Goal: Check status: Check status

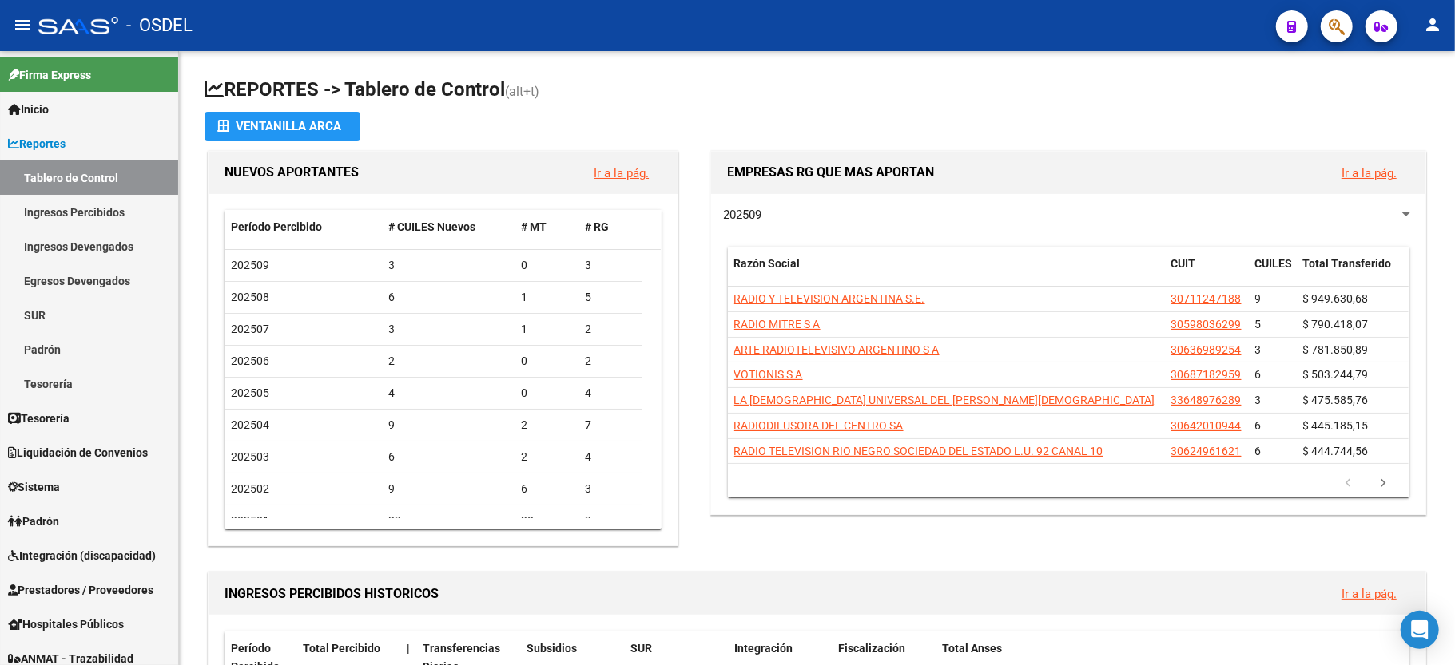
click at [1327, 19] on button "button" at bounding box center [1336, 26] width 32 height 32
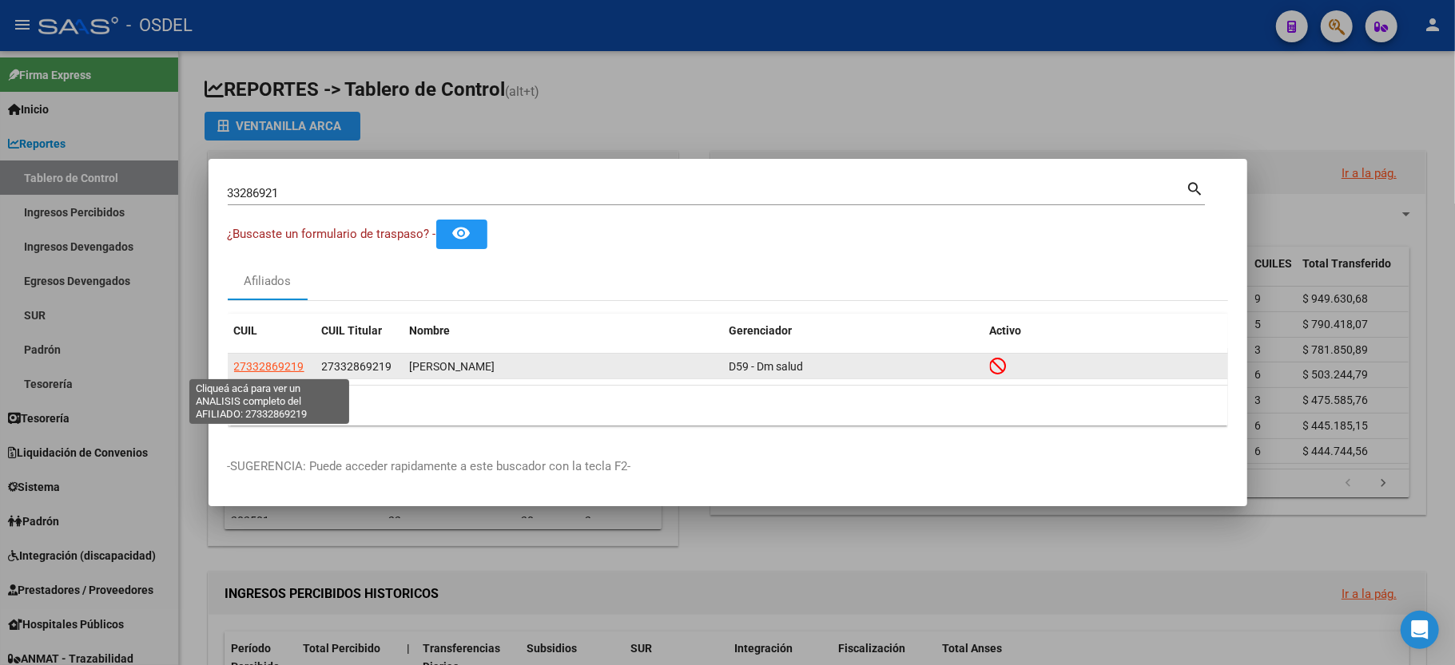
click at [276, 368] on span "27332869219" at bounding box center [269, 366] width 70 height 13
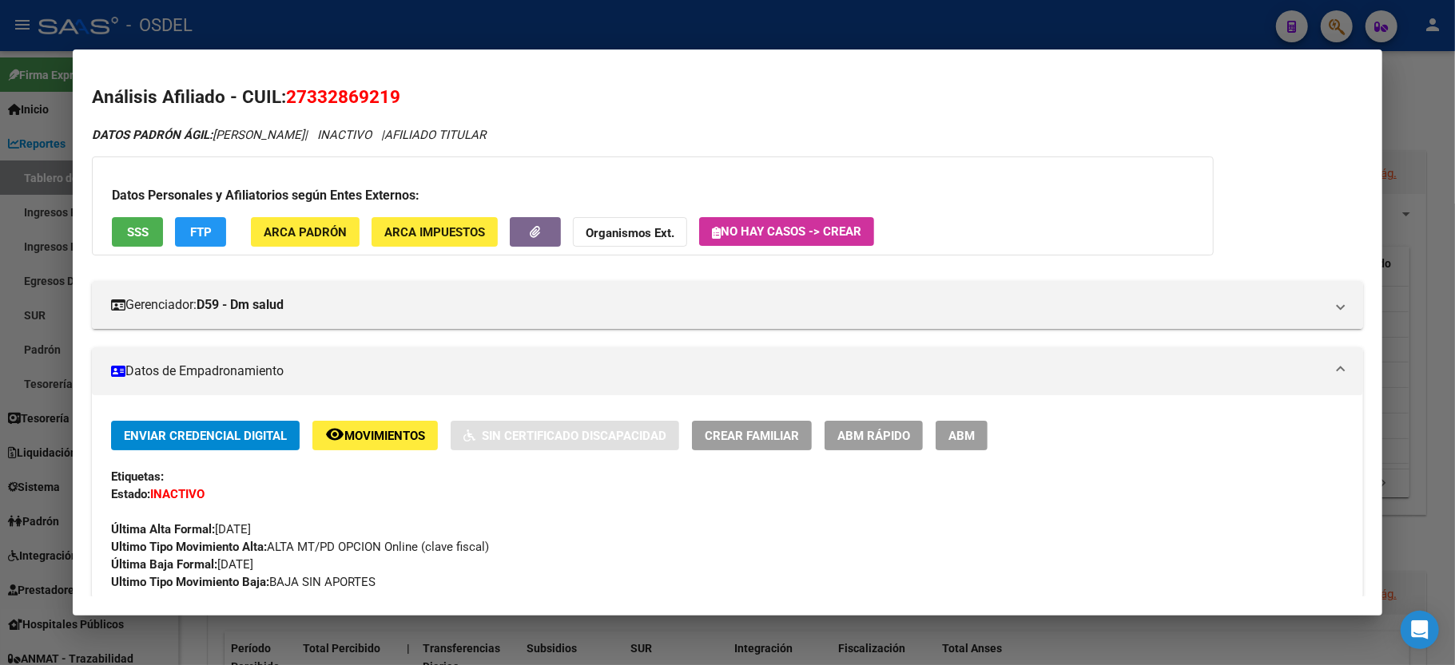
click at [138, 228] on span "SSS" at bounding box center [138, 232] width 22 height 14
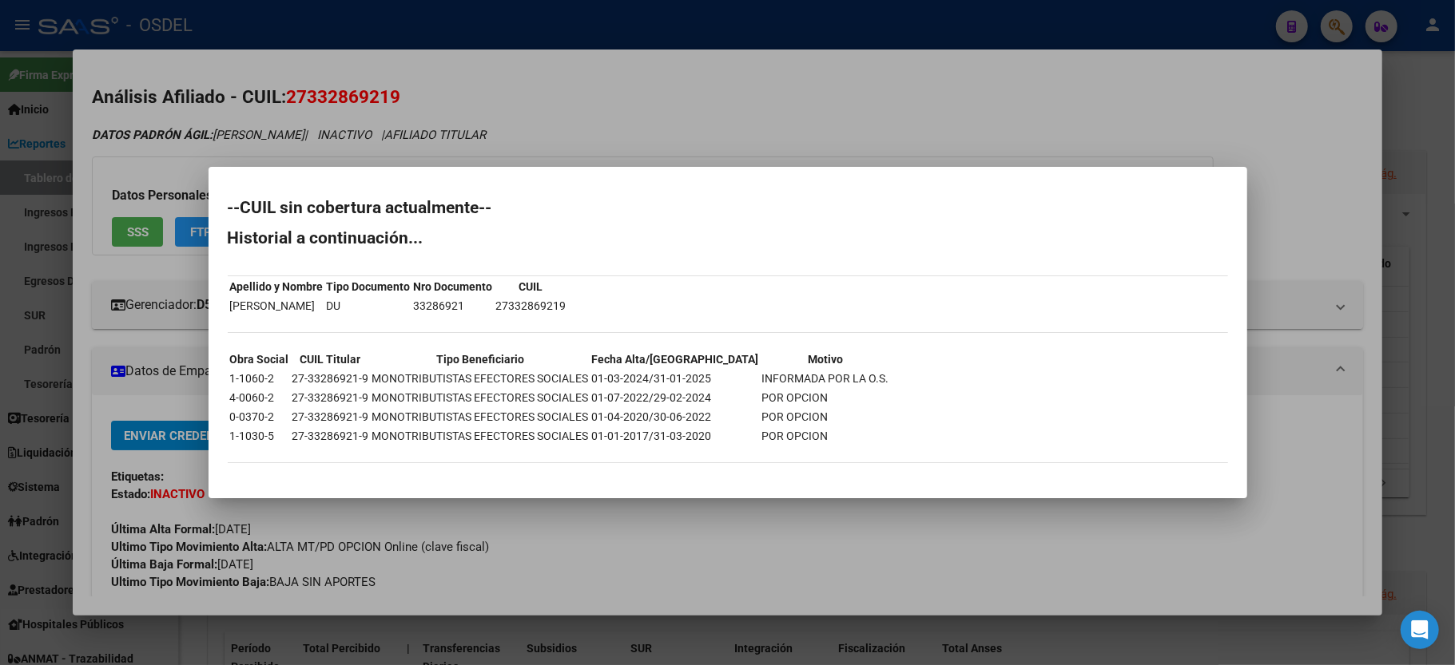
click at [1286, 153] on div at bounding box center [727, 332] width 1455 height 665
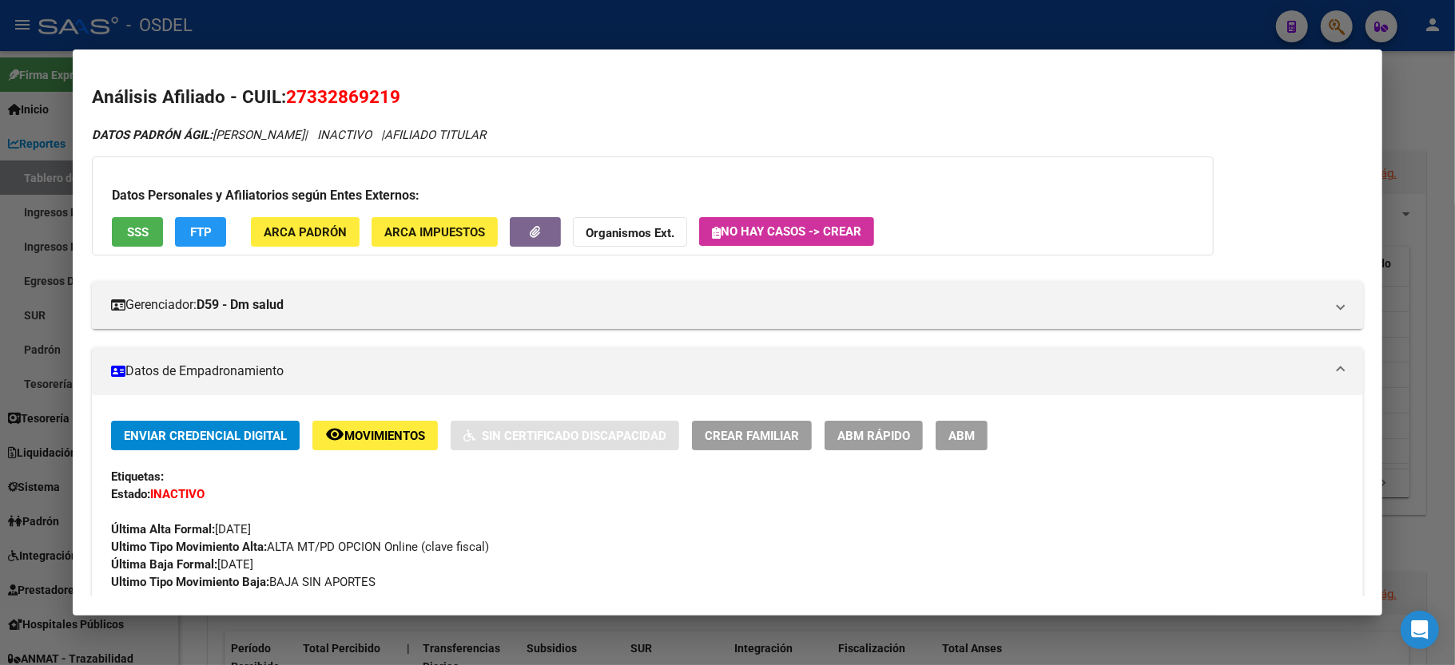
click at [1426, 120] on div at bounding box center [727, 332] width 1455 height 665
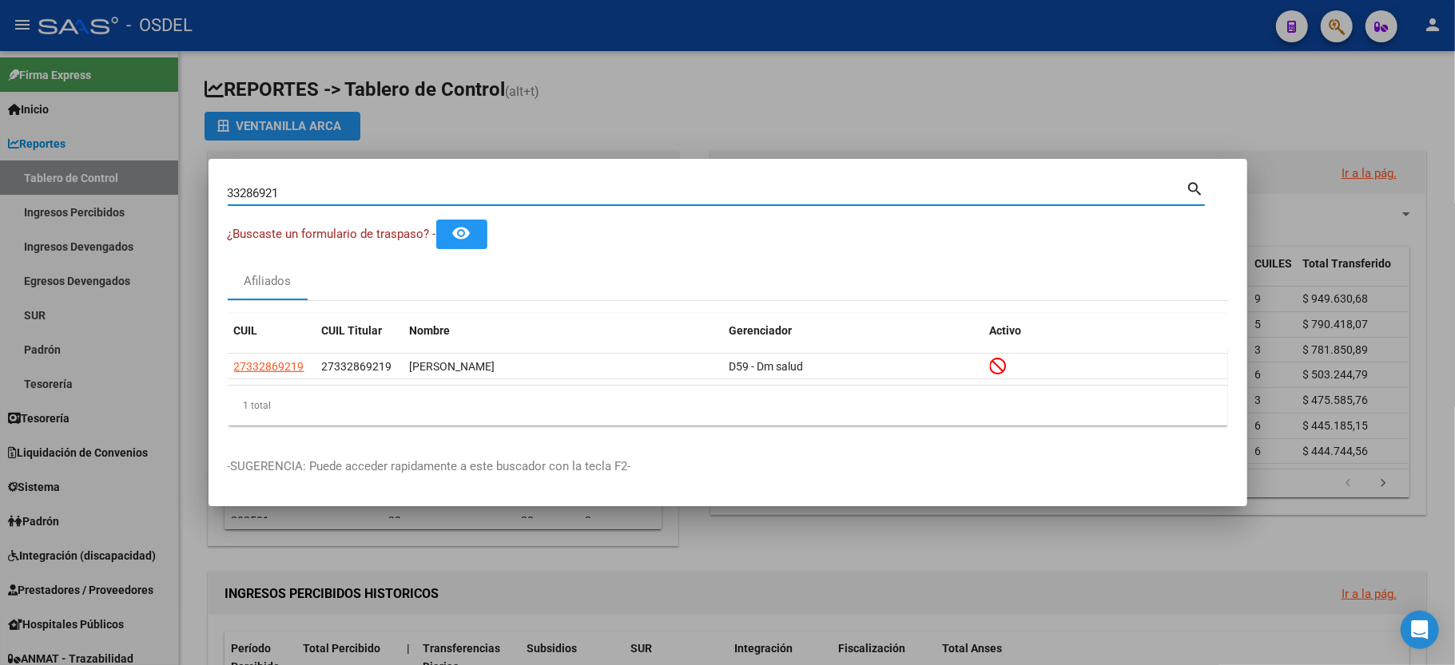
drag, startPoint x: 346, startPoint y: 192, endPoint x: 77, endPoint y: 201, distance: 268.6
click at [77, 201] on div "33286921 Buscar (apellido, dni, cuil, nro traspaso, cuit, obra social) search ¿…" at bounding box center [727, 332] width 1455 height 665
type input "37539631"
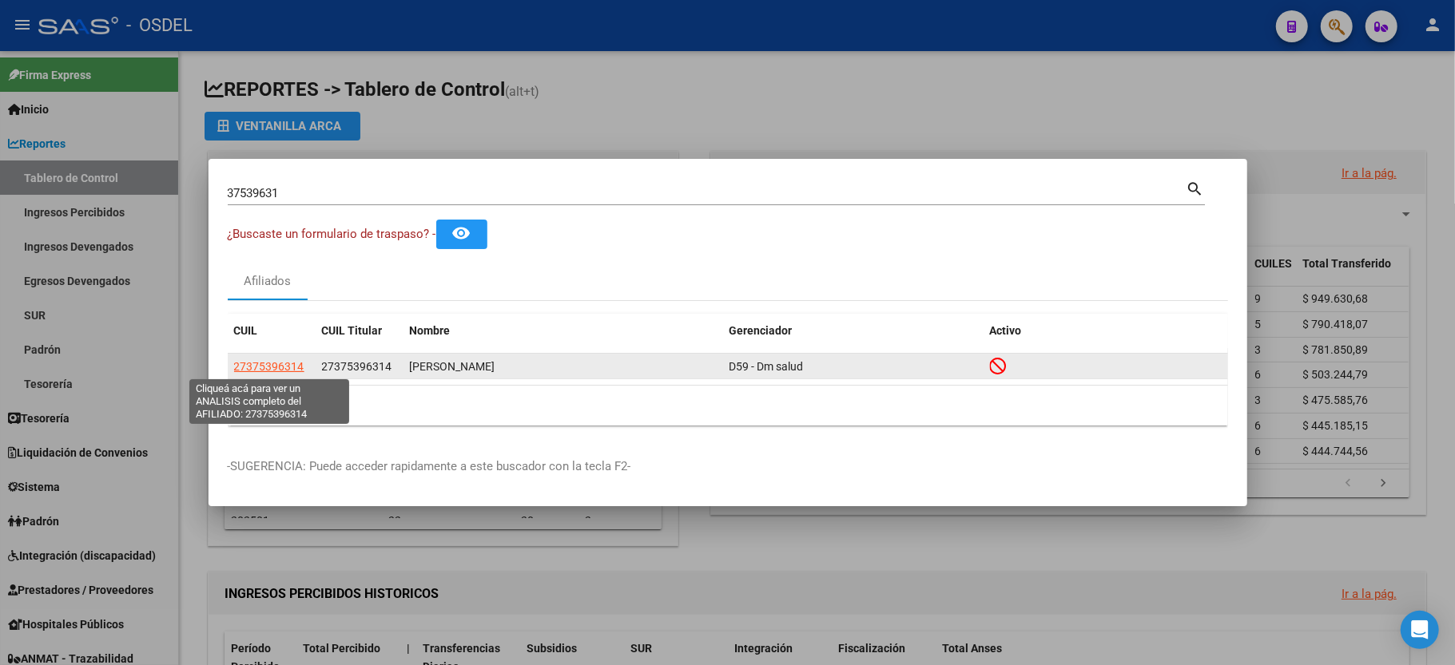
click at [280, 366] on span "27375396314" at bounding box center [269, 366] width 70 height 13
type textarea "27375396314"
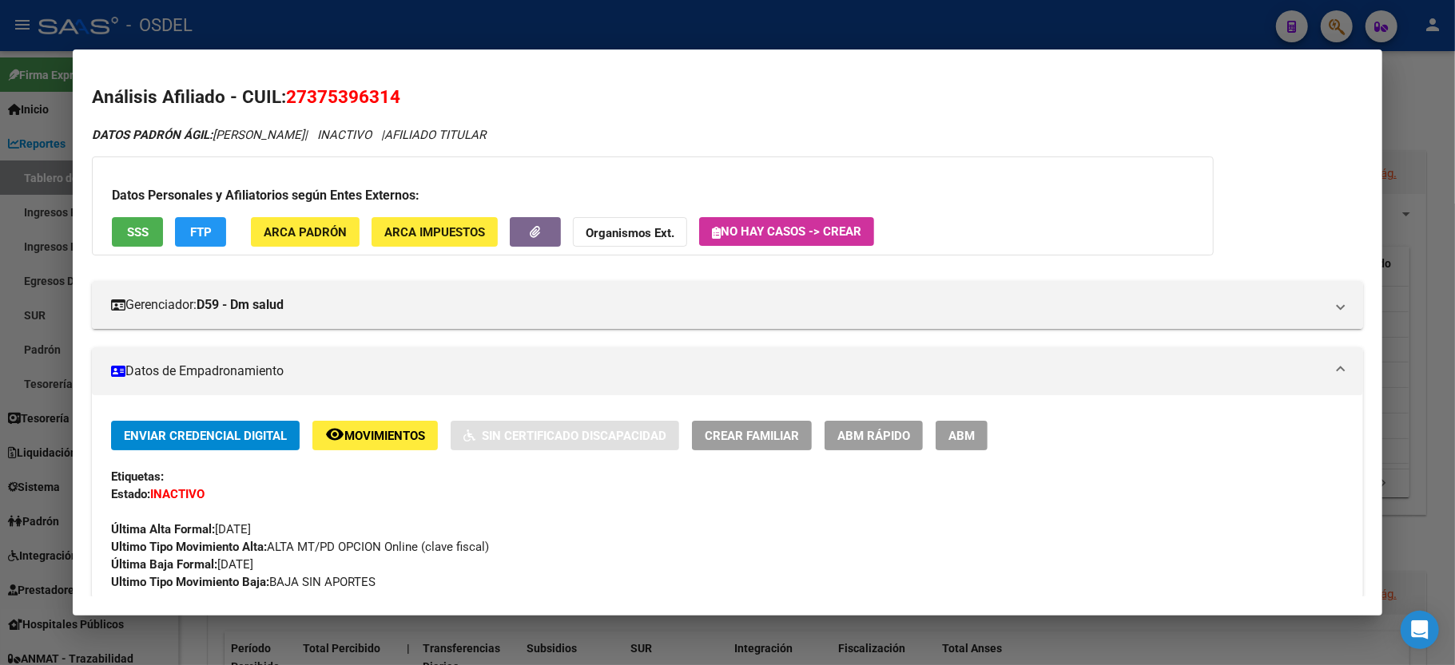
click at [151, 238] on button "SSS" at bounding box center [137, 232] width 51 height 30
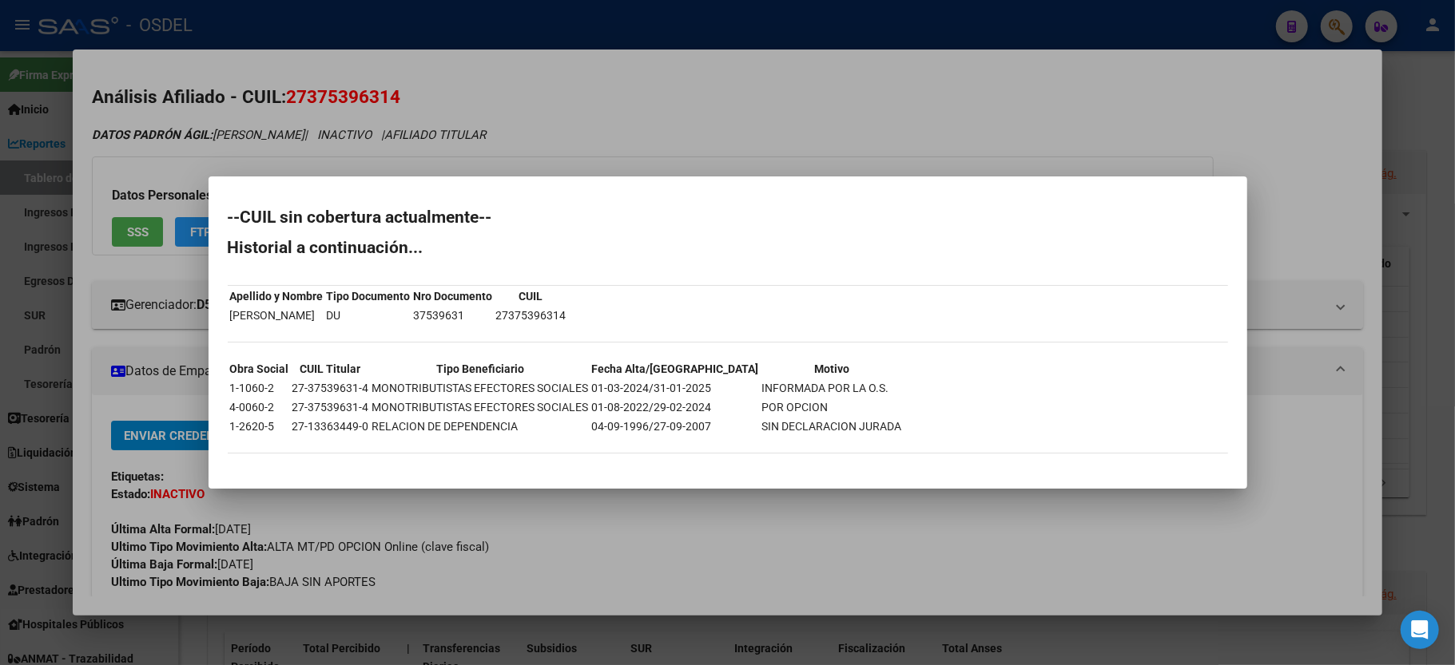
click at [1295, 196] on div at bounding box center [727, 332] width 1455 height 665
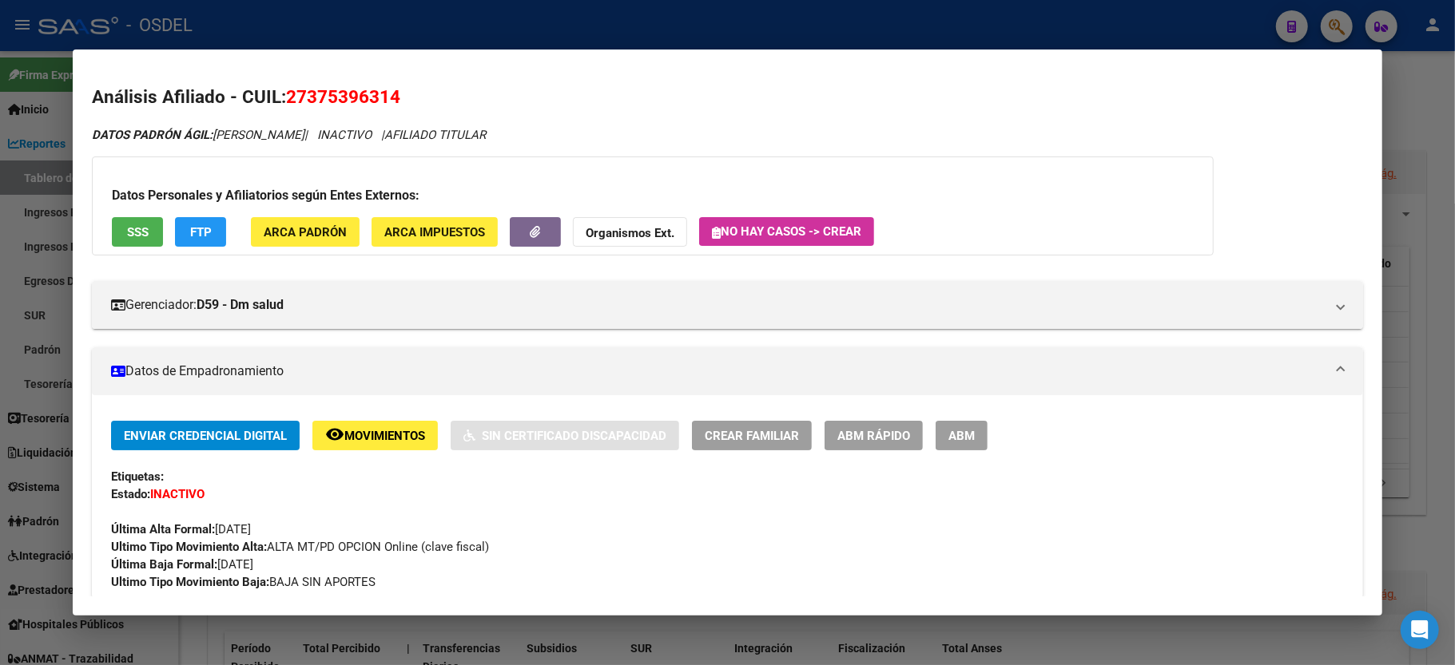
click at [1454, 165] on div at bounding box center [727, 332] width 1455 height 665
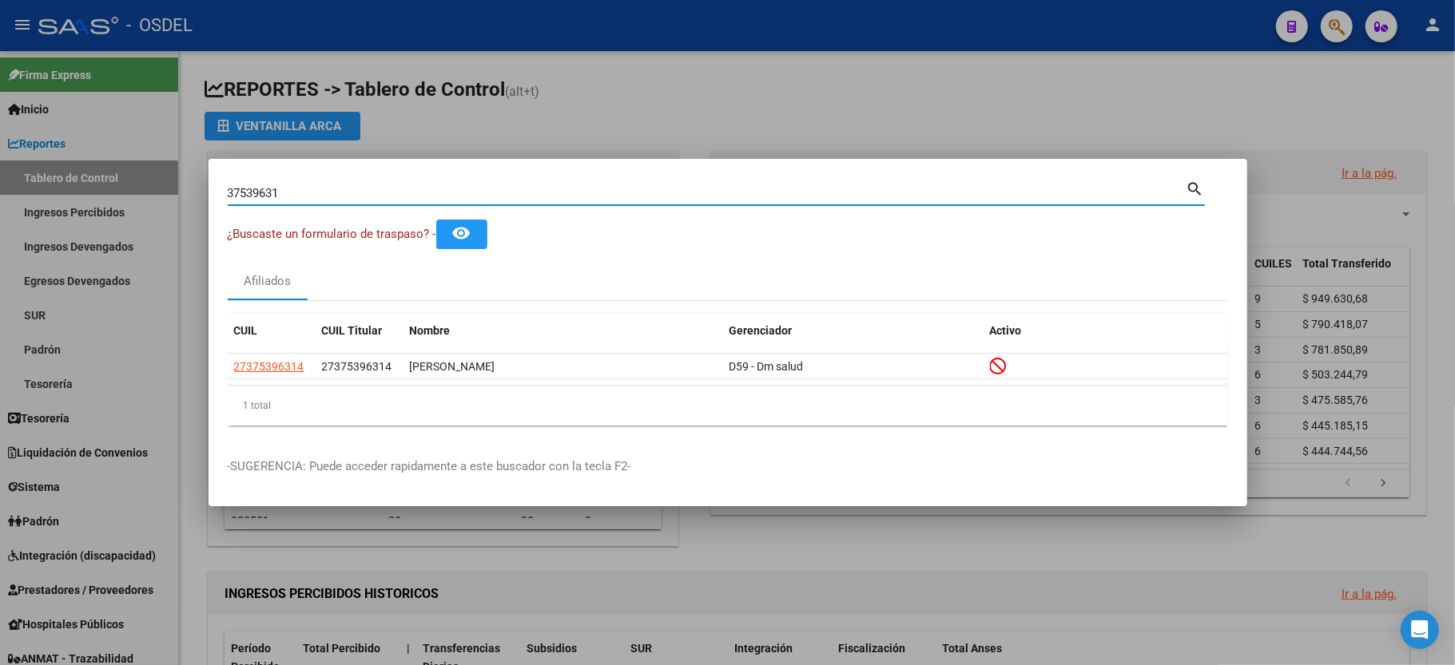
drag, startPoint x: 356, startPoint y: 199, endPoint x: 11, endPoint y: 208, distance: 345.2
click at [13, 193] on div "37539631 Buscar (apellido, dni, cuil, nro traspaso, cuit, obra social) search ¿…" at bounding box center [727, 332] width 1455 height 665
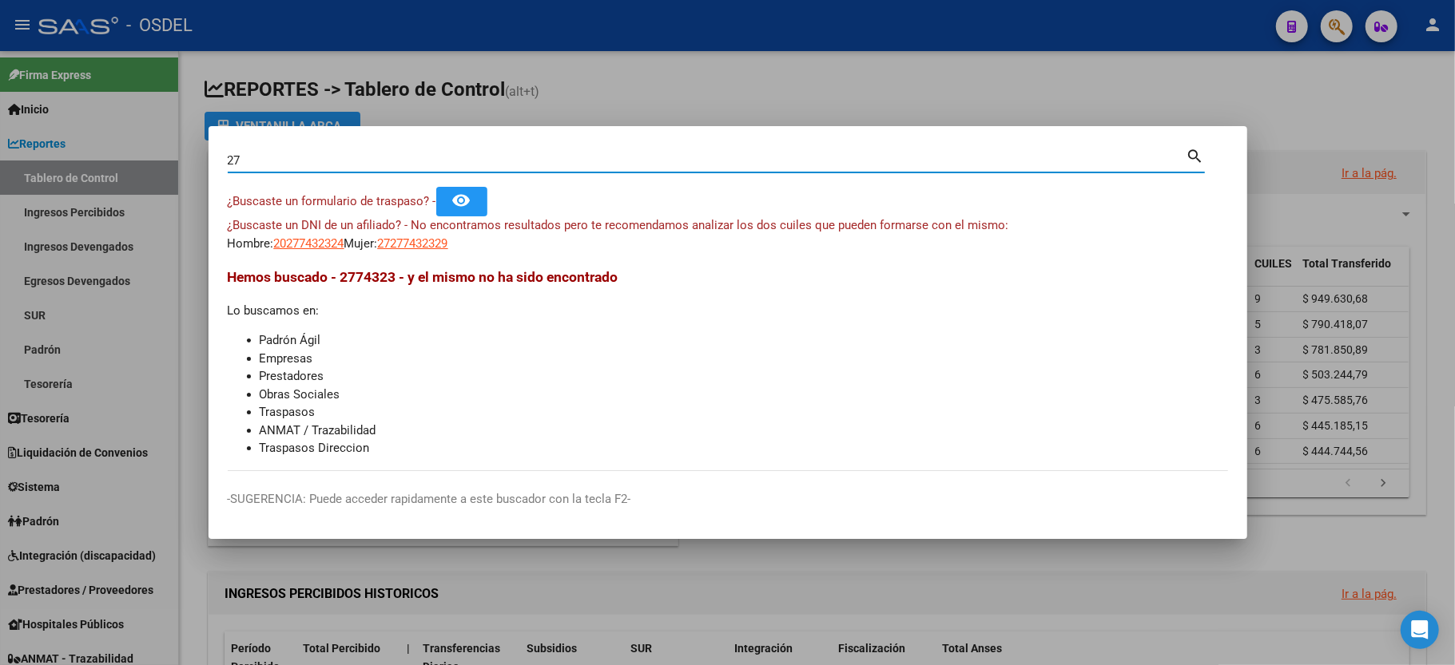
type input "2"
type input "24916118"
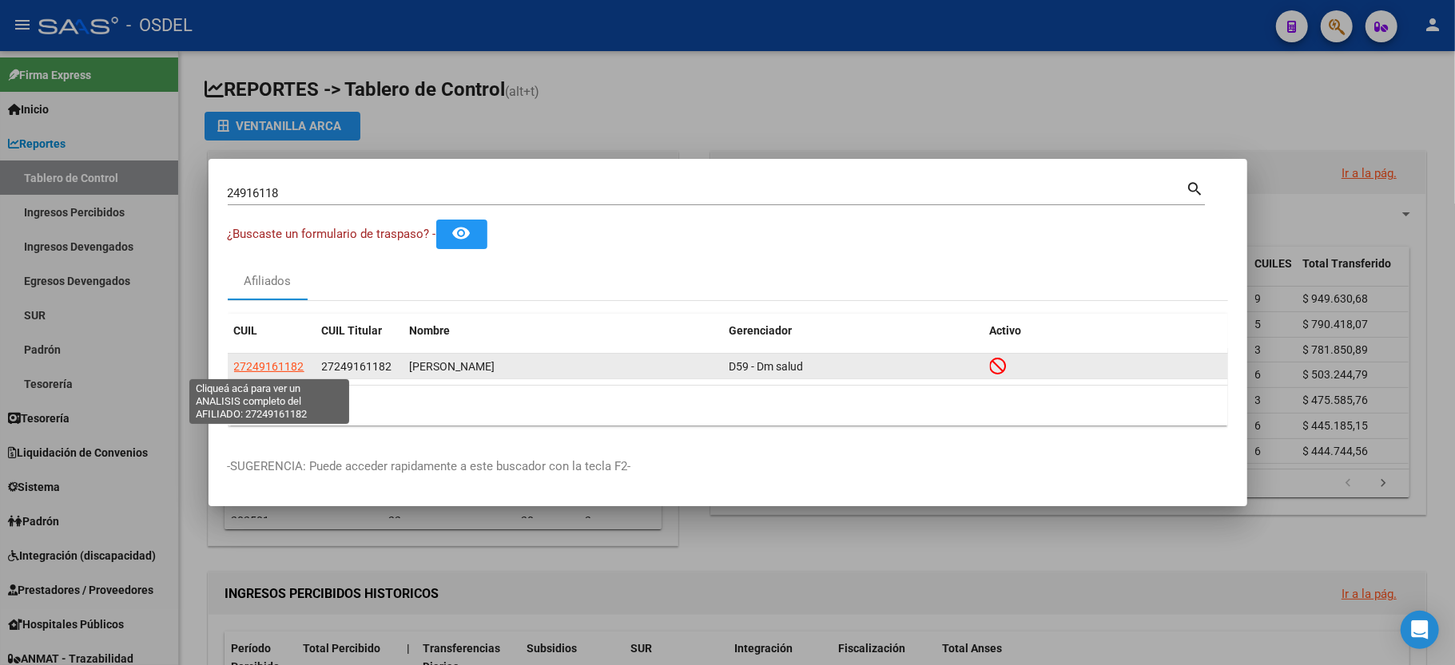
click at [260, 364] on span "27249161182" at bounding box center [269, 366] width 70 height 13
type textarea "27249161182"
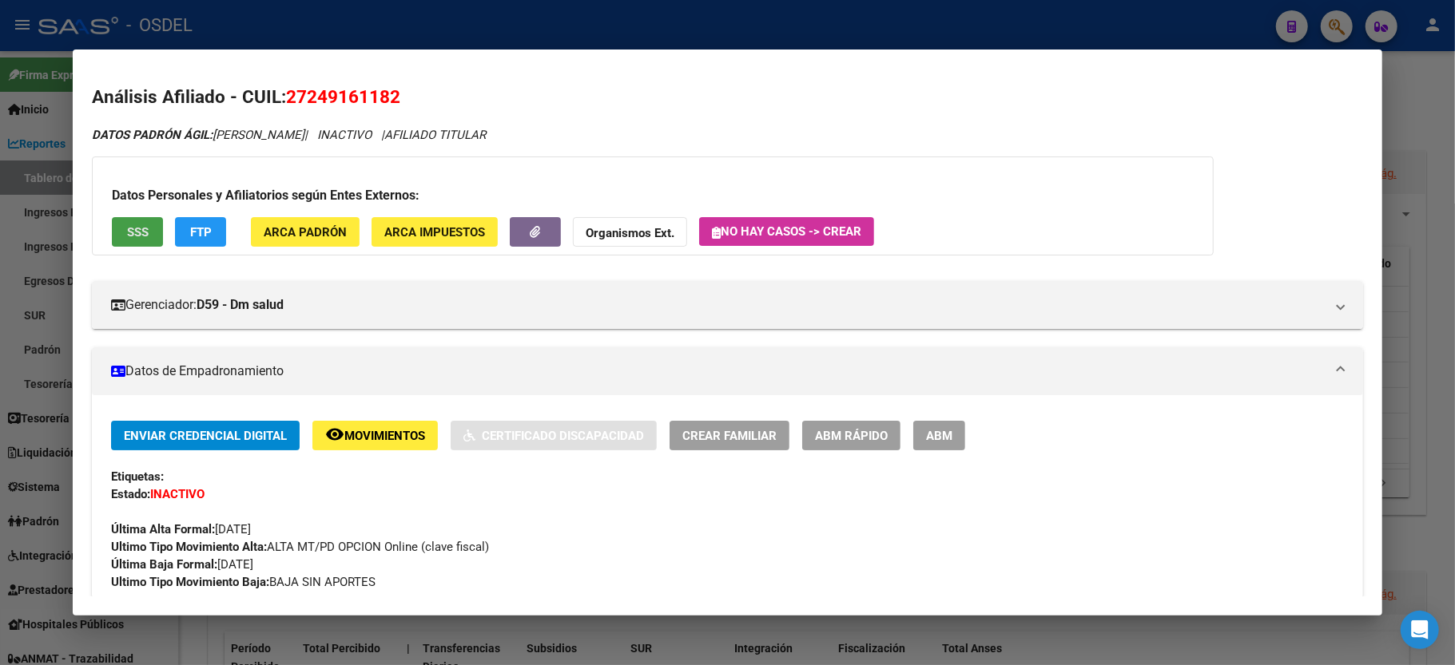
click at [125, 232] on button "SSS" at bounding box center [137, 232] width 51 height 30
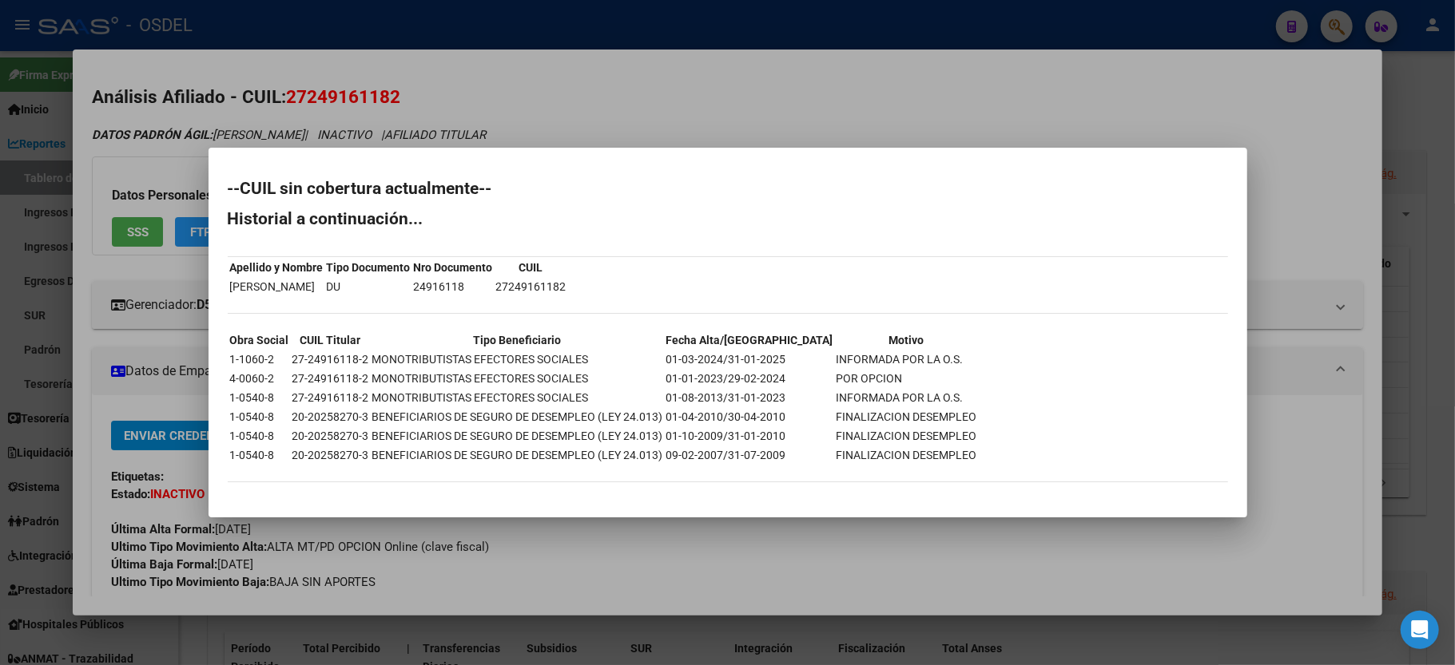
click at [1447, 170] on div at bounding box center [727, 332] width 1455 height 665
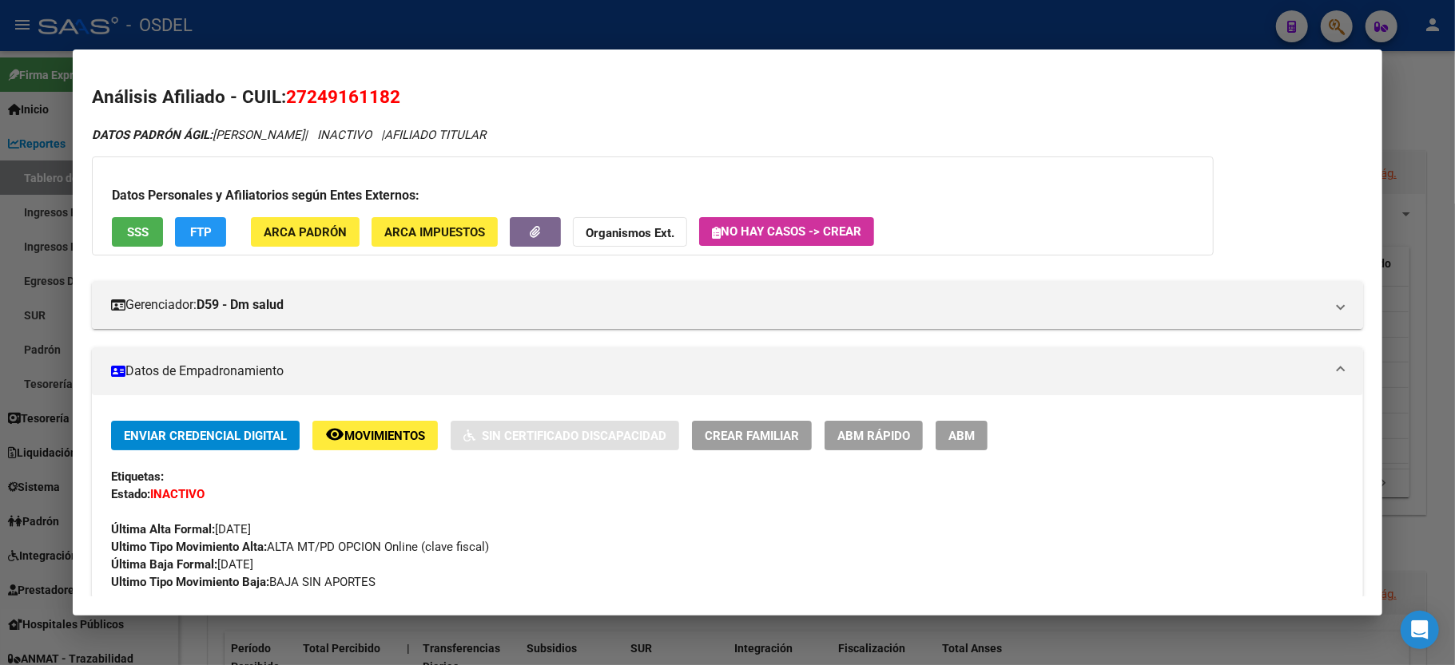
drag, startPoint x: 1423, startPoint y: 116, endPoint x: 1406, endPoint y: 113, distance: 17.1
click at [1419, 123] on div at bounding box center [727, 332] width 1455 height 665
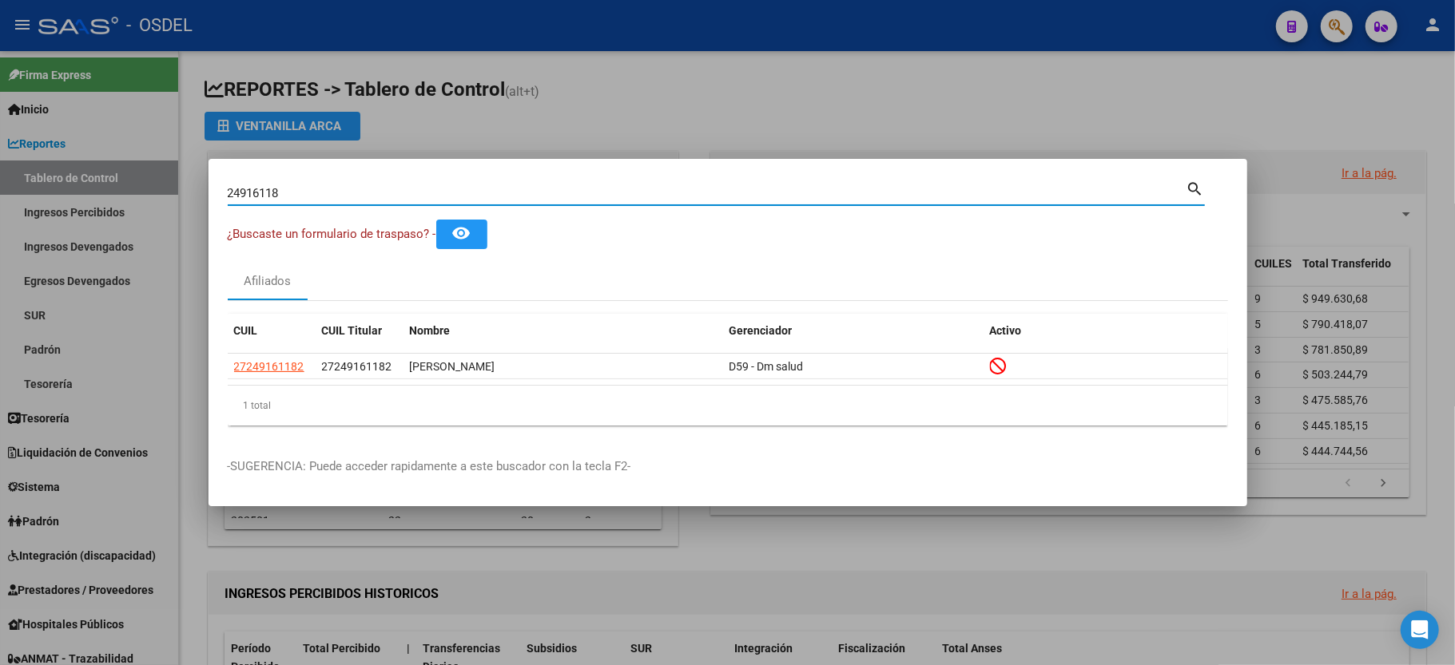
drag, startPoint x: 393, startPoint y: 196, endPoint x: 81, endPoint y: 186, distance: 311.7
click at [81, 186] on div "24916118 Buscar (apellido, dni, cuil, nro traspaso, cuit, obra social) search ¿…" at bounding box center [727, 332] width 1455 height 665
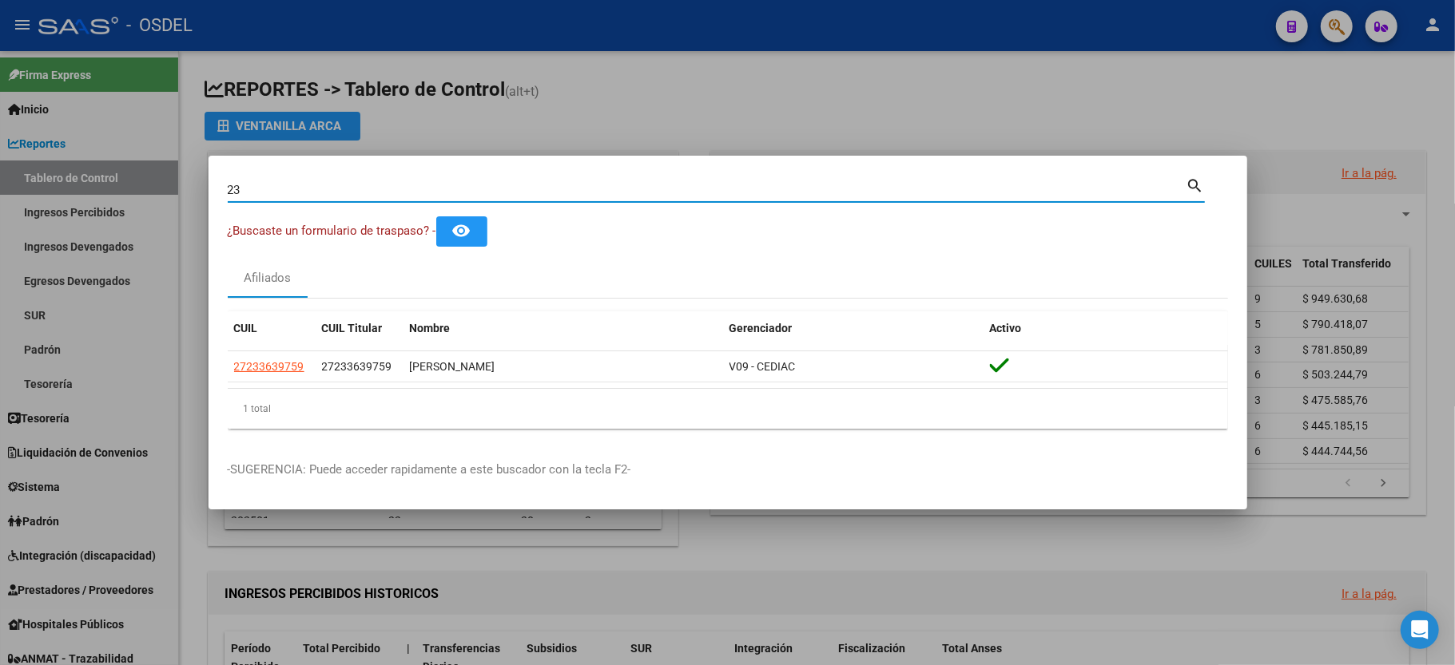
type input "2"
type input "4"
type input "5"
type input "31381587"
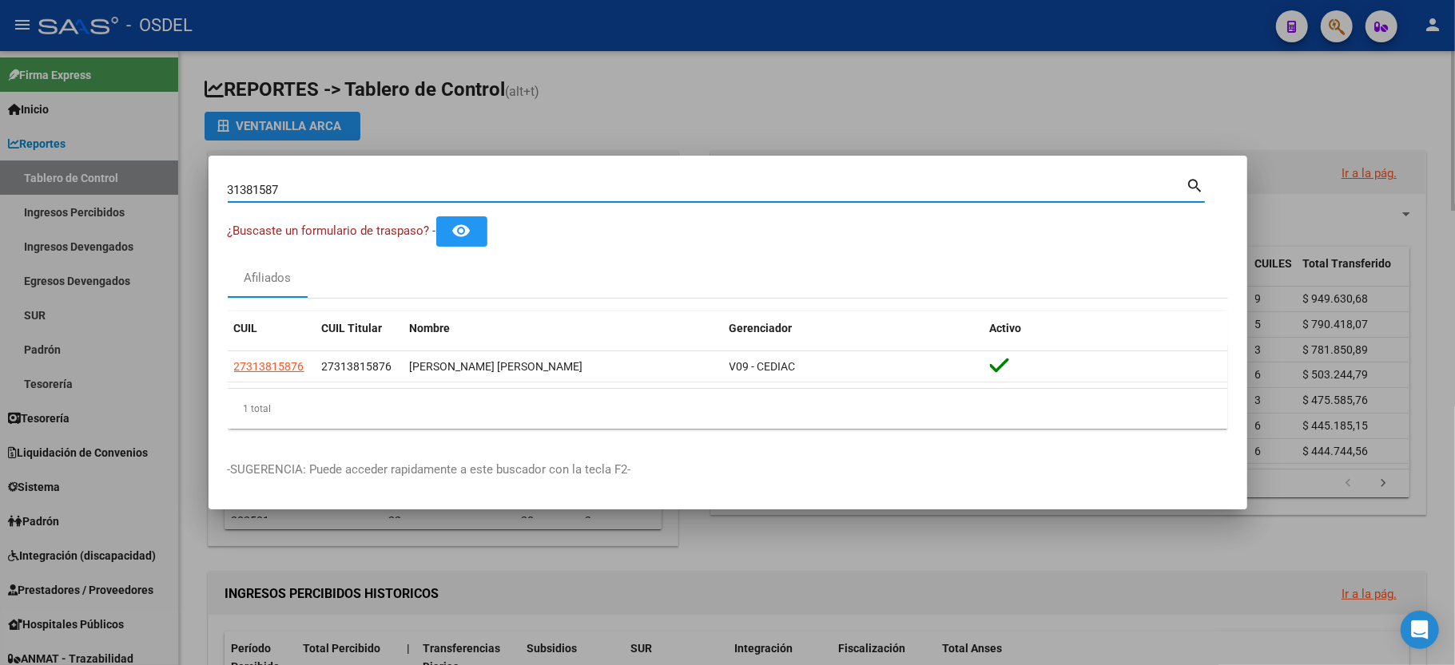
click at [537, 55] on div at bounding box center [727, 332] width 1455 height 665
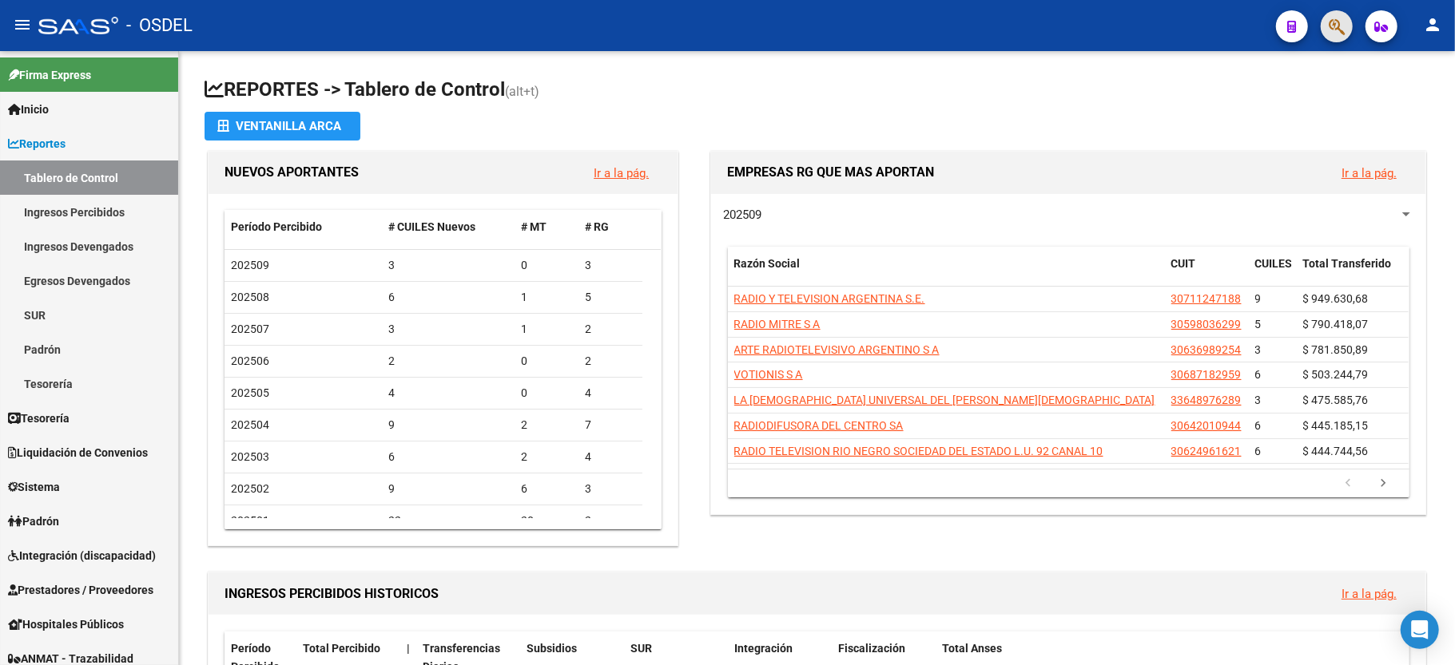
click at [1326, 14] on button "button" at bounding box center [1336, 26] width 32 height 32
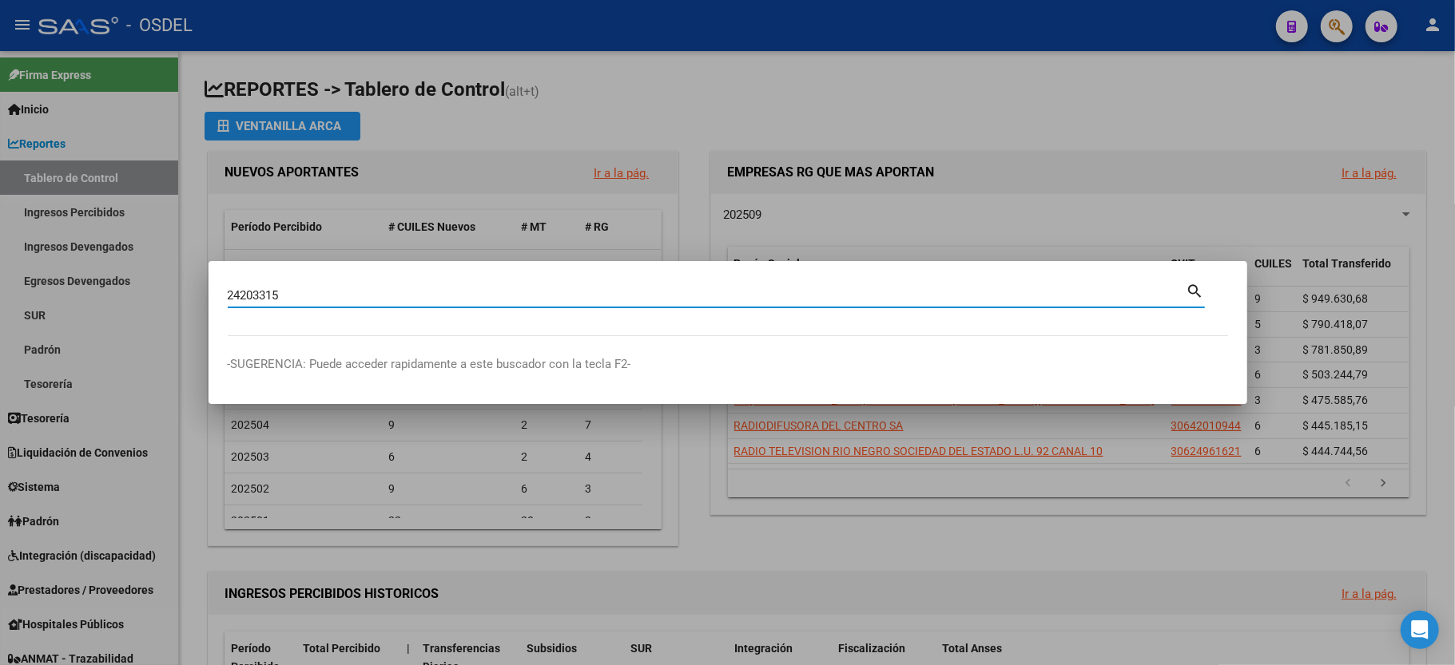
type input "24203315"
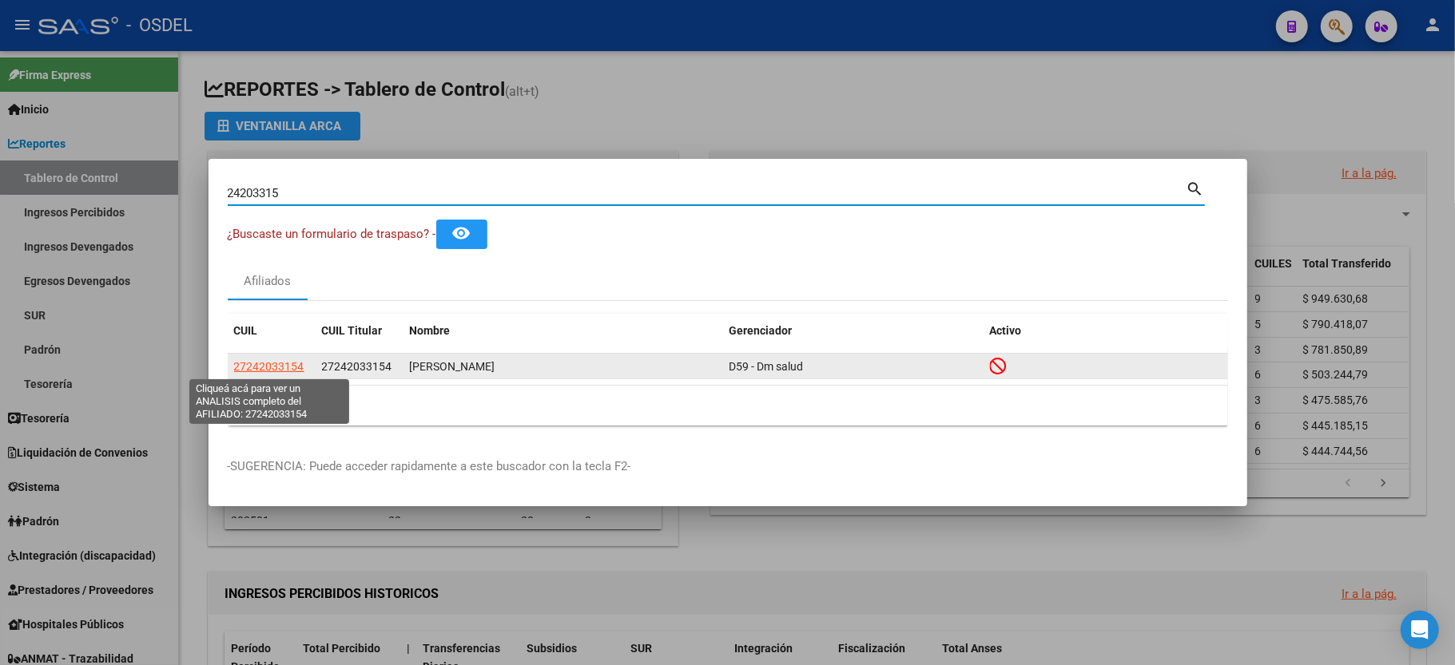
click at [289, 368] on span "27242033154" at bounding box center [269, 366] width 70 height 13
type textarea "27242033154"
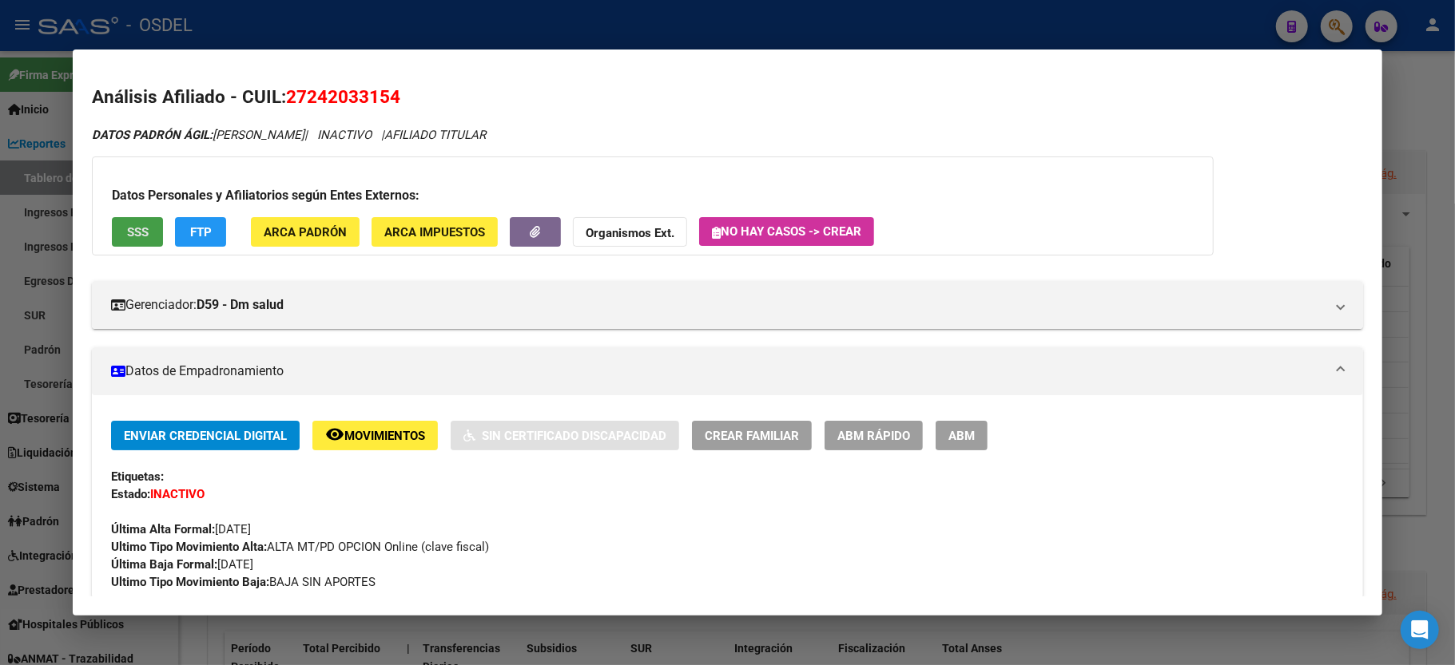
click at [131, 219] on button "SSS" at bounding box center [137, 232] width 51 height 30
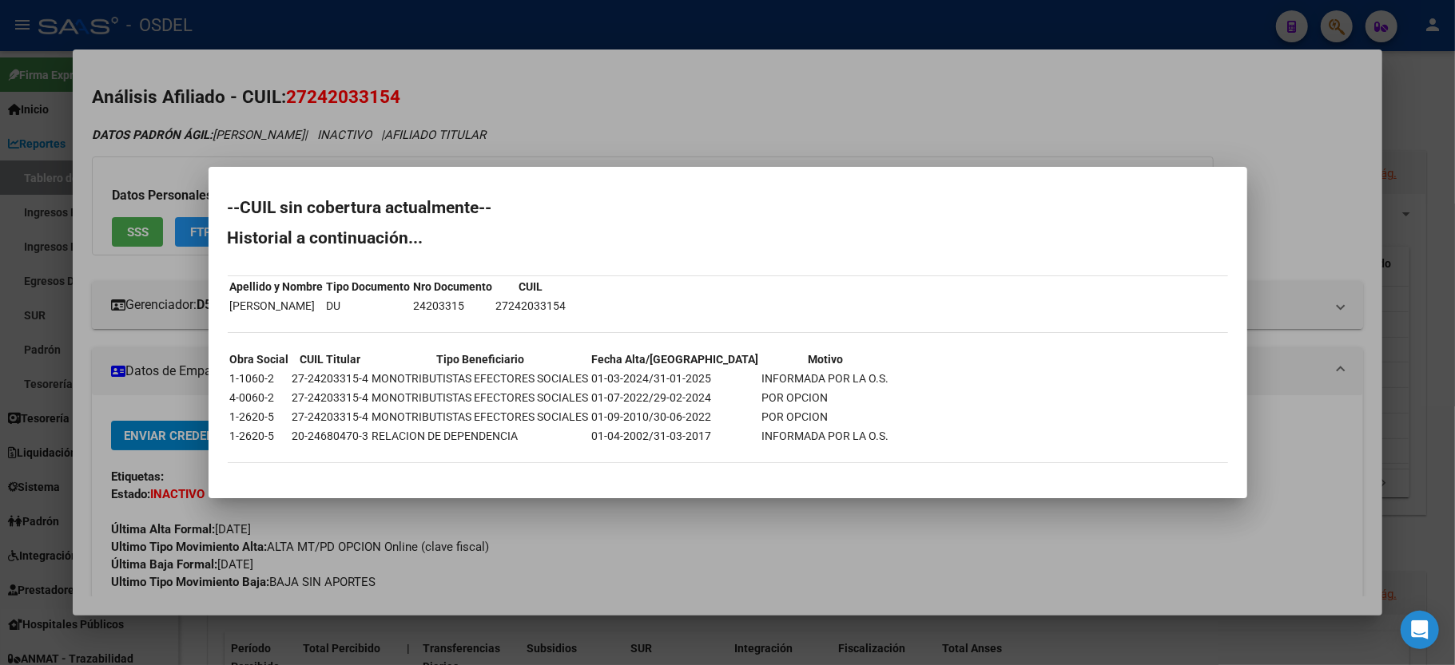
click at [685, 381] on td "01-03-2024/31-01-2025" at bounding box center [675, 379] width 169 height 18
click at [1443, 185] on div at bounding box center [727, 332] width 1455 height 665
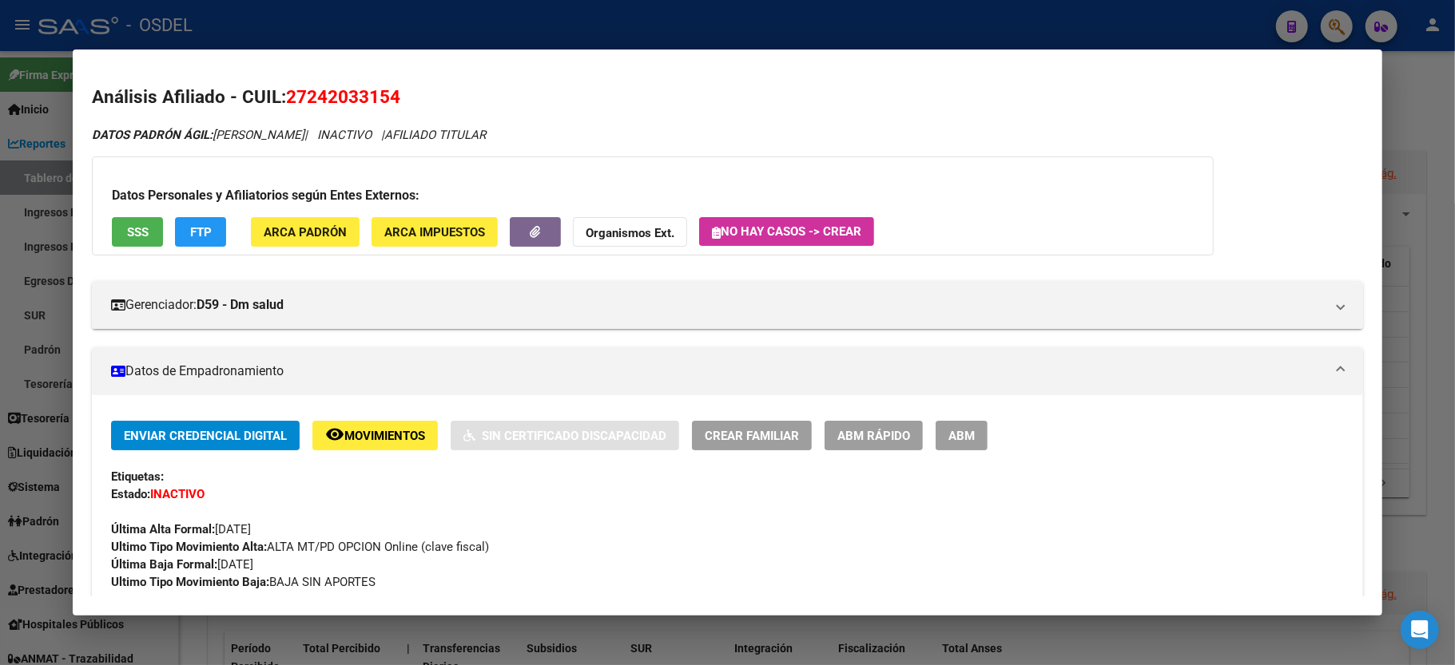
click at [1443, 185] on div at bounding box center [727, 332] width 1455 height 665
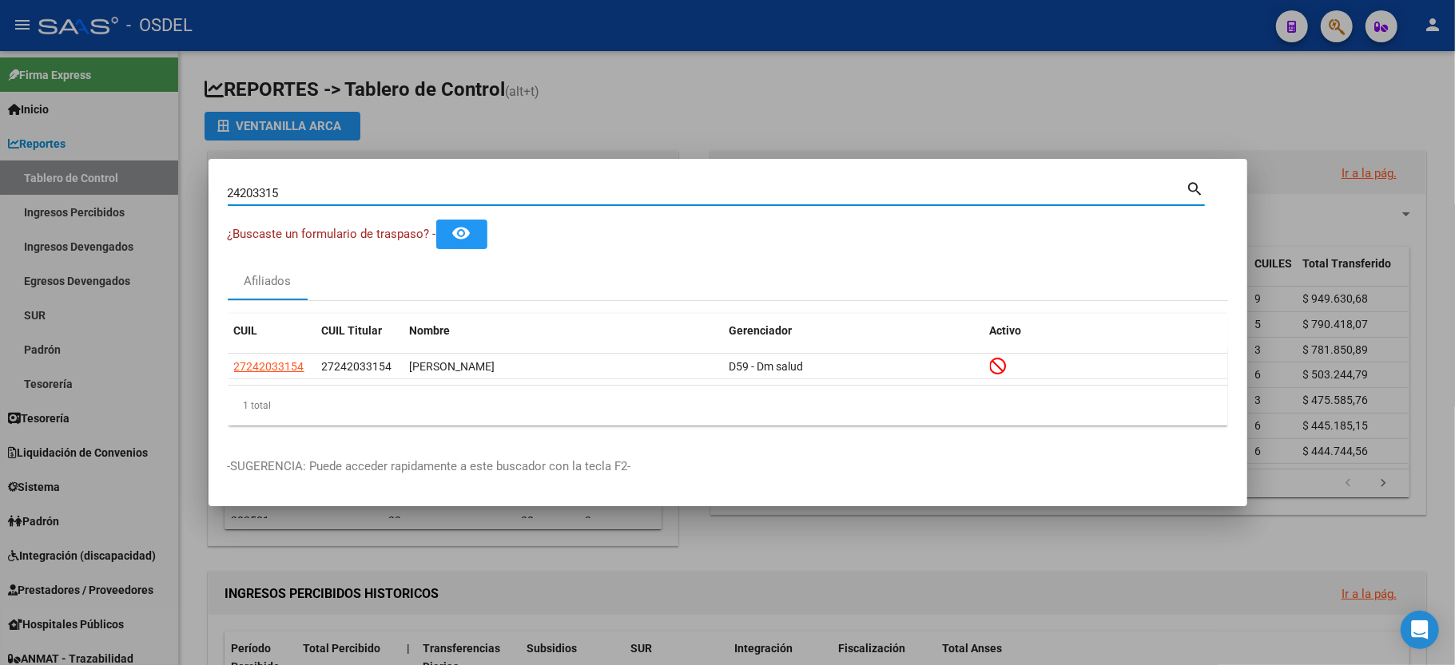
drag, startPoint x: 337, startPoint y: 189, endPoint x: 0, endPoint y: 203, distance: 337.4
click at [0, 203] on div "24203315 Buscar (apellido, dni, cuil, nro traspaso, cuit, obra social) search ¿…" at bounding box center [727, 332] width 1455 height 665
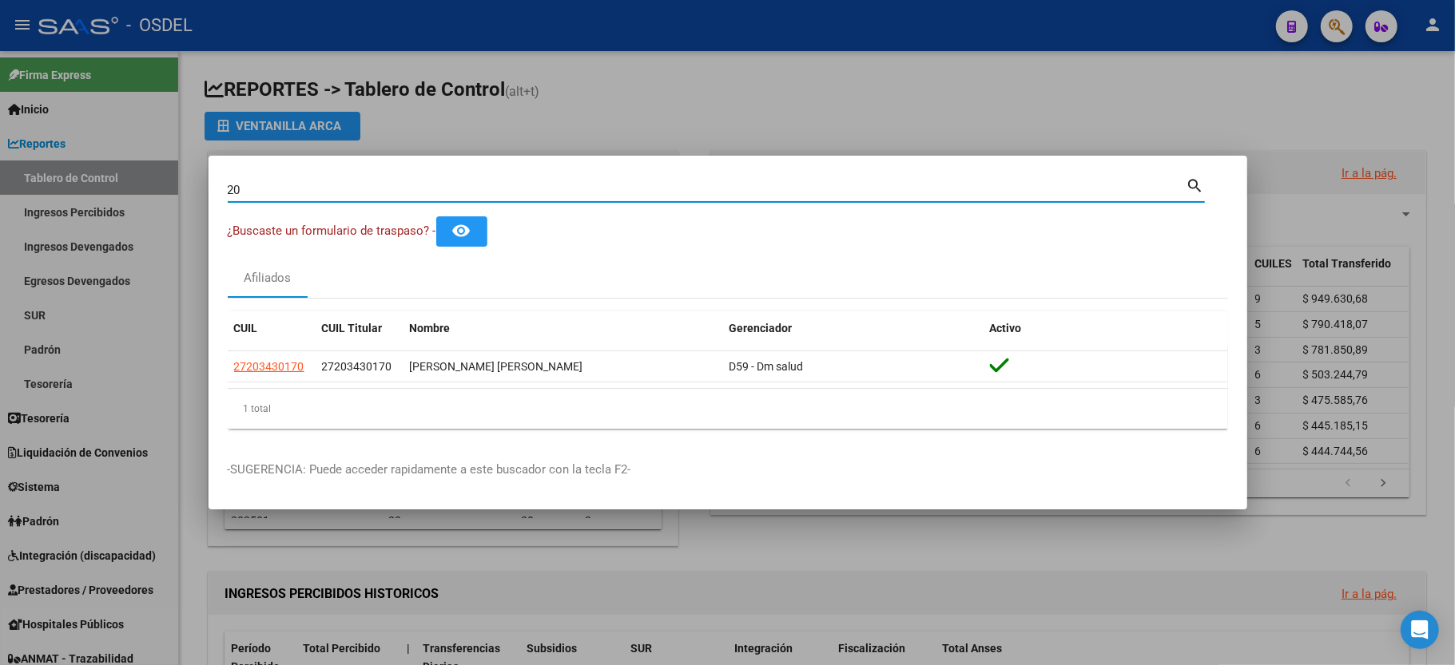
type input "2"
type input "37539631"
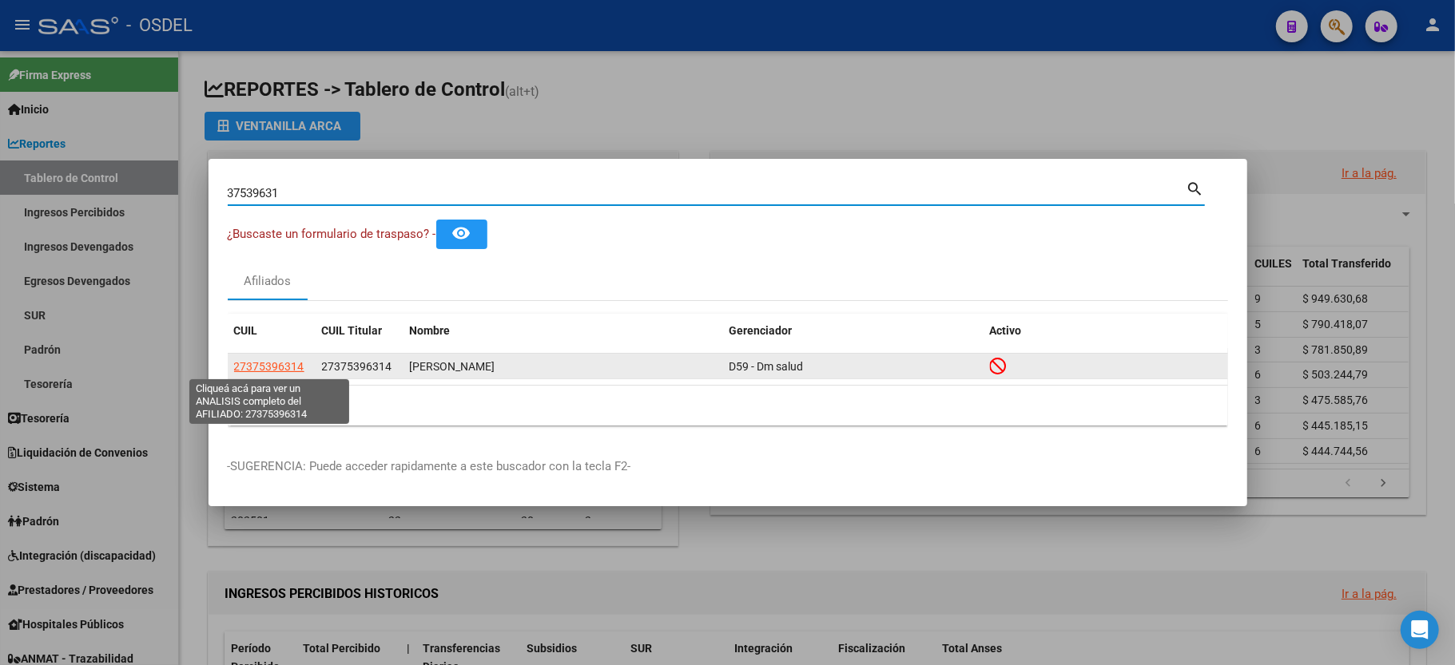
click at [267, 363] on span "27375396314" at bounding box center [269, 366] width 70 height 13
type textarea "27375396314"
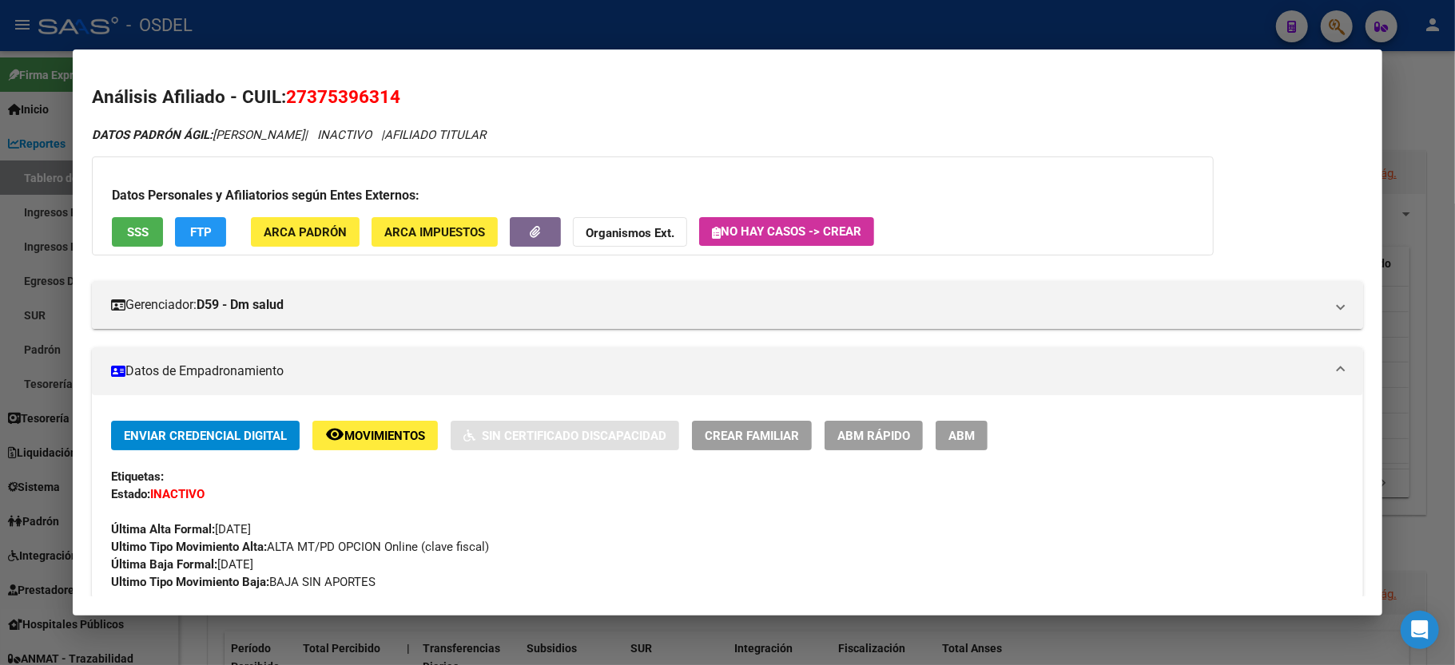
click at [141, 230] on span "SSS" at bounding box center [138, 232] width 22 height 14
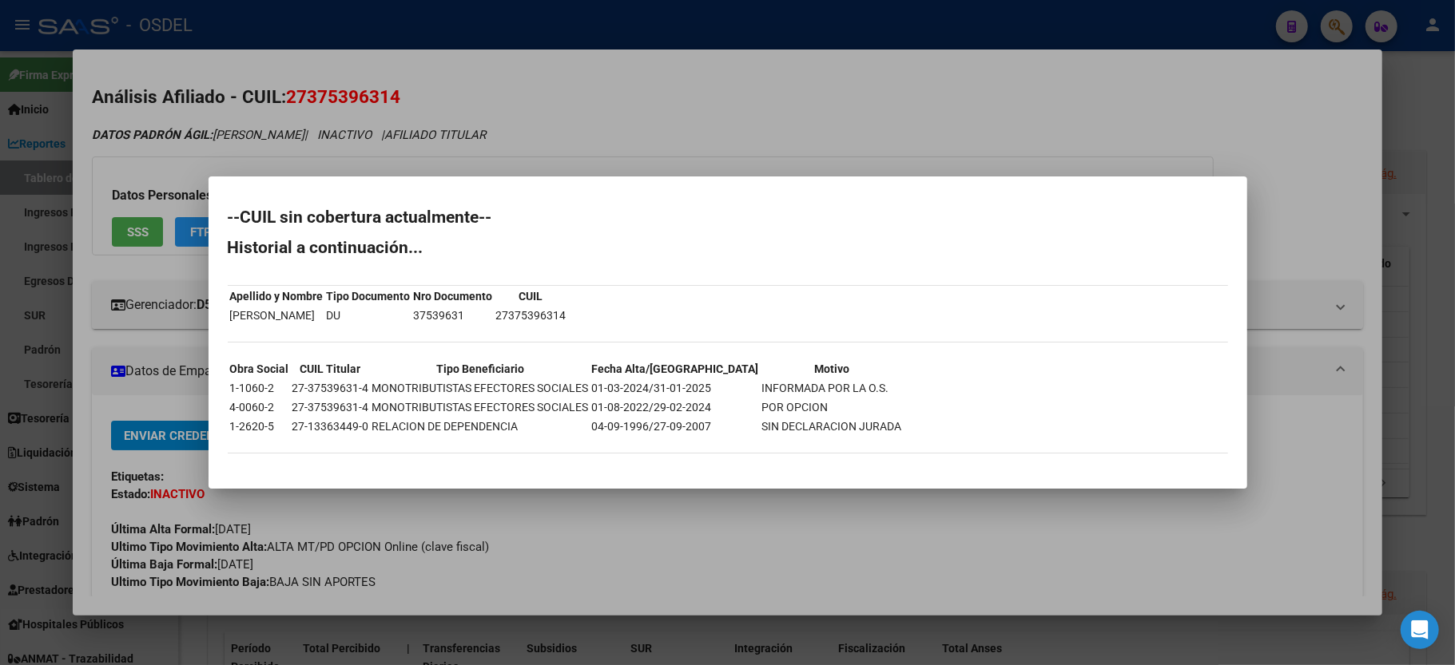
click at [1451, 218] on div at bounding box center [727, 332] width 1455 height 665
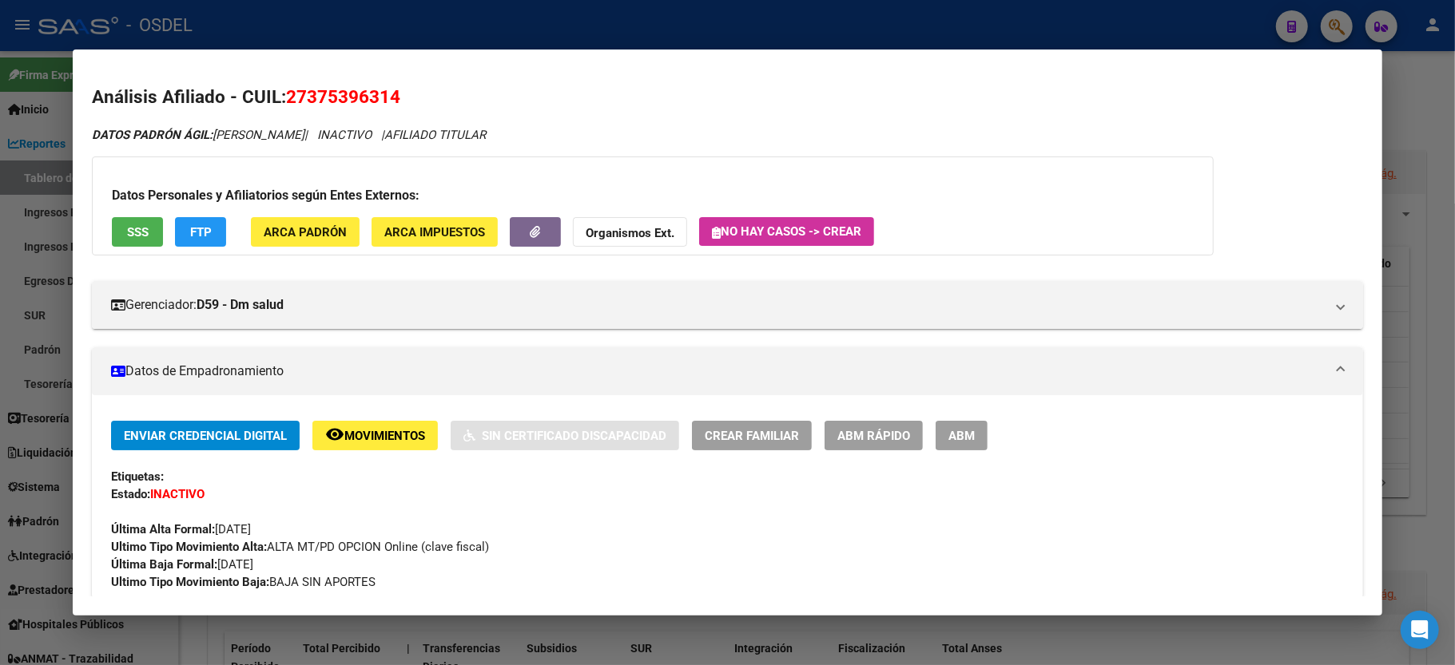
click at [1423, 112] on div at bounding box center [727, 332] width 1455 height 665
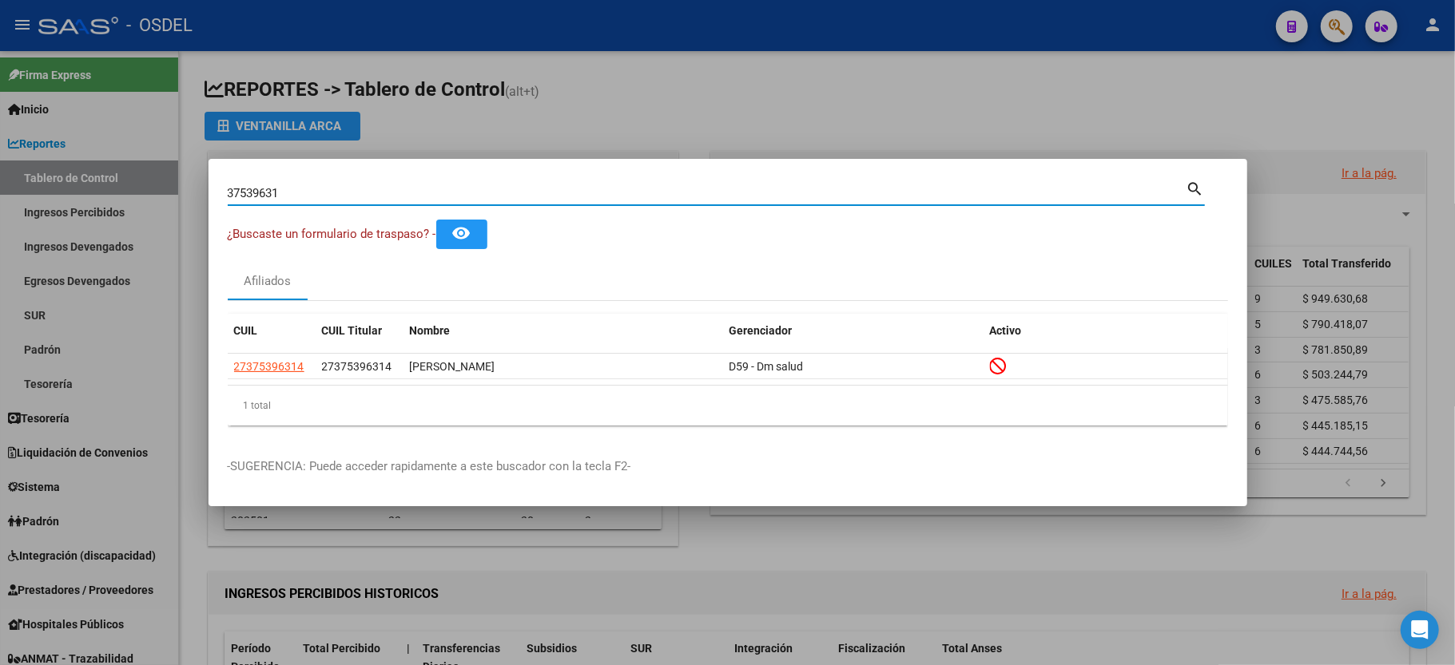
drag, startPoint x: 375, startPoint y: 187, endPoint x: 0, endPoint y: 211, distance: 376.2
click at [0, 211] on div "37539631 Buscar (apellido, dni, cuil, nro traspaso, cuit, obra social) search ¿…" at bounding box center [727, 332] width 1455 height 665
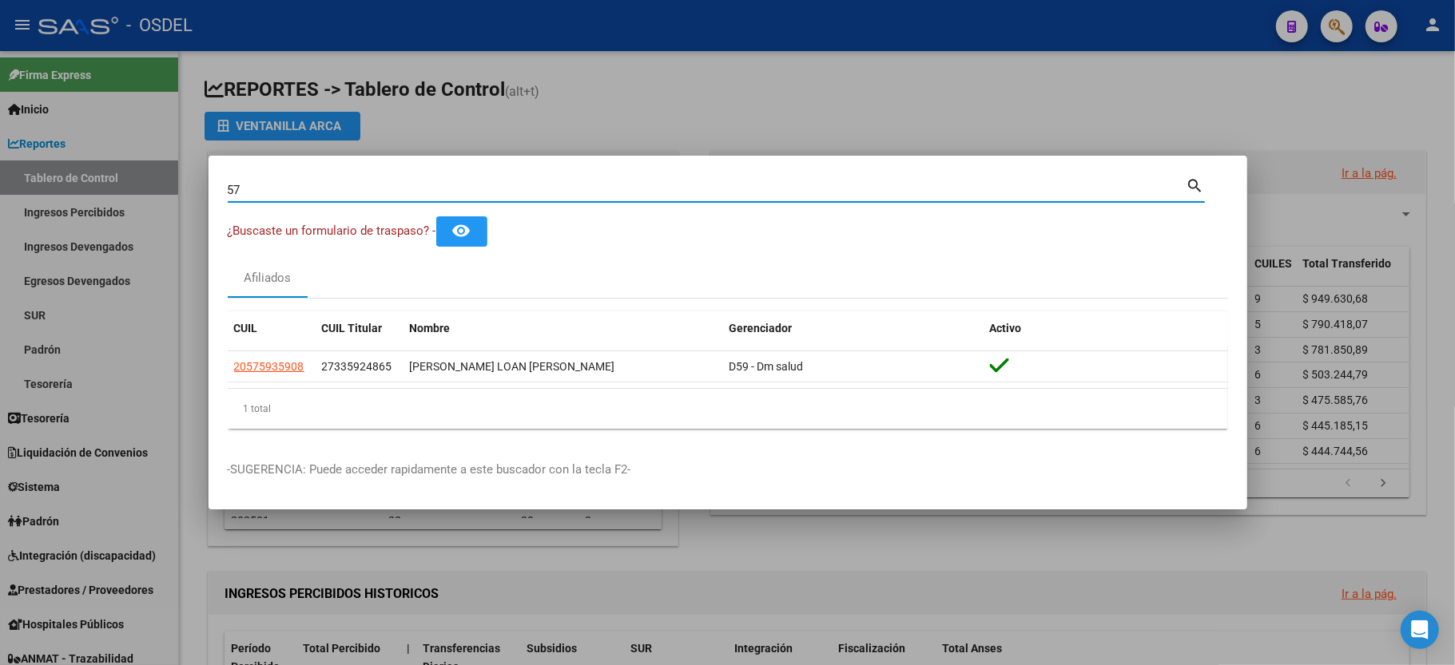
type input "5"
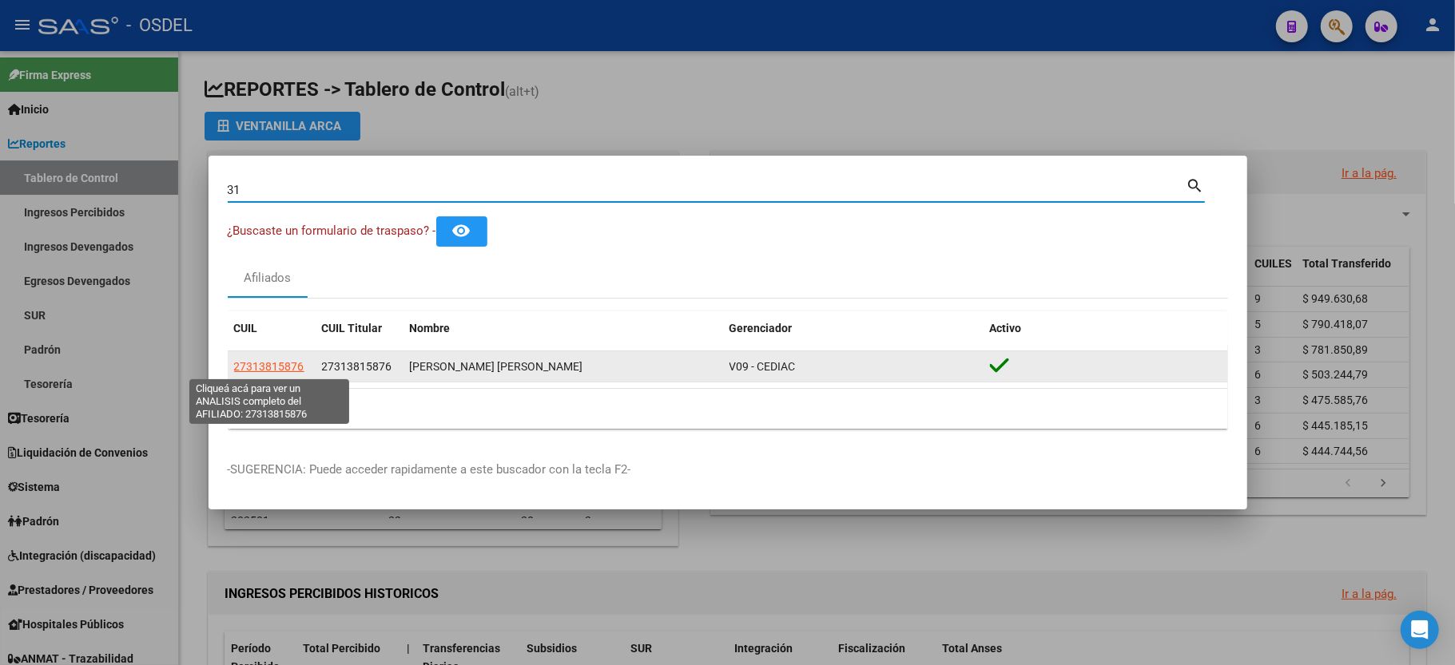
type input "3"
type input "24916118"
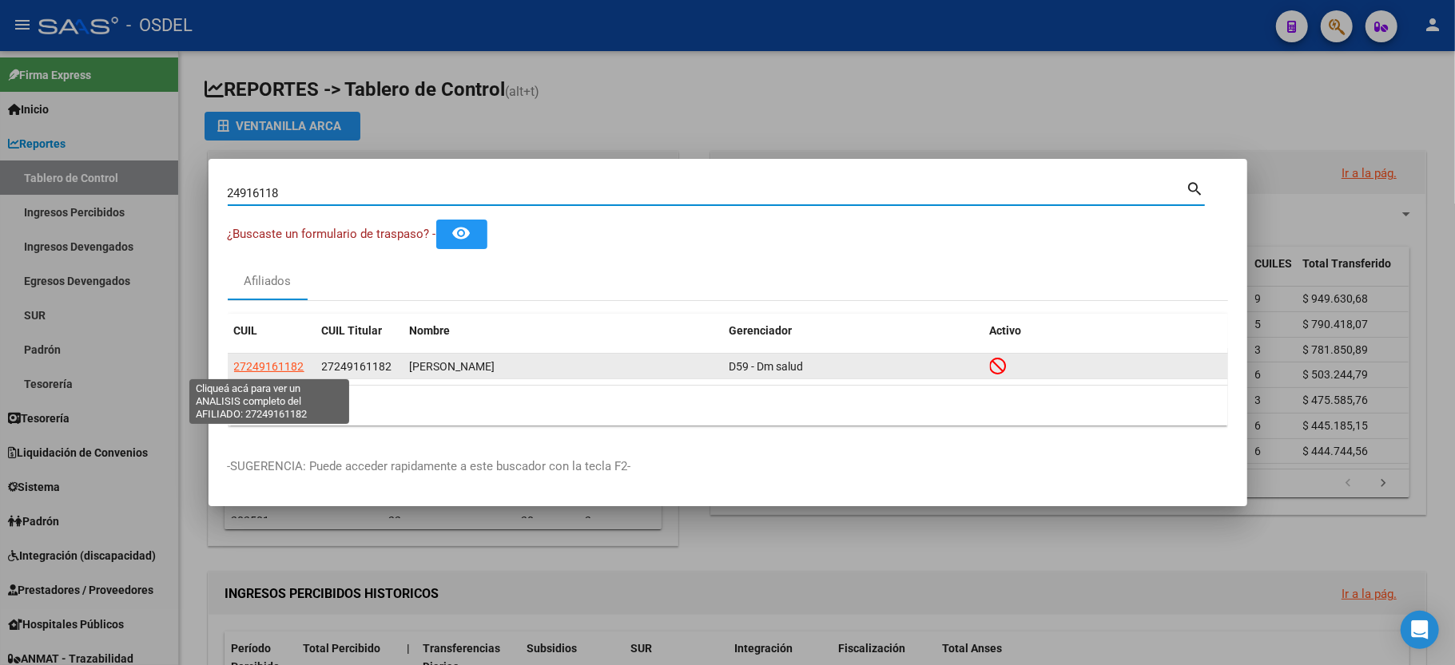
click at [276, 372] on span "27249161182" at bounding box center [269, 366] width 70 height 13
type textarea "27249161182"
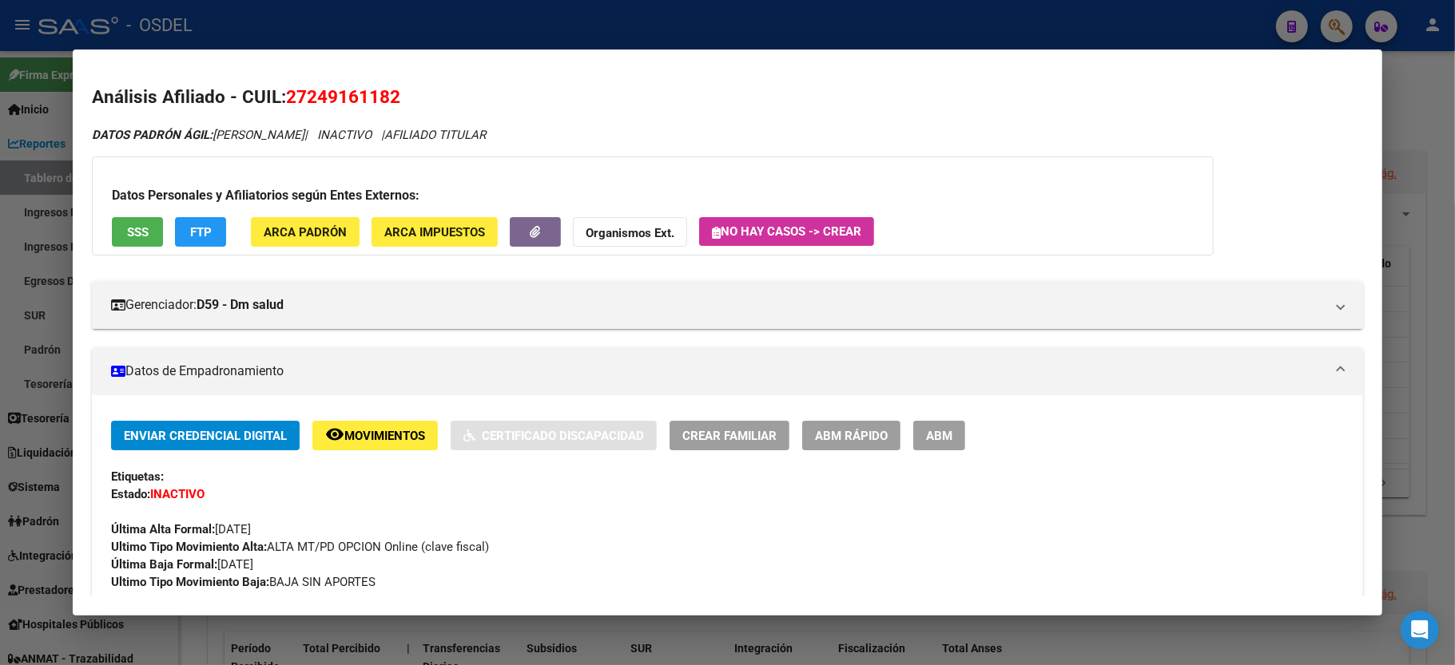
click at [152, 224] on button "SSS" at bounding box center [137, 232] width 51 height 30
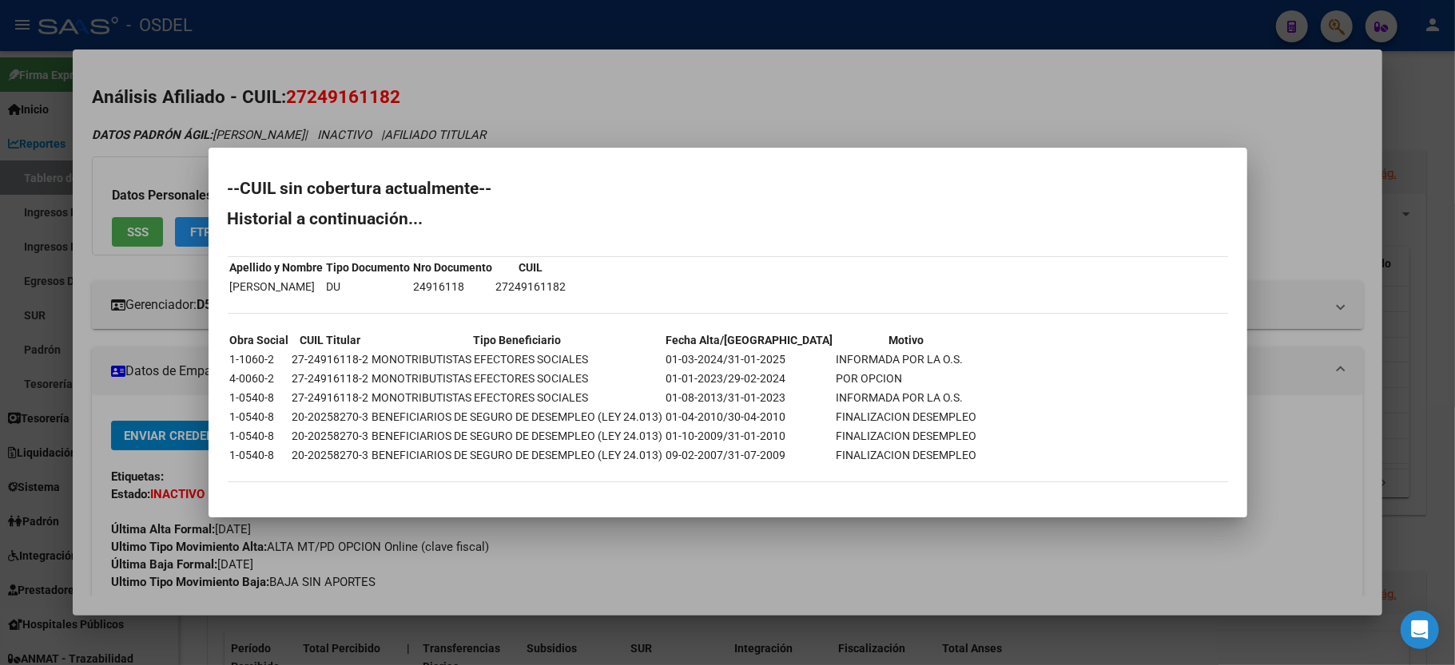
click at [1314, 192] on div at bounding box center [727, 332] width 1455 height 665
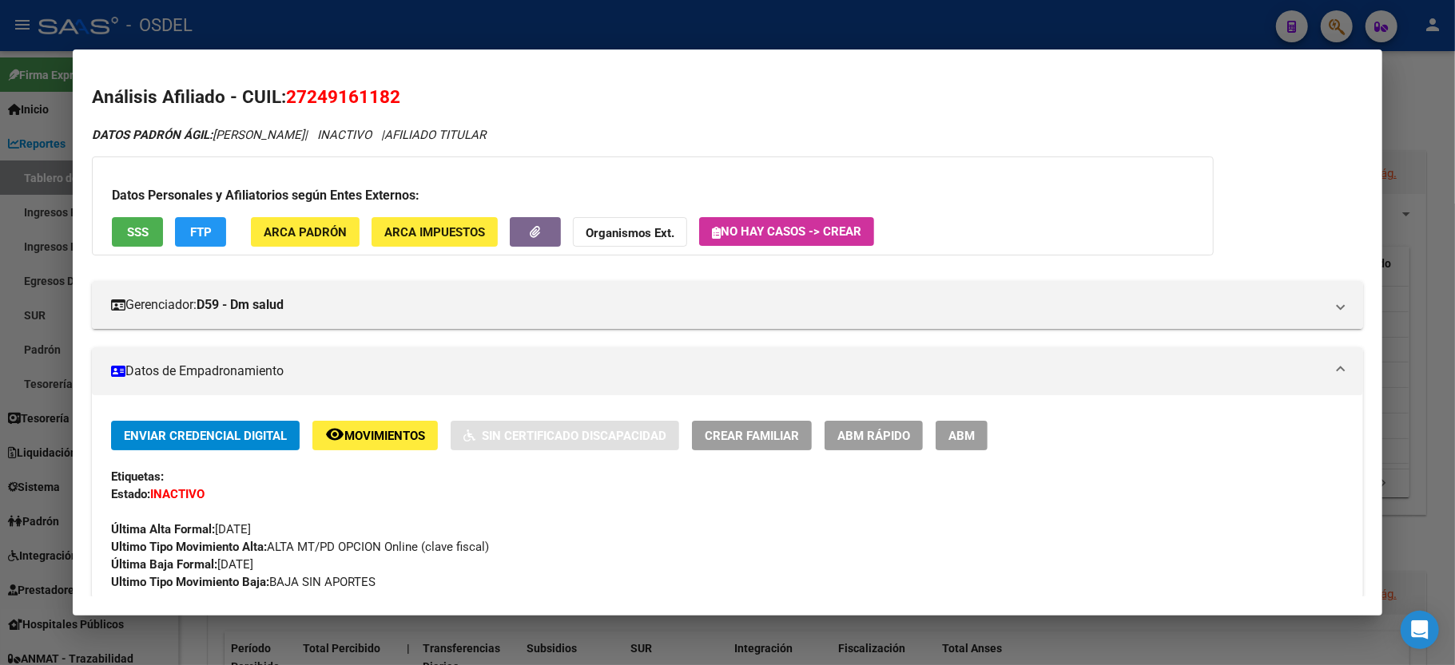
click at [1391, 94] on div at bounding box center [727, 332] width 1455 height 665
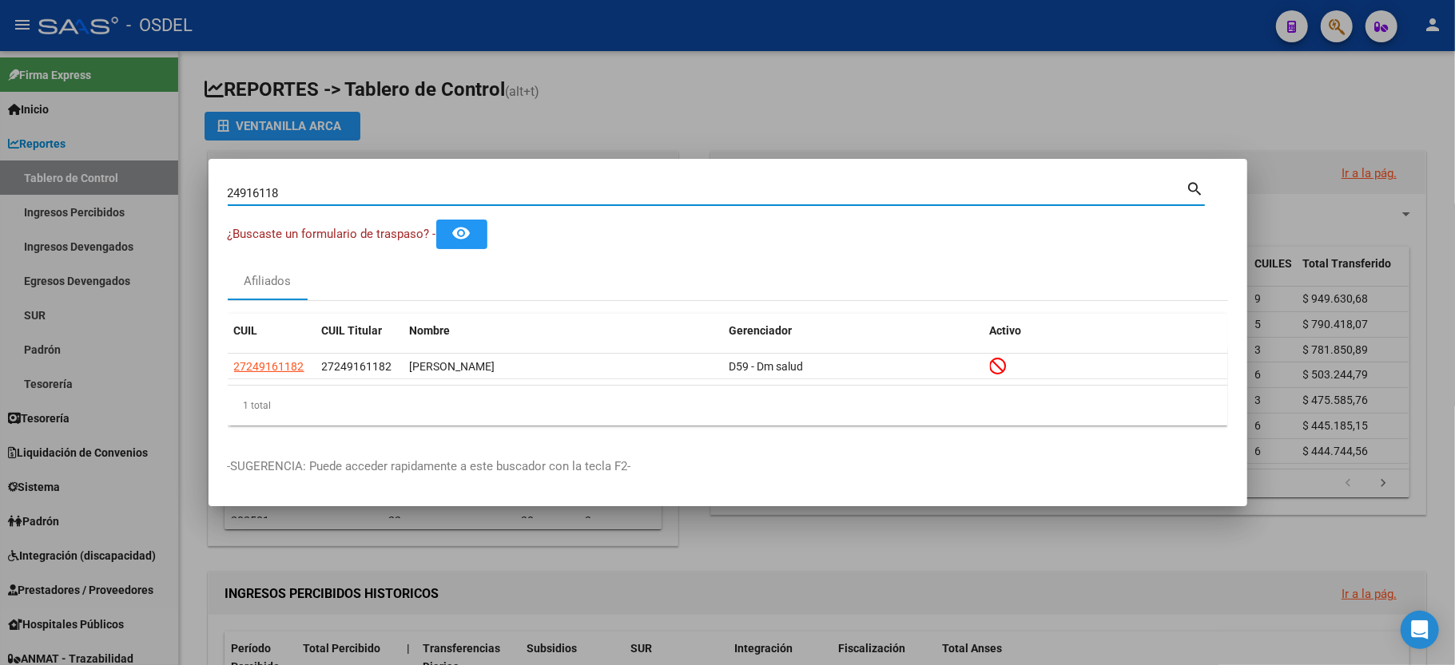
drag, startPoint x: 406, startPoint y: 193, endPoint x: 0, endPoint y: 179, distance: 406.0
click at [0, 179] on div "24916118 Buscar (apellido, dni, cuil, nro traspaso, cuit, obra social) search ¿…" at bounding box center [727, 332] width 1455 height 665
type input "33286921"
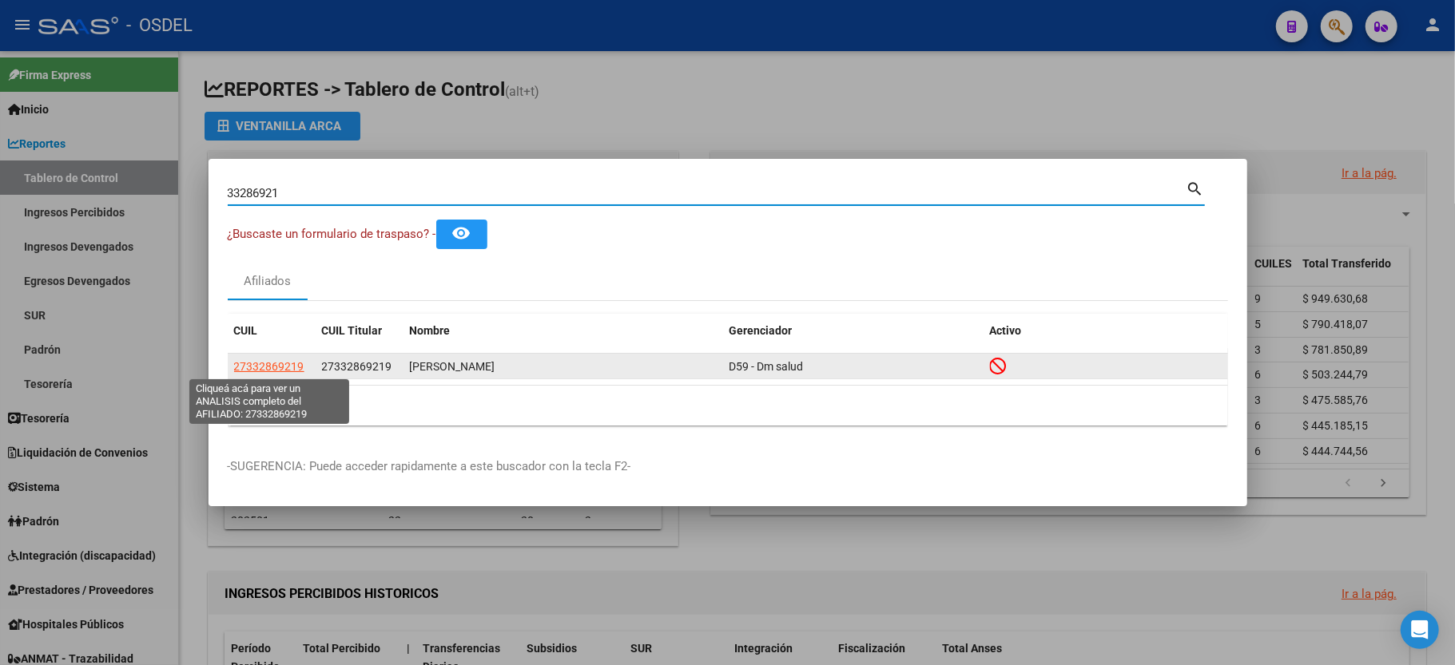
click at [259, 360] on span "27332869219" at bounding box center [269, 366] width 70 height 13
type textarea "27332869219"
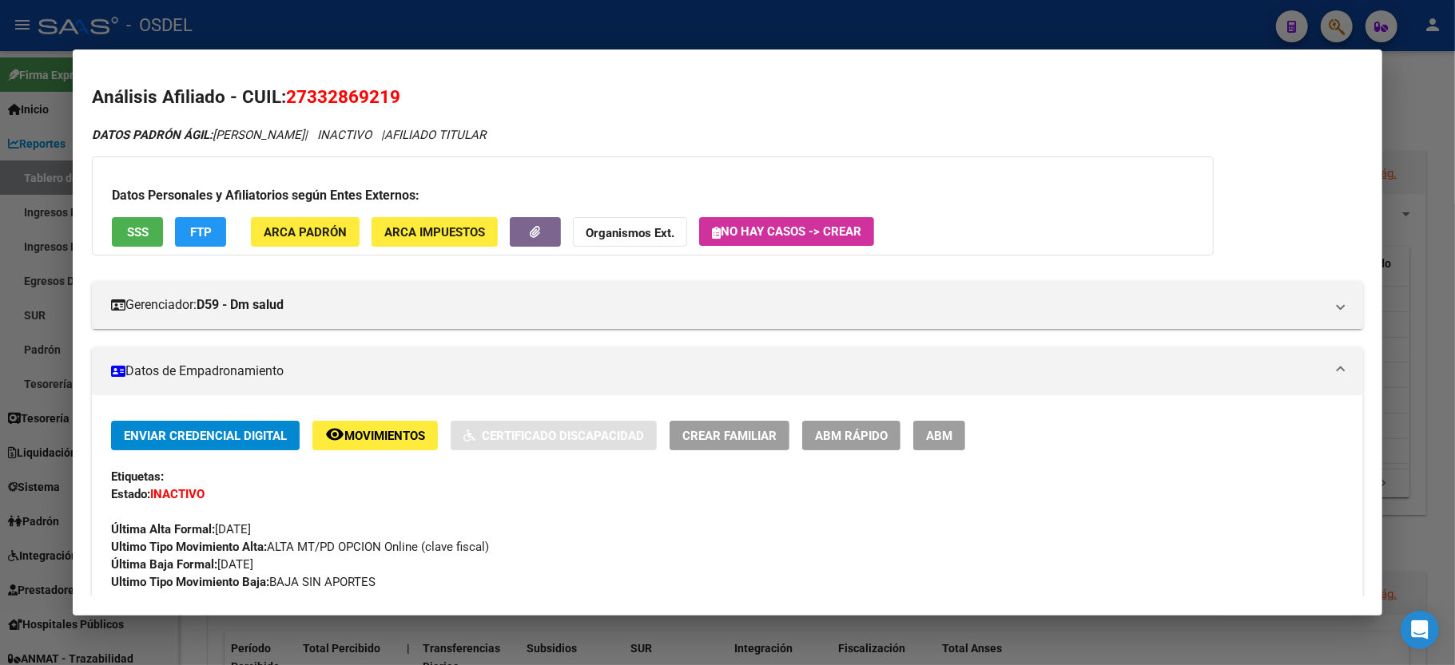
click at [127, 228] on span "SSS" at bounding box center [138, 232] width 22 height 14
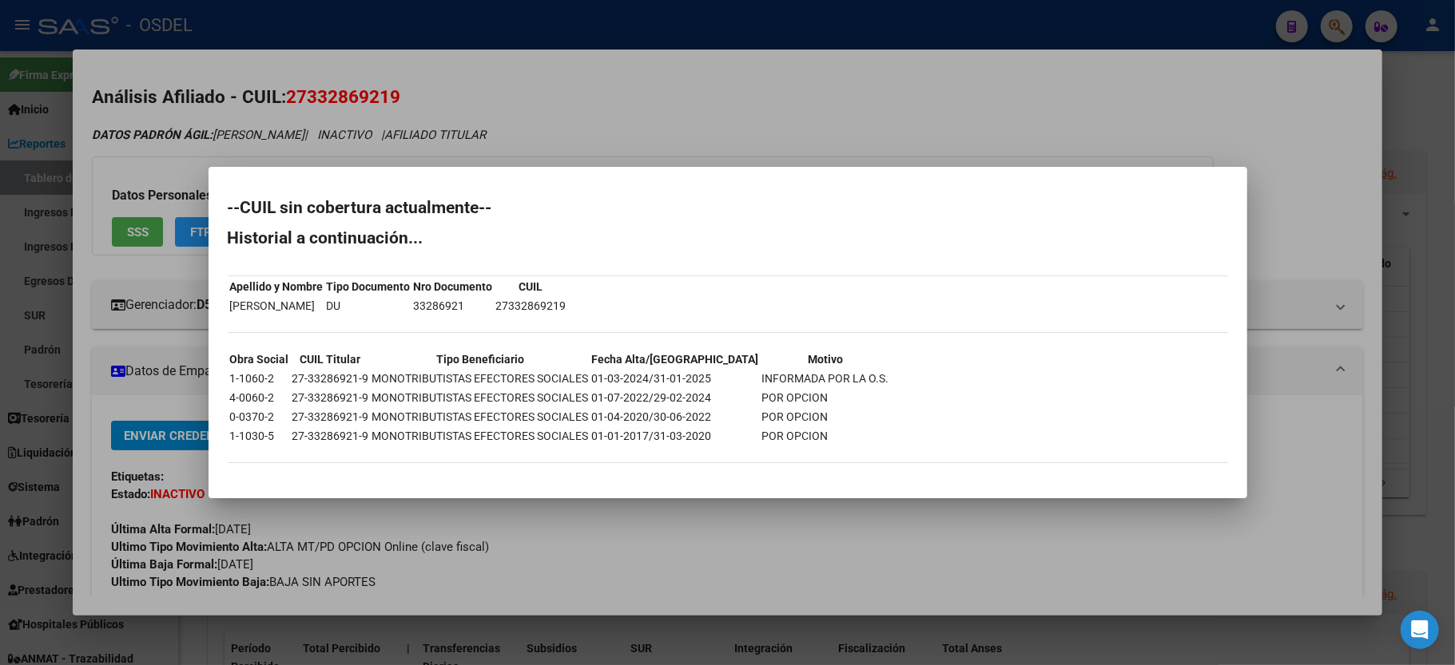
click at [1383, 391] on div at bounding box center [727, 332] width 1455 height 665
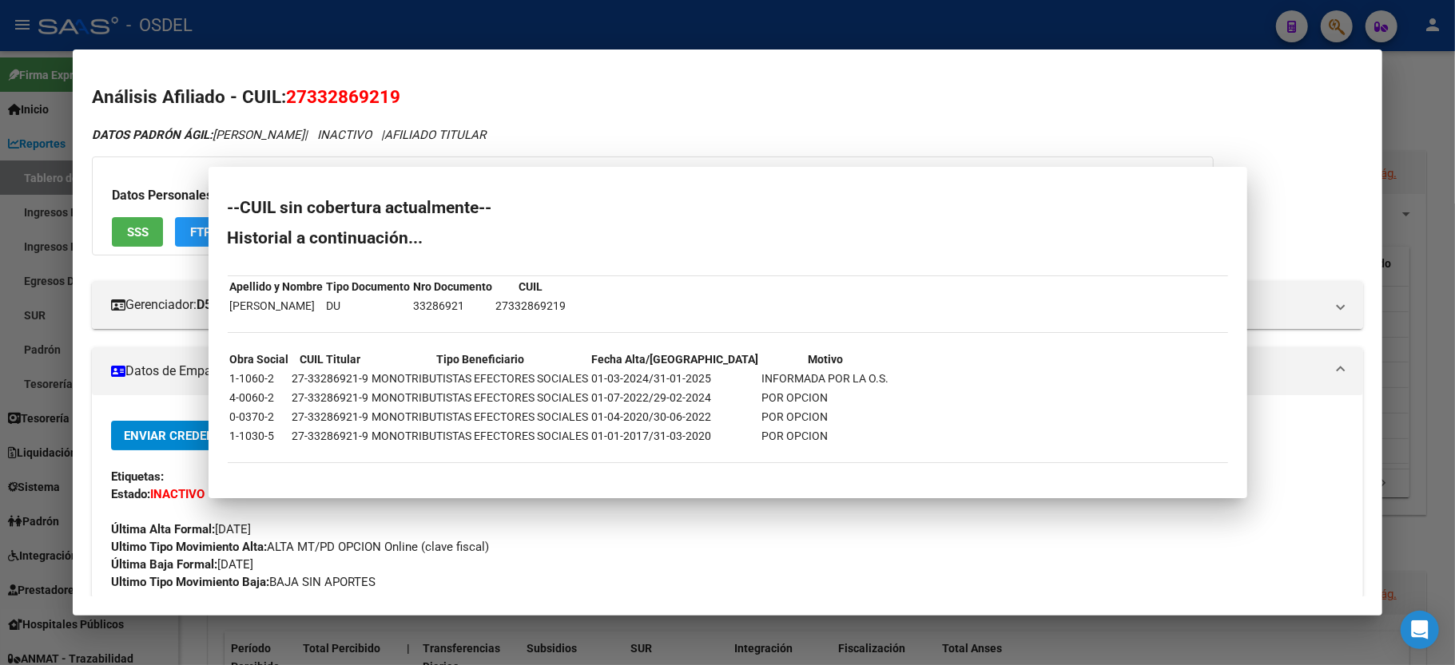
click at [1383, 391] on div at bounding box center [727, 332] width 1455 height 665
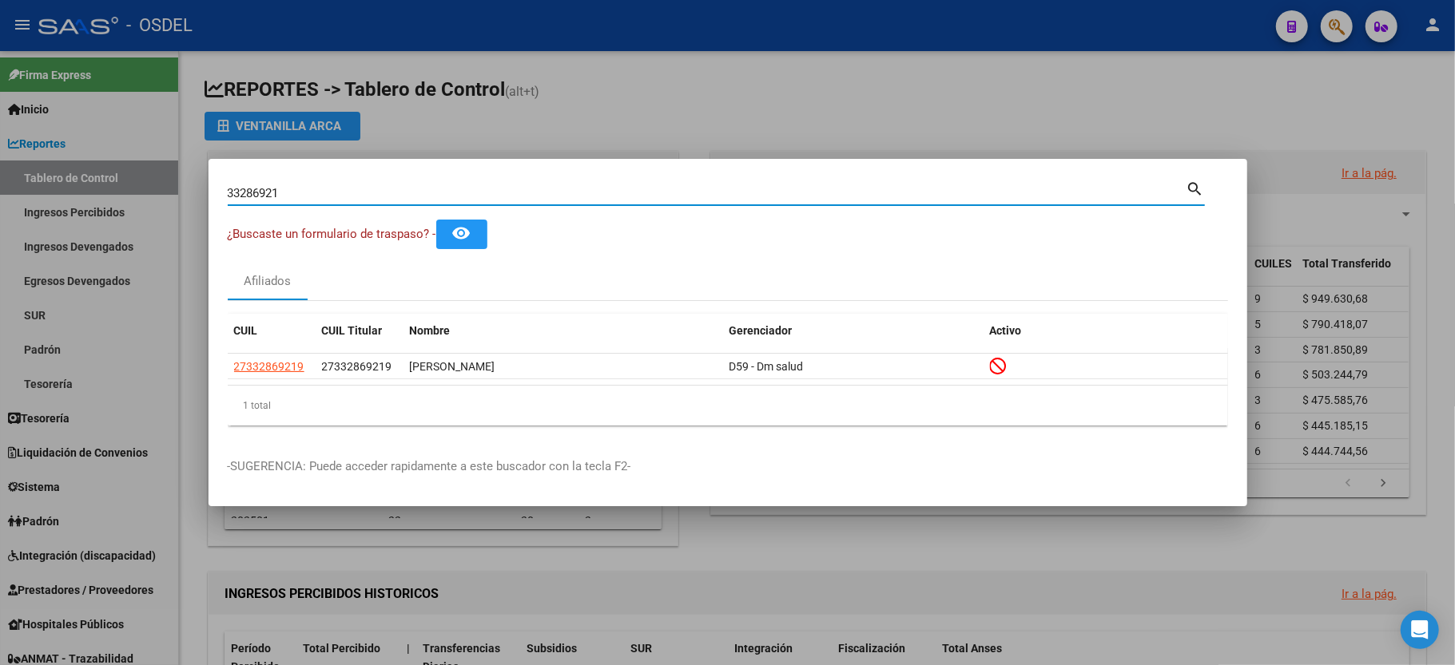
drag, startPoint x: 292, startPoint y: 198, endPoint x: 0, endPoint y: 180, distance: 292.9
click at [0, 180] on div "33286921 Buscar (apellido, dni, cuil, nro traspaso, cuit, obra social) search ¿…" at bounding box center [727, 332] width 1455 height 665
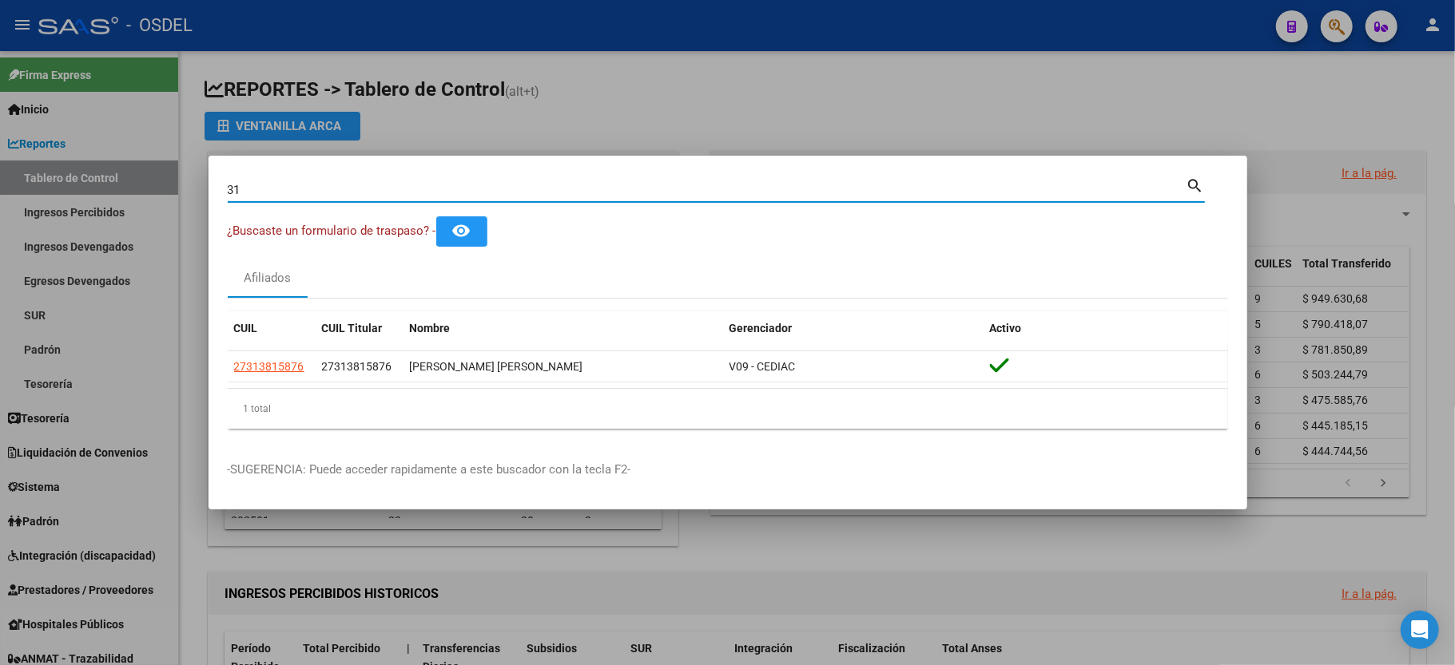
type input "3"
type input "5"
type input "3"
type input "9"
type input "3"
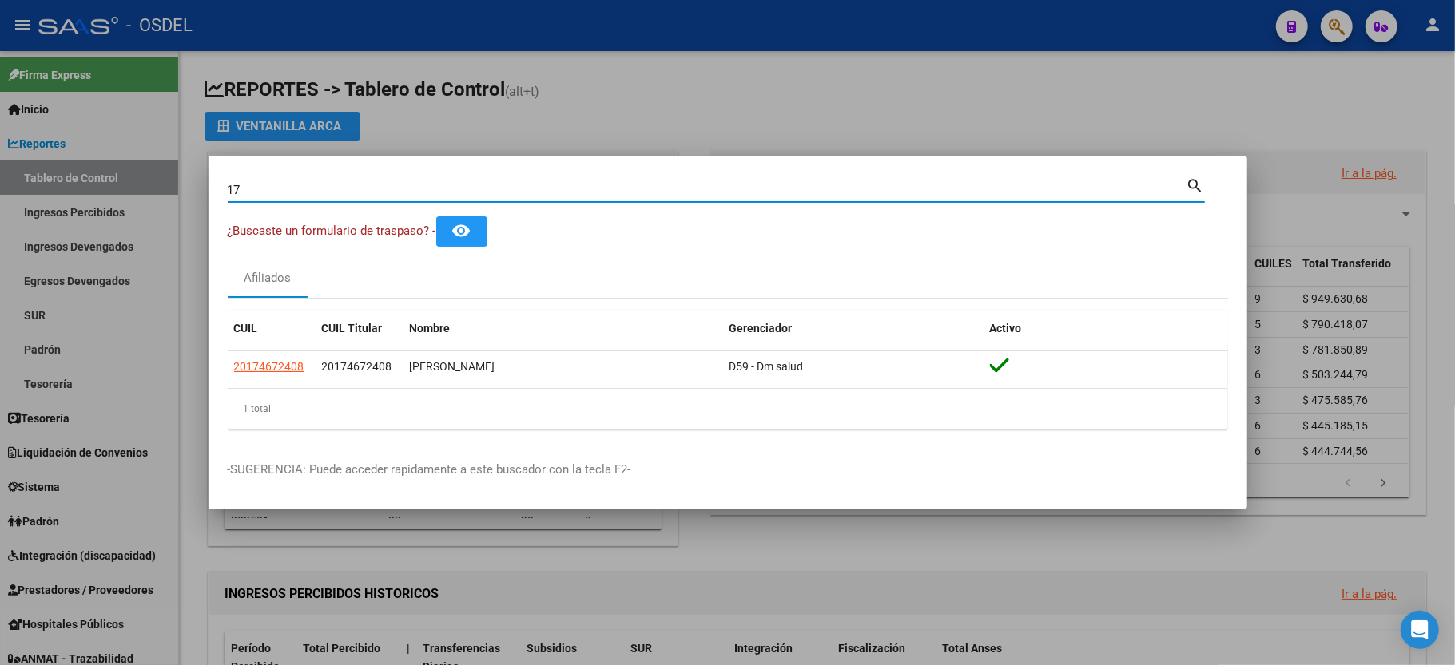
type input "1"
type input "9"
type input "3"
type input "9"
type input "95645407"
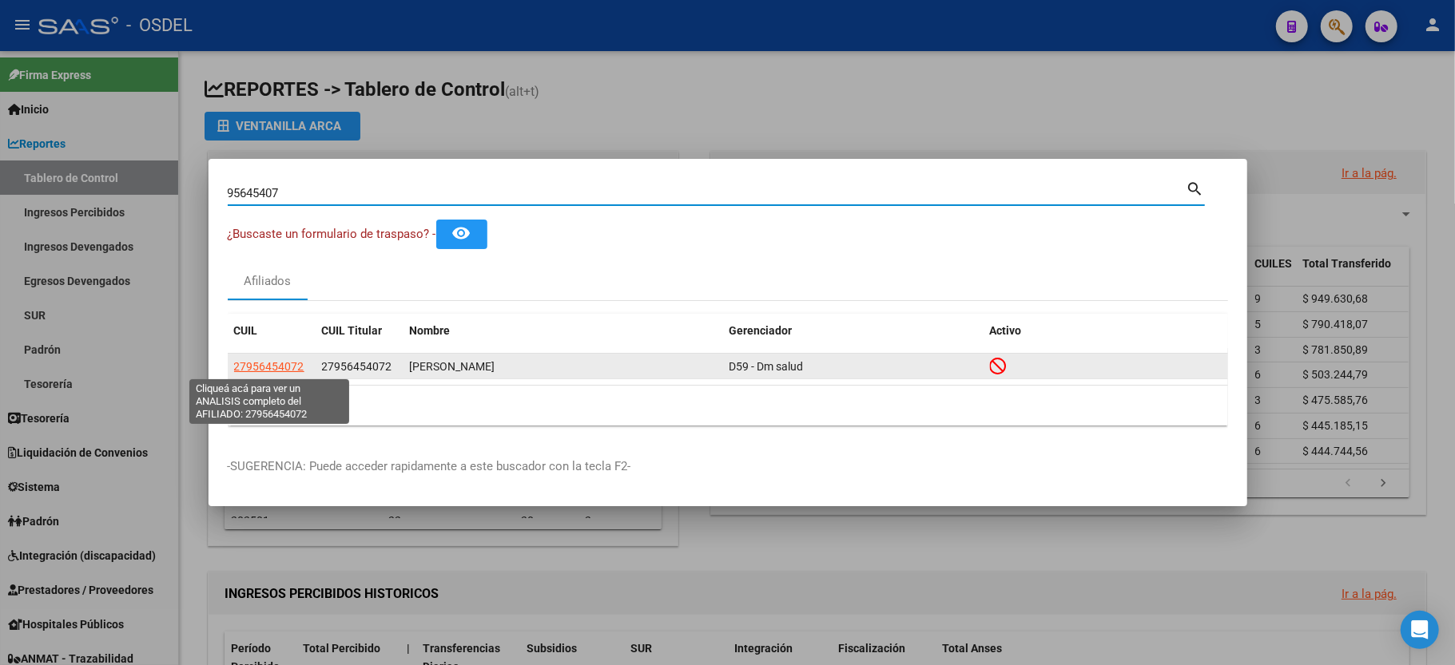
click at [254, 364] on span "27956454072" at bounding box center [269, 366] width 70 height 13
type textarea "27956454072"
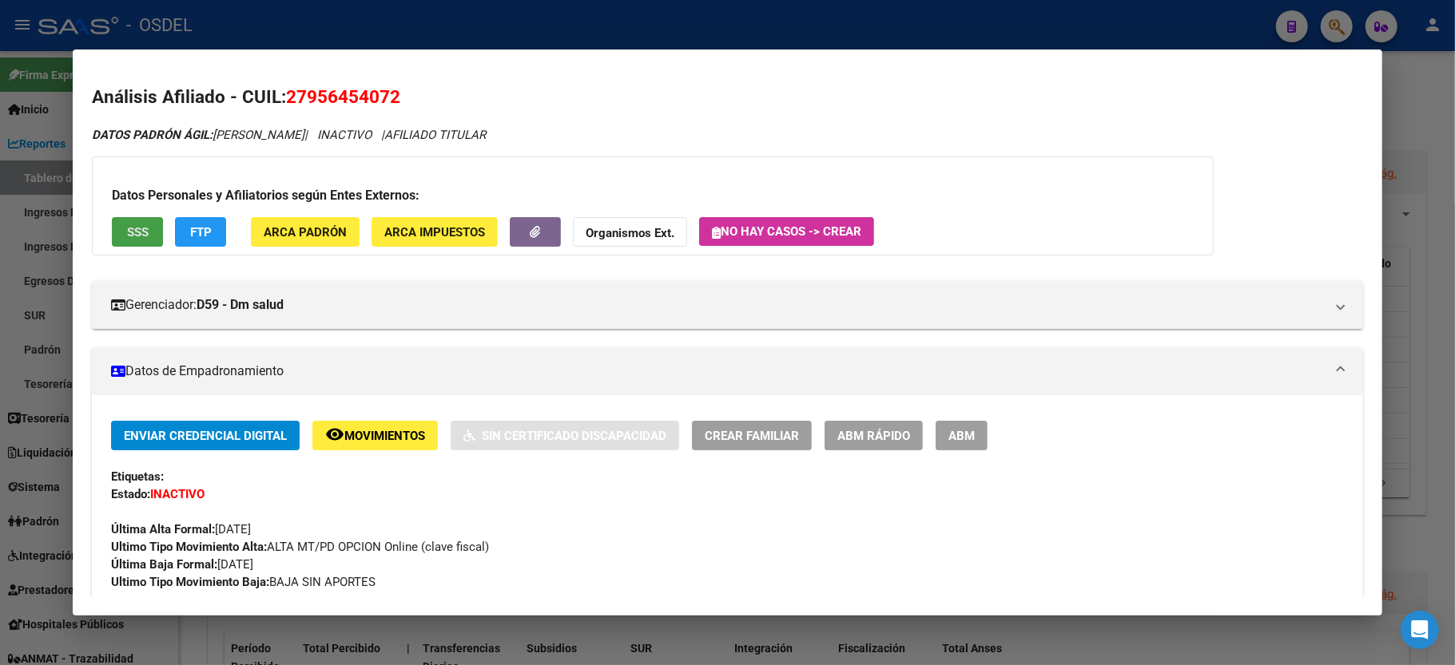
click at [142, 227] on span "SSS" at bounding box center [138, 232] width 22 height 14
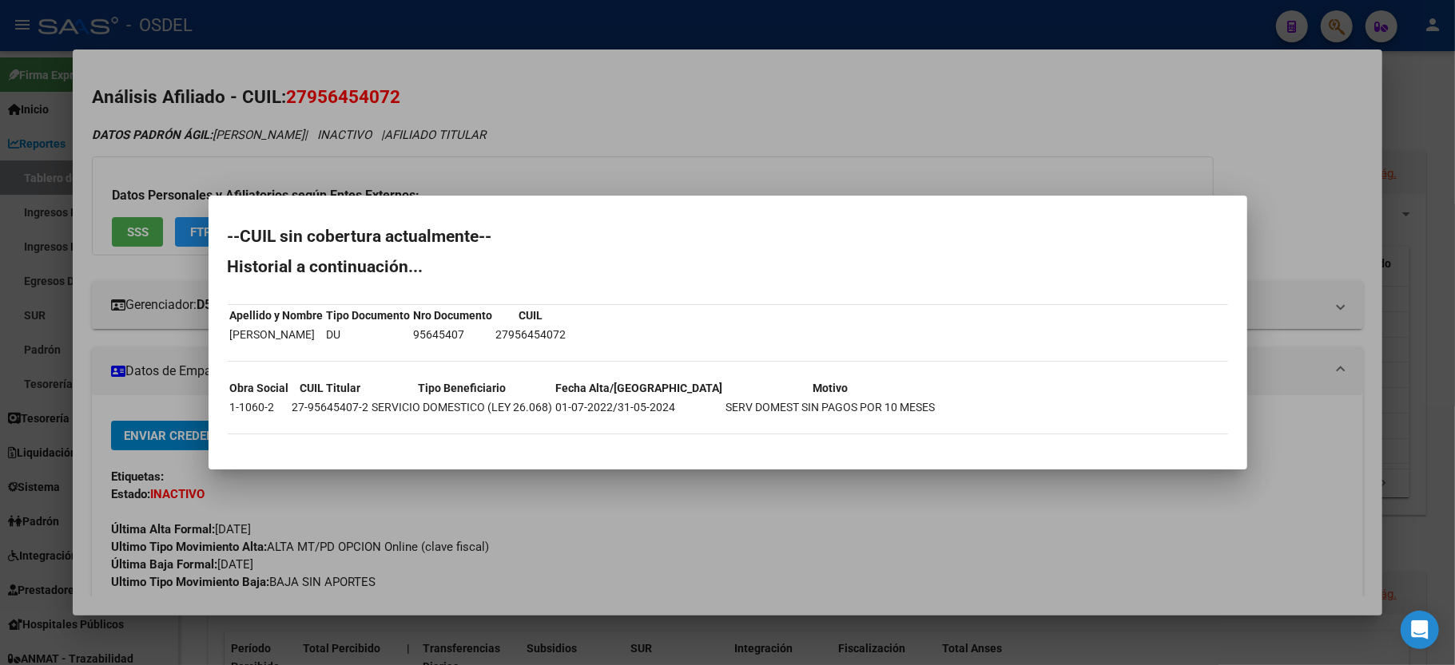
click at [1192, 187] on div at bounding box center [727, 332] width 1455 height 665
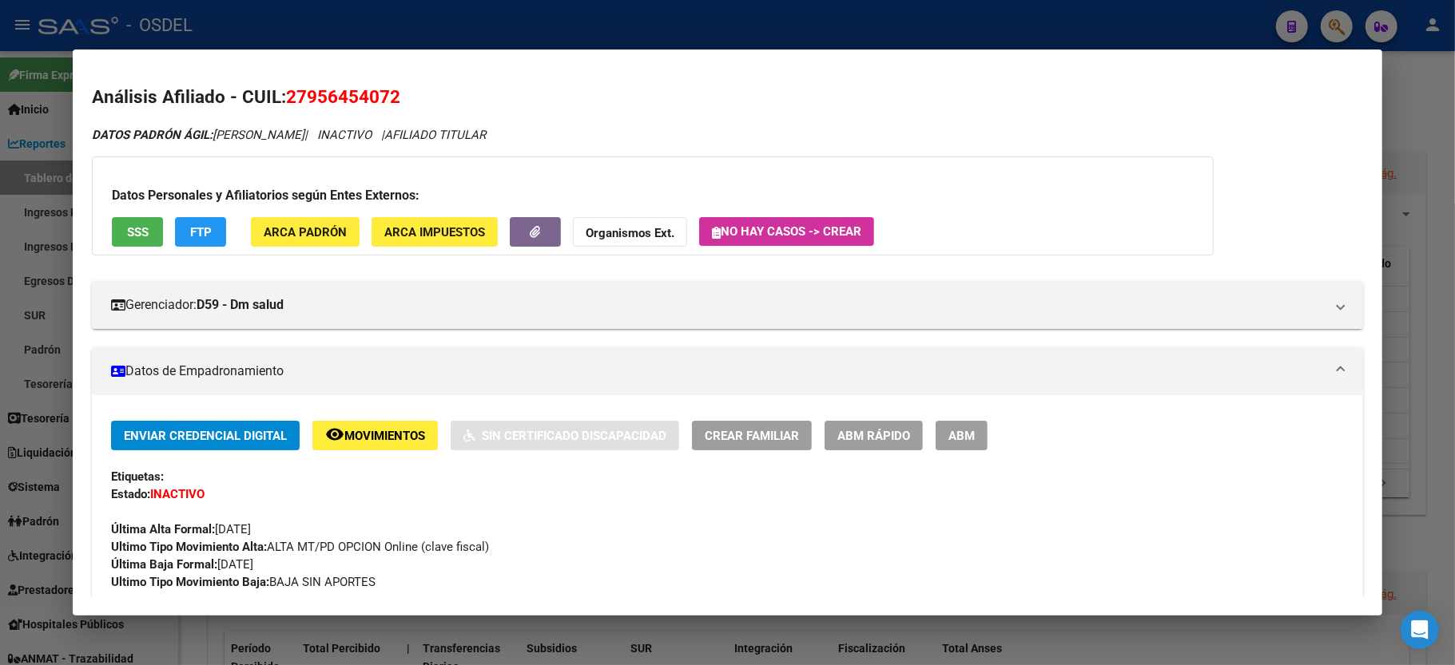
click at [1444, 149] on div at bounding box center [727, 332] width 1455 height 665
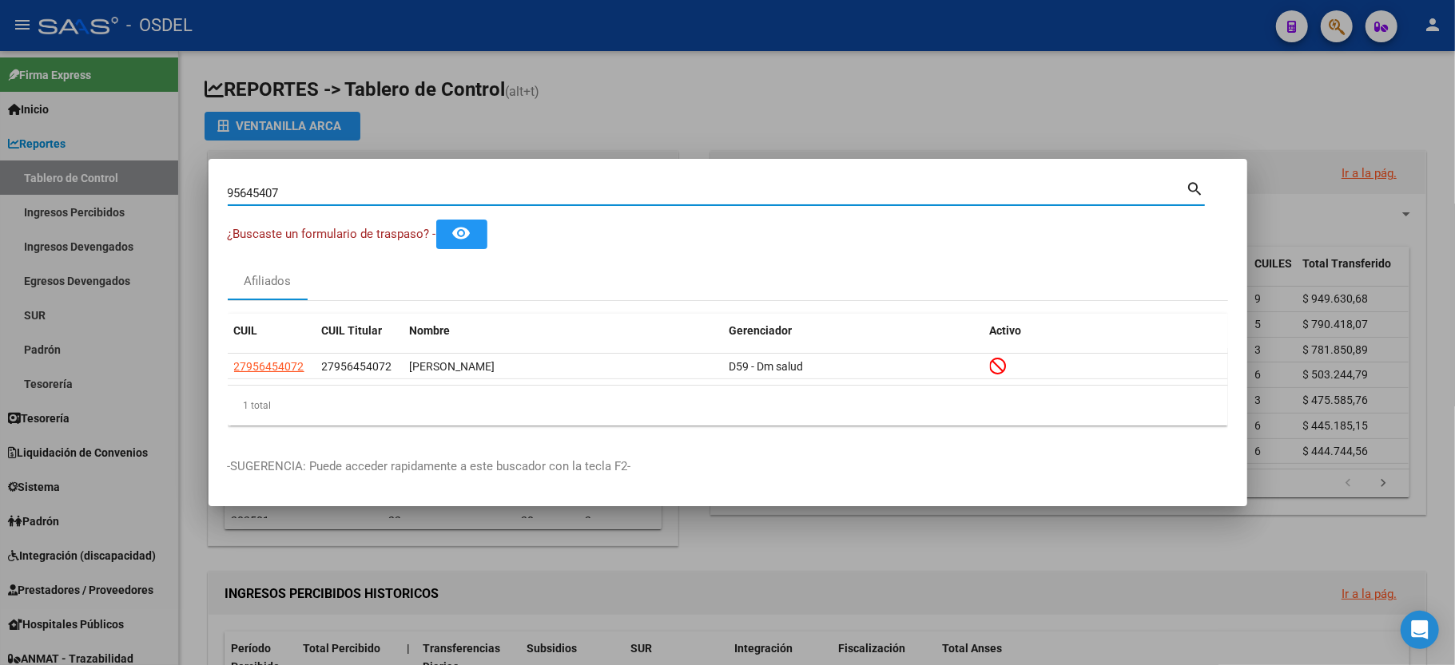
drag, startPoint x: 313, startPoint y: 196, endPoint x: 17, endPoint y: 196, distance: 296.3
click at [17, 196] on div "95645407 Buscar (apellido, dni, cuil, nro traspaso, cuit, obra social) search ¿…" at bounding box center [727, 332] width 1455 height 665
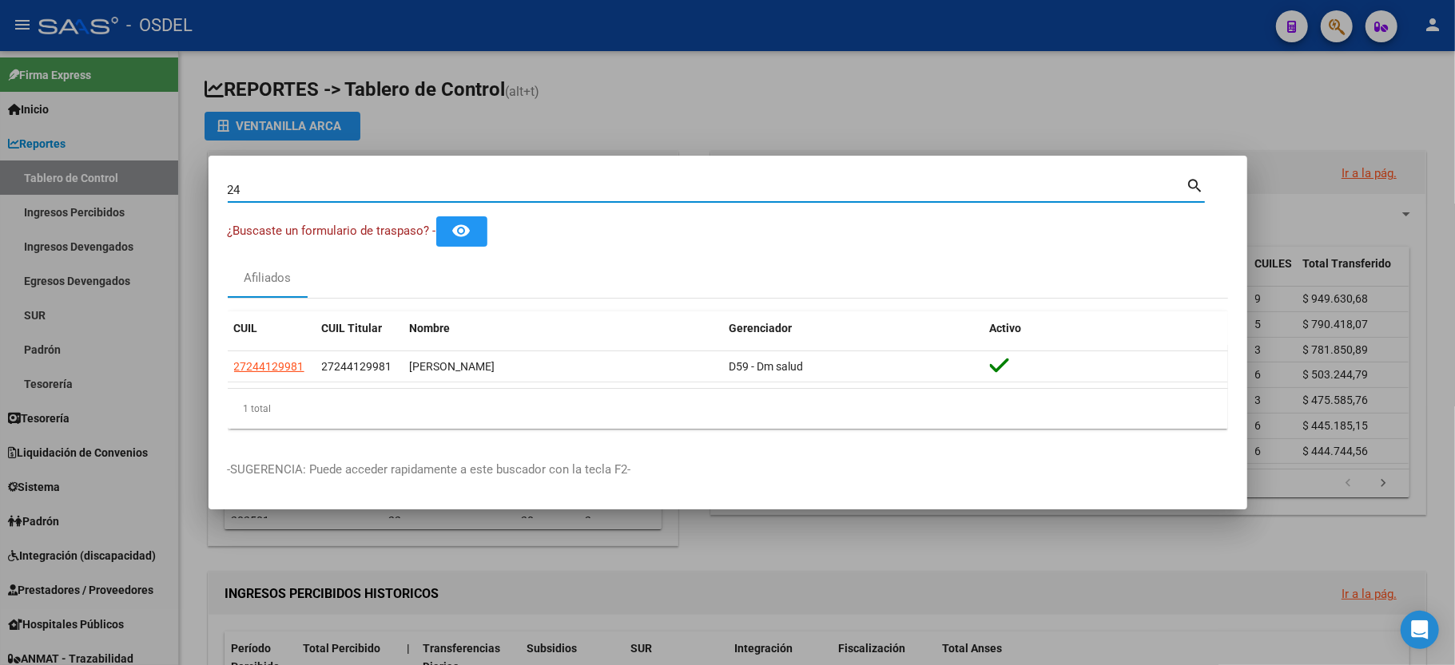
type input "2"
type input "5"
type input "27310722397"
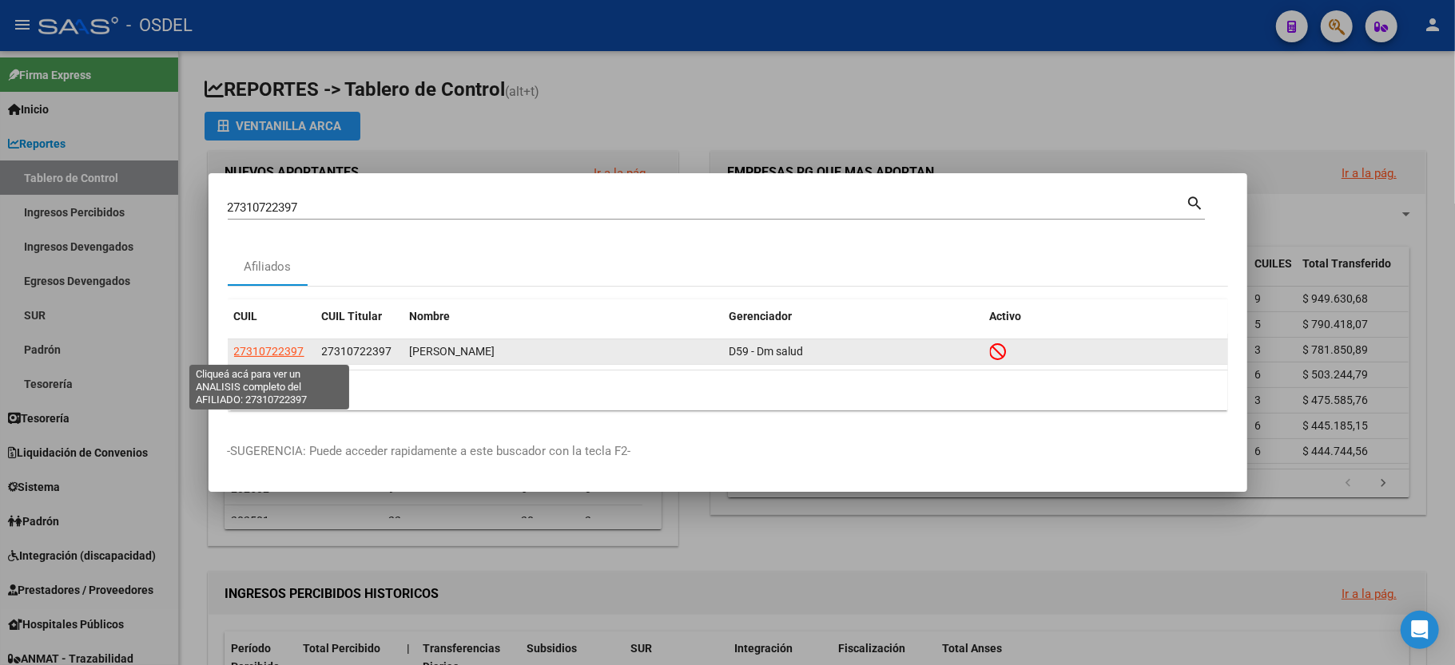
click at [268, 352] on span "27310722397" at bounding box center [269, 351] width 70 height 13
type textarea "27310722397"
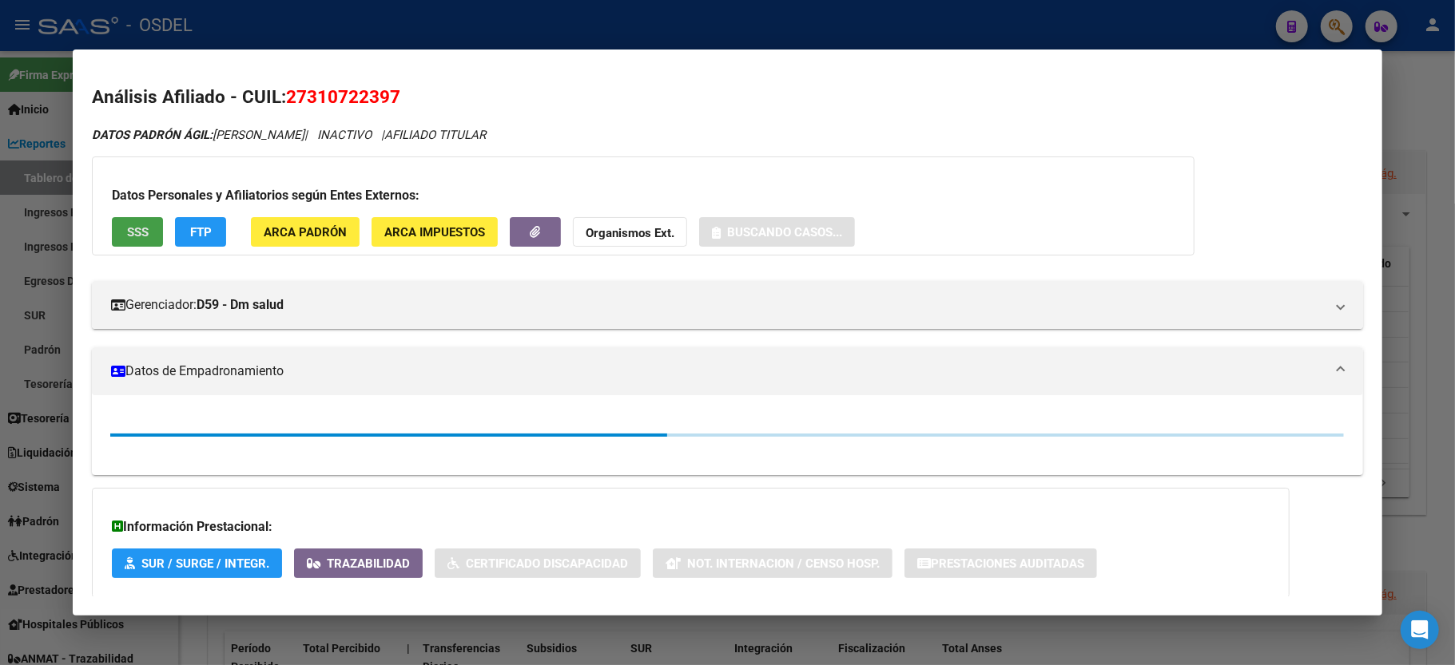
click at [141, 237] on span "SSS" at bounding box center [138, 232] width 22 height 14
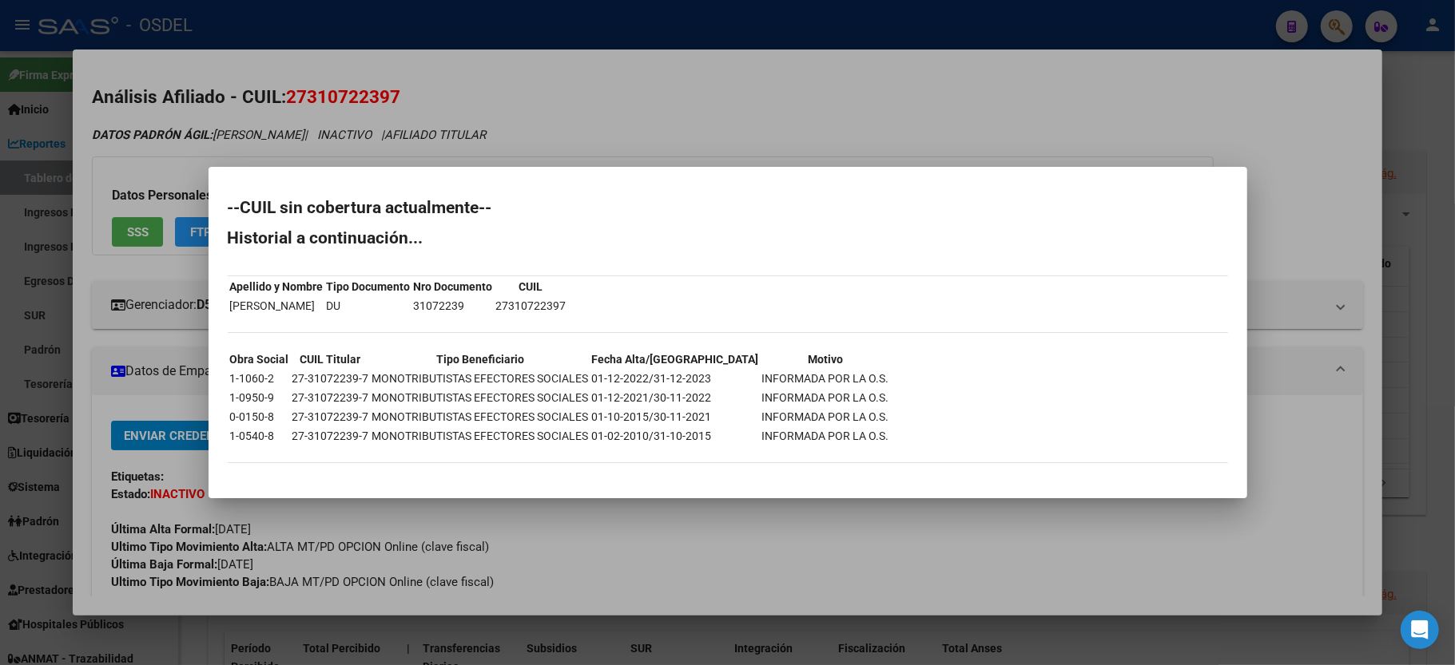
click at [1442, 150] on div at bounding box center [727, 332] width 1455 height 665
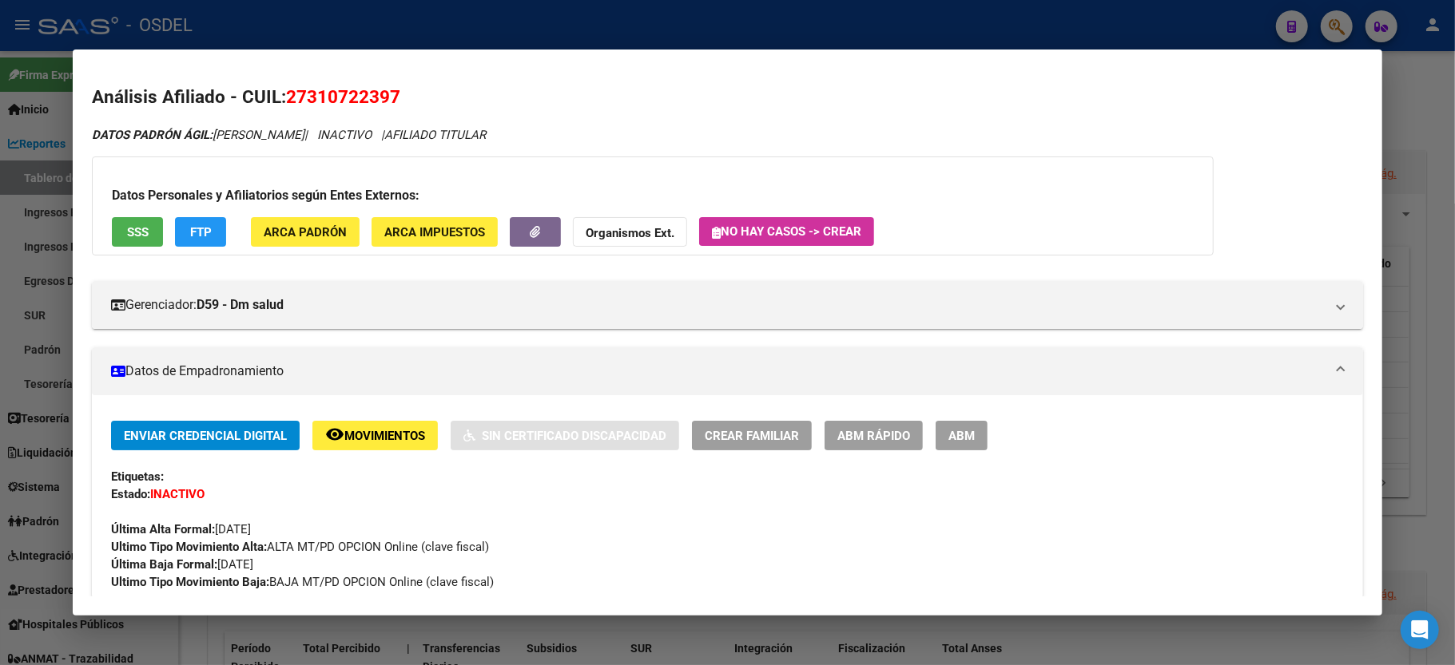
click at [1454, 161] on div at bounding box center [727, 332] width 1455 height 665
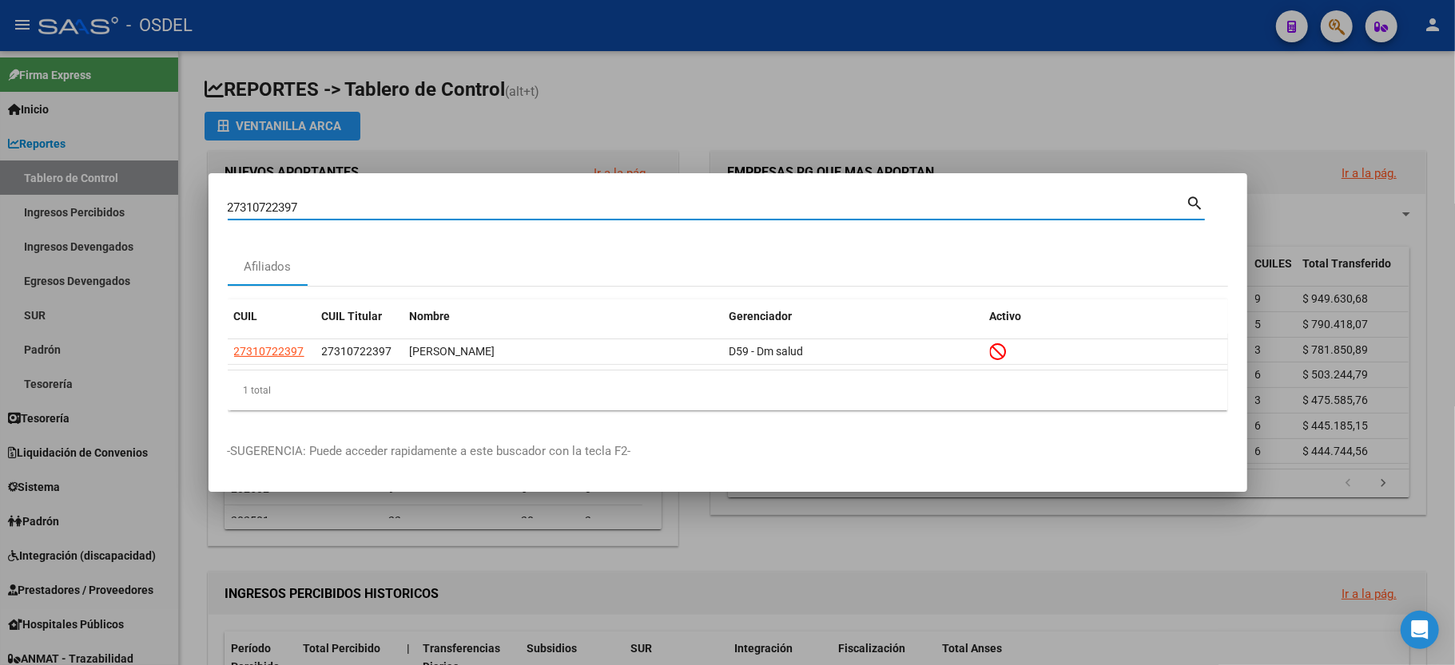
drag, startPoint x: 314, startPoint y: 200, endPoint x: 0, endPoint y: 217, distance: 314.4
click at [0, 217] on div "27310722397 Buscar (apellido, dni, cuil, nro traspaso, cuit, obra social) searc…" at bounding box center [727, 332] width 1455 height 665
type input "27385053725"
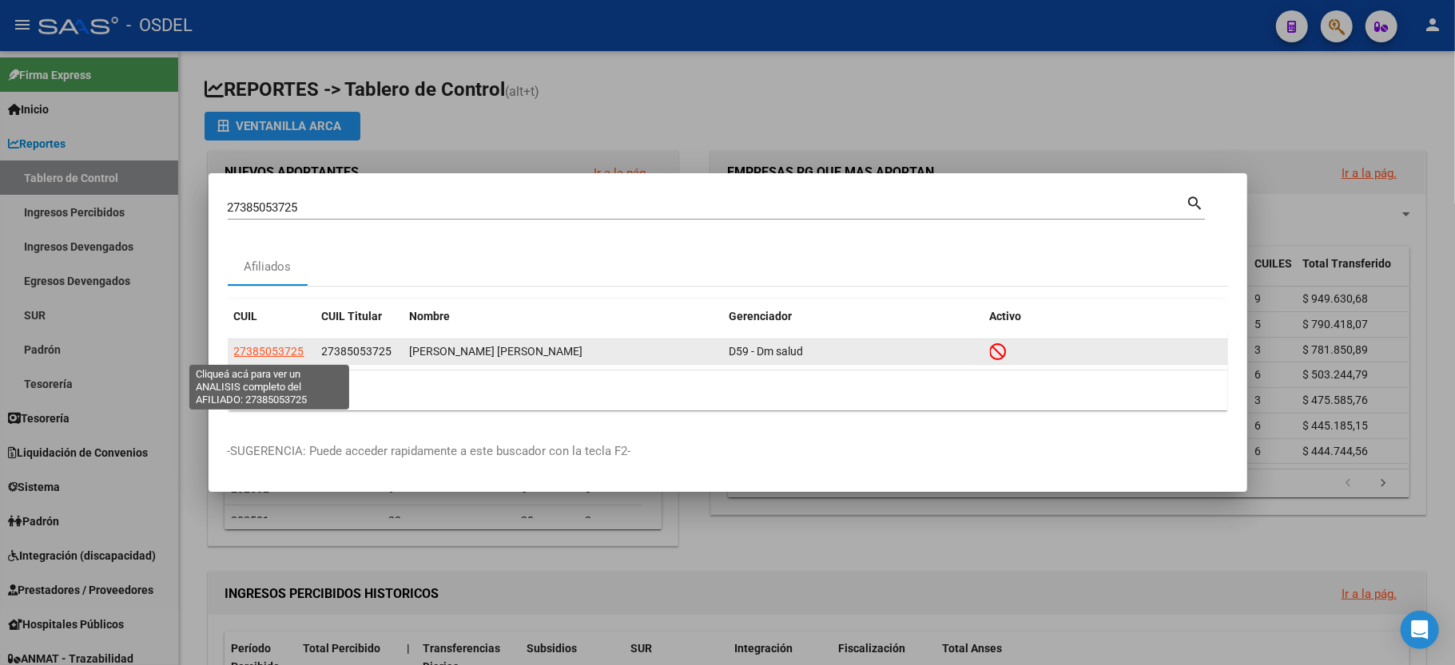
click at [260, 353] on span "27385053725" at bounding box center [269, 351] width 70 height 13
type textarea "27385053725"
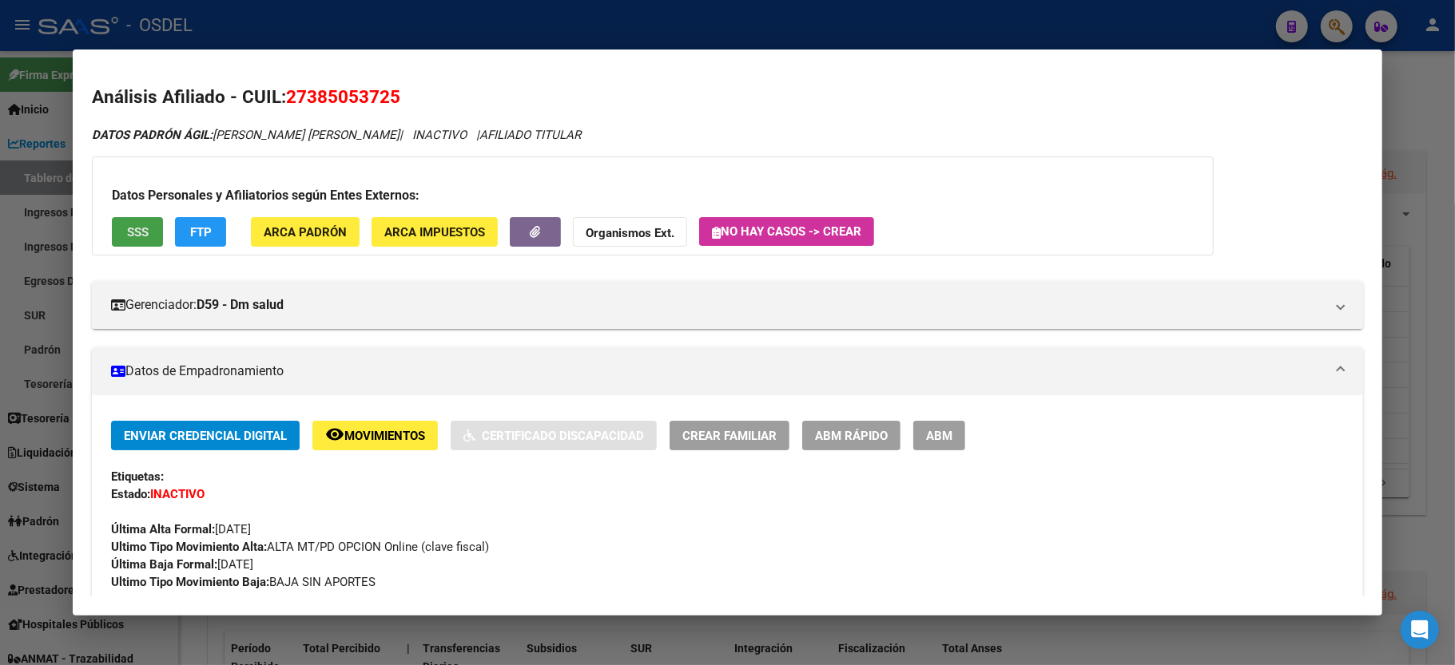
click at [151, 228] on button "SSS" at bounding box center [137, 232] width 51 height 30
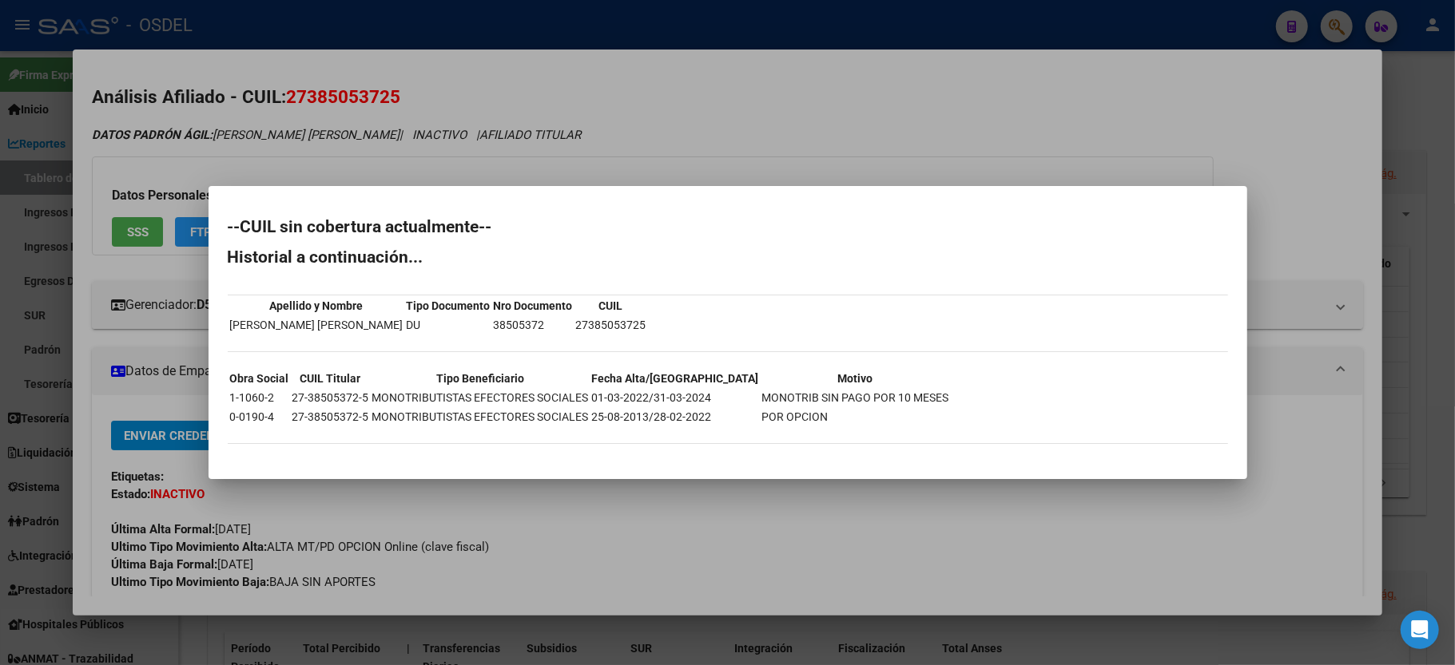
click at [1233, 163] on div at bounding box center [727, 332] width 1455 height 665
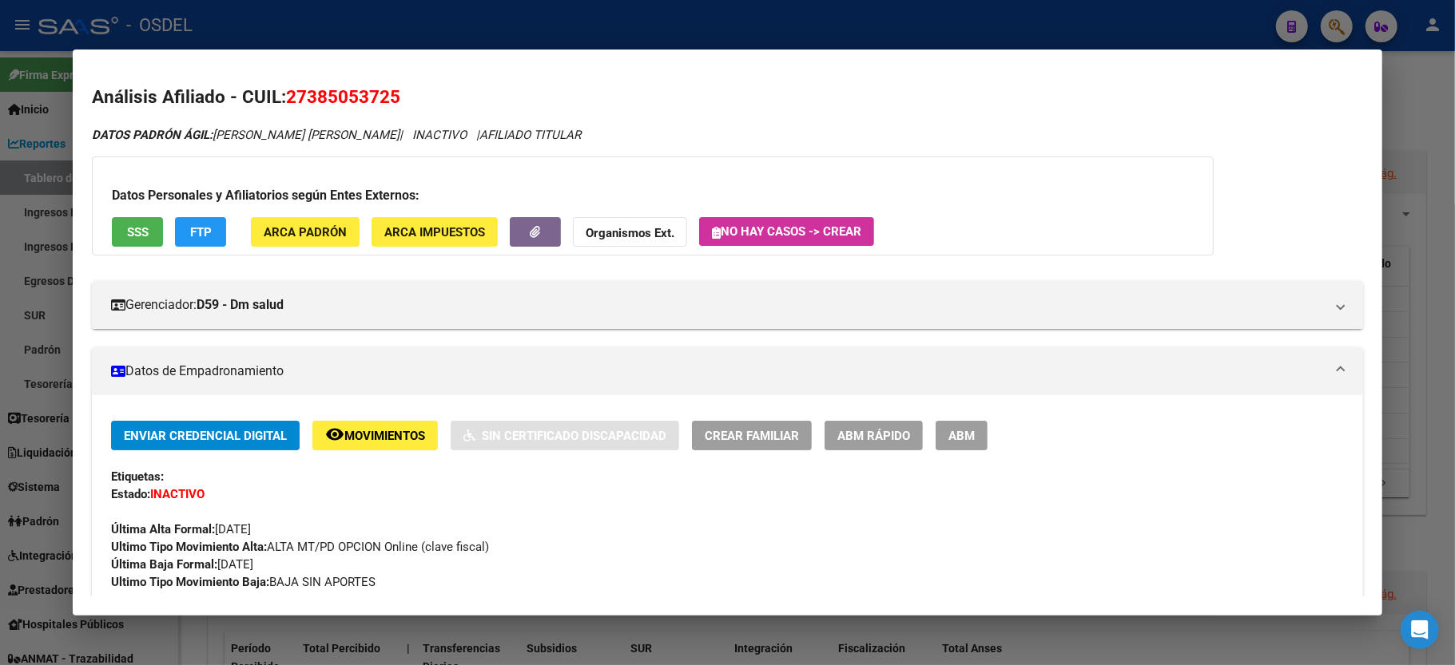
click at [1448, 121] on div at bounding box center [727, 332] width 1455 height 665
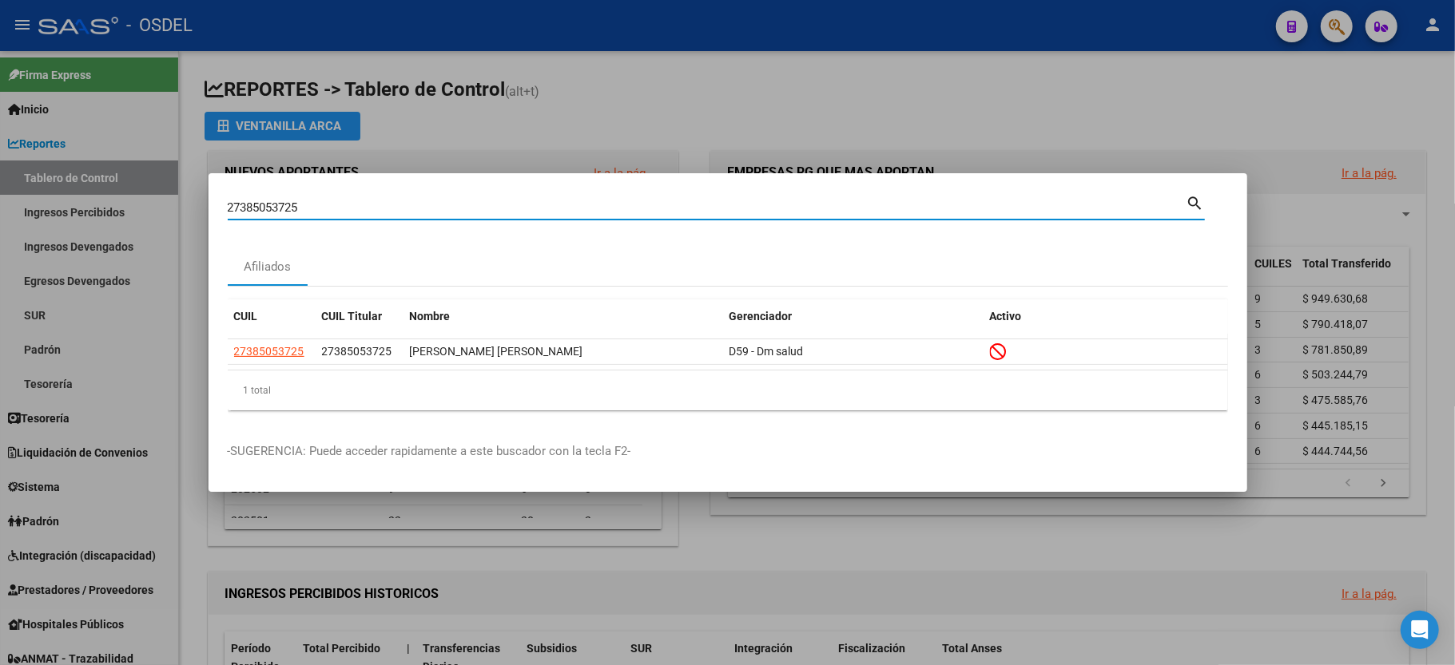
click at [331, 201] on input "27385053725" at bounding box center [707, 207] width 958 height 14
drag, startPoint x: 331, startPoint y: 201, endPoint x: 46, endPoint y: 177, distance: 286.2
click at [46, 177] on div "27385053725 Buscar (apellido, dni, cuil, nro traspaso, cuit, obra social) searc…" at bounding box center [727, 332] width 1455 height 665
type input "27939837715"
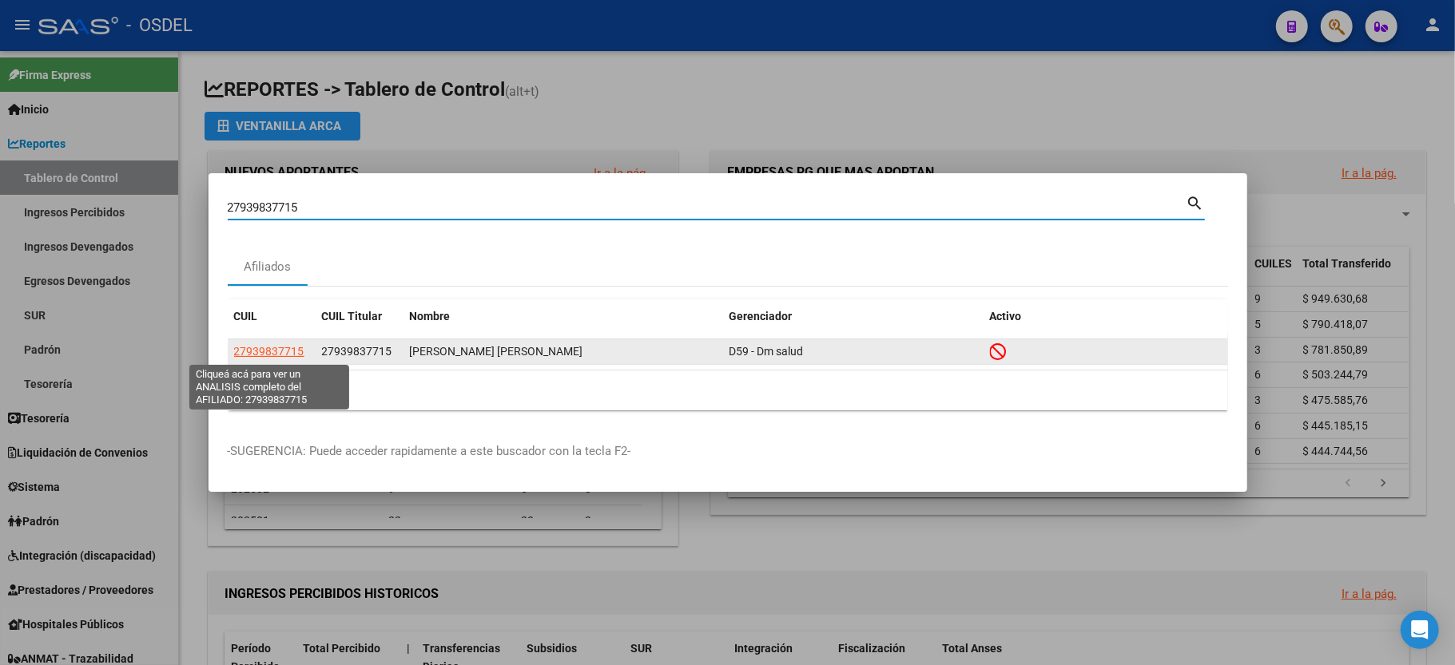
click at [276, 345] on span "27939837715" at bounding box center [269, 351] width 70 height 13
type textarea "27939837715"
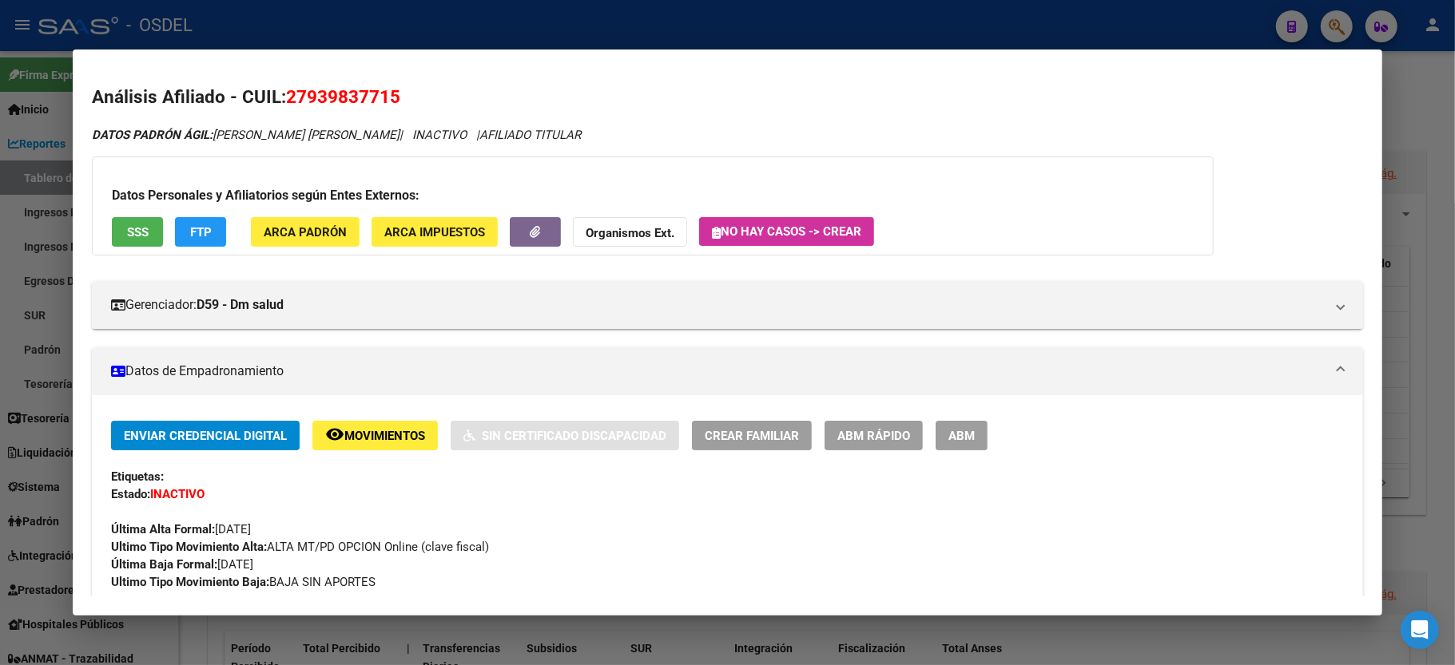
click at [139, 228] on span "SSS" at bounding box center [138, 232] width 22 height 14
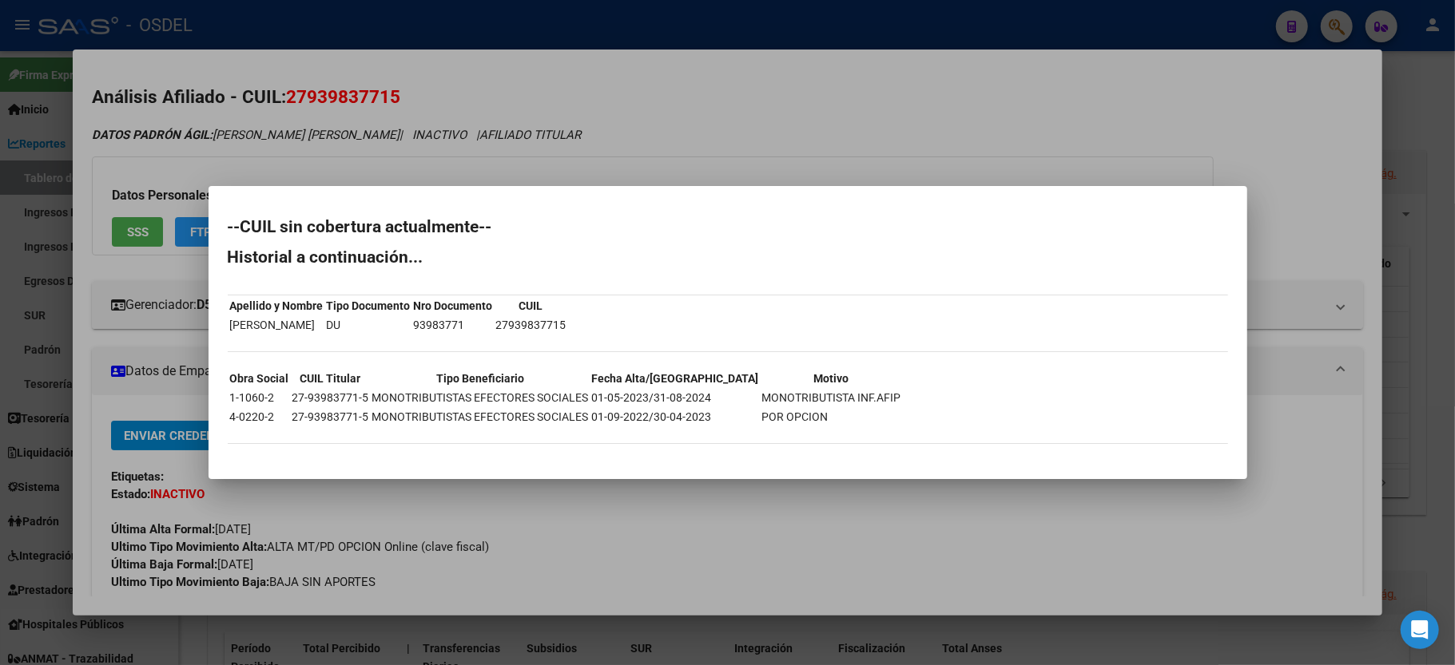
click at [1314, 109] on div at bounding box center [727, 332] width 1455 height 665
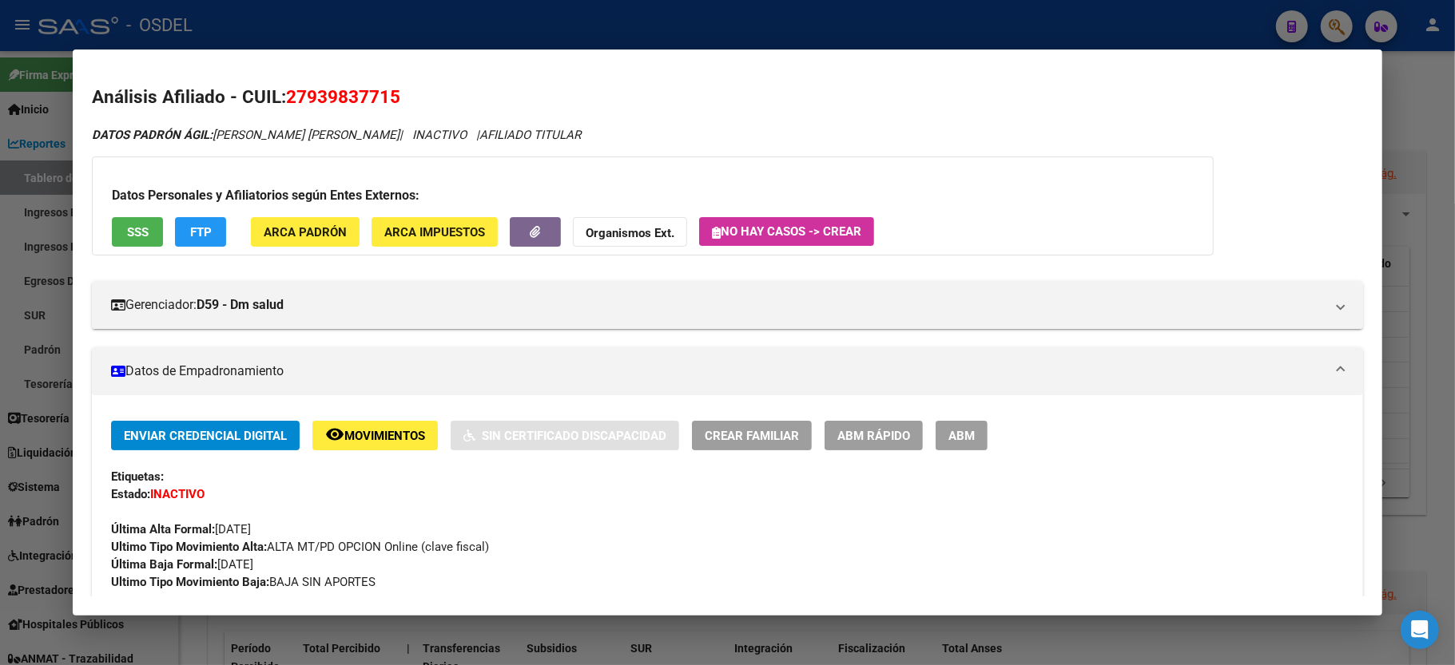
click at [1414, 121] on div at bounding box center [727, 332] width 1455 height 665
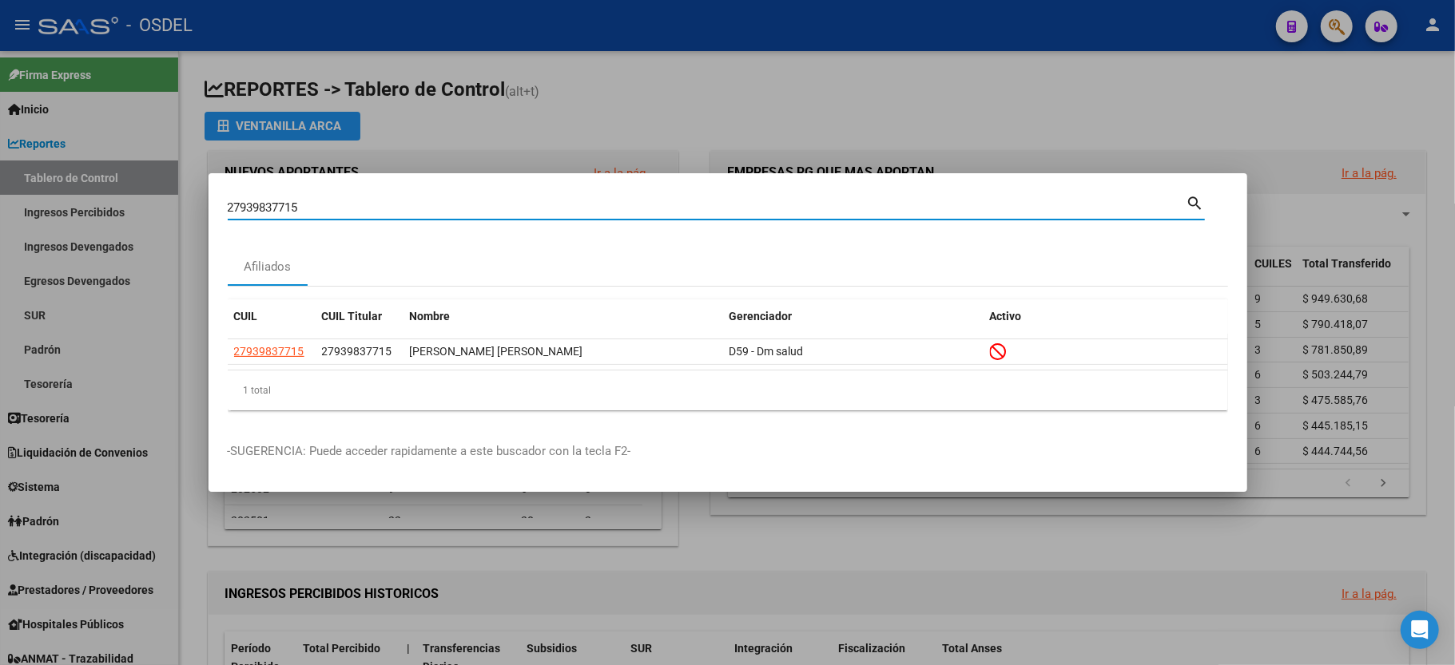
drag, startPoint x: 1167, startPoint y: 208, endPoint x: 131, endPoint y: 109, distance: 1040.6
click at [131, 109] on div "27939837715 Buscar (apellido, dni, cuil, nro traspaso, cuit, obra social) searc…" at bounding box center [727, 332] width 1455 height 665
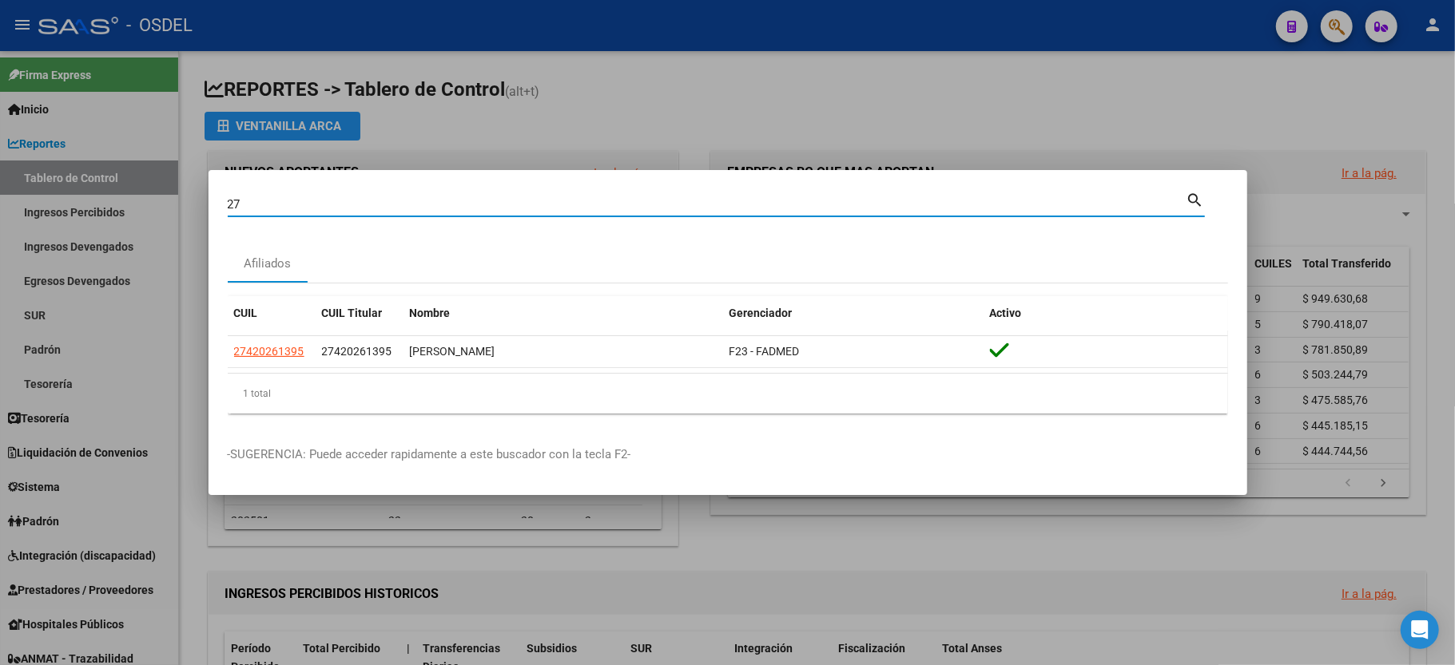
type input "2"
type input "27271567478"
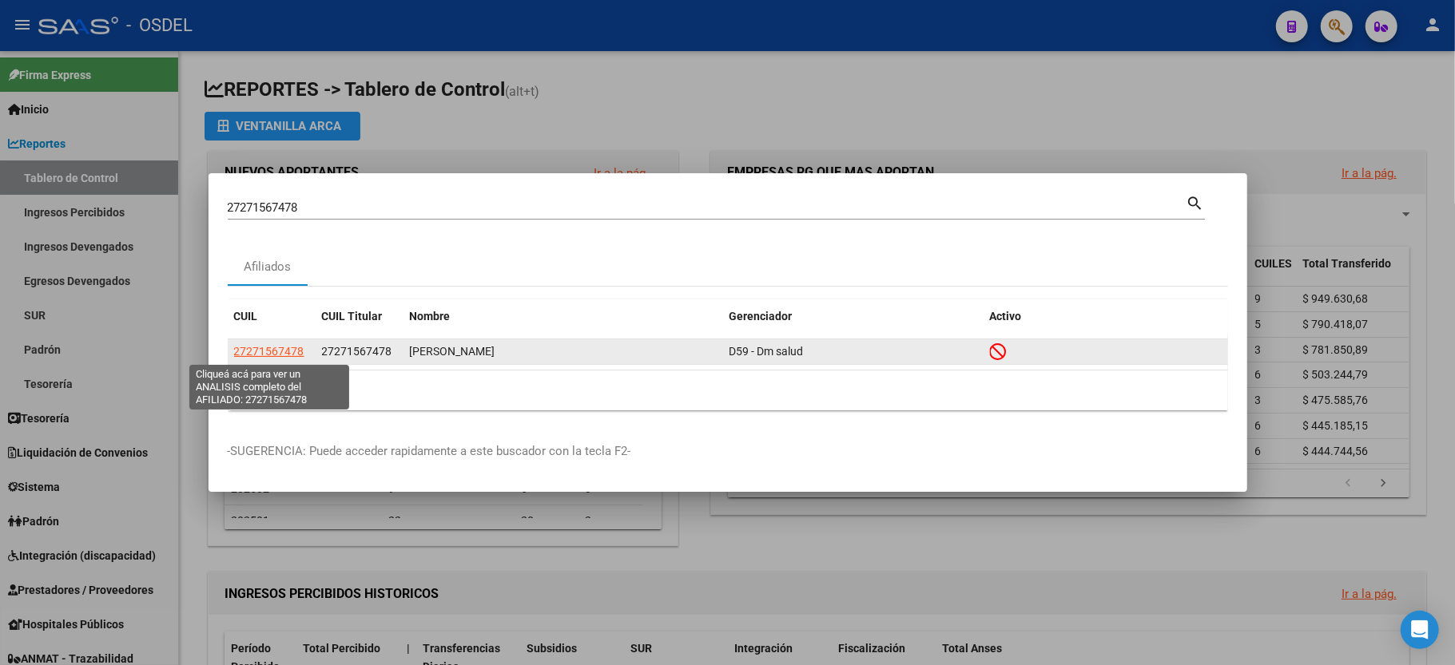
click at [263, 353] on span "27271567478" at bounding box center [269, 351] width 70 height 13
type textarea "27271567478"
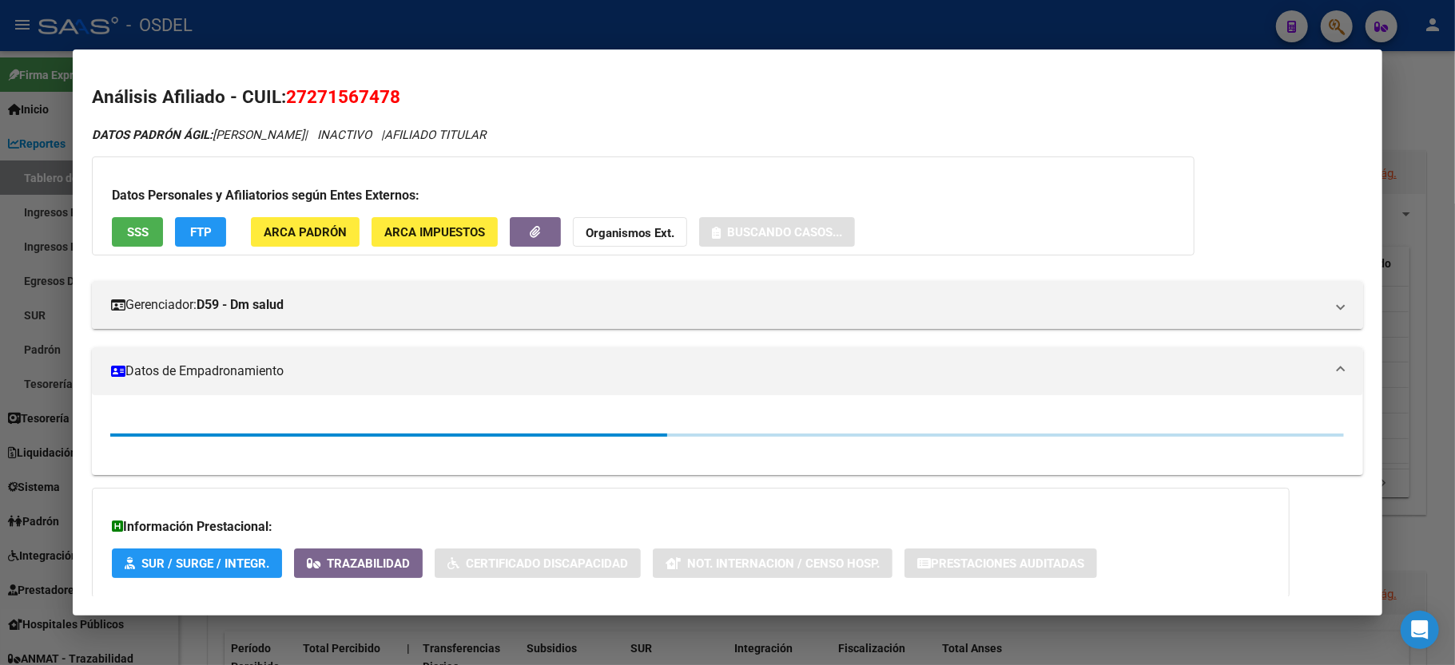
click at [136, 231] on span "SSS" at bounding box center [138, 232] width 22 height 14
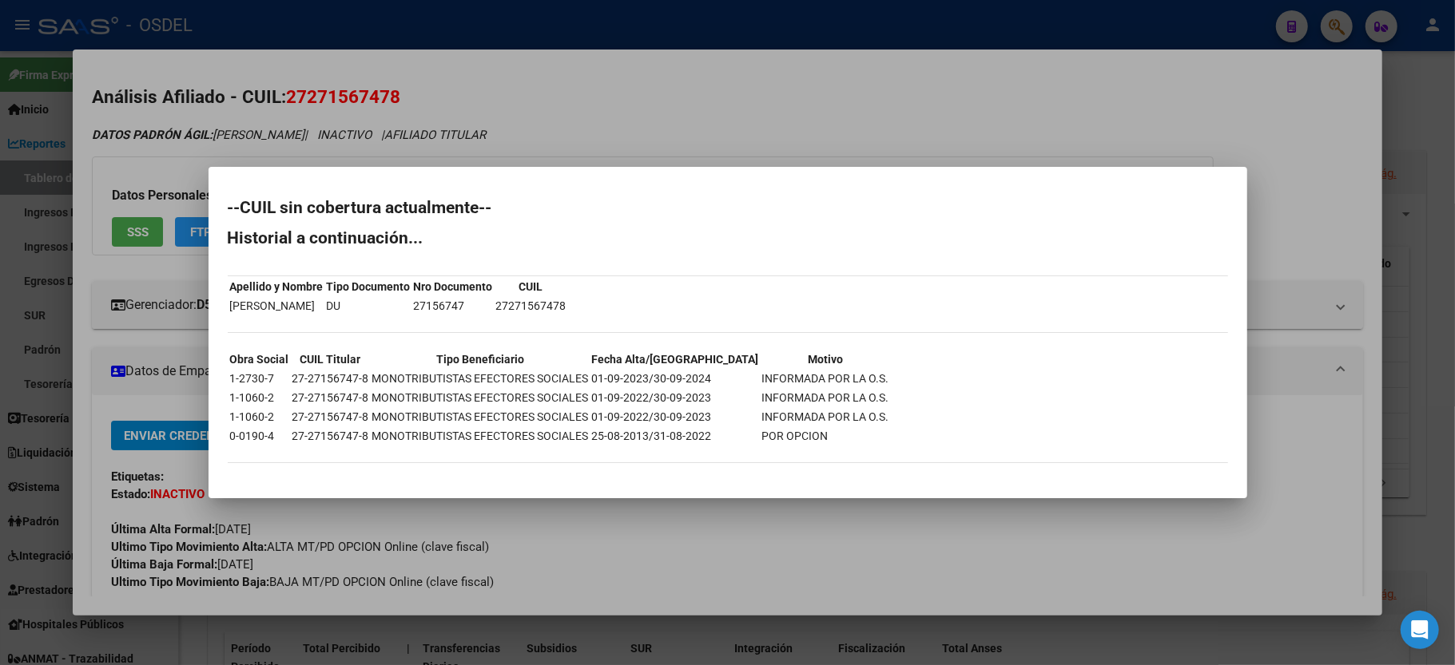
click at [1120, 88] on div at bounding box center [727, 332] width 1455 height 665
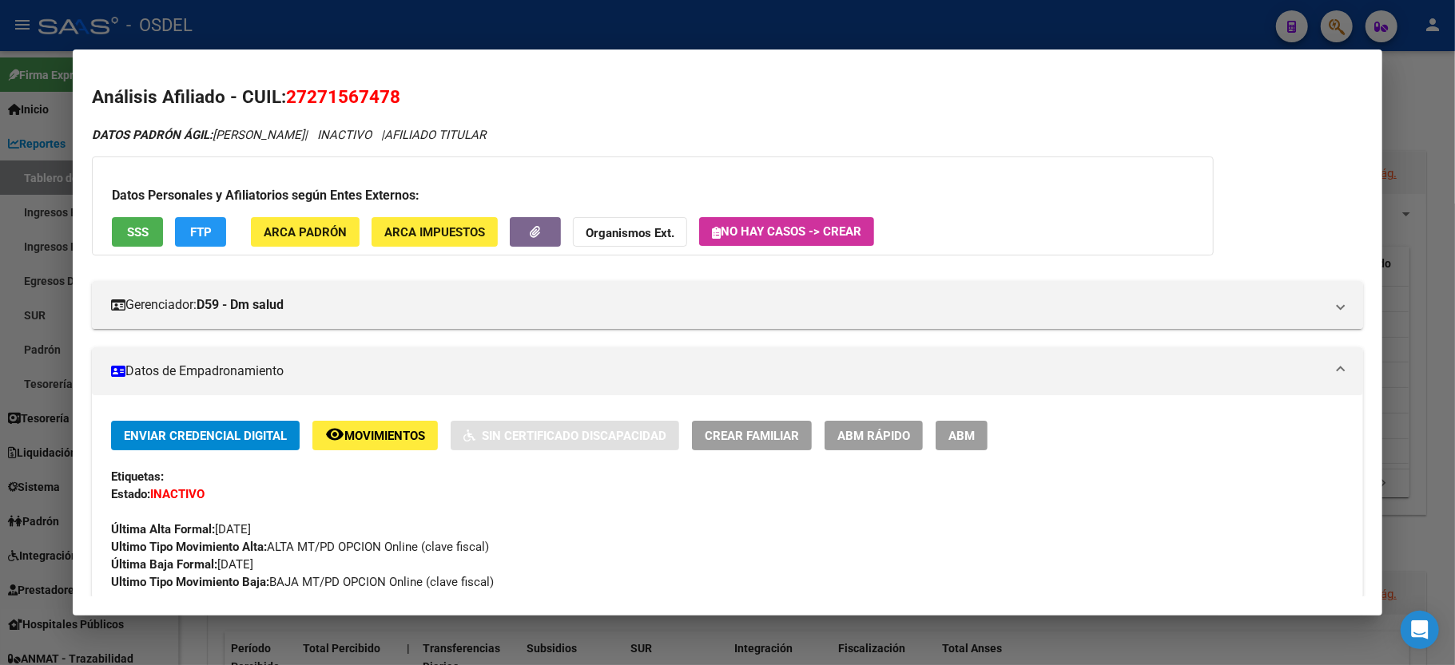
click at [1435, 163] on div at bounding box center [727, 332] width 1455 height 665
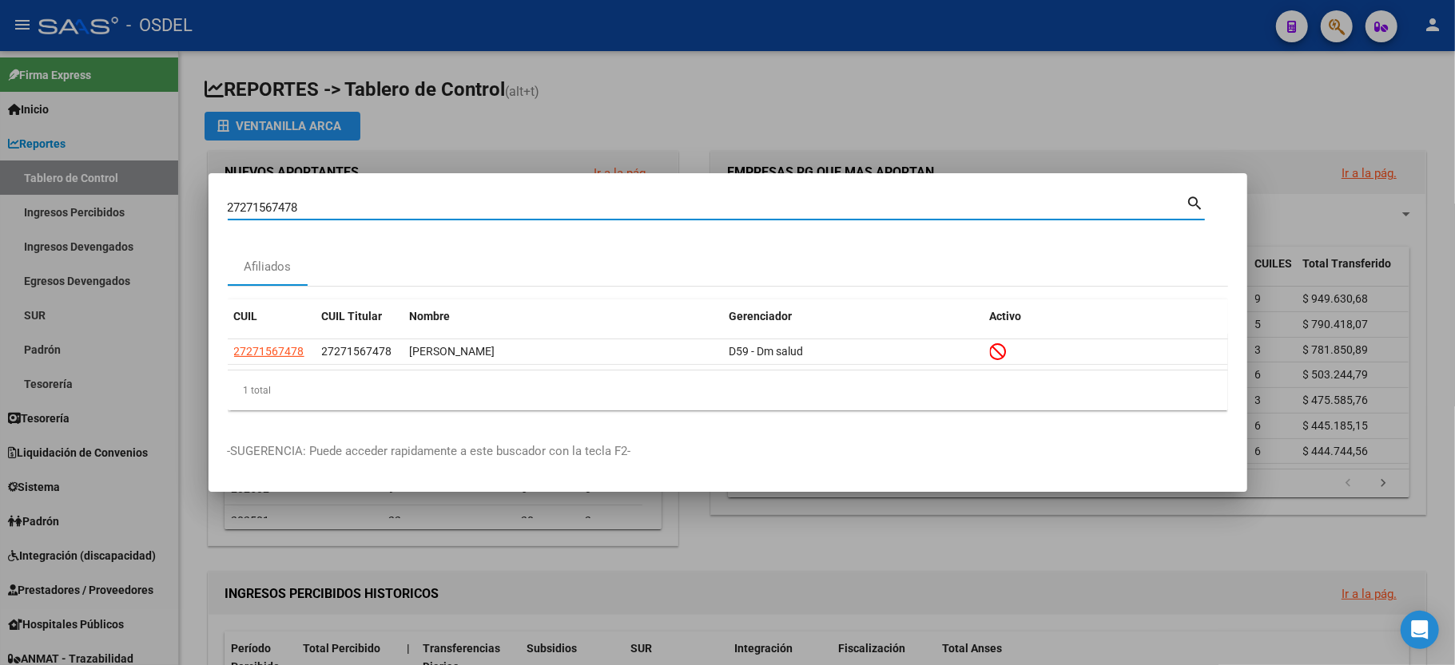
drag, startPoint x: 323, startPoint y: 206, endPoint x: 0, endPoint y: 195, distance: 322.9
click at [0, 195] on div "27271567478 Buscar (apellido, dni, cuil, nro traspaso, cuit, obra social) searc…" at bounding box center [727, 332] width 1455 height 665
type input "27939837715"
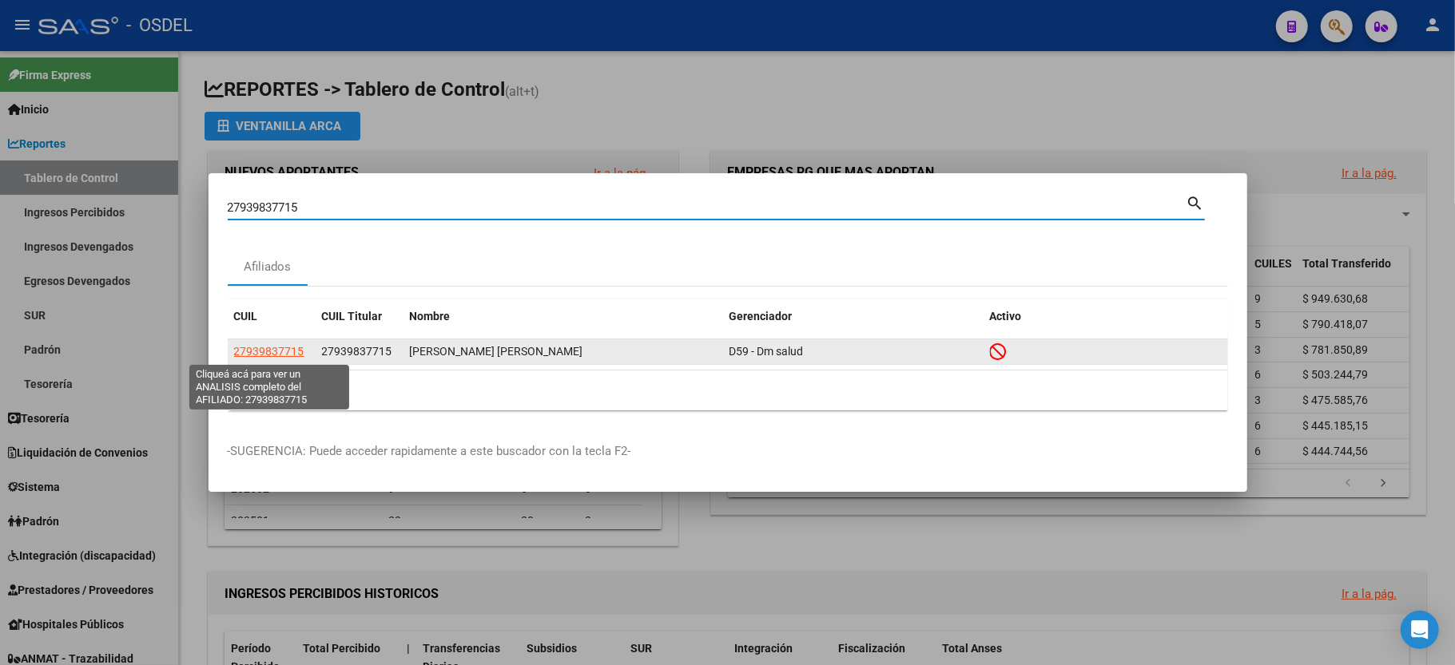
click at [294, 349] on span "27939837715" at bounding box center [269, 351] width 70 height 13
type textarea "27939837715"
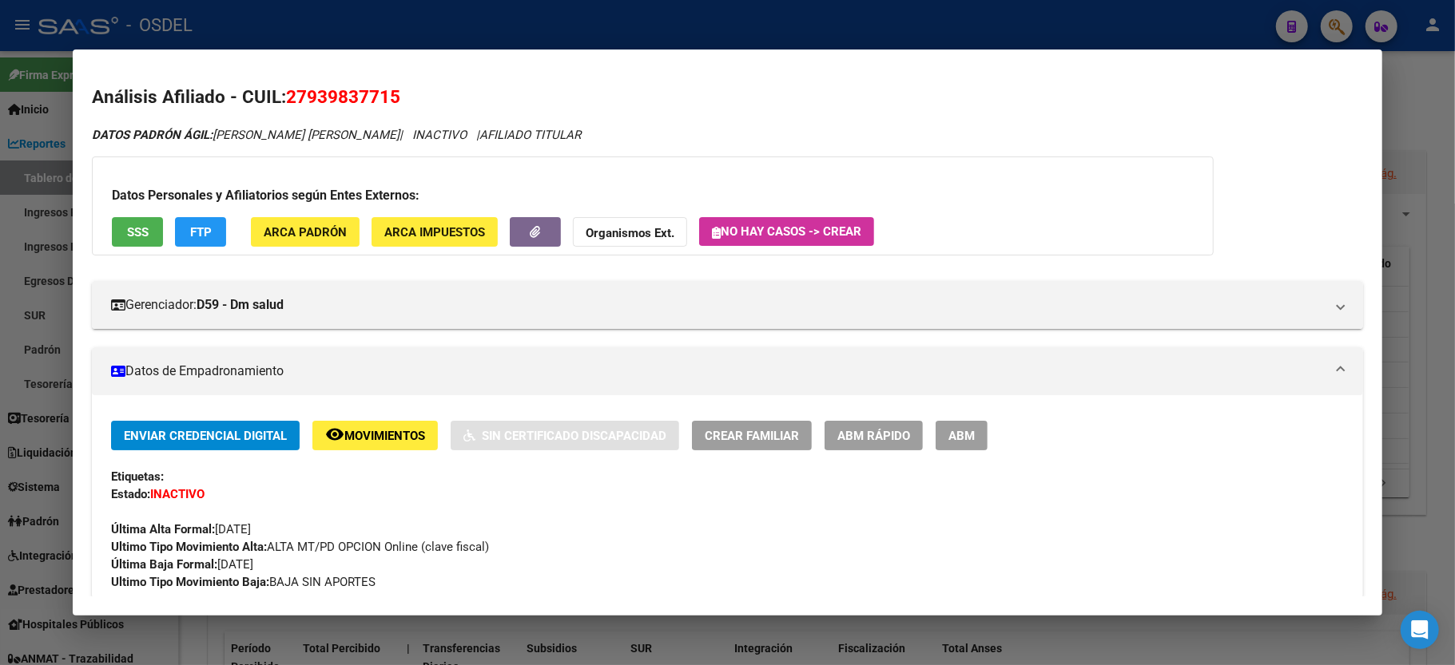
click at [123, 233] on button "SSS" at bounding box center [137, 232] width 51 height 30
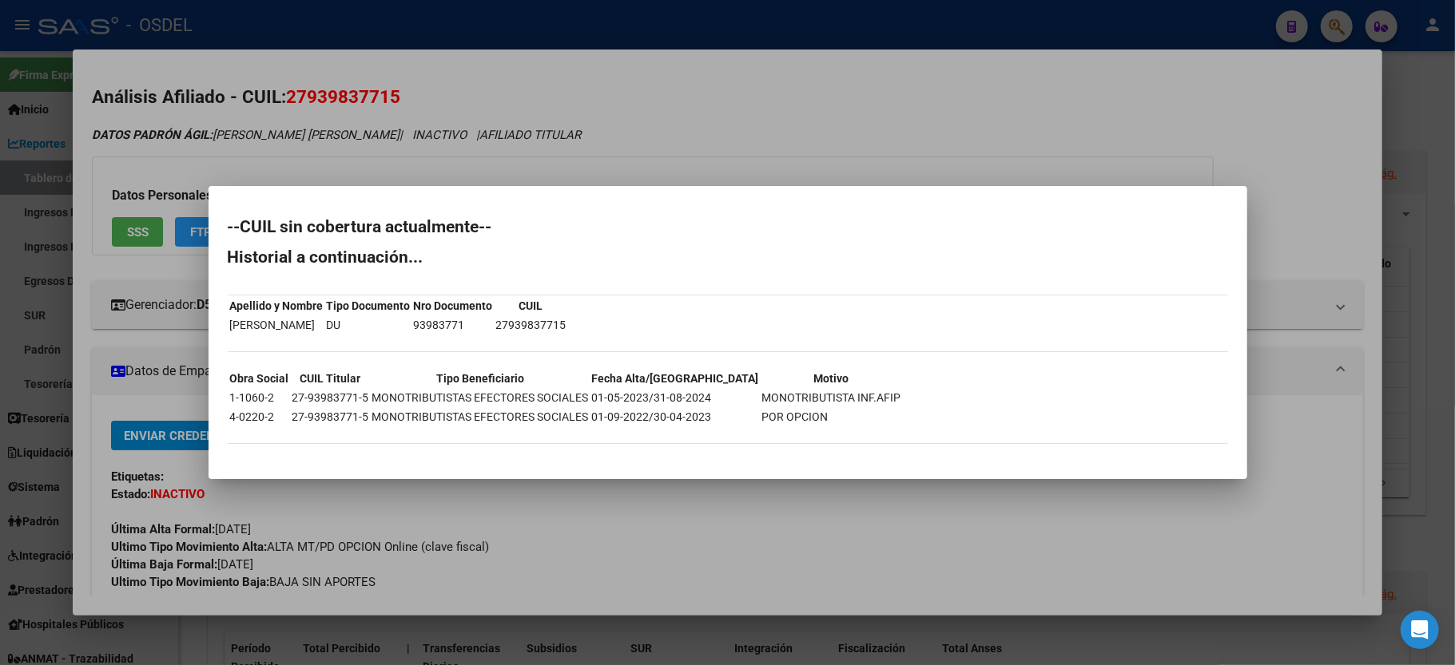
click at [1305, 152] on div at bounding box center [727, 332] width 1455 height 665
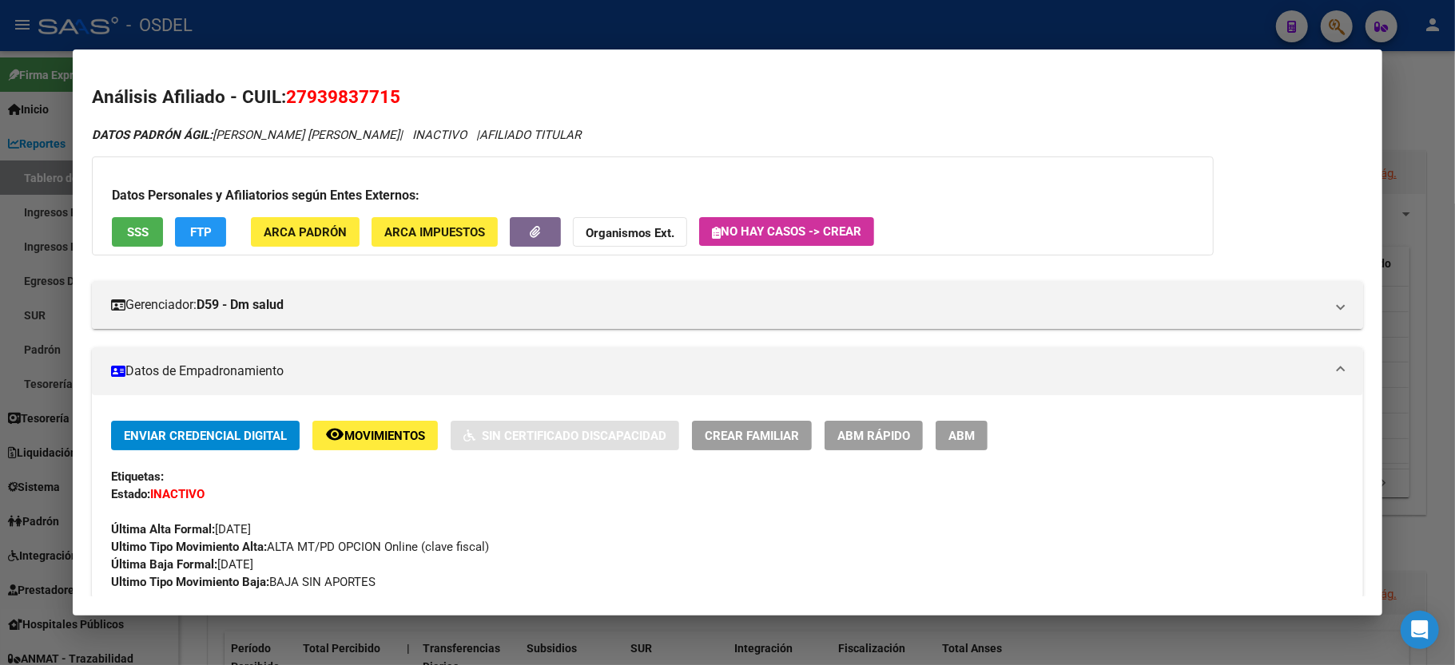
click at [1431, 134] on div at bounding box center [727, 332] width 1455 height 665
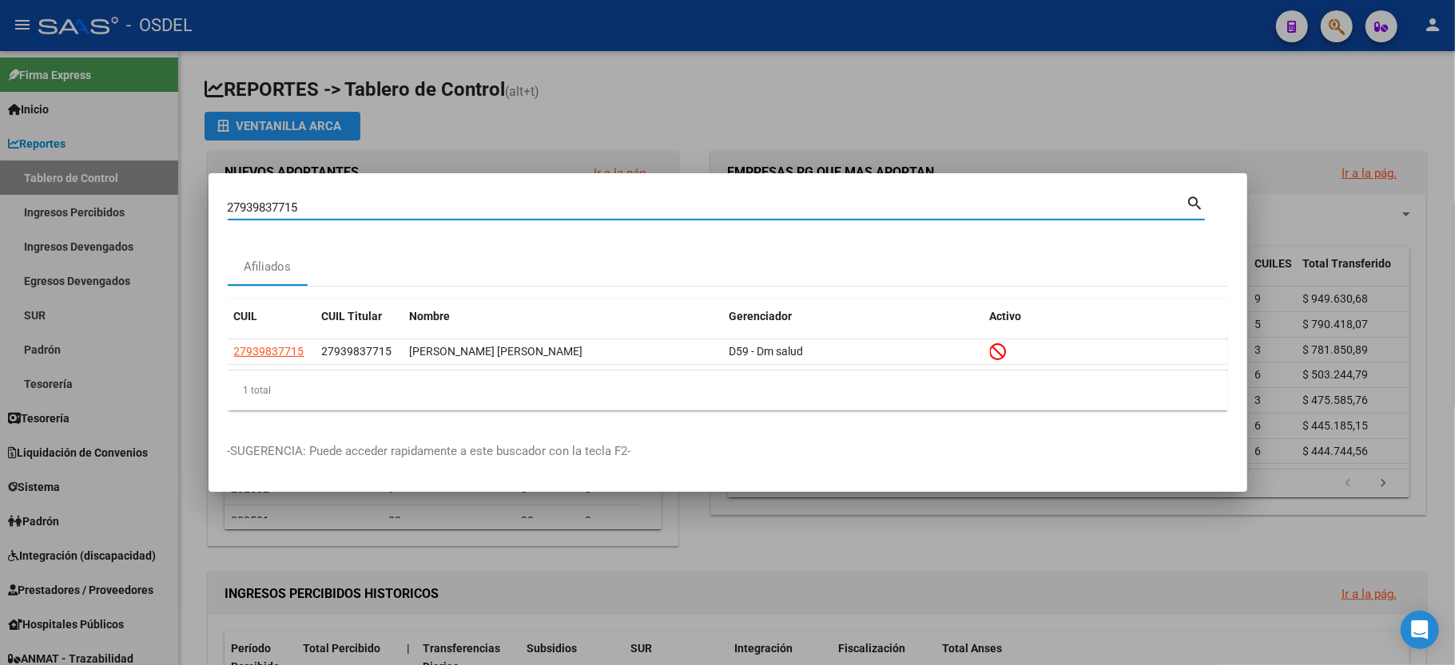
drag, startPoint x: 313, startPoint y: 211, endPoint x: 0, endPoint y: 208, distance: 313.1
click at [0, 208] on div "27939837715 Buscar (apellido, dni, cuil, nro traspaso, cuit, obra social) searc…" at bounding box center [727, 332] width 1455 height 665
type input "27385053725"
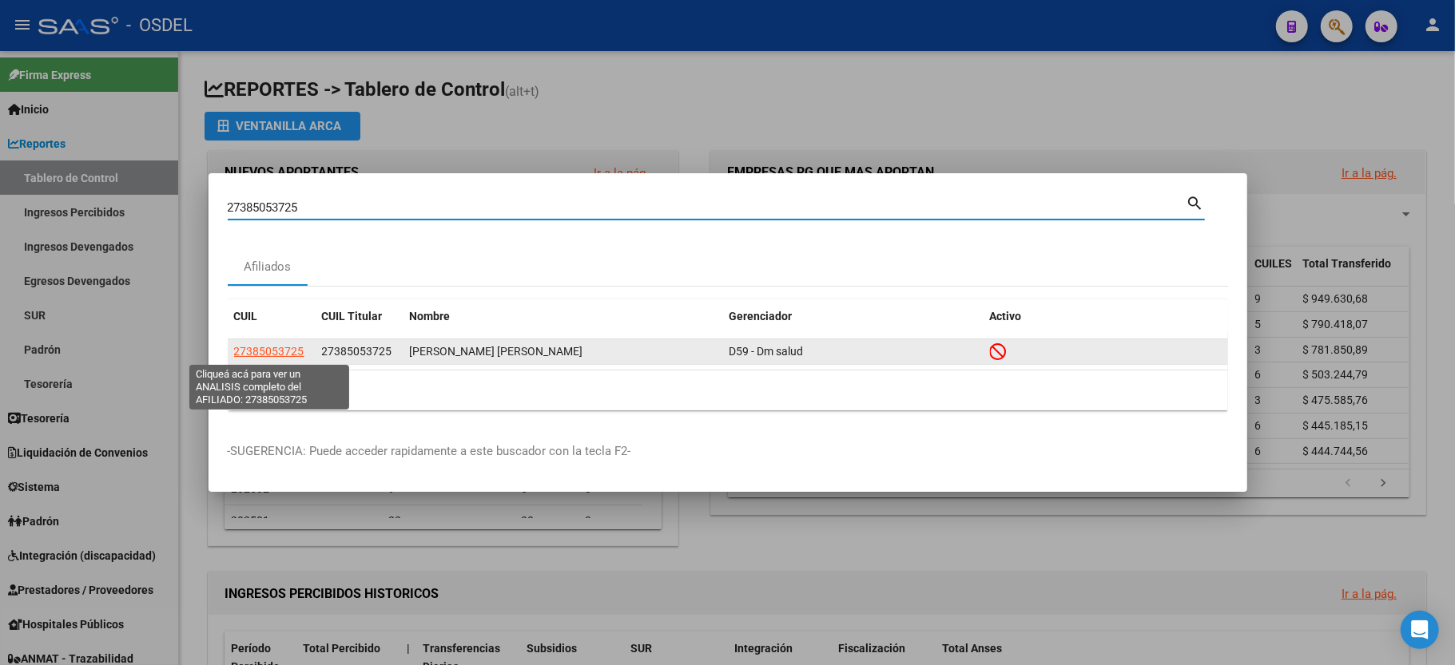
click at [260, 355] on span "27385053725" at bounding box center [269, 351] width 70 height 13
type textarea "27385053725"
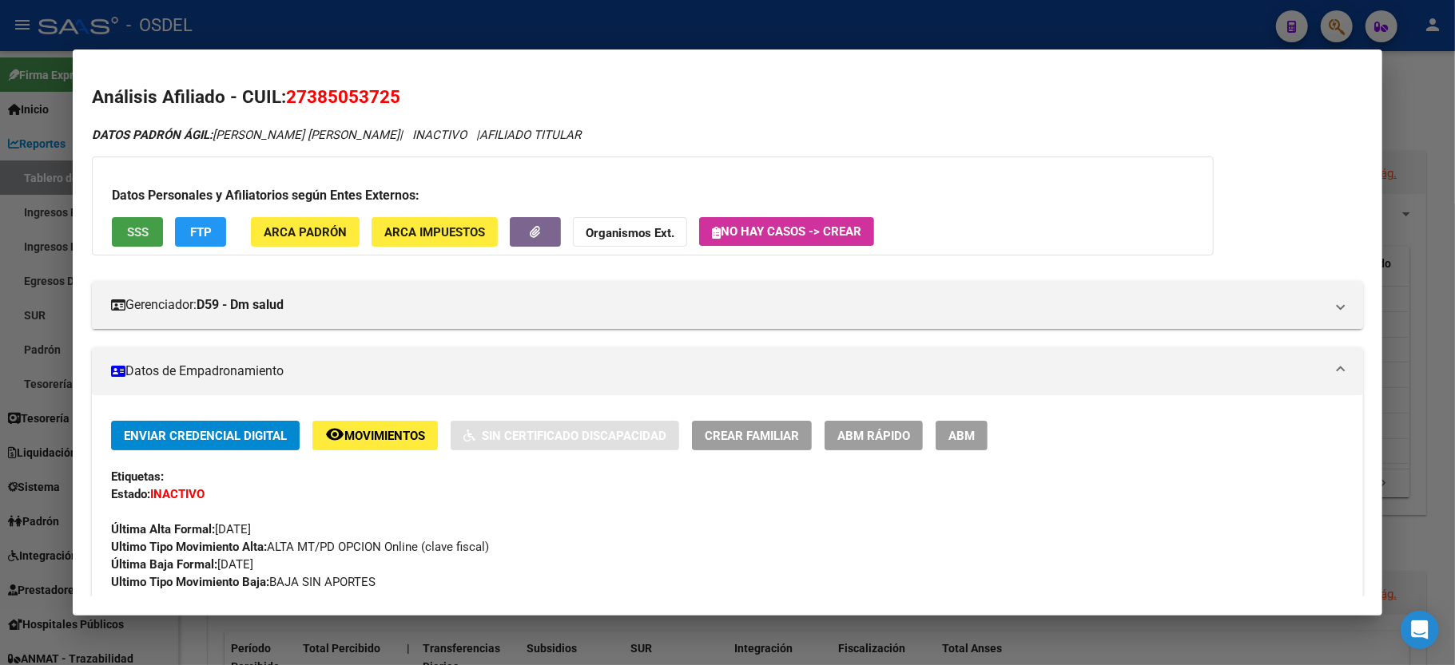
click at [144, 233] on span "SSS" at bounding box center [138, 232] width 22 height 14
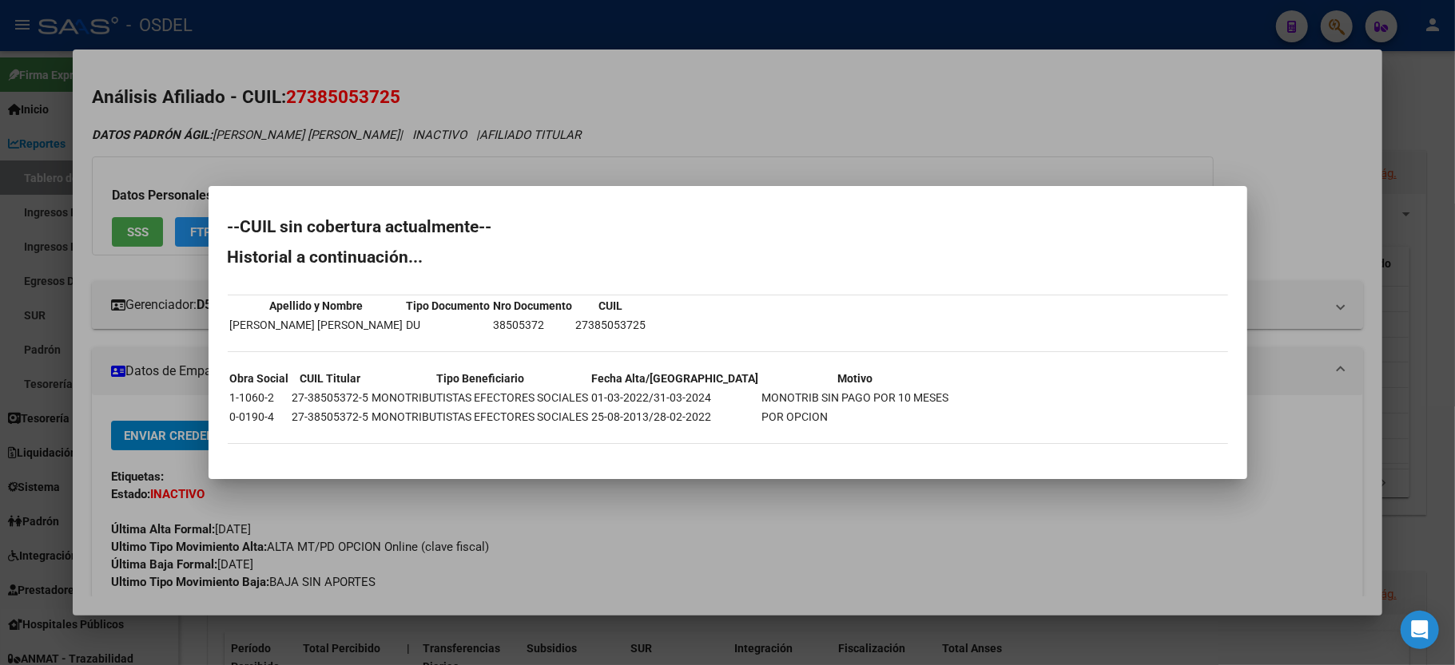
click at [1295, 177] on div at bounding box center [727, 332] width 1455 height 665
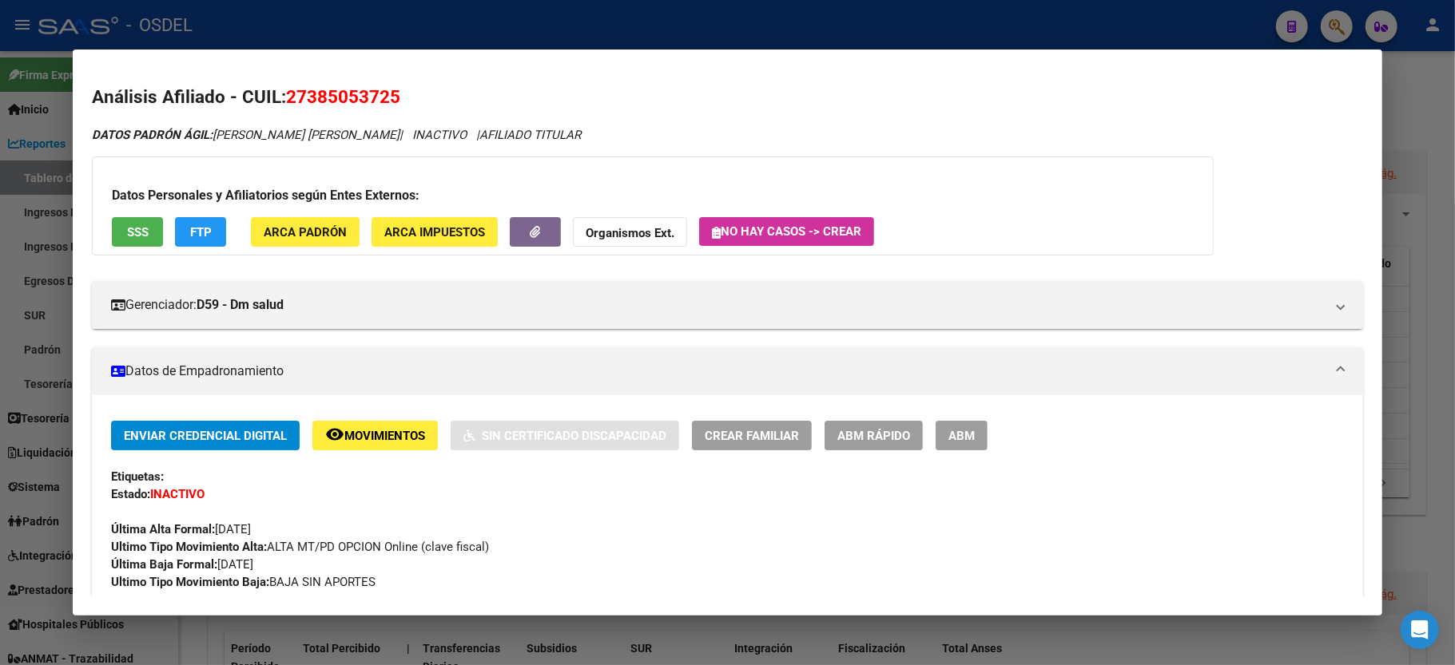
click at [1454, 201] on div at bounding box center [727, 332] width 1455 height 665
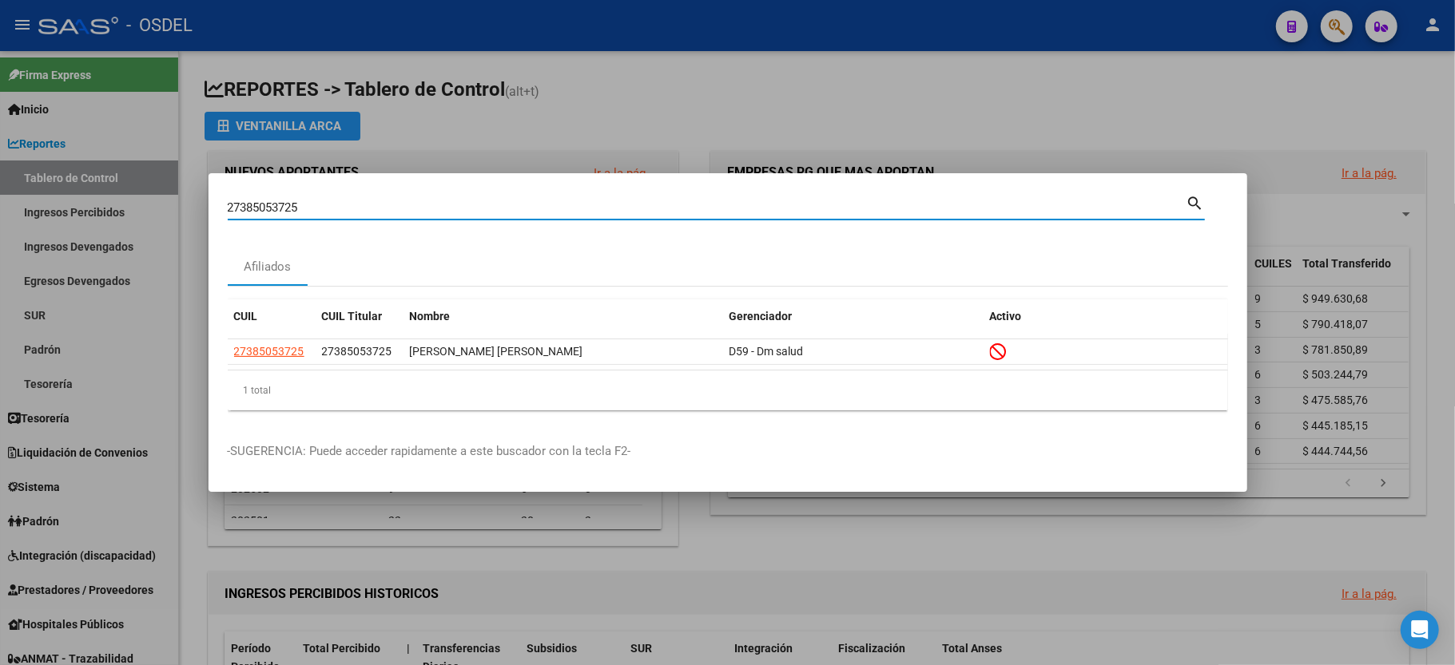
drag, startPoint x: 313, startPoint y: 212, endPoint x: 88, endPoint y: 187, distance: 226.7
click at [88, 187] on div "27385053725 Buscar (apellido, dni, cuil, nro traspaso, cuit, obra social) searc…" at bounding box center [727, 332] width 1455 height 665
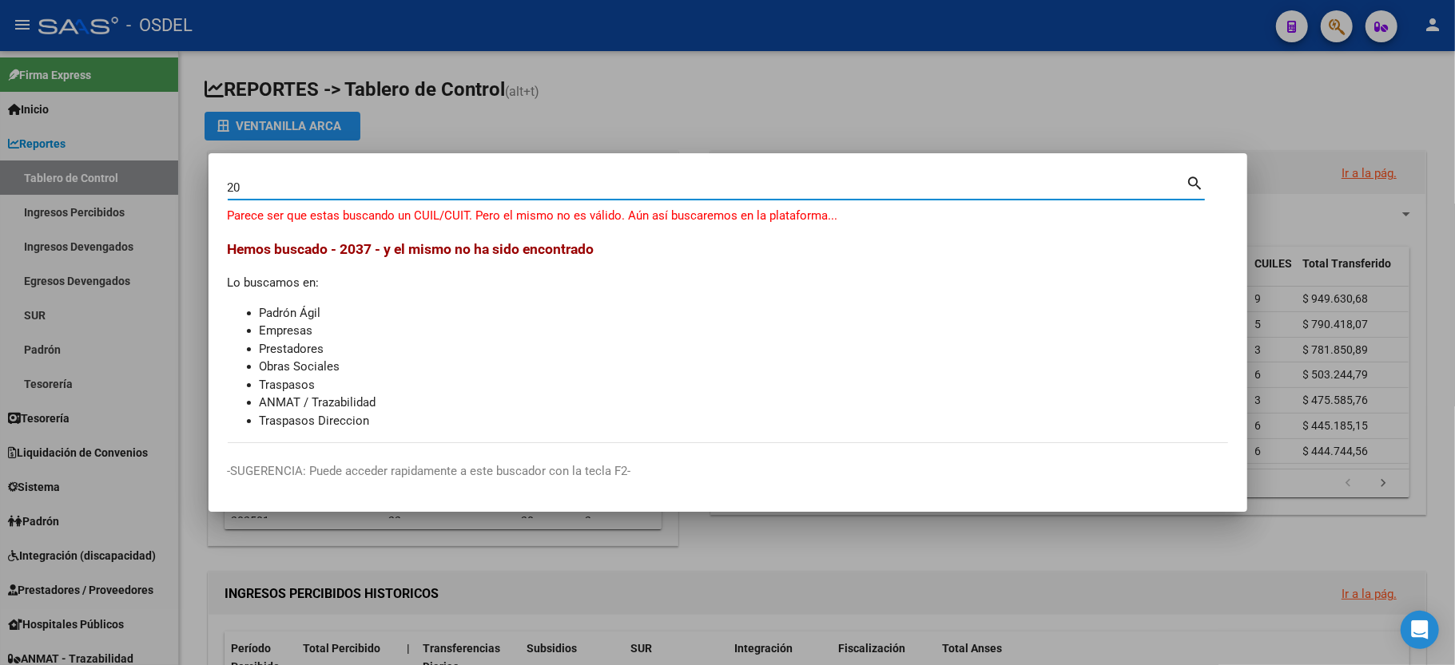
type input "2"
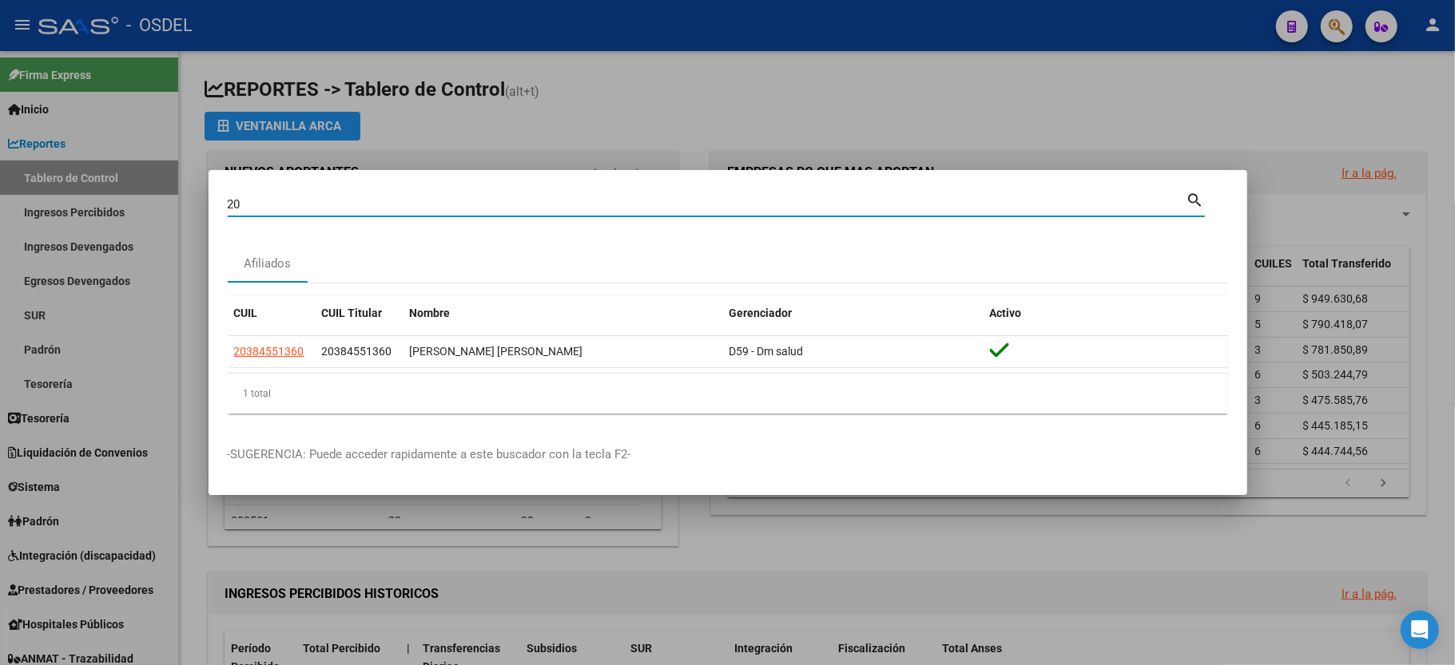
type input "2"
type input "27944279895"
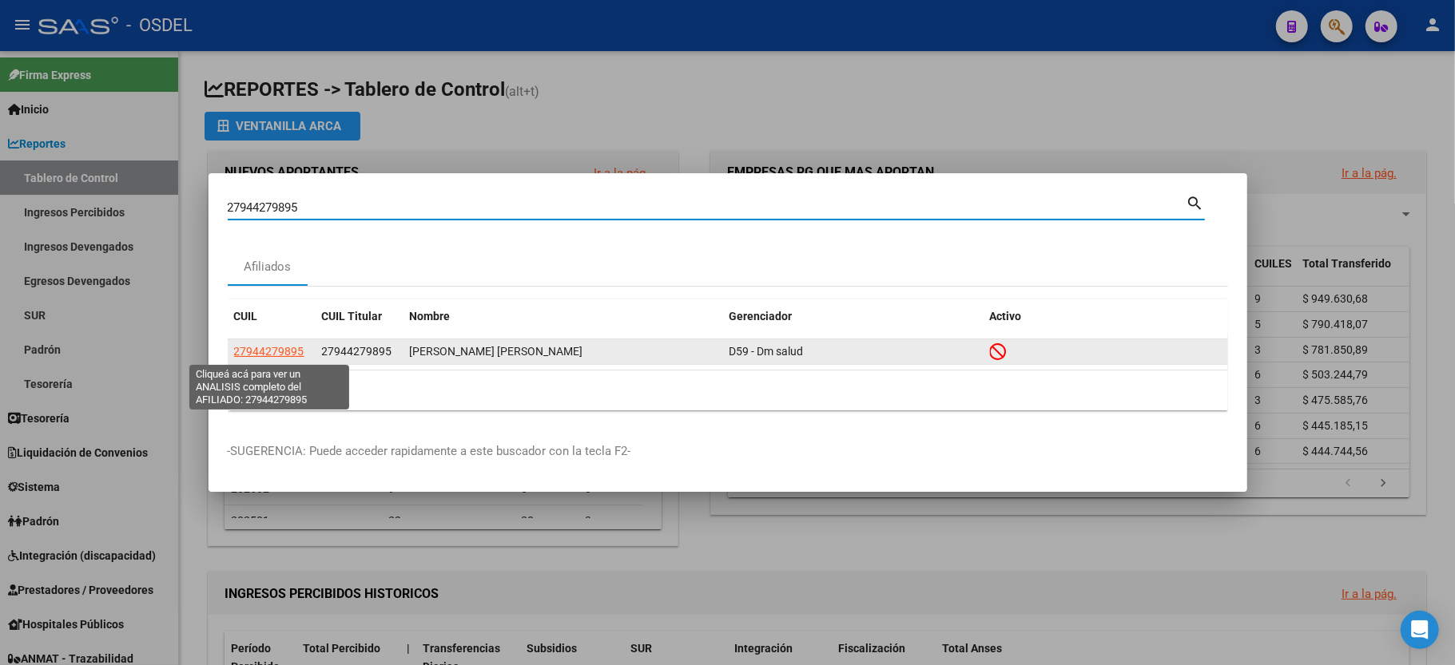
click at [240, 356] on span "27944279895" at bounding box center [269, 351] width 70 height 13
type textarea "27944279895"
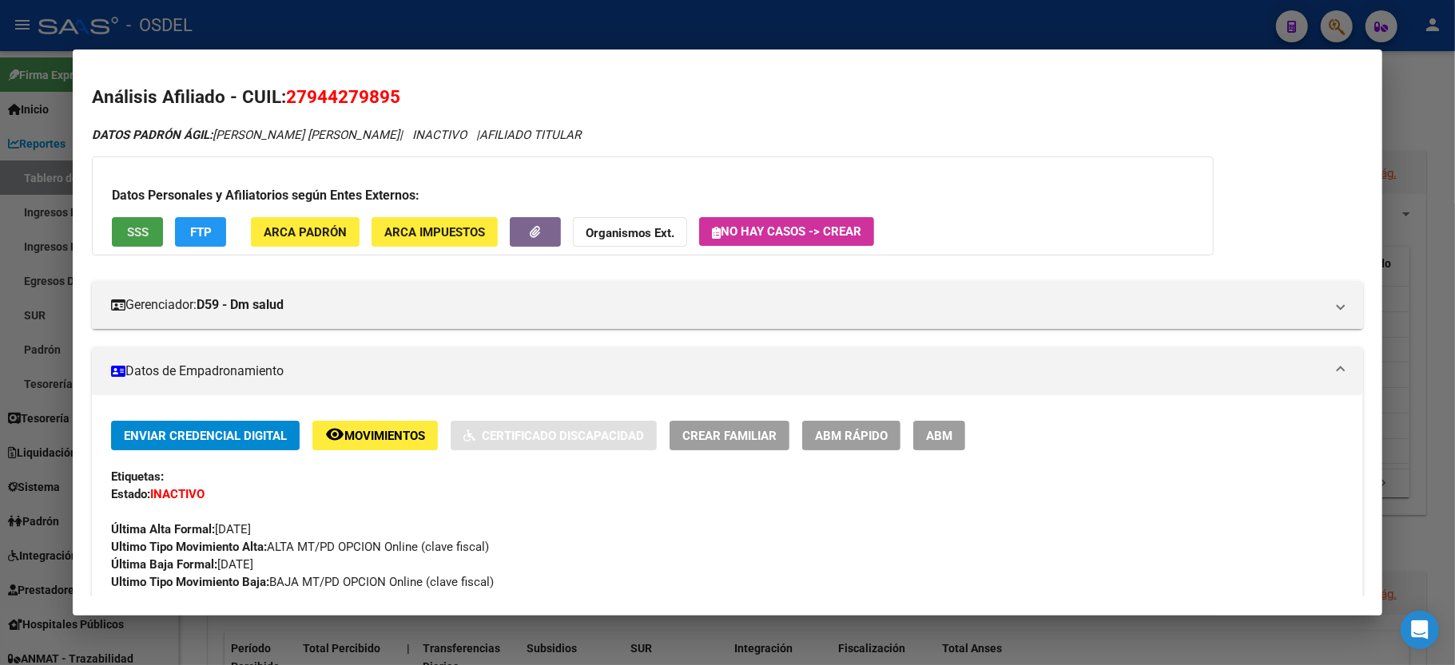
click at [145, 235] on span "SSS" at bounding box center [138, 232] width 22 height 14
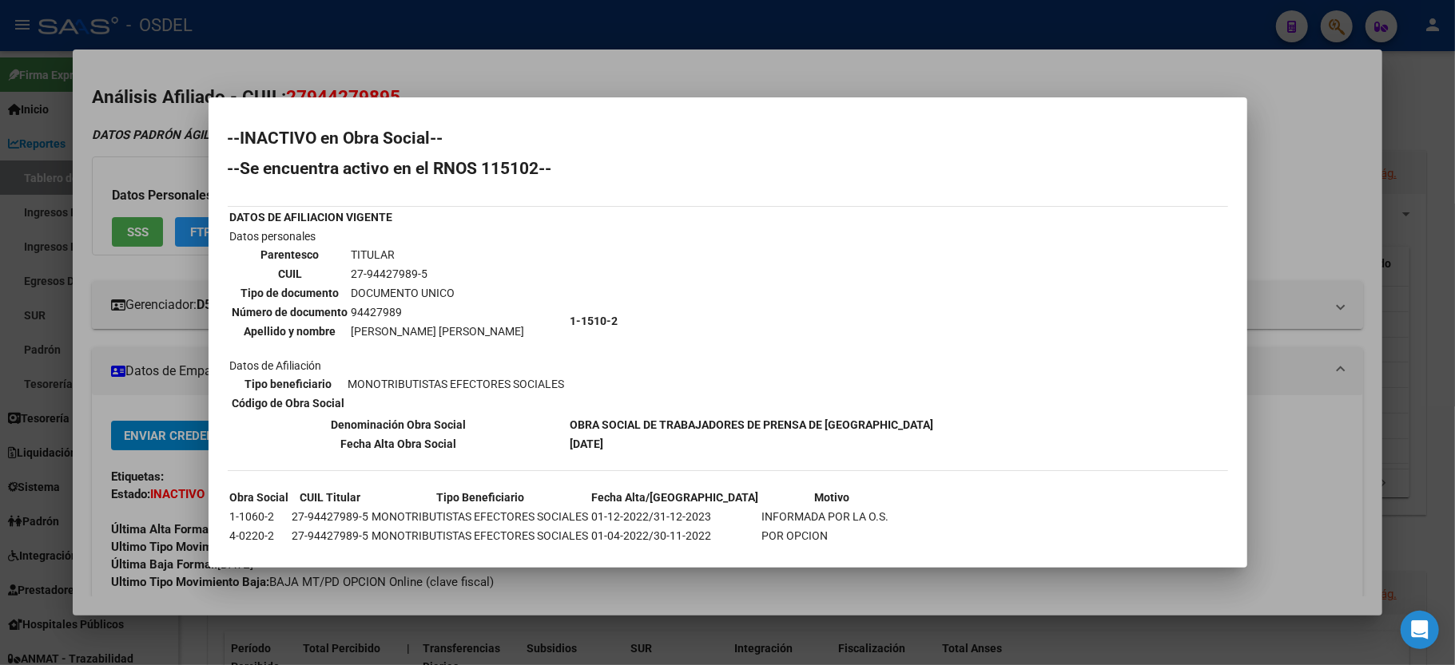
click at [1449, 165] on div at bounding box center [727, 332] width 1455 height 665
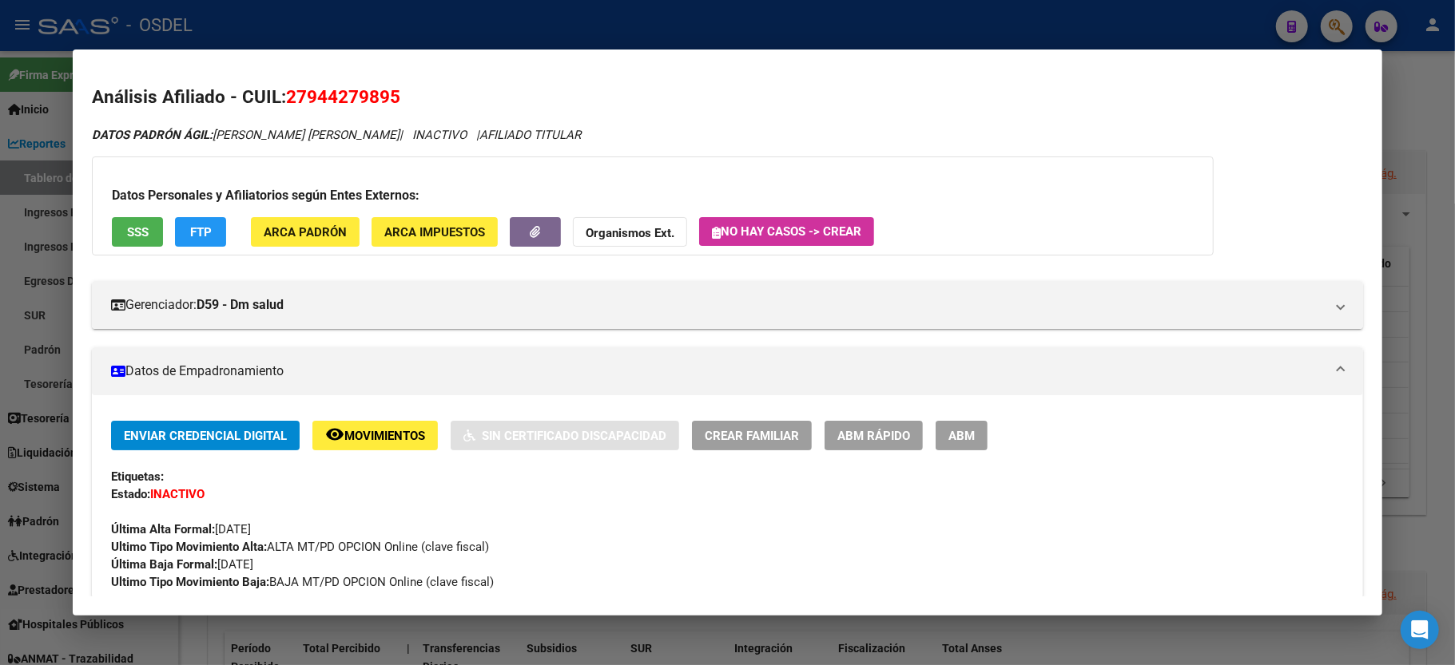
click at [1423, 112] on div at bounding box center [727, 332] width 1455 height 665
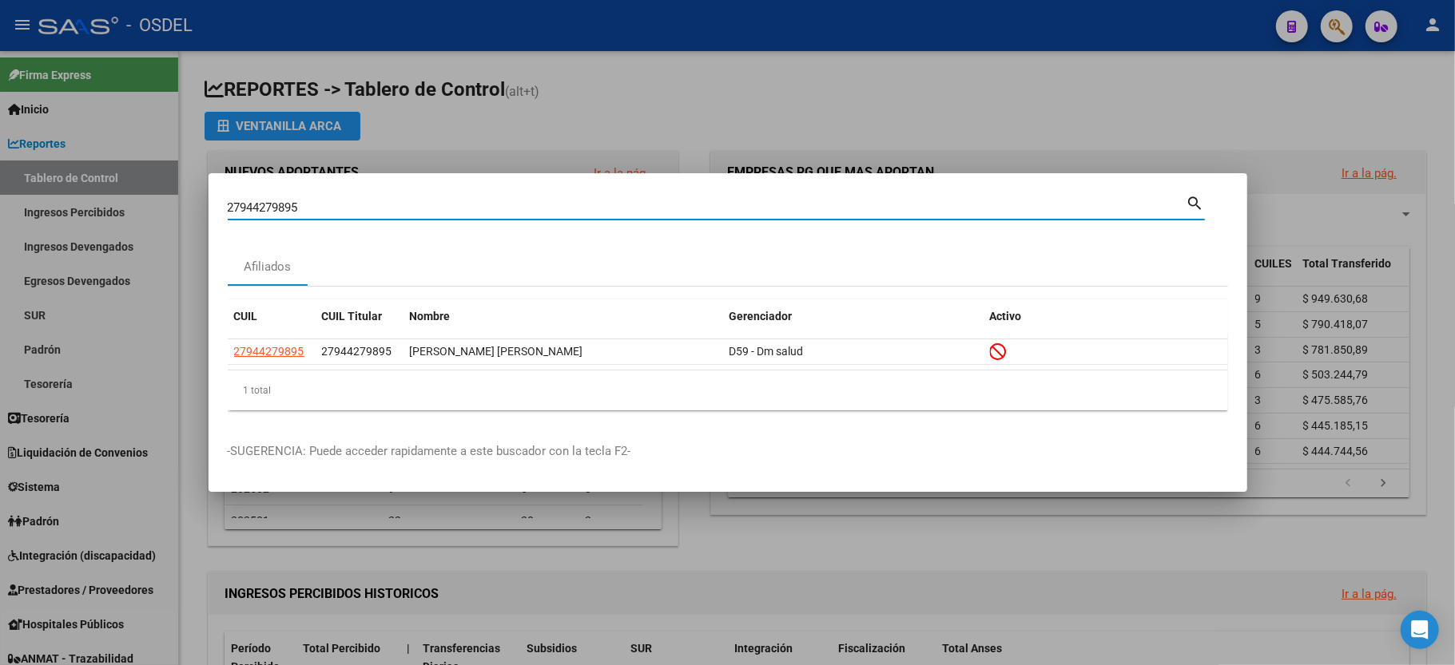
drag, startPoint x: 323, startPoint y: 211, endPoint x: 0, endPoint y: 192, distance: 323.2
click at [0, 192] on div "27944279895 Buscar (apellido, dni, cuil, nro traspaso, cuit, obra social) searc…" at bounding box center [727, 332] width 1455 height 665
type input "27958125505"
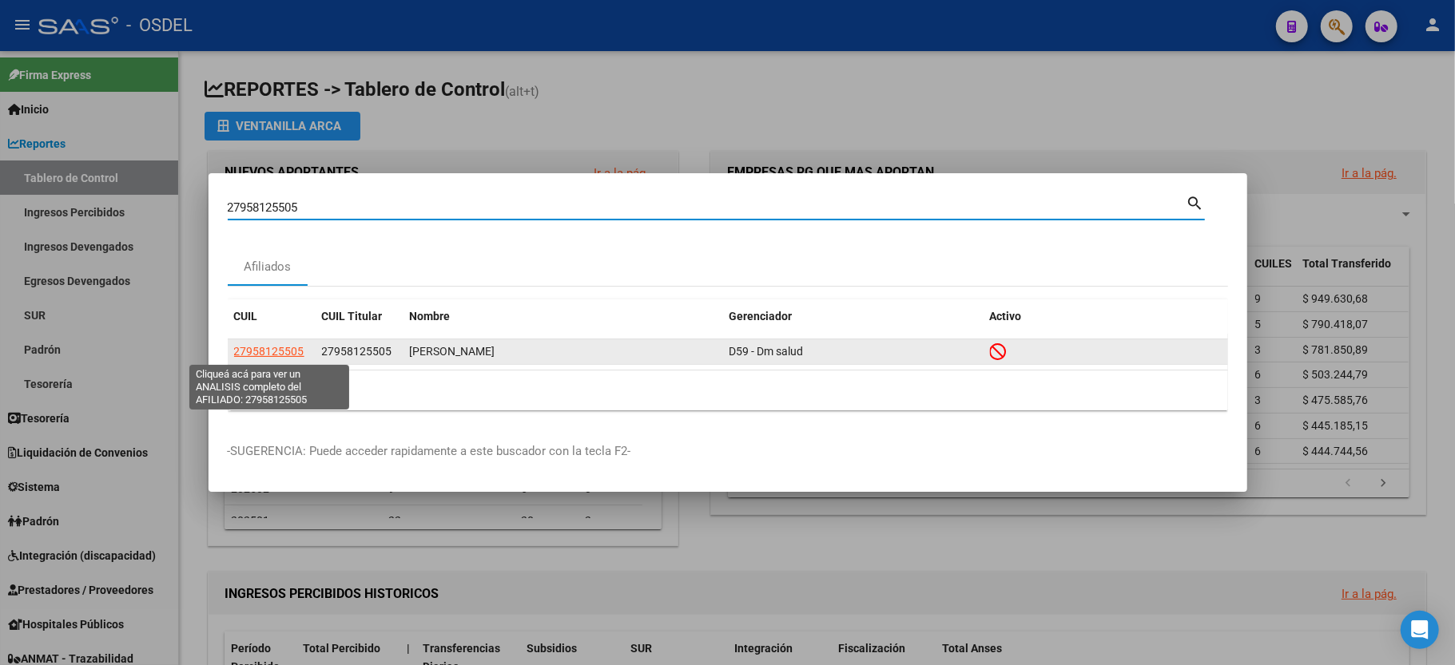
click at [260, 345] on span "27958125505" at bounding box center [269, 351] width 70 height 13
type textarea "27958125505"
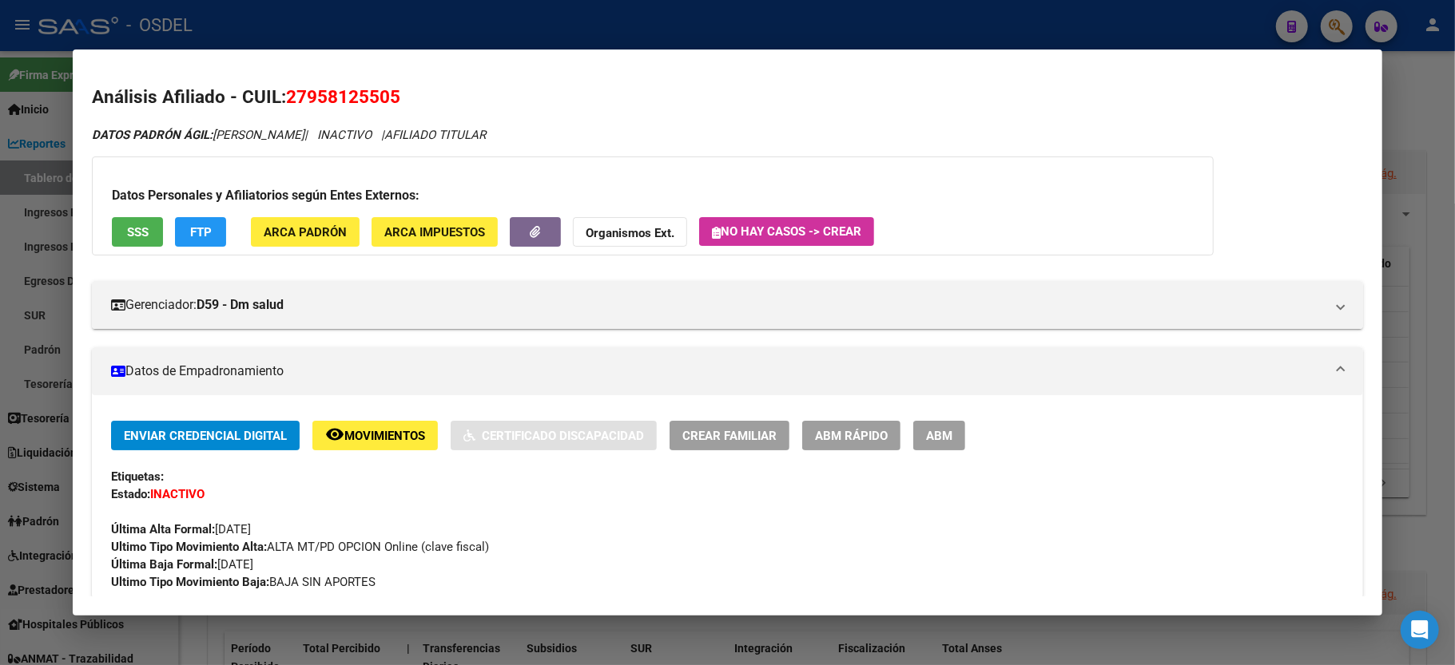
click at [132, 221] on button "SSS" at bounding box center [137, 232] width 51 height 30
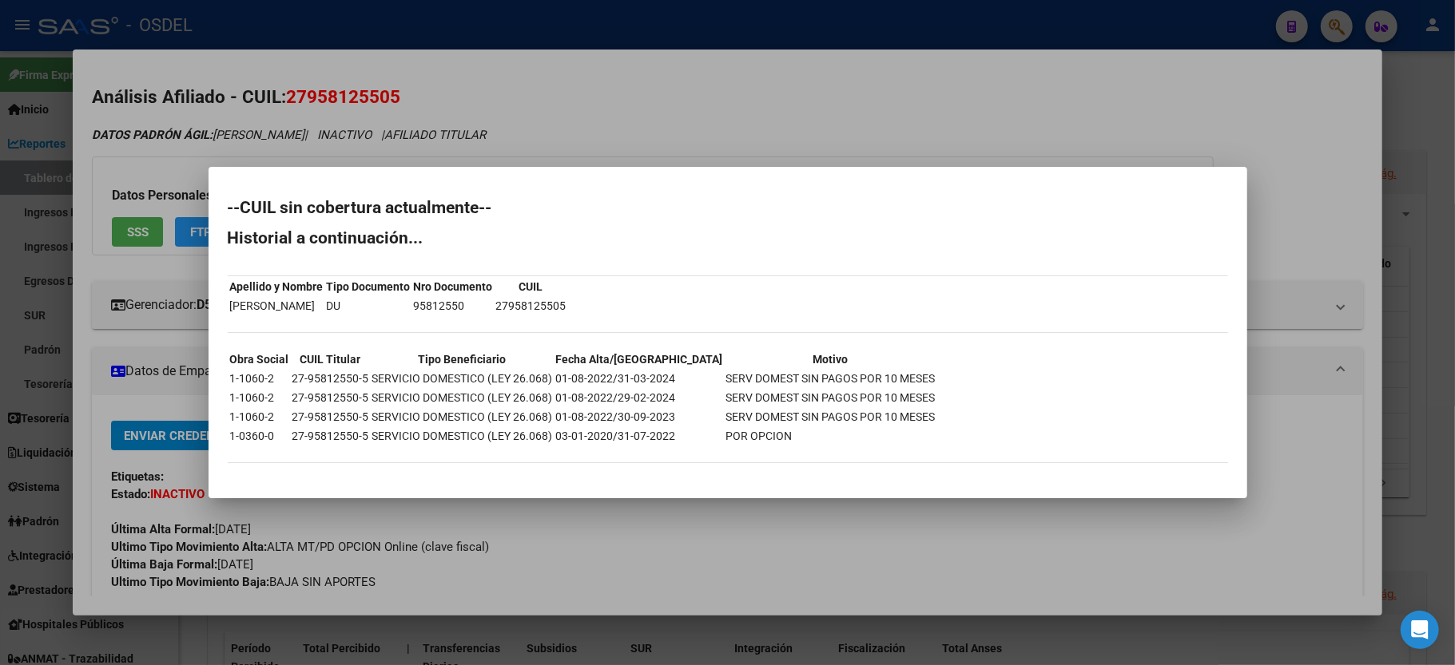
click at [1443, 324] on div at bounding box center [727, 332] width 1455 height 665
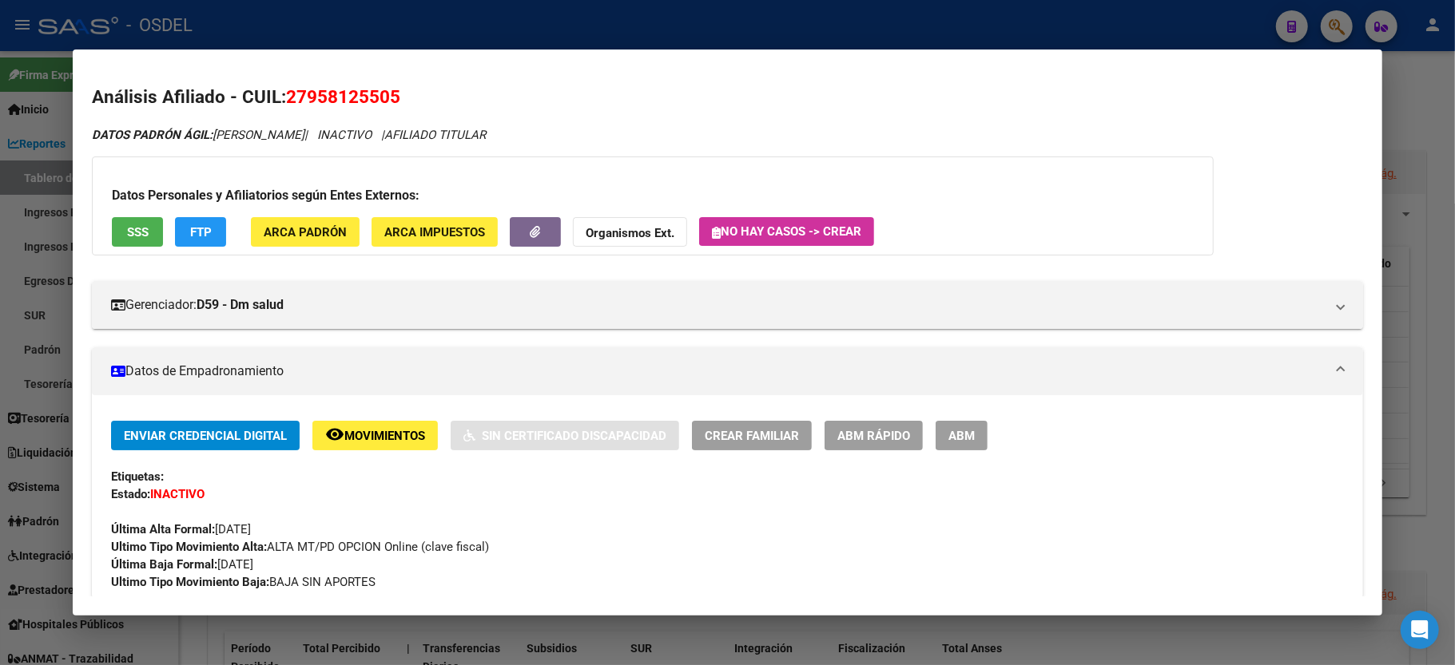
click at [1443, 316] on div at bounding box center [727, 332] width 1455 height 665
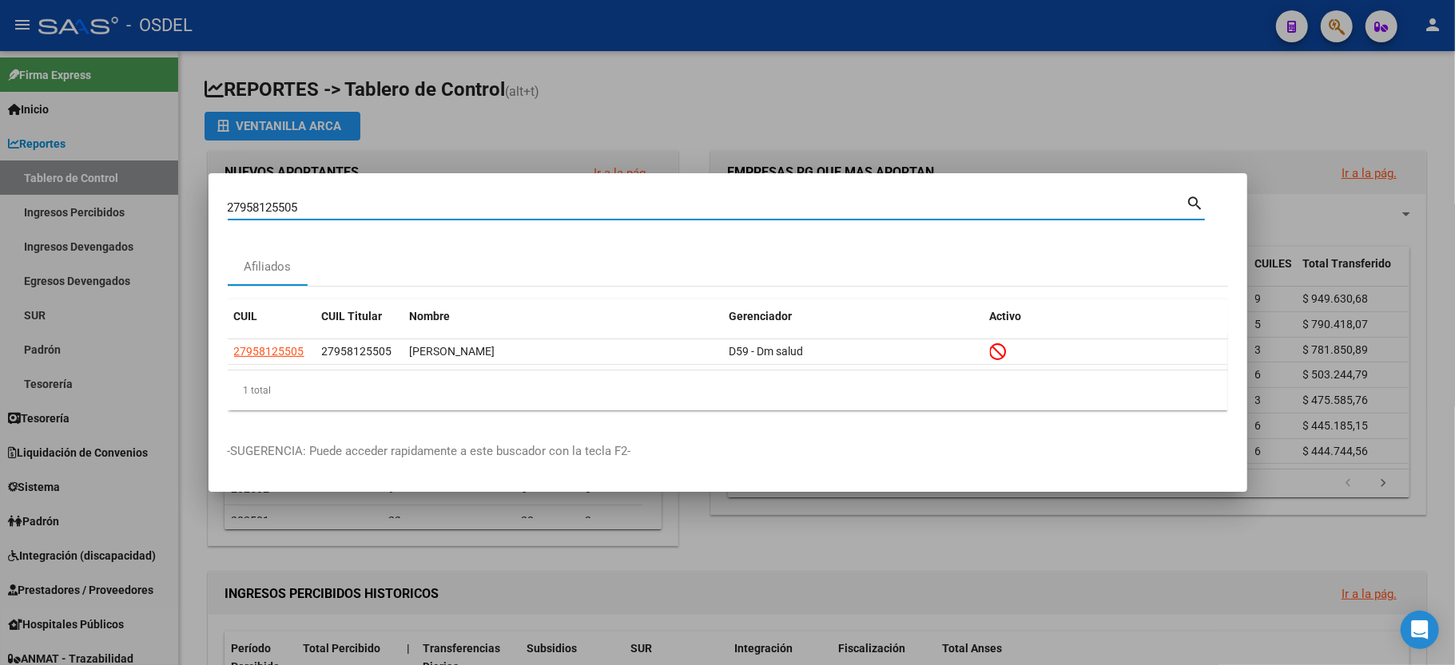
drag, startPoint x: 342, startPoint y: 212, endPoint x: 0, endPoint y: 144, distance: 348.5
click at [0, 144] on div "27958125505 Buscar (apellido, dni, cuil, nro traspaso, cuit, obra social) searc…" at bounding box center [727, 332] width 1455 height 665
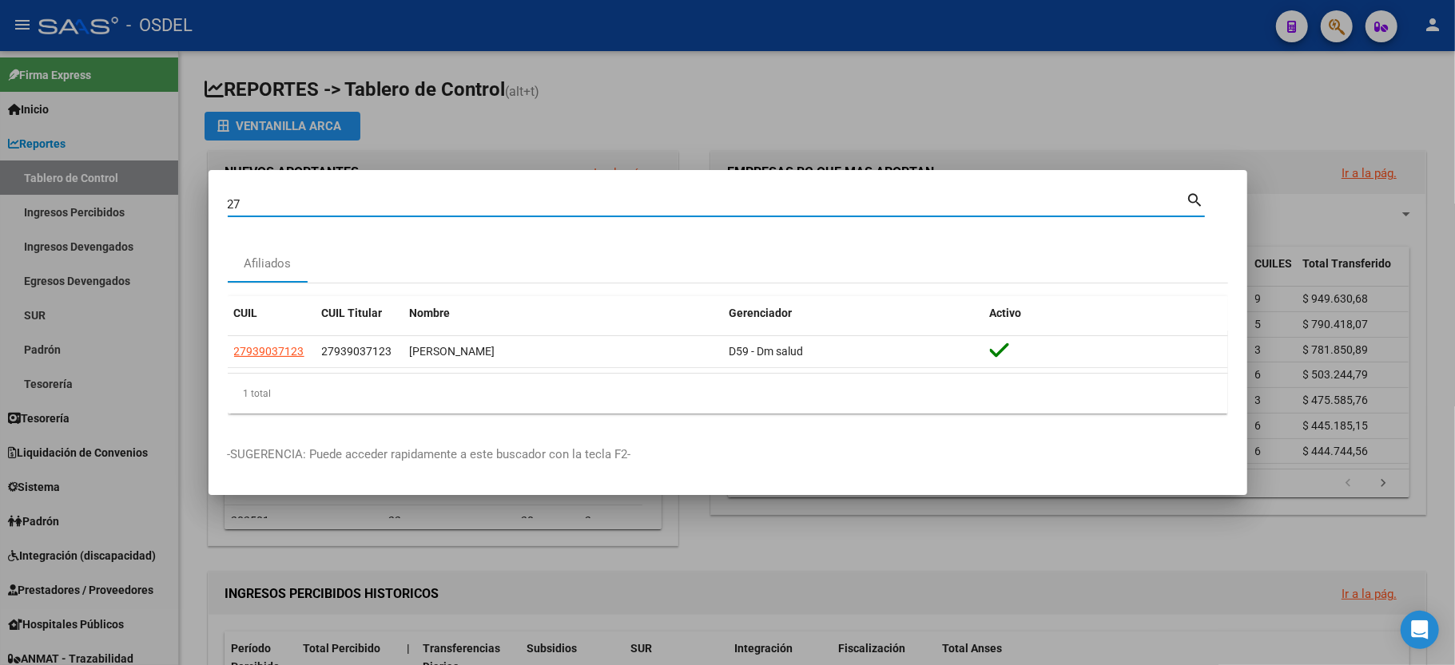
type input "2"
type input "27273057566"
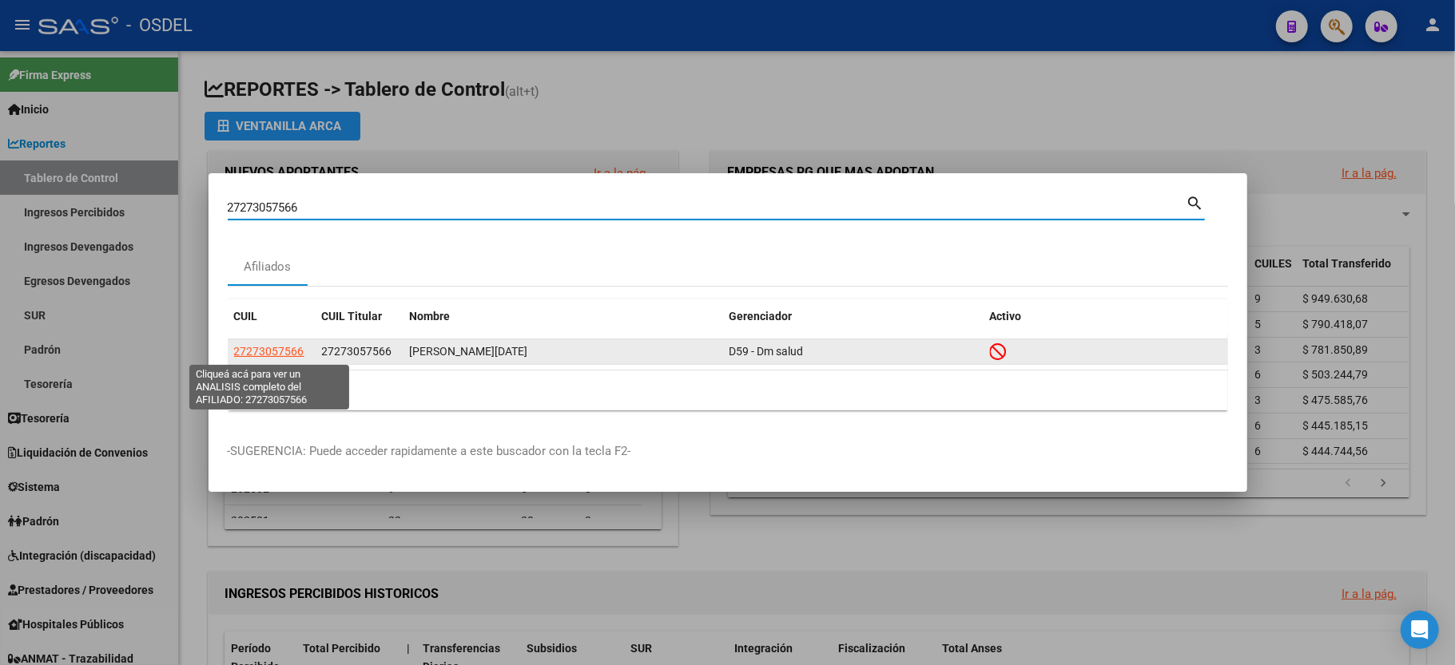
click at [267, 356] on span "27273057566" at bounding box center [269, 351] width 70 height 13
type textarea "27273057566"
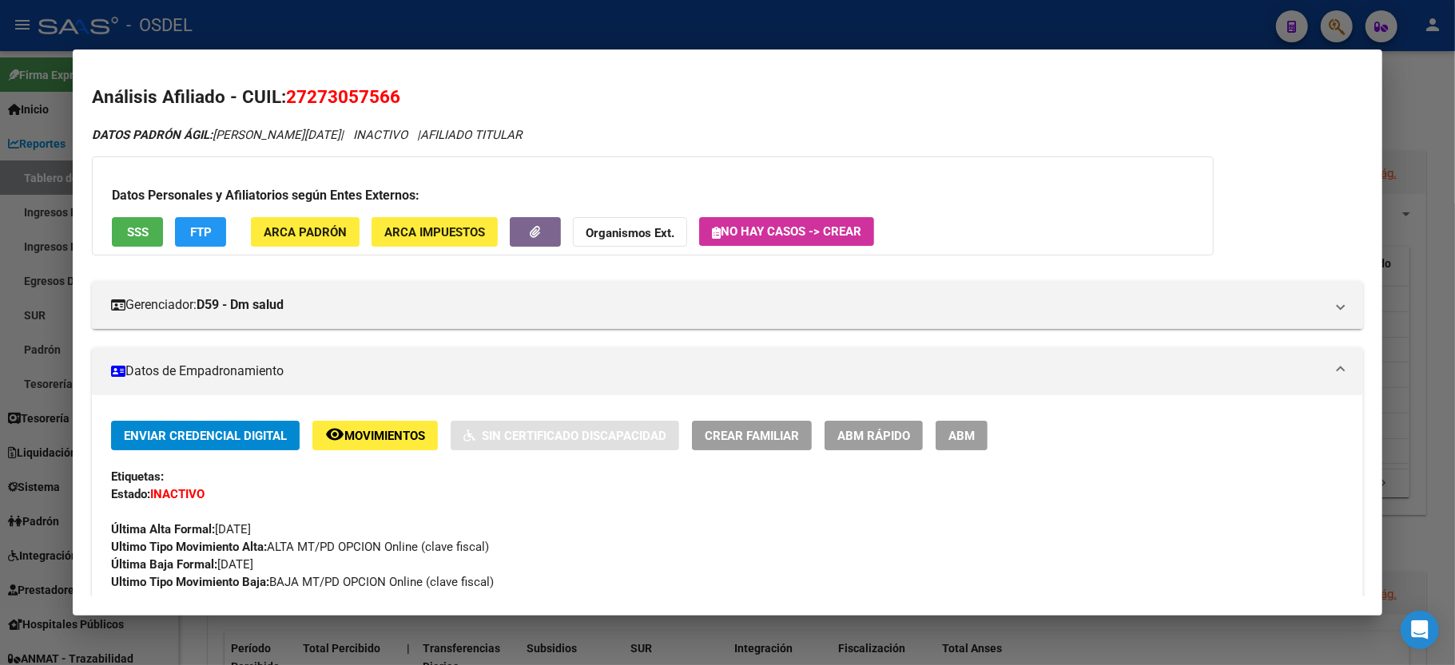
click at [150, 230] on button "SSS" at bounding box center [137, 232] width 51 height 30
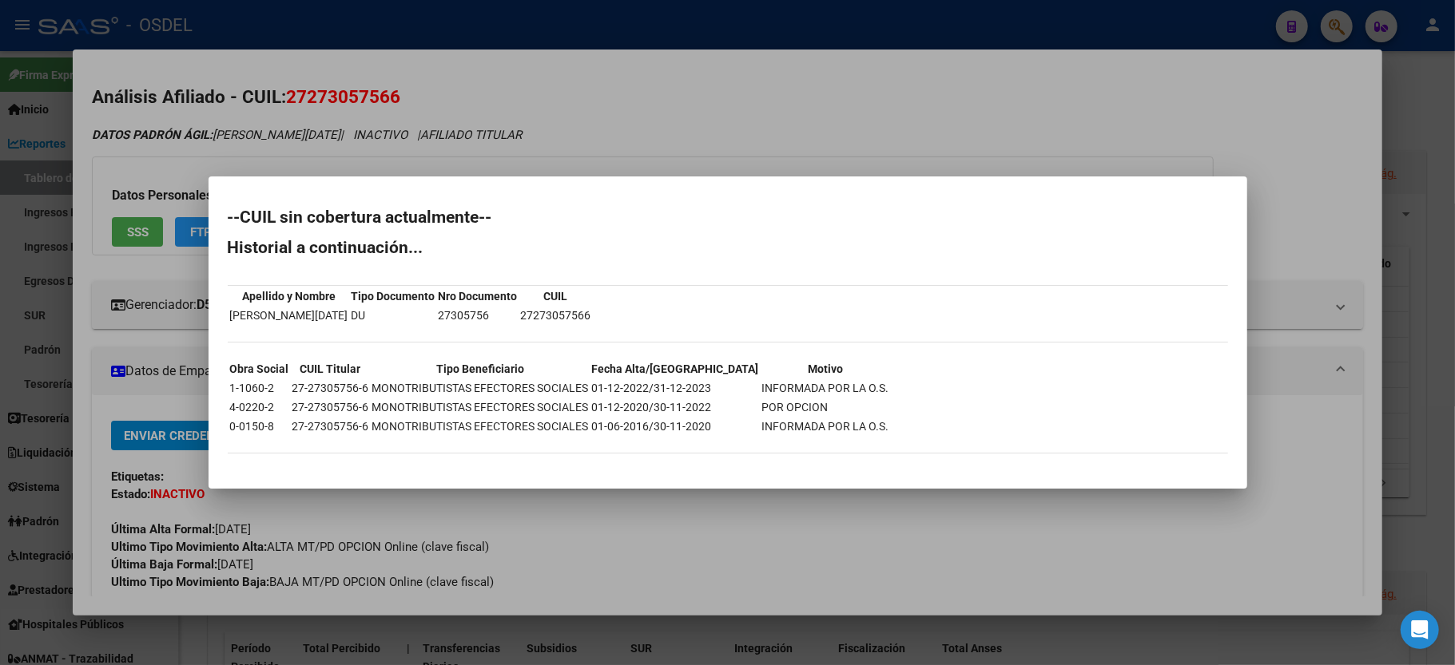
click at [1301, 190] on div at bounding box center [727, 332] width 1455 height 665
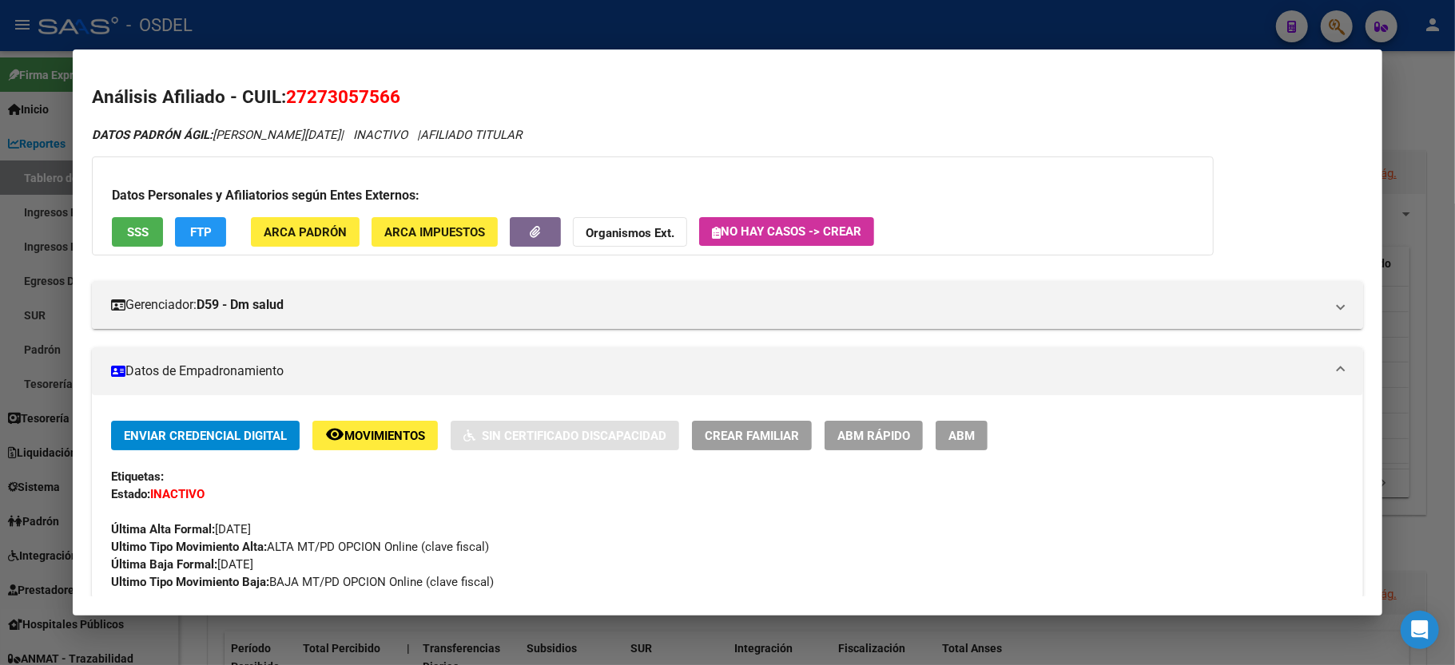
click at [1425, 157] on div at bounding box center [727, 332] width 1455 height 665
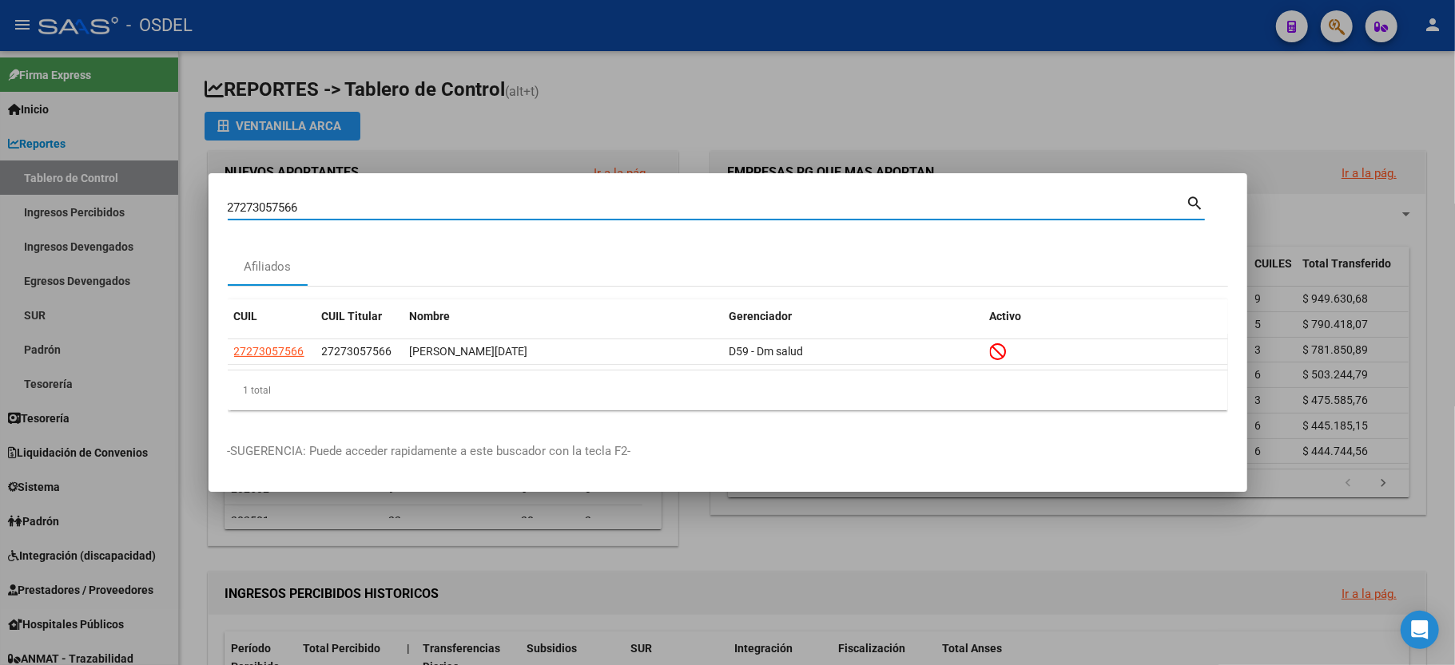
drag, startPoint x: 302, startPoint y: 204, endPoint x: 0, endPoint y: 173, distance: 303.6
click at [0, 173] on div "27273057566 Buscar (apellido, dni, cuil, nro traspaso, cuit, obra social) searc…" at bounding box center [727, 332] width 1455 height 665
type input "27397562021"
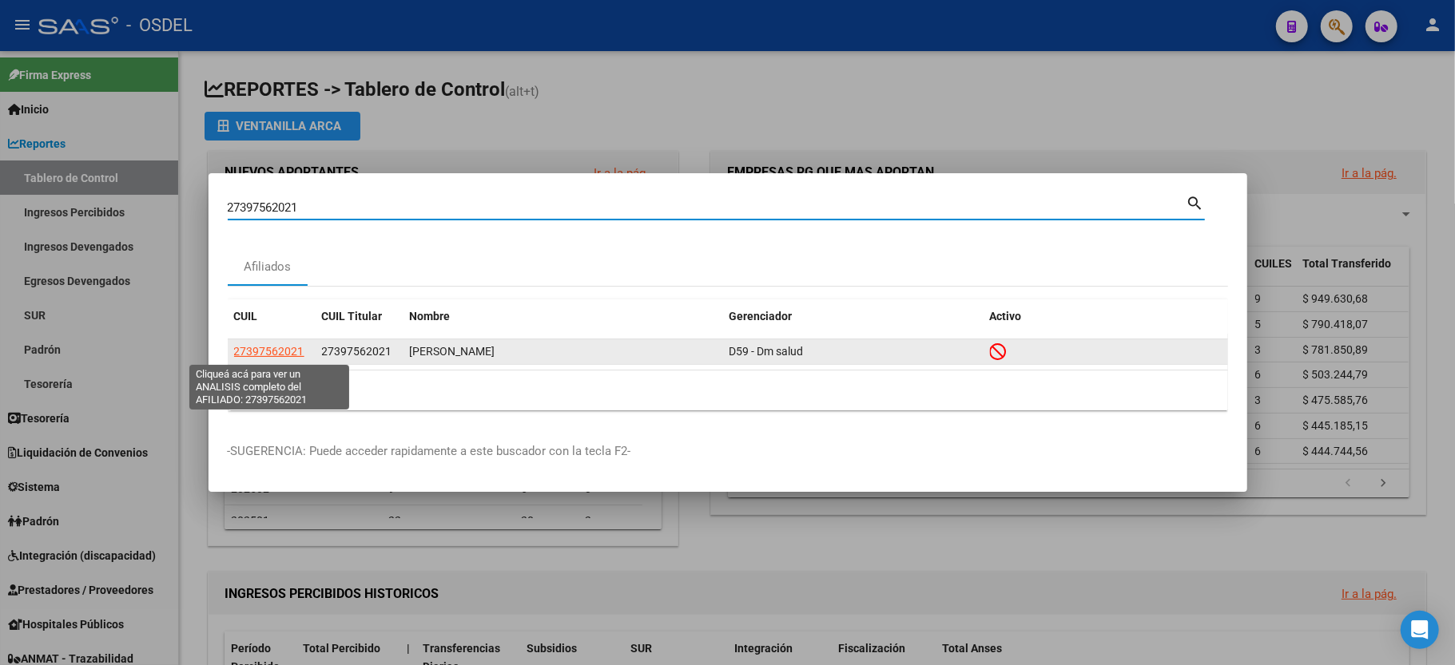
click at [273, 353] on span "27397562021" at bounding box center [269, 351] width 70 height 13
type textarea "27397562021"
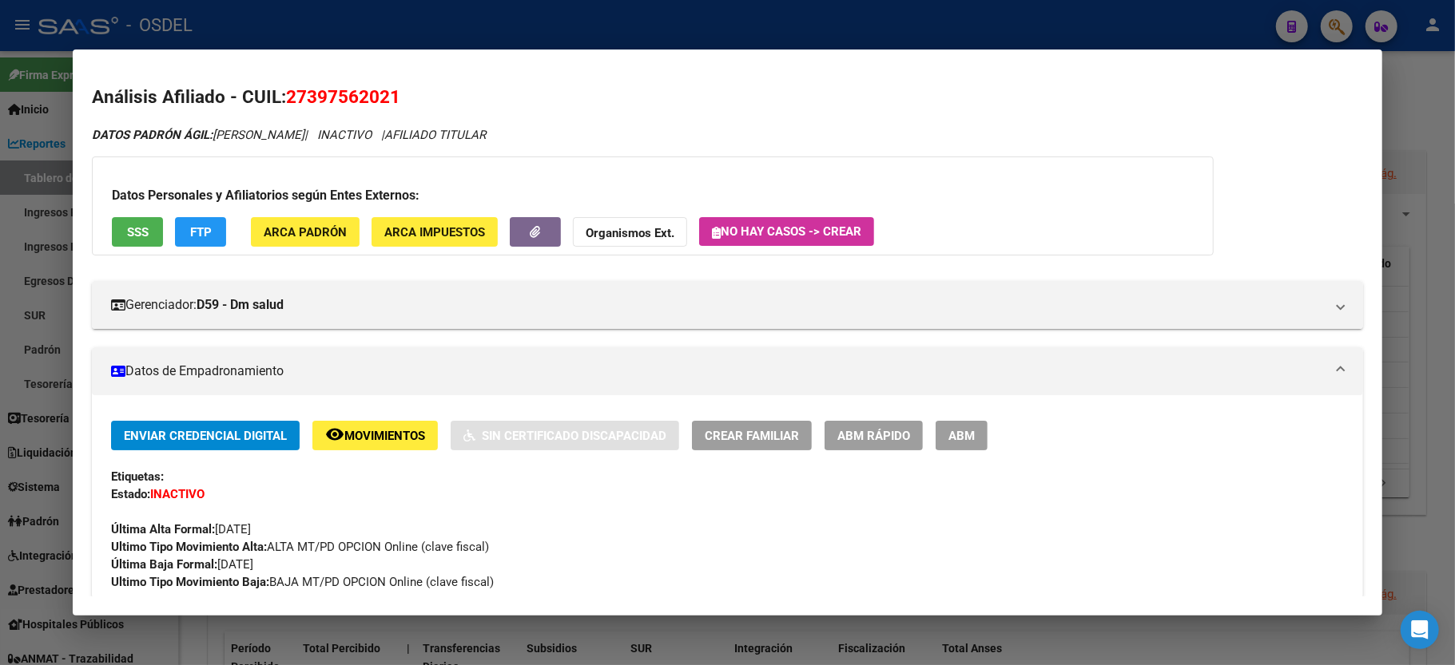
click at [123, 238] on button "SSS" at bounding box center [137, 232] width 51 height 30
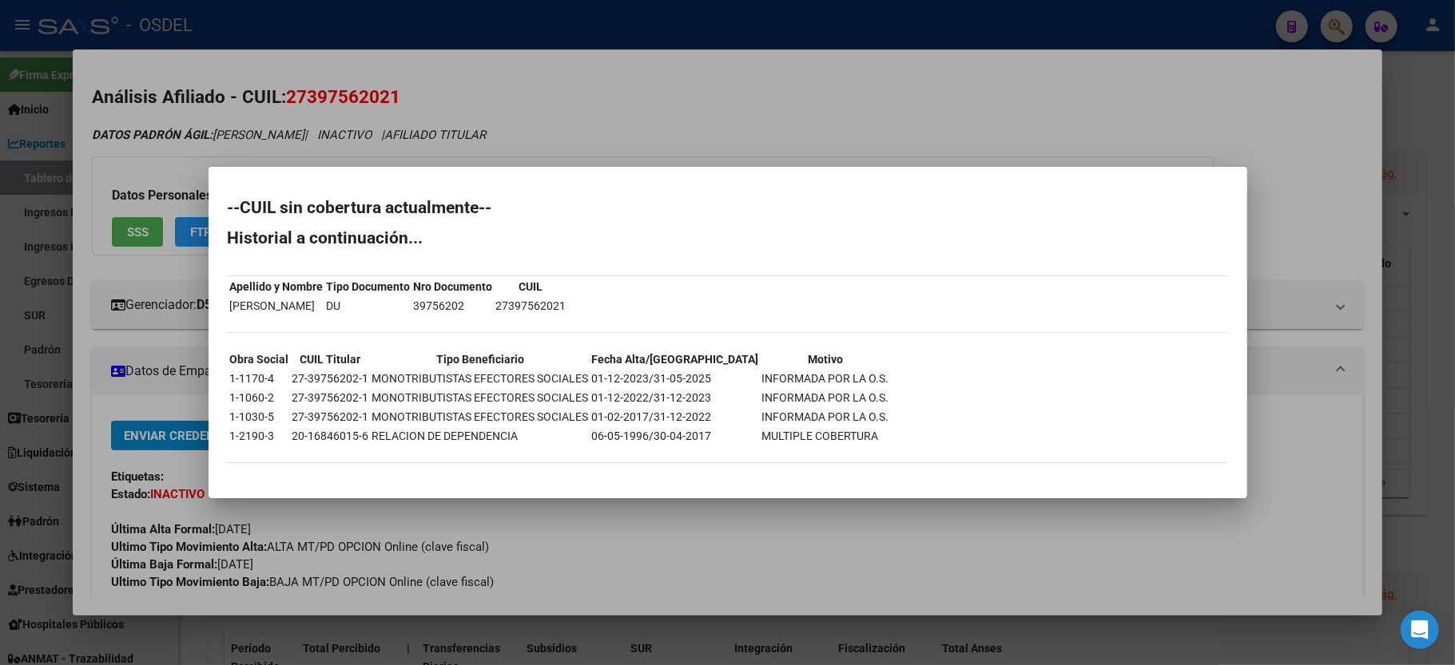
click at [1399, 435] on div at bounding box center [727, 332] width 1455 height 665
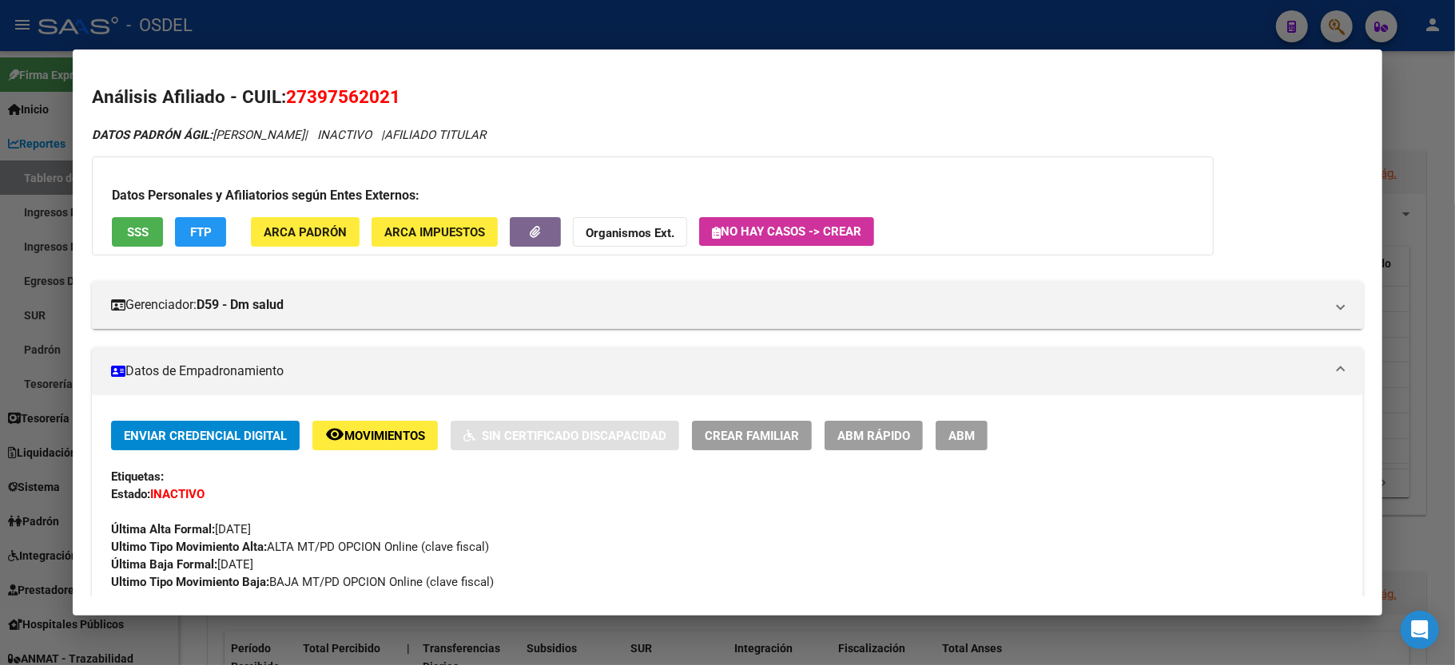
click at [1454, 362] on div at bounding box center [727, 332] width 1455 height 665
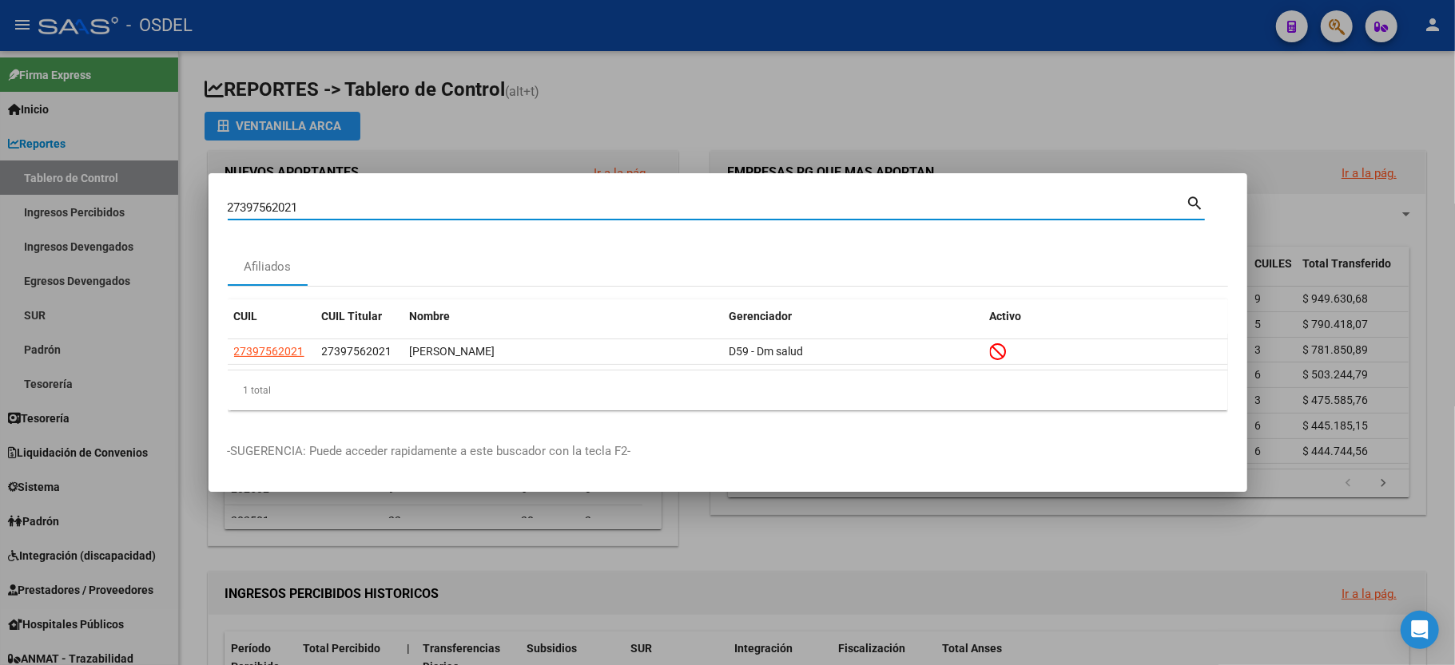
drag, startPoint x: 315, startPoint y: 204, endPoint x: 0, endPoint y: 201, distance: 314.7
click at [0, 201] on div "27397562021 Buscar (apellido, dni, cuil, nro traspaso, cuit, obra social) searc…" at bounding box center [727, 332] width 1455 height 665
type input "27453059710"
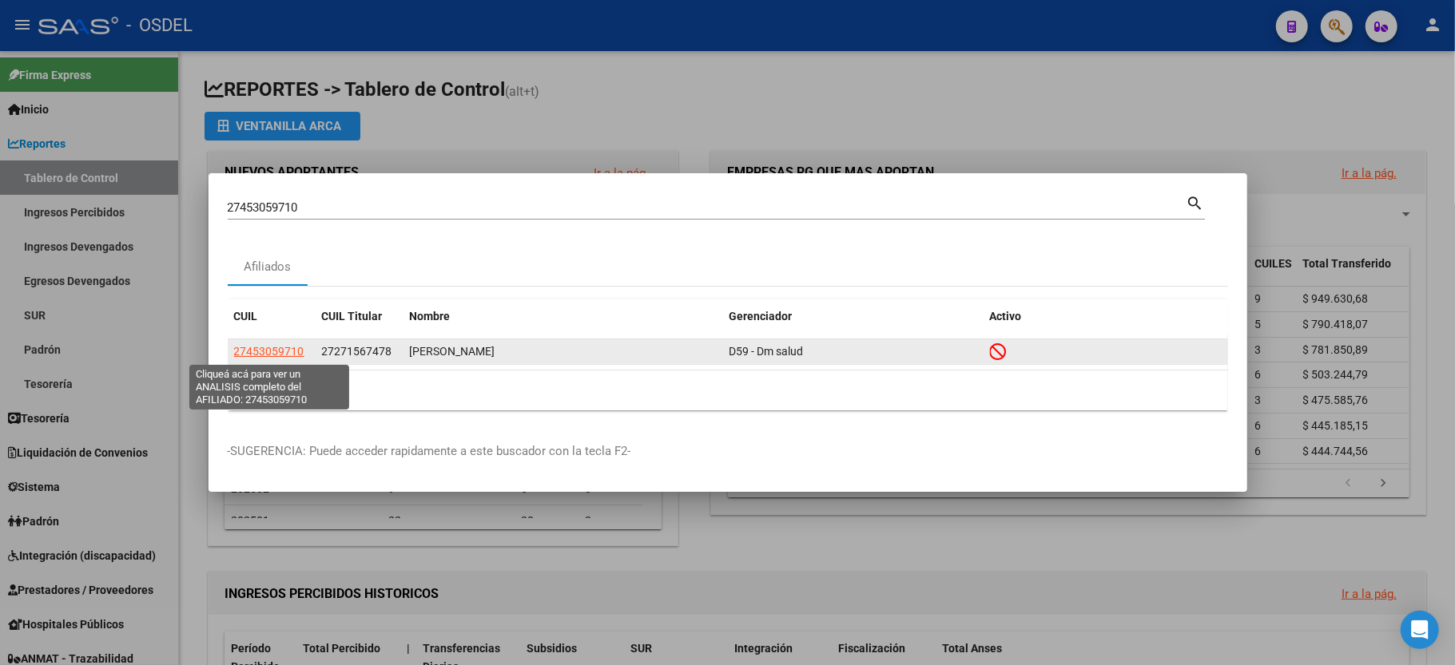
click at [238, 358] on span "27453059710" at bounding box center [269, 351] width 70 height 13
type textarea "27453059710"
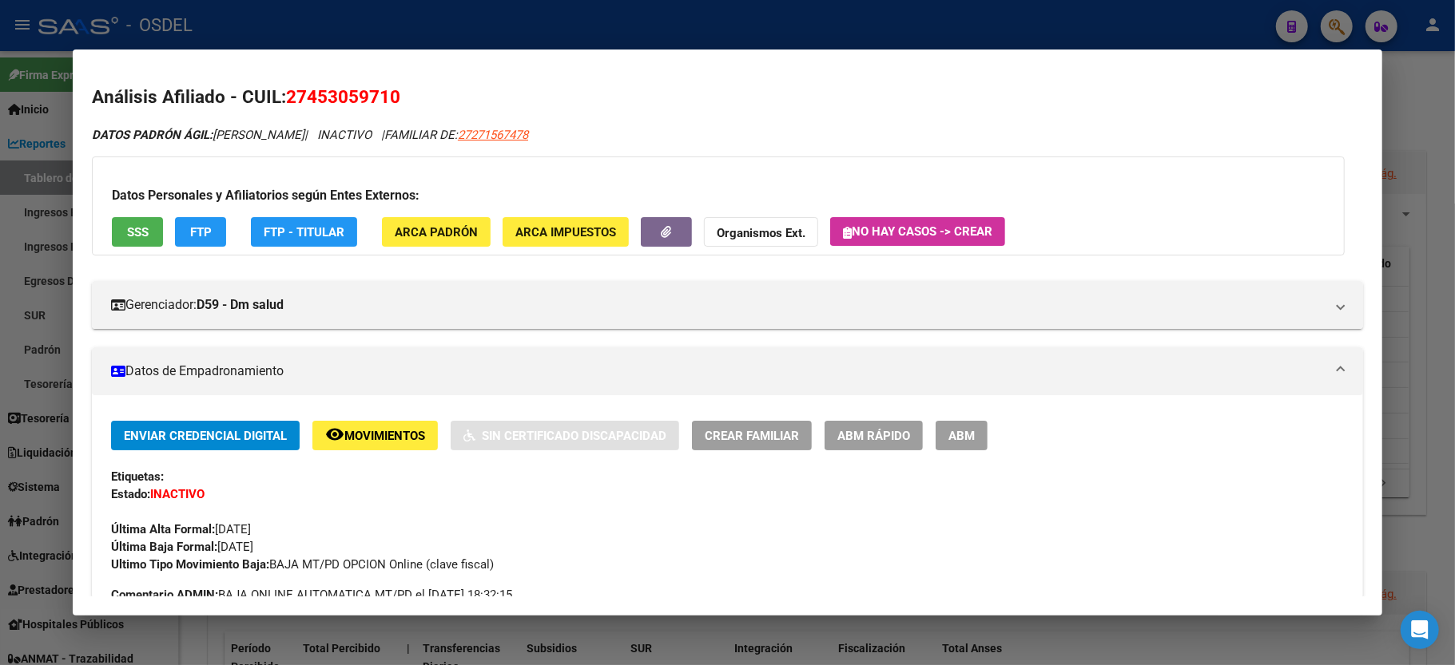
click at [142, 232] on span "SSS" at bounding box center [138, 232] width 22 height 14
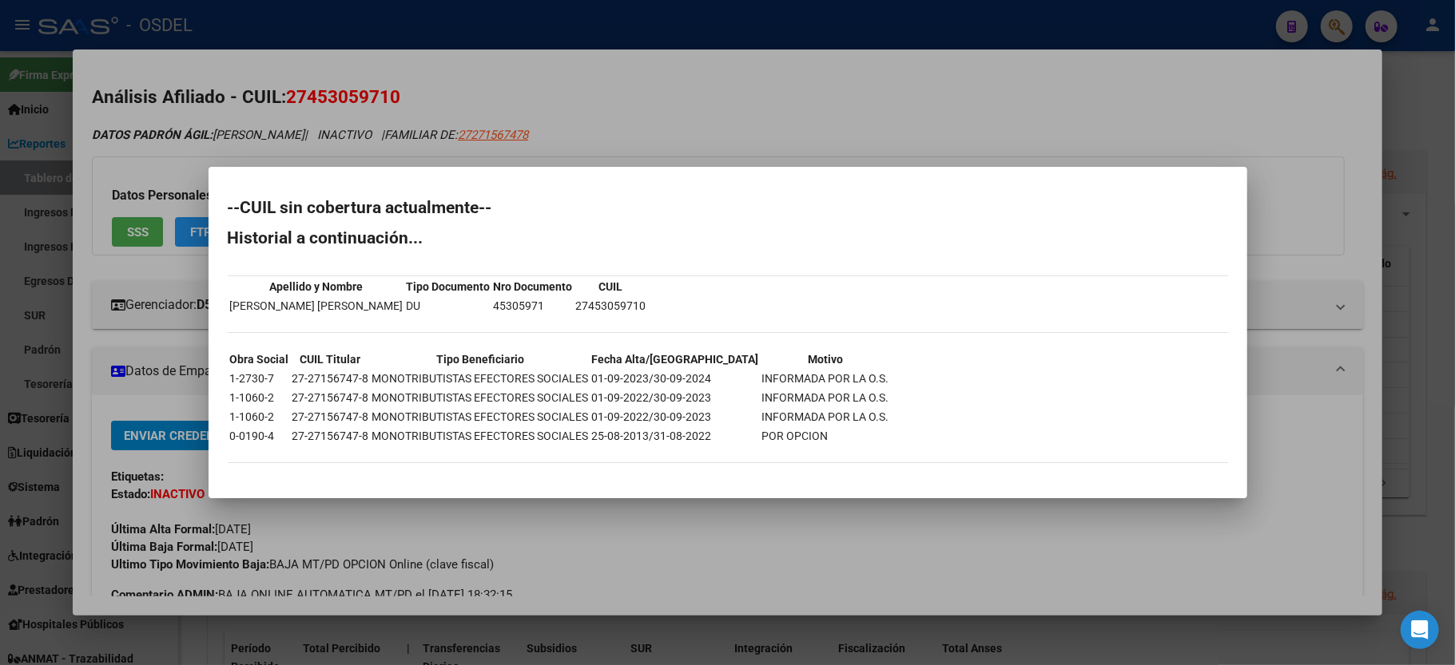
click at [1257, 107] on div at bounding box center [727, 332] width 1455 height 665
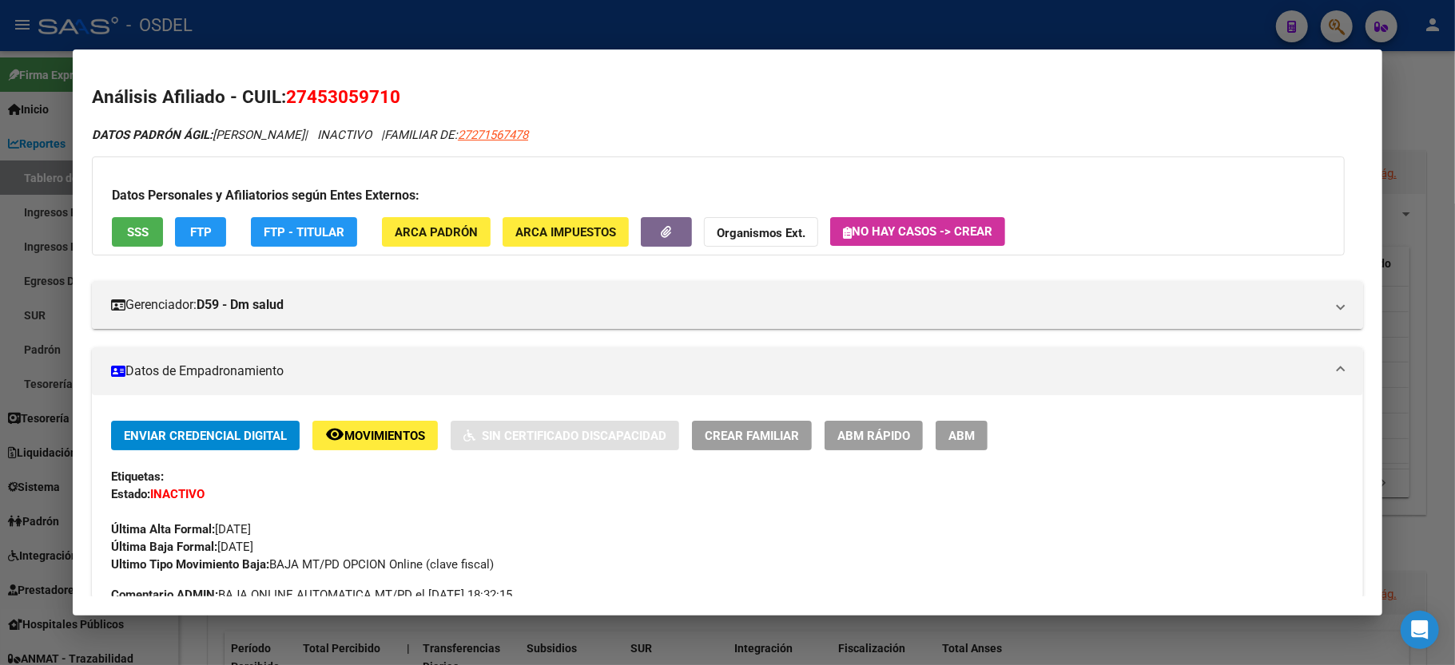
click at [1448, 99] on div at bounding box center [727, 332] width 1455 height 665
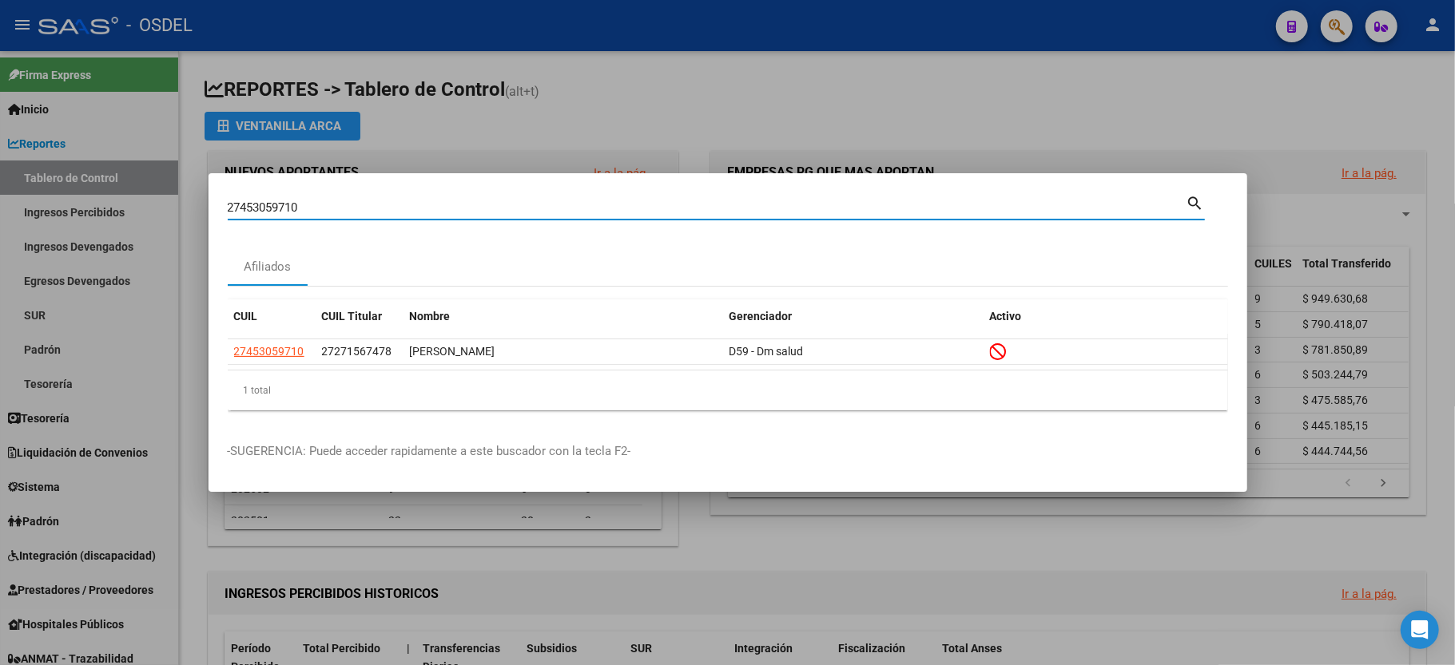
drag, startPoint x: 371, startPoint y: 214, endPoint x: 0, endPoint y: 219, distance: 370.7
click at [0, 219] on div "27453059710 Buscar (apellido, dni, cuil, nro traspaso, cuit, obra social) searc…" at bounding box center [727, 332] width 1455 height 665
type input "20302731072"
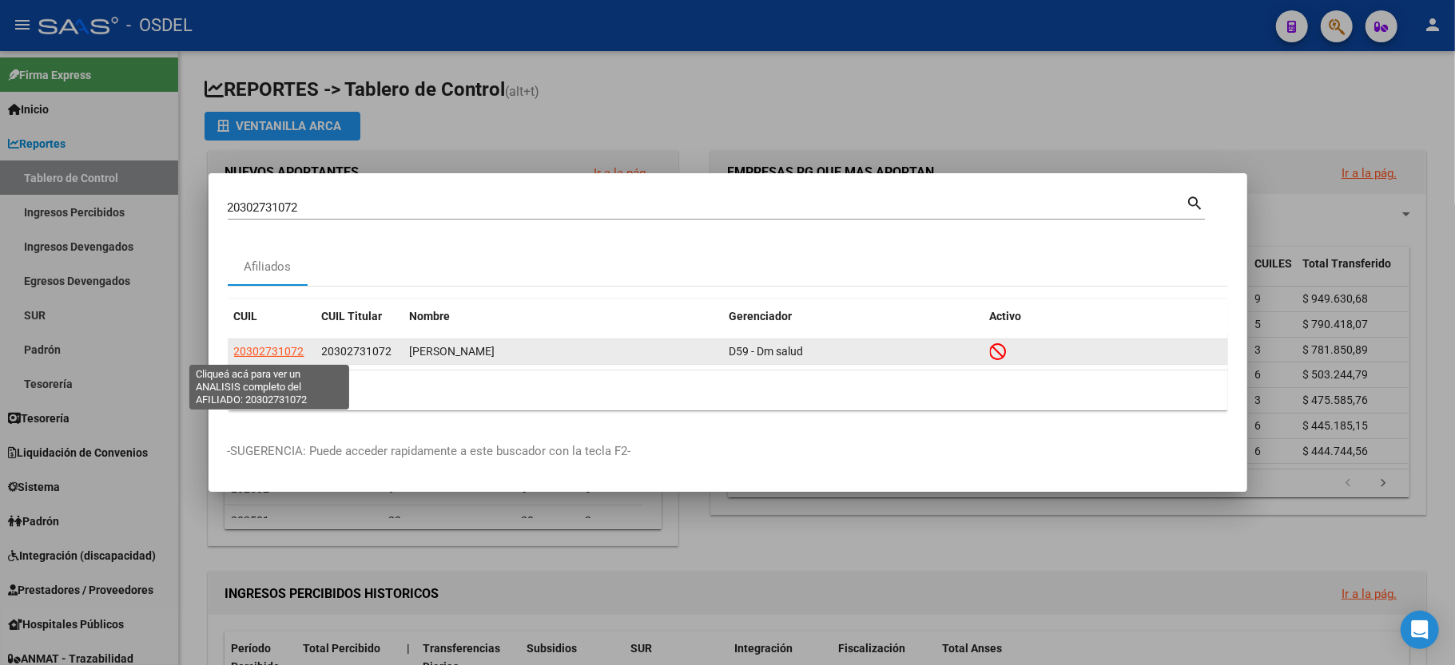
click at [272, 352] on span "20302731072" at bounding box center [269, 351] width 70 height 13
type textarea "20302731072"
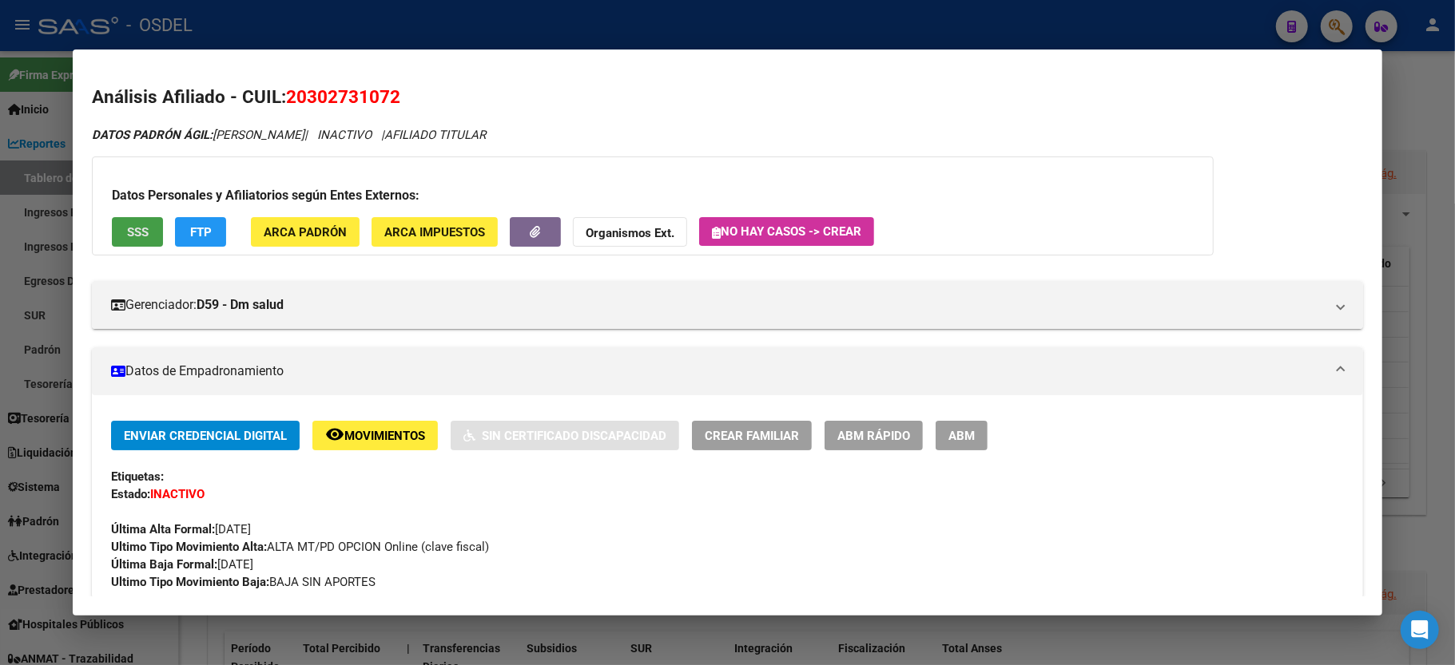
click at [138, 240] on button "SSS" at bounding box center [137, 232] width 51 height 30
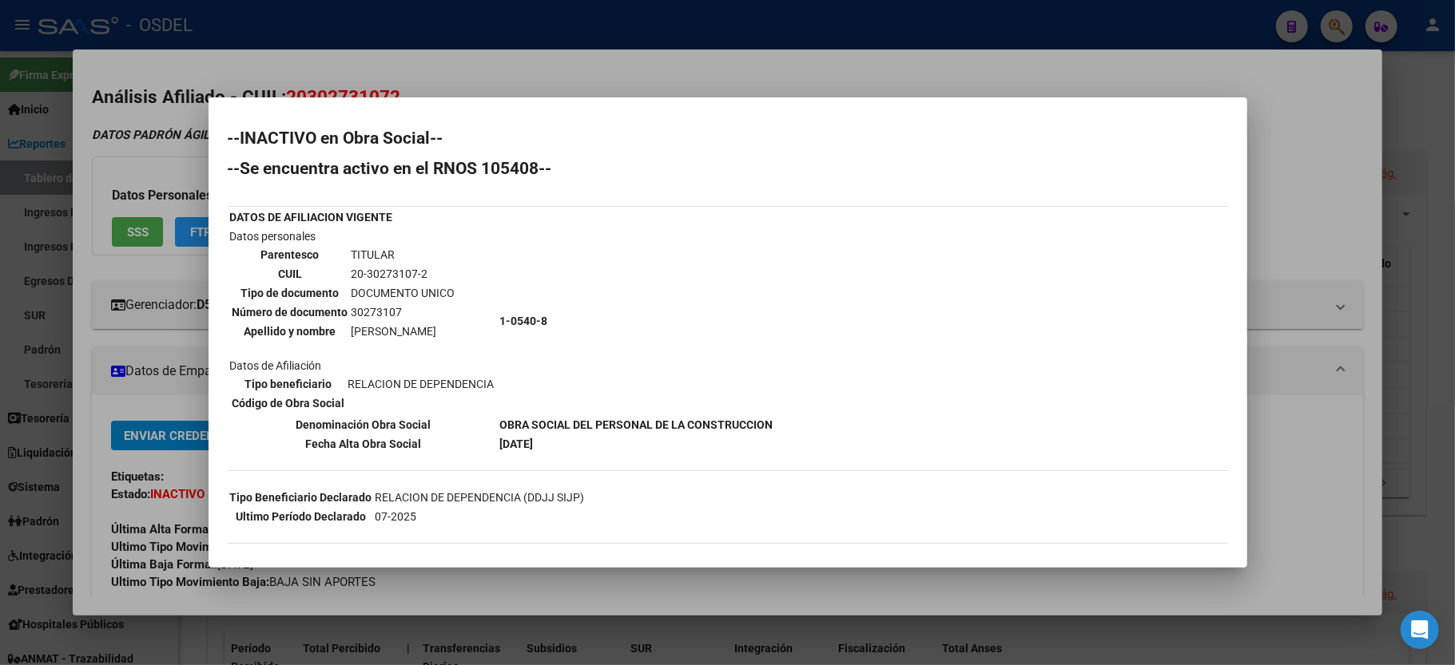
scroll to position [185, 0]
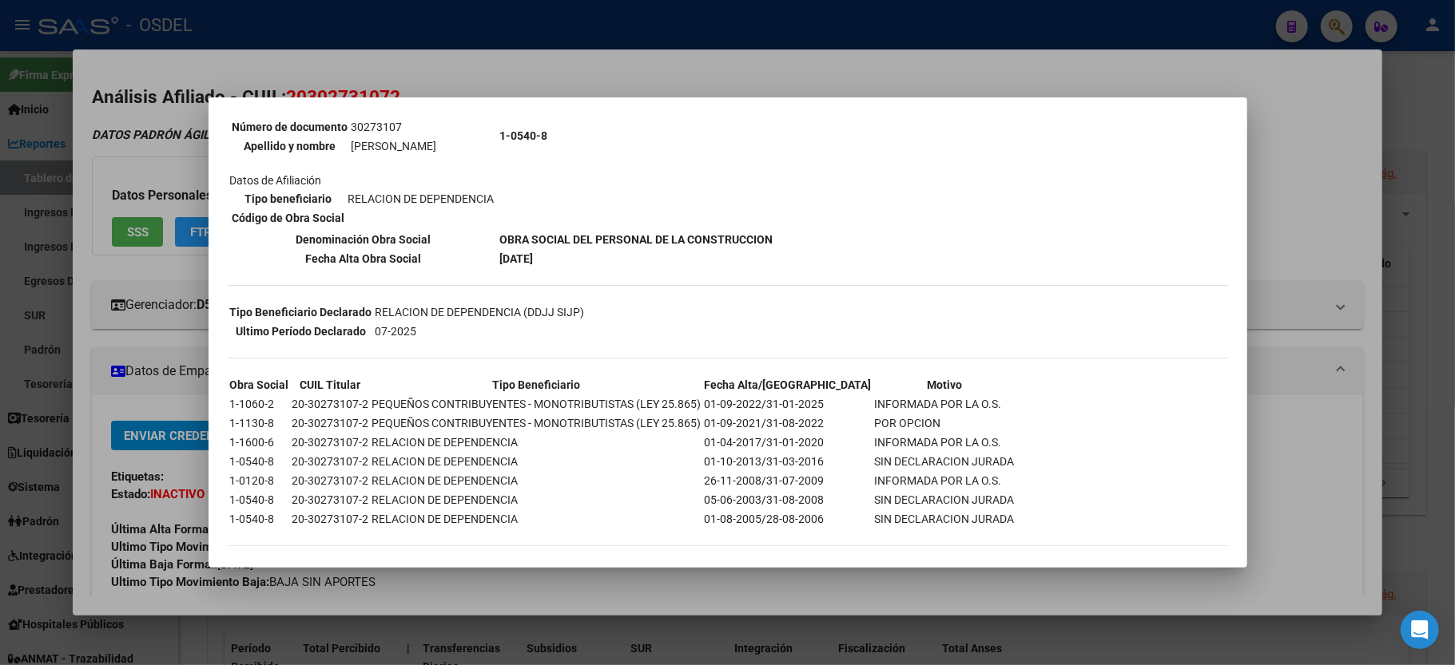
click at [1334, 209] on div at bounding box center [727, 332] width 1455 height 665
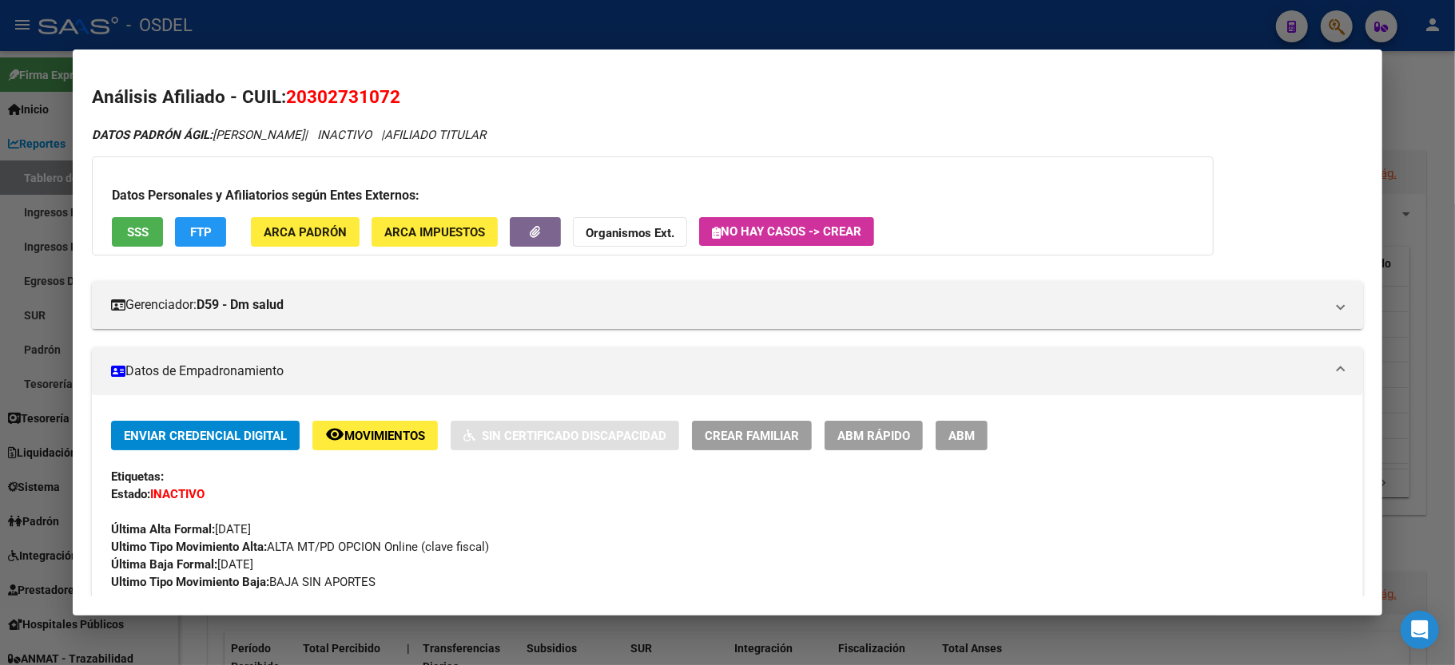
click at [1439, 139] on div at bounding box center [727, 332] width 1455 height 665
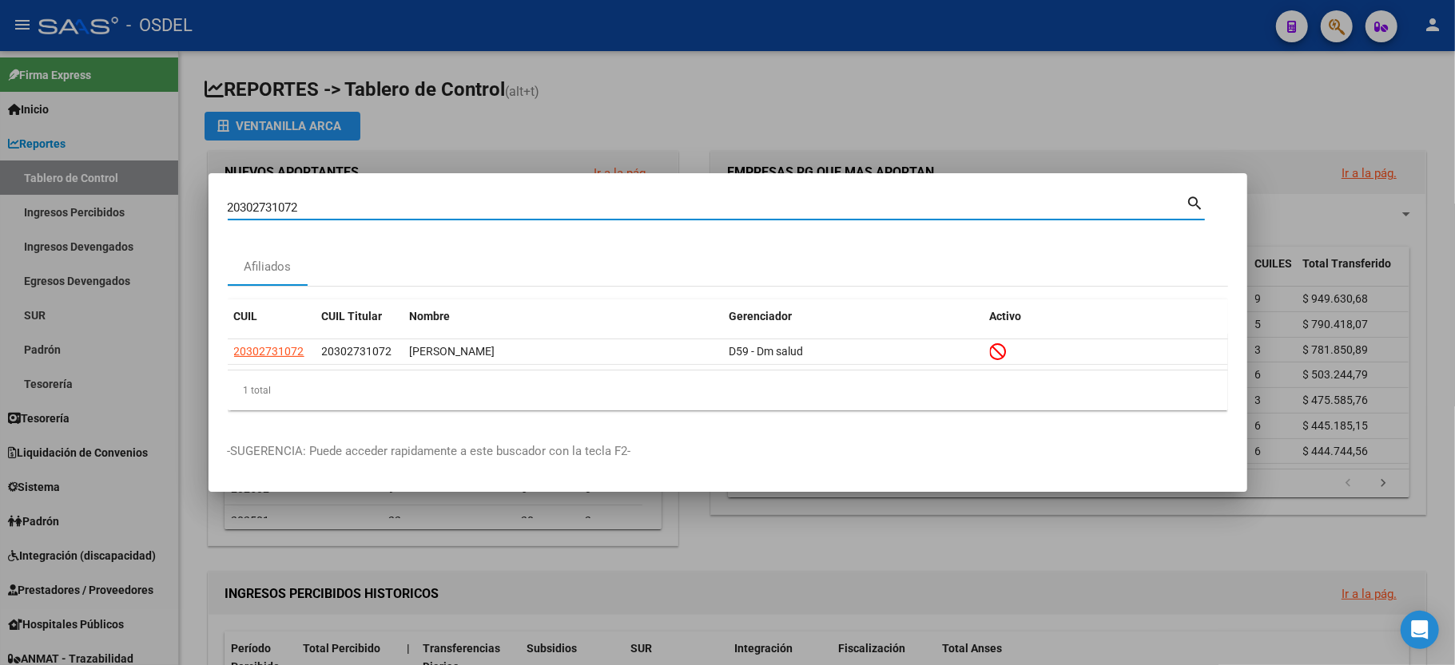
drag, startPoint x: 374, startPoint y: 206, endPoint x: 0, endPoint y: 180, distance: 374.7
click at [0, 180] on div "20302731072 Buscar (apellido, dni, cuil, nro traspaso, cuit, obra social) searc…" at bounding box center [727, 332] width 1455 height 665
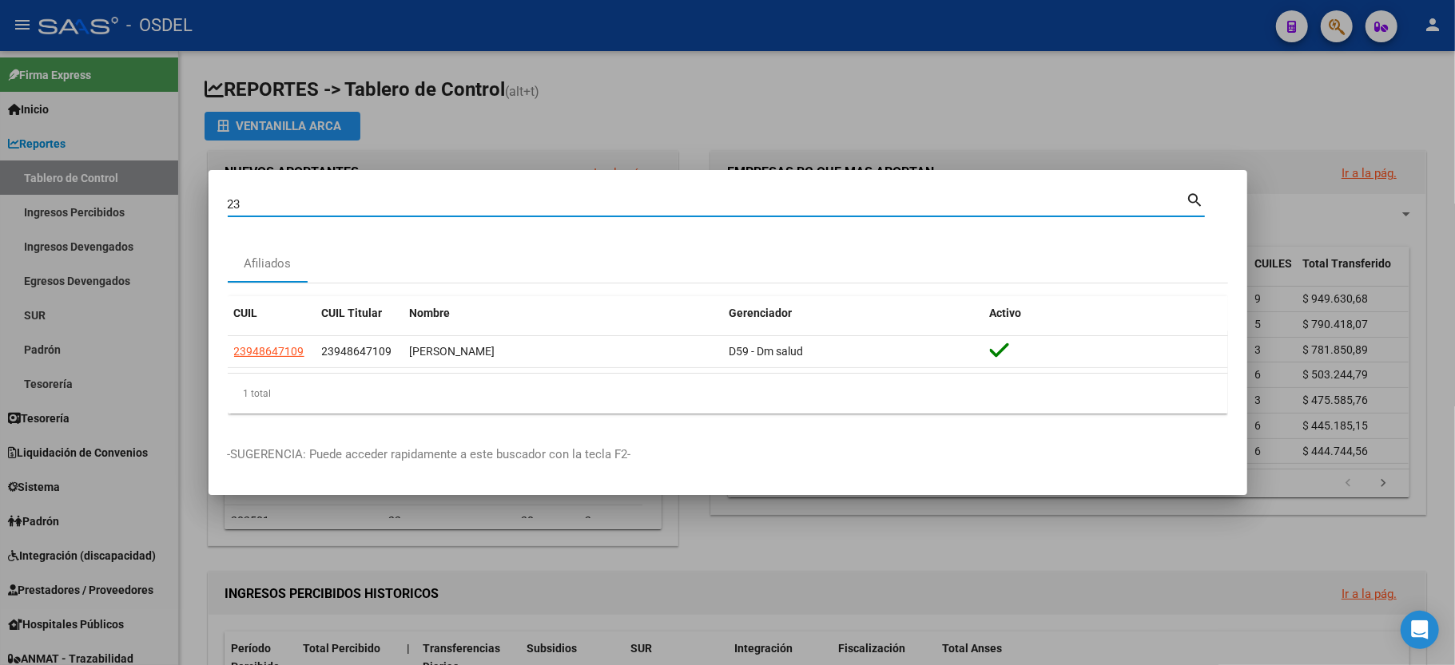
type input "2"
type input "27527243209"
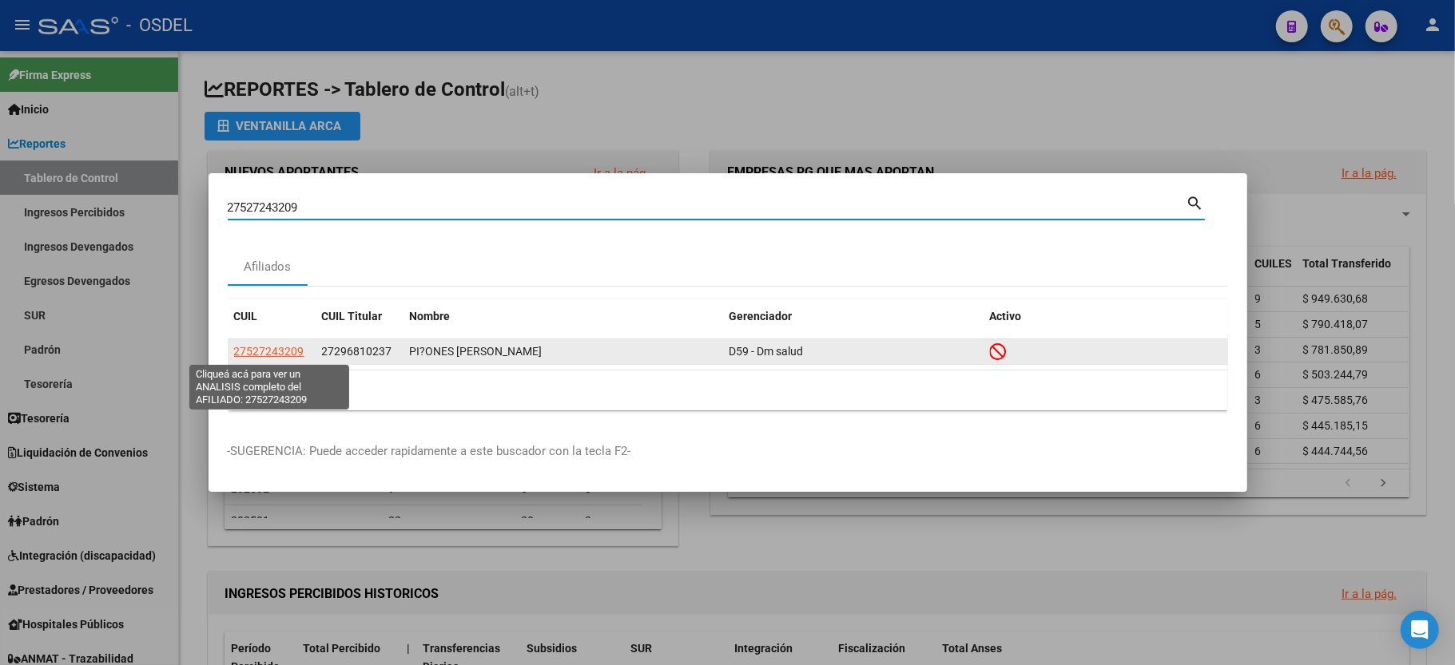
click at [257, 351] on span "27527243209" at bounding box center [269, 351] width 70 height 13
type textarea "27527243209"
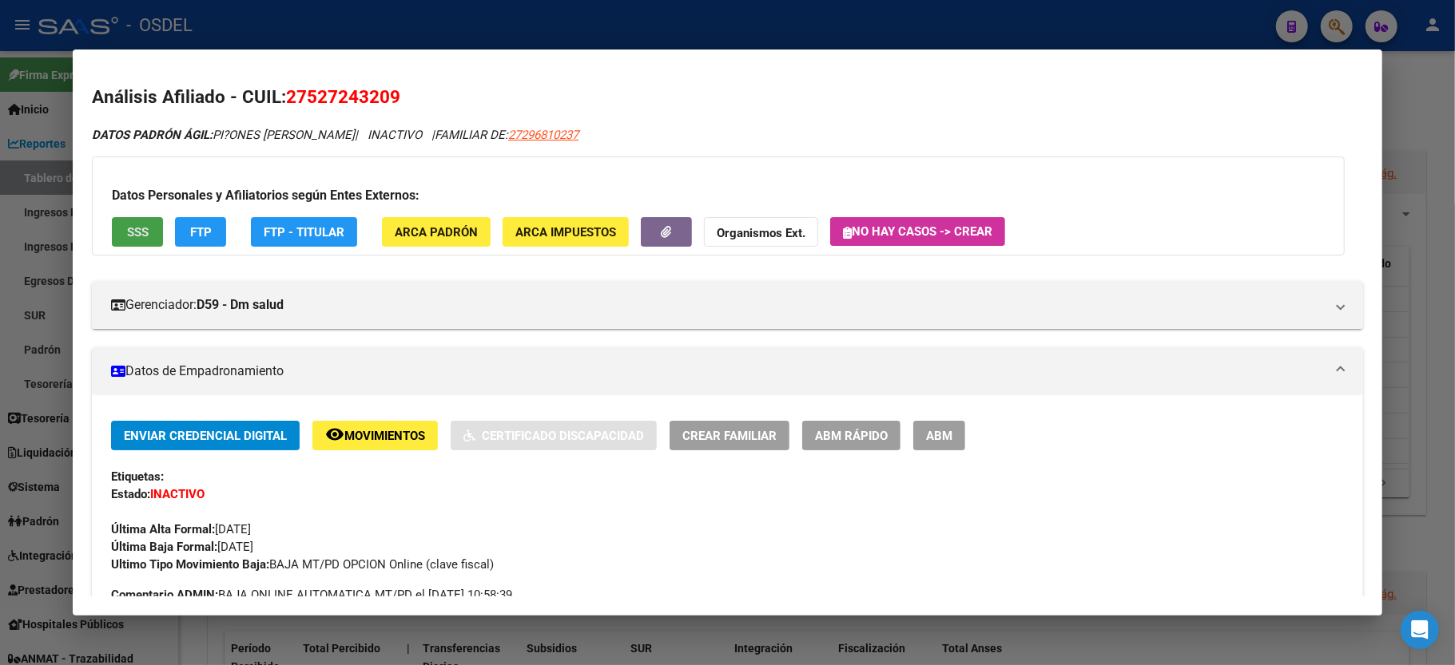
click at [136, 228] on span "SSS" at bounding box center [138, 232] width 22 height 14
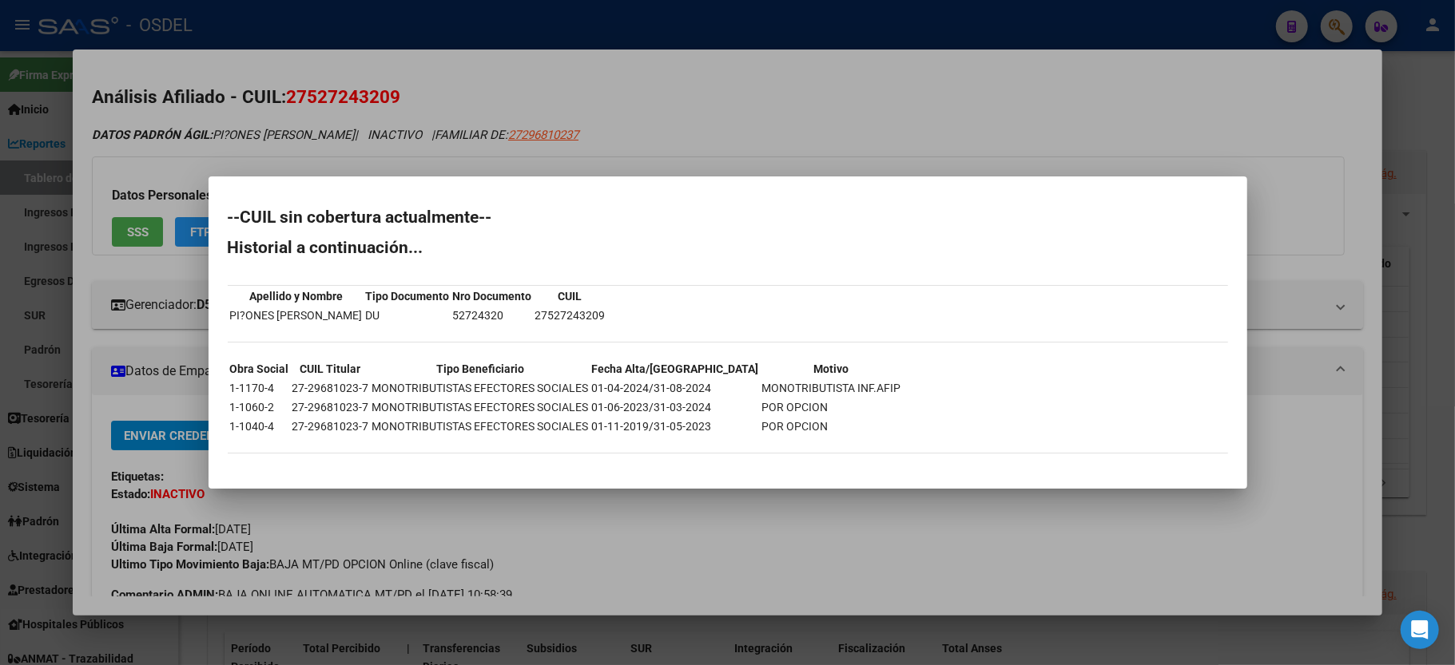
click at [1348, 205] on div at bounding box center [727, 332] width 1455 height 665
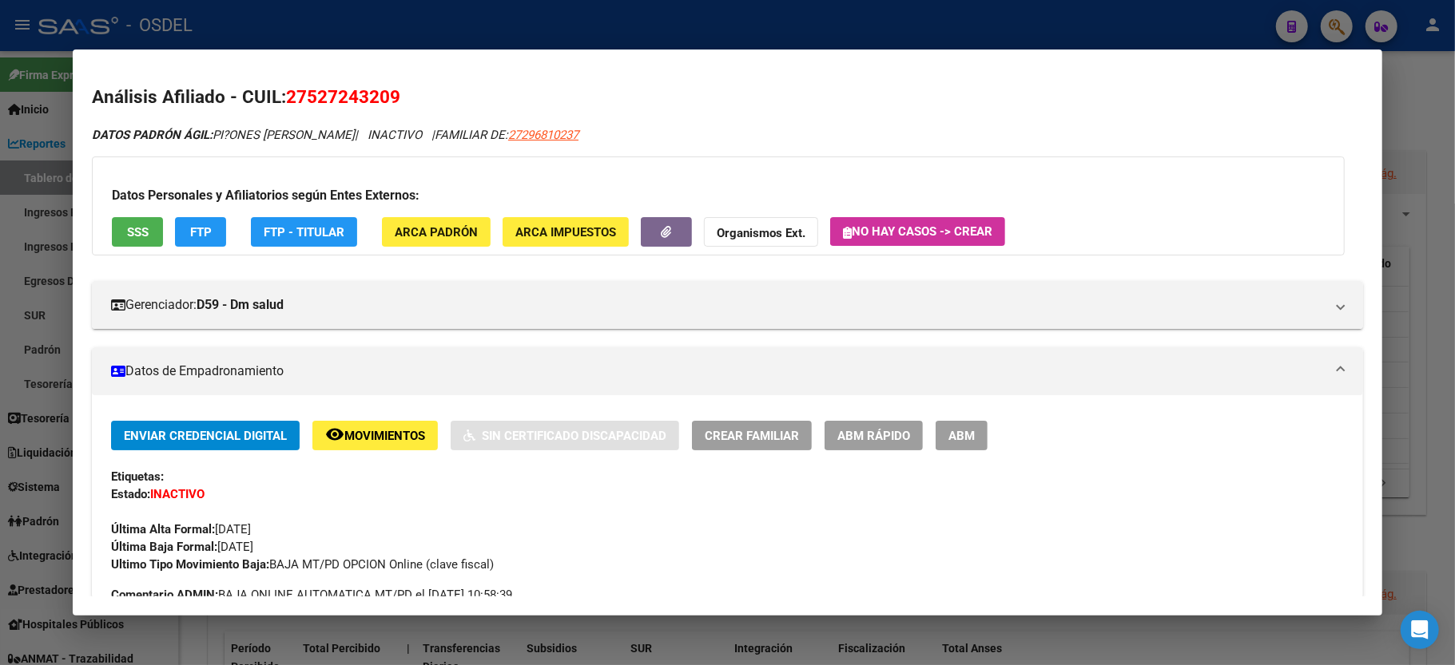
click at [1423, 177] on div at bounding box center [727, 332] width 1455 height 665
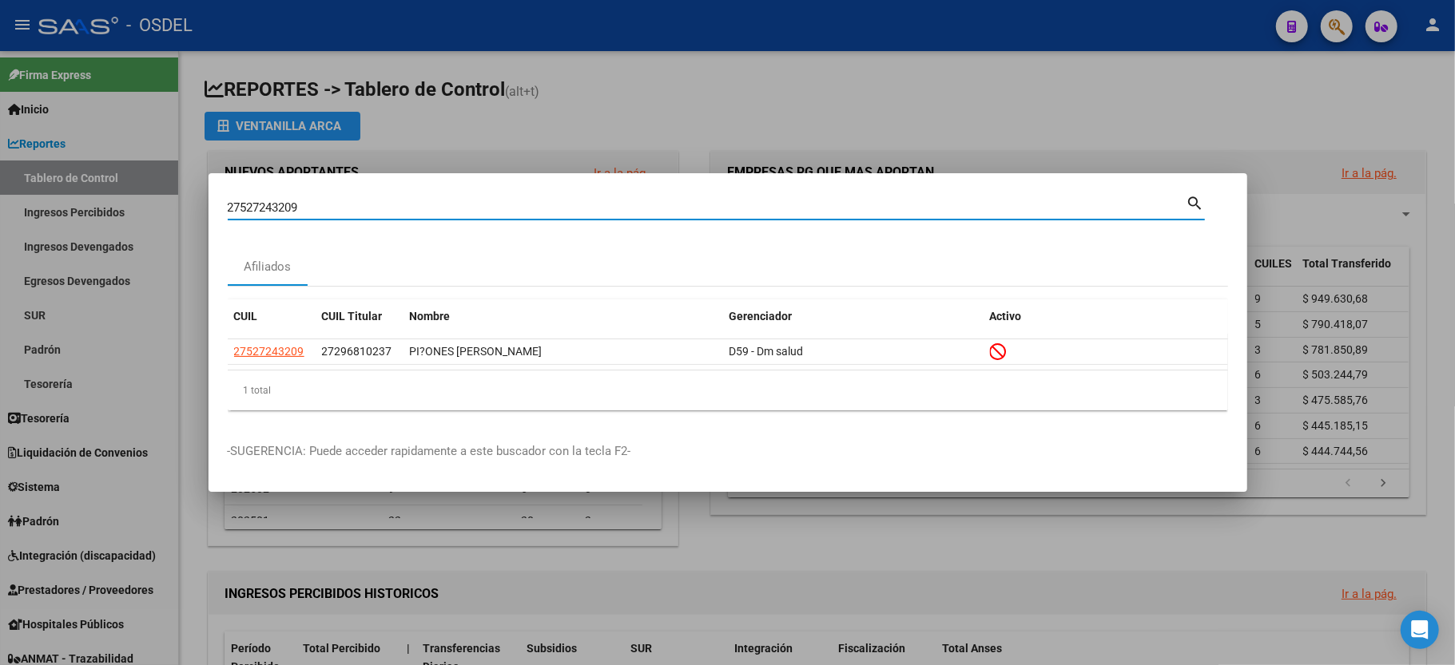
drag, startPoint x: 304, startPoint y: 205, endPoint x: 0, endPoint y: 216, distance: 303.7
click at [0, 216] on div "27527243209 Buscar (apellido, dni, cuil, nro traspaso, cuit, obra social) searc…" at bounding box center [727, 332] width 1455 height 665
type input "2"
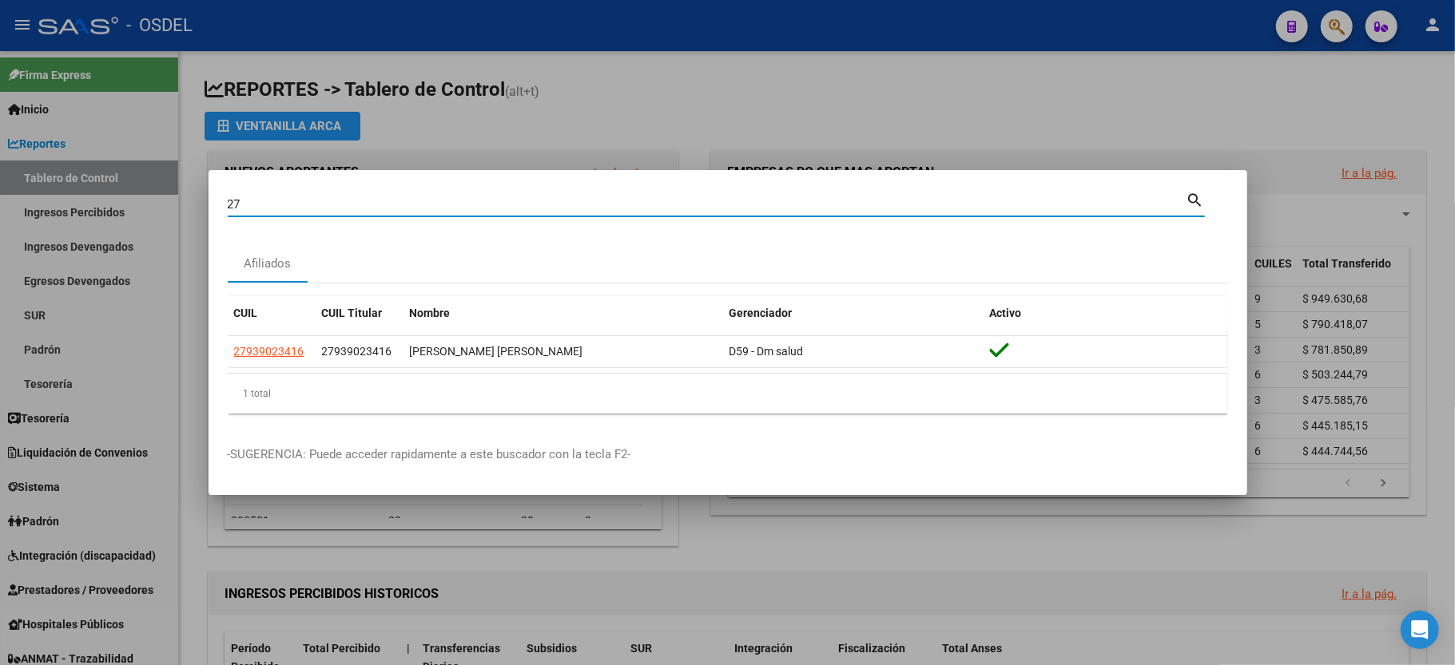
type input "2"
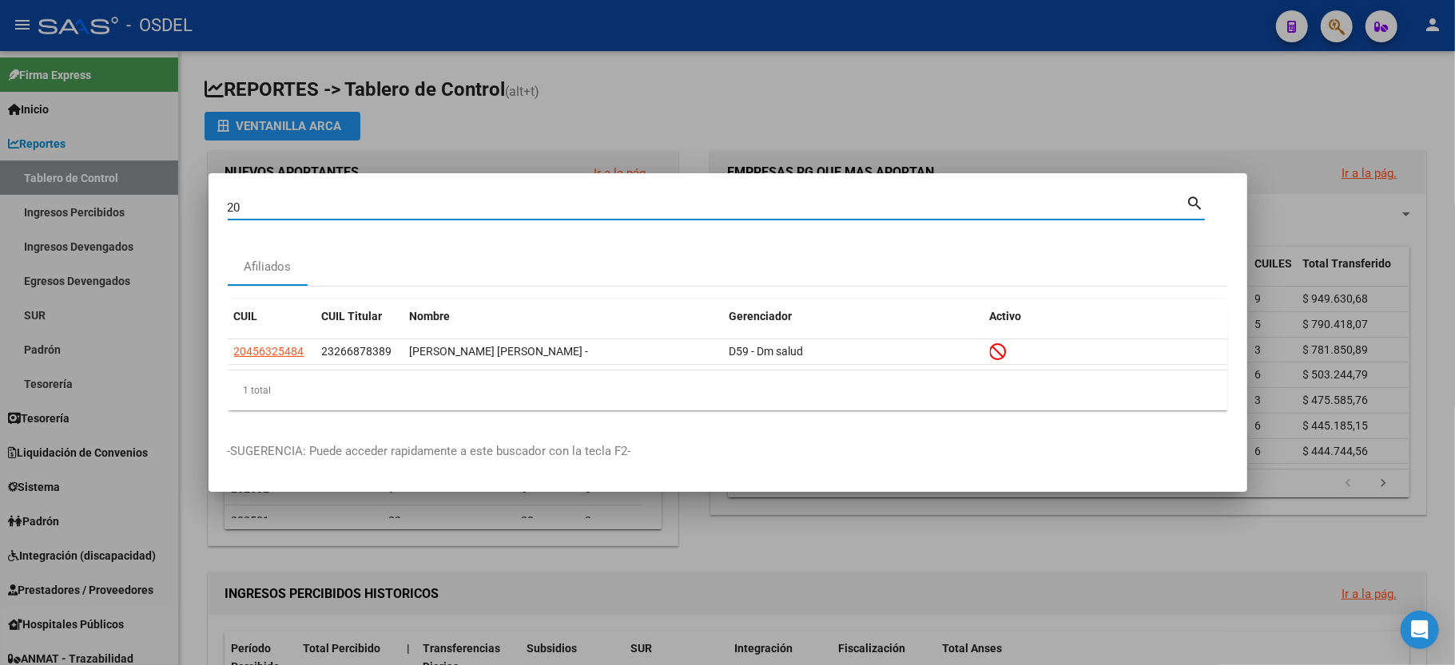
type input "2"
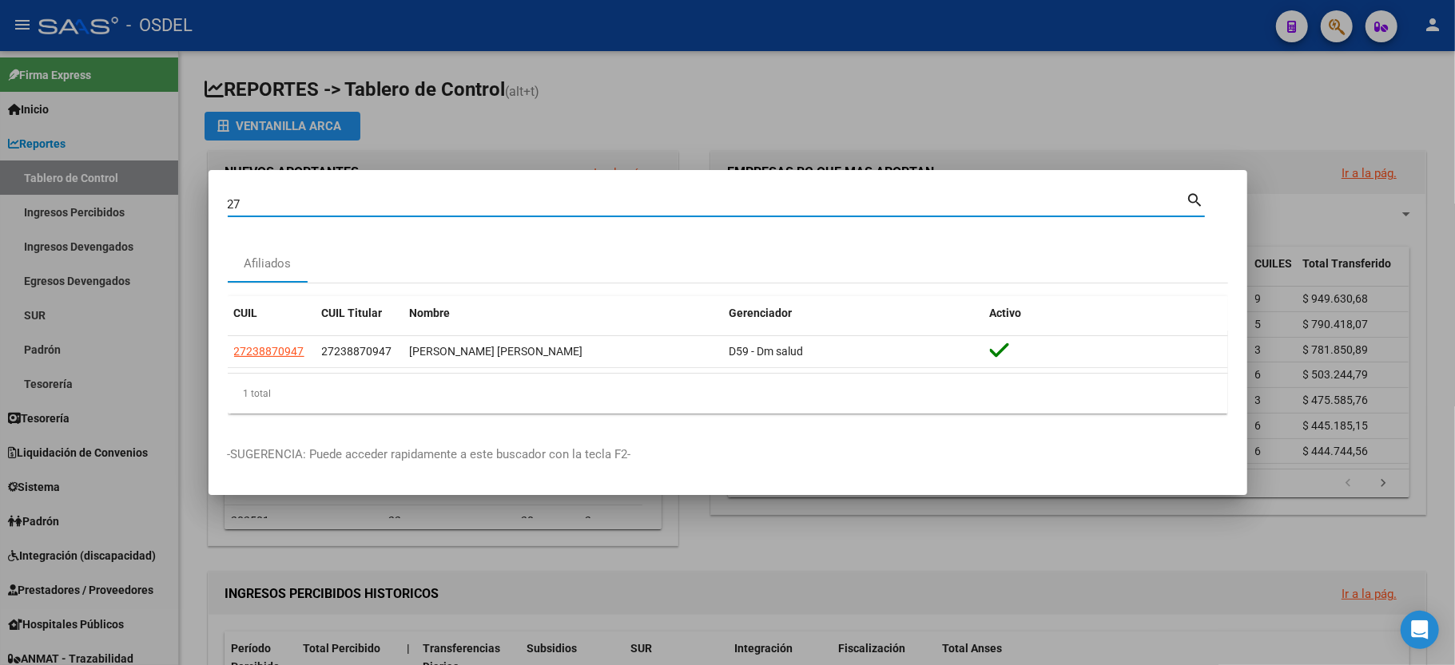
type input "2"
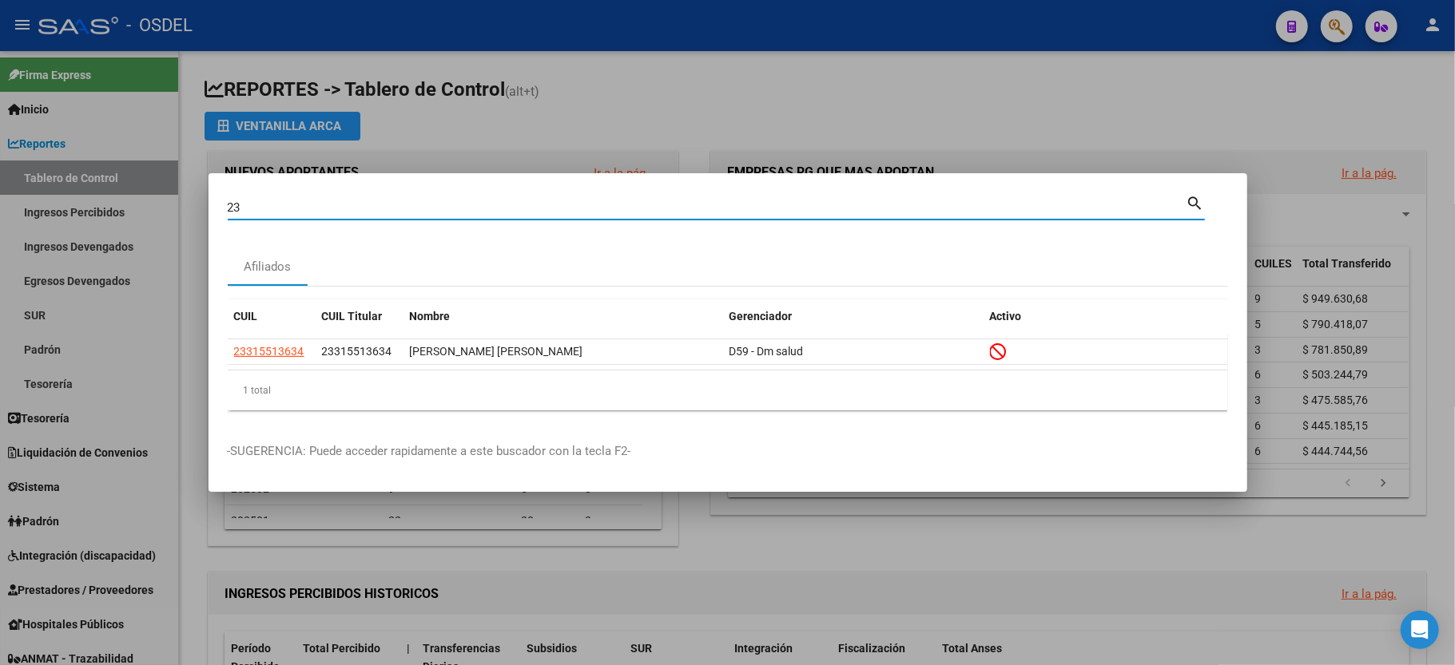
type input "2"
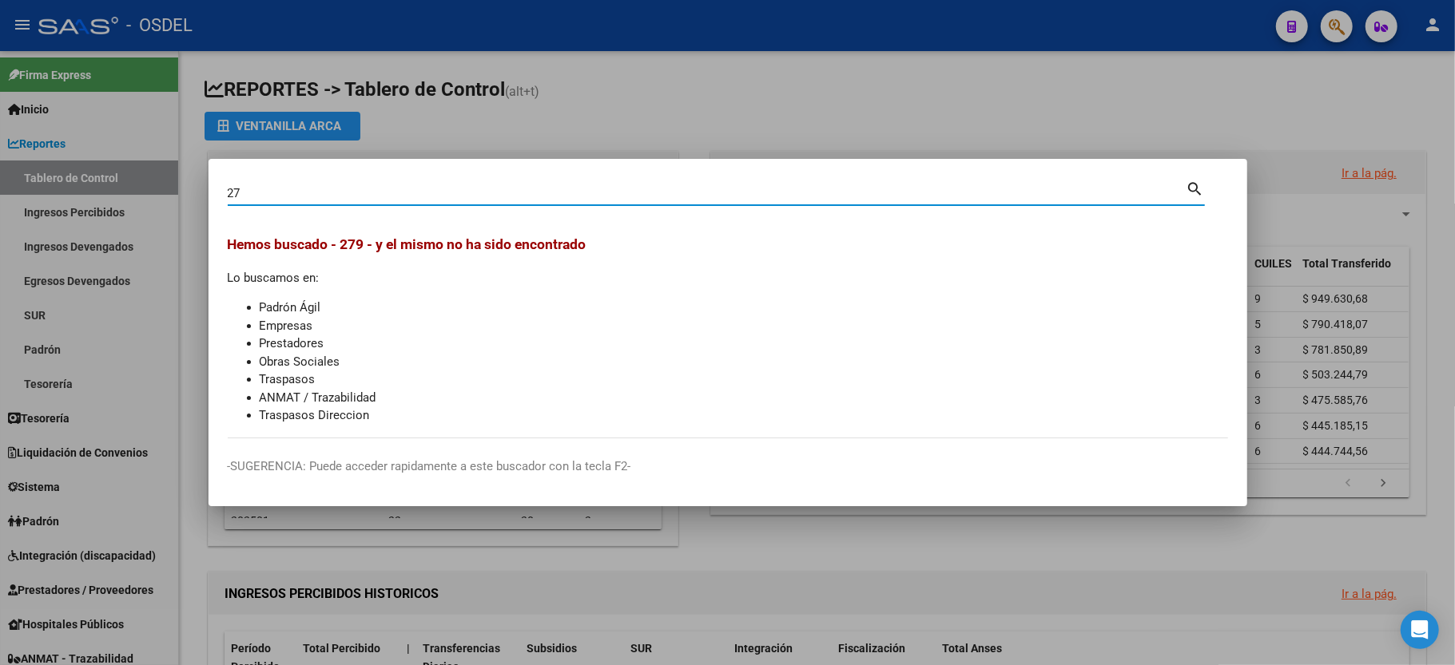
type input "2"
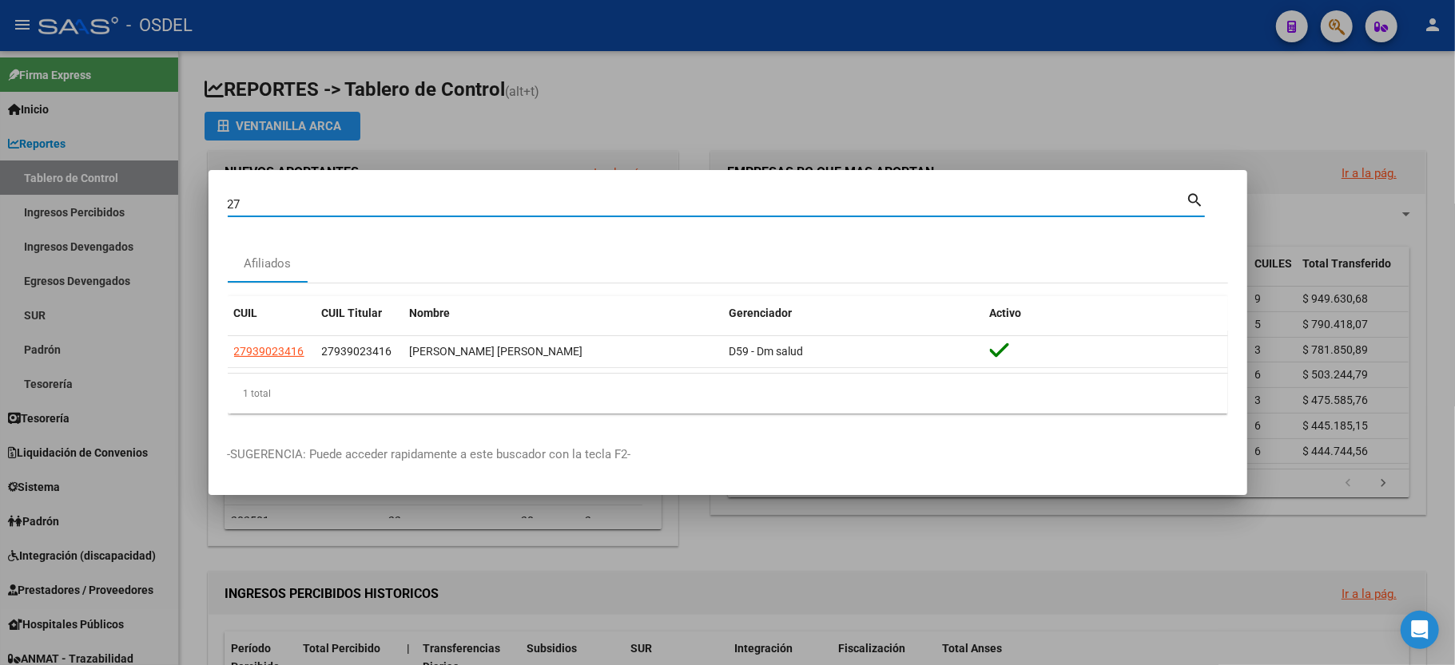
type input "2"
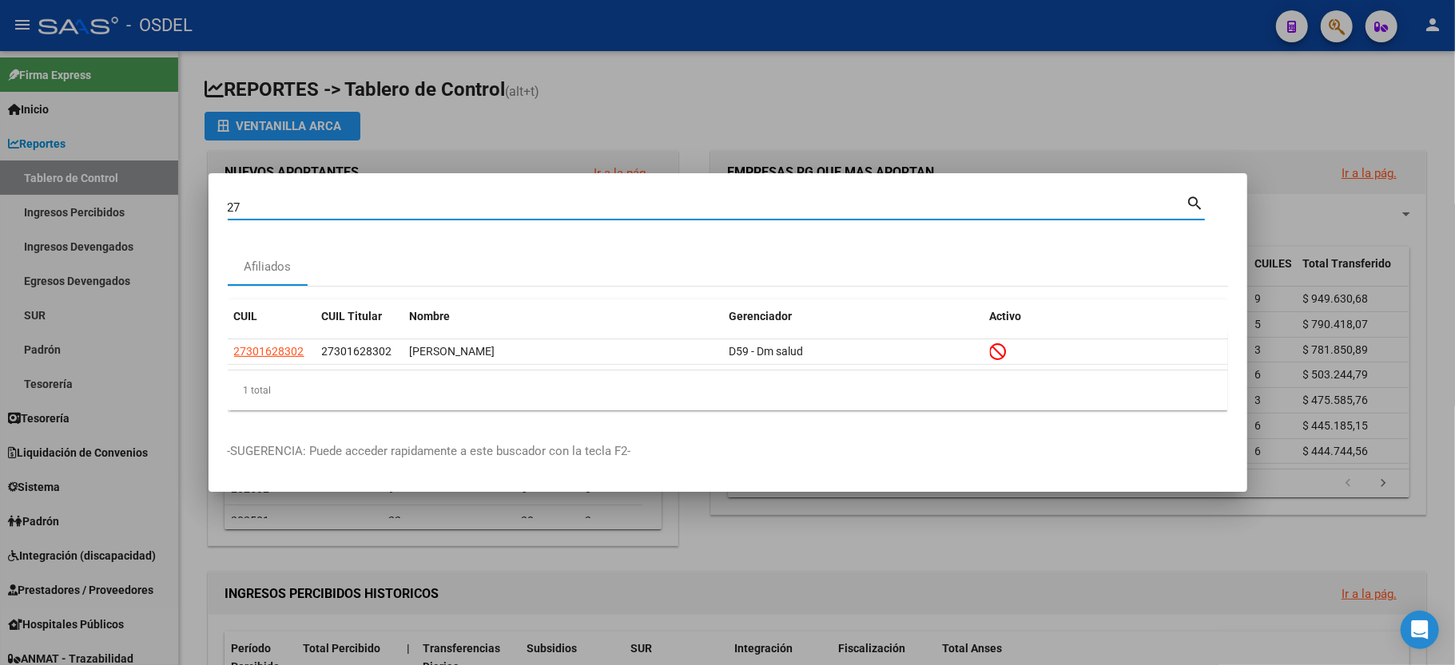
type input "2"
type input "27452026967"
click at [93, 182] on div at bounding box center [727, 332] width 1455 height 665
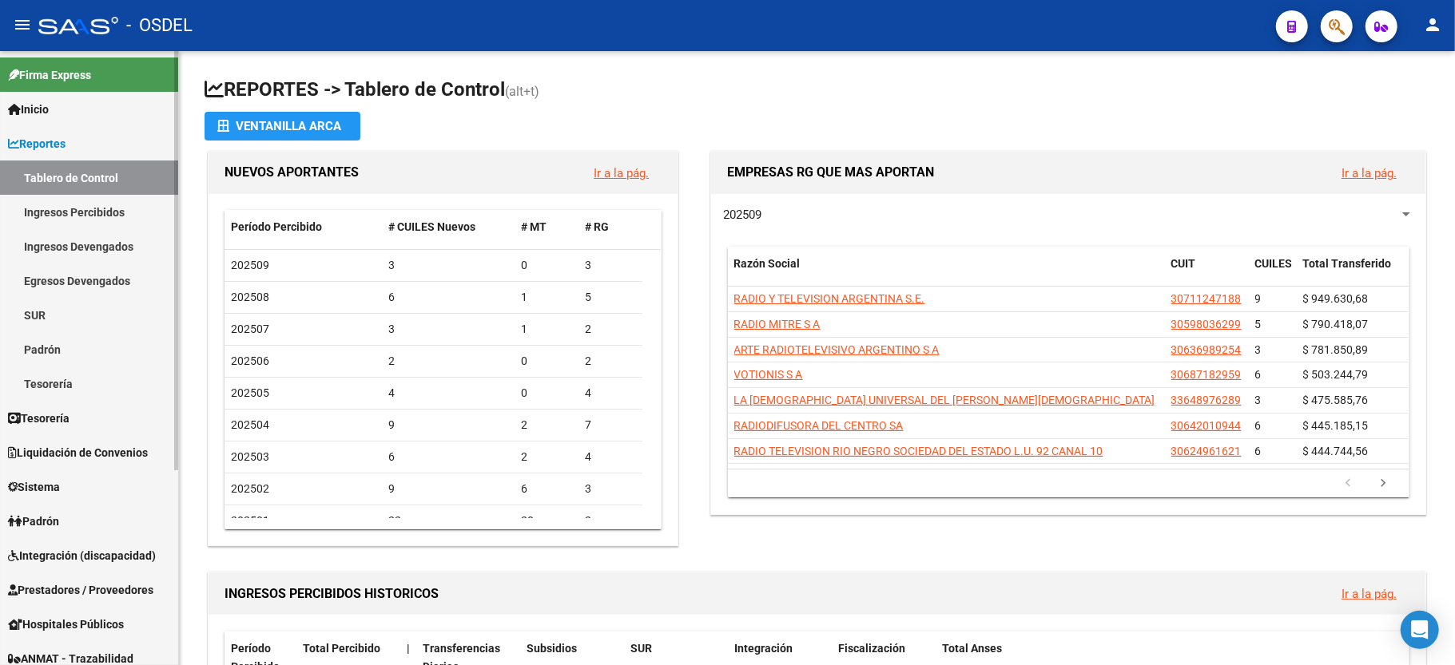
click at [54, 616] on span "Hospitales Públicos" at bounding box center [66, 625] width 116 height 18
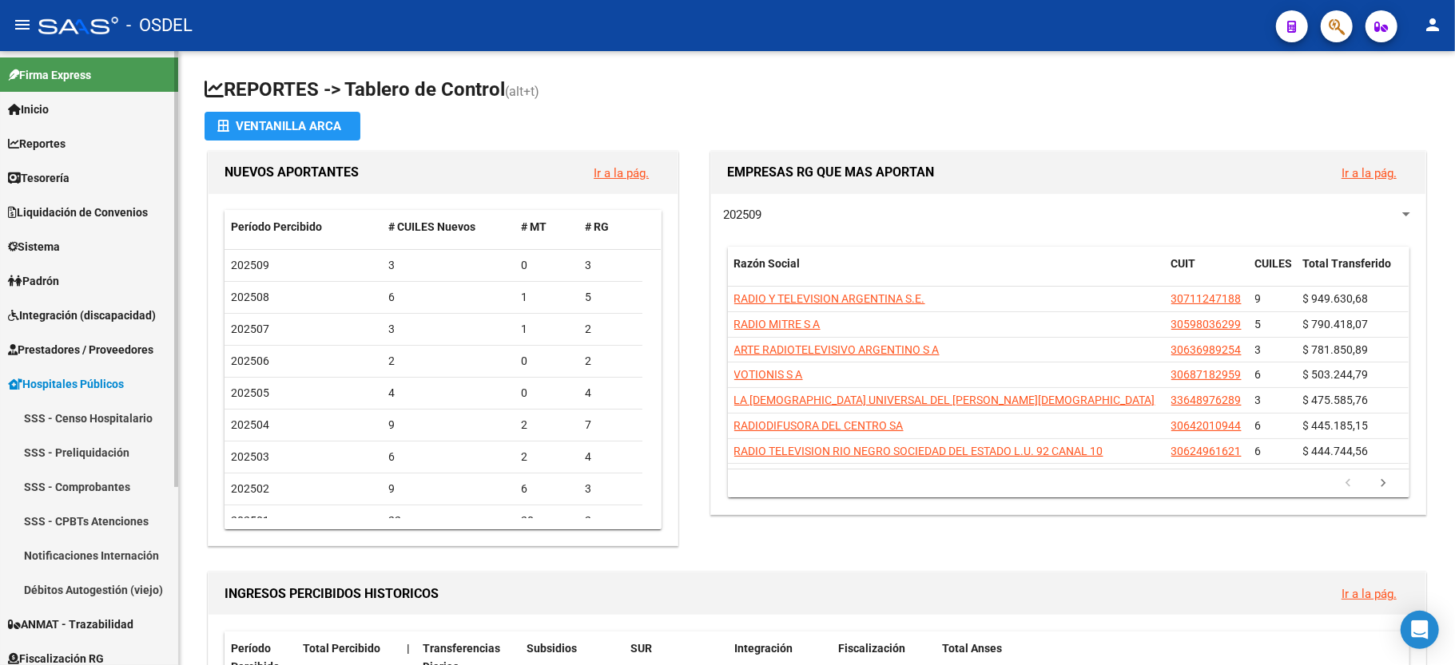
click at [107, 490] on link "SSS - Comprobantes" at bounding box center [89, 487] width 178 height 34
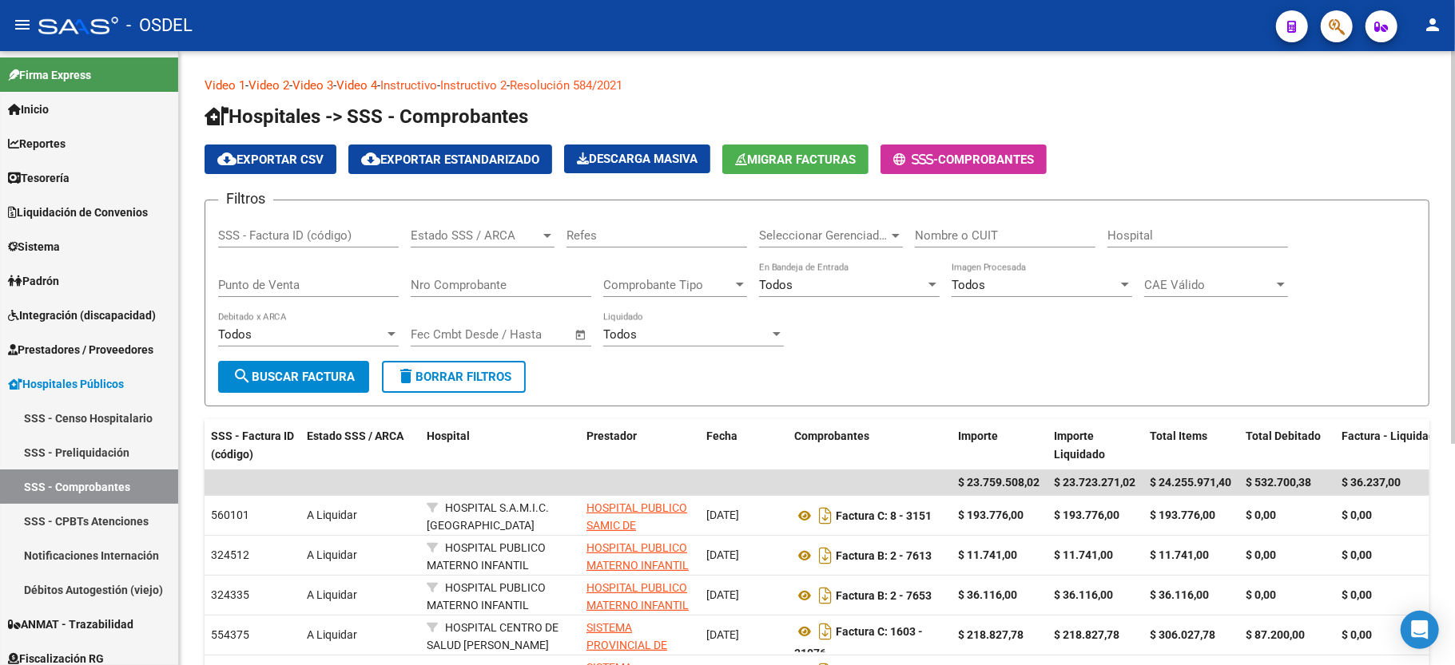
click at [267, 232] on input "SSS - Factura ID (código)" at bounding box center [308, 235] width 181 height 14
type input "4587"
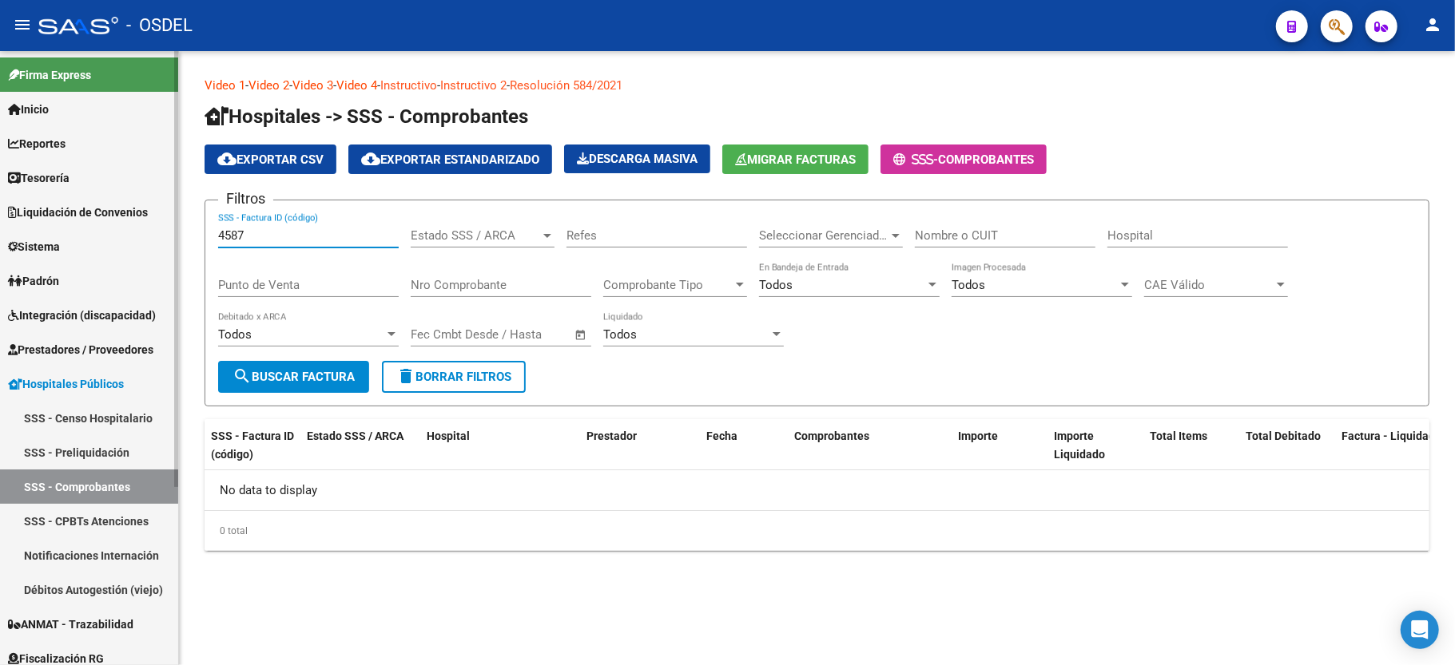
drag, startPoint x: 267, startPoint y: 232, endPoint x: 149, endPoint y: 275, distance: 125.8
click at [149, 275] on mat-sidenav-container "Firma Express Inicio Calendario SSS Instructivos Contacto OS Reportes Tablero d…" at bounding box center [727, 358] width 1455 height 614
click at [279, 230] on input "SSS - Factura ID (código)" at bounding box center [308, 235] width 181 height 14
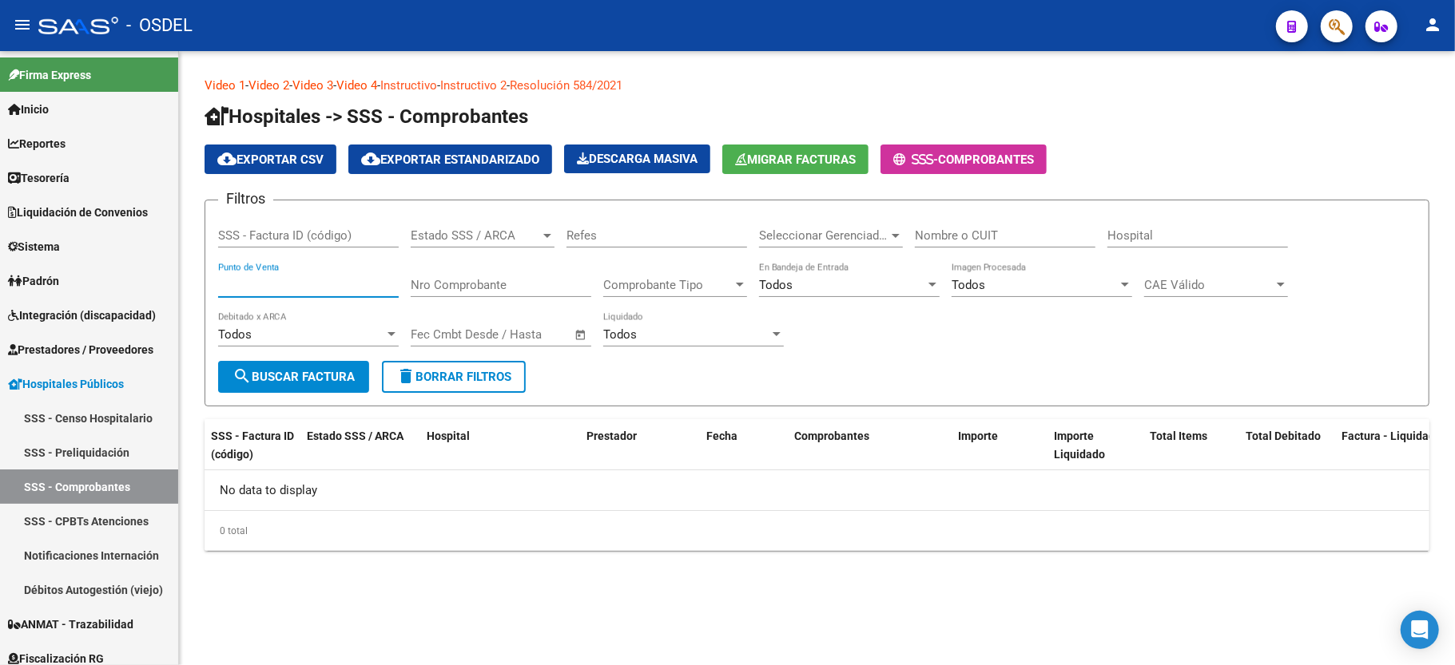
click at [240, 289] on input "Punto de Venta" at bounding box center [308, 285] width 181 height 14
type input "137"
click at [419, 296] on div "Nro Comprobante" at bounding box center [501, 280] width 181 height 34
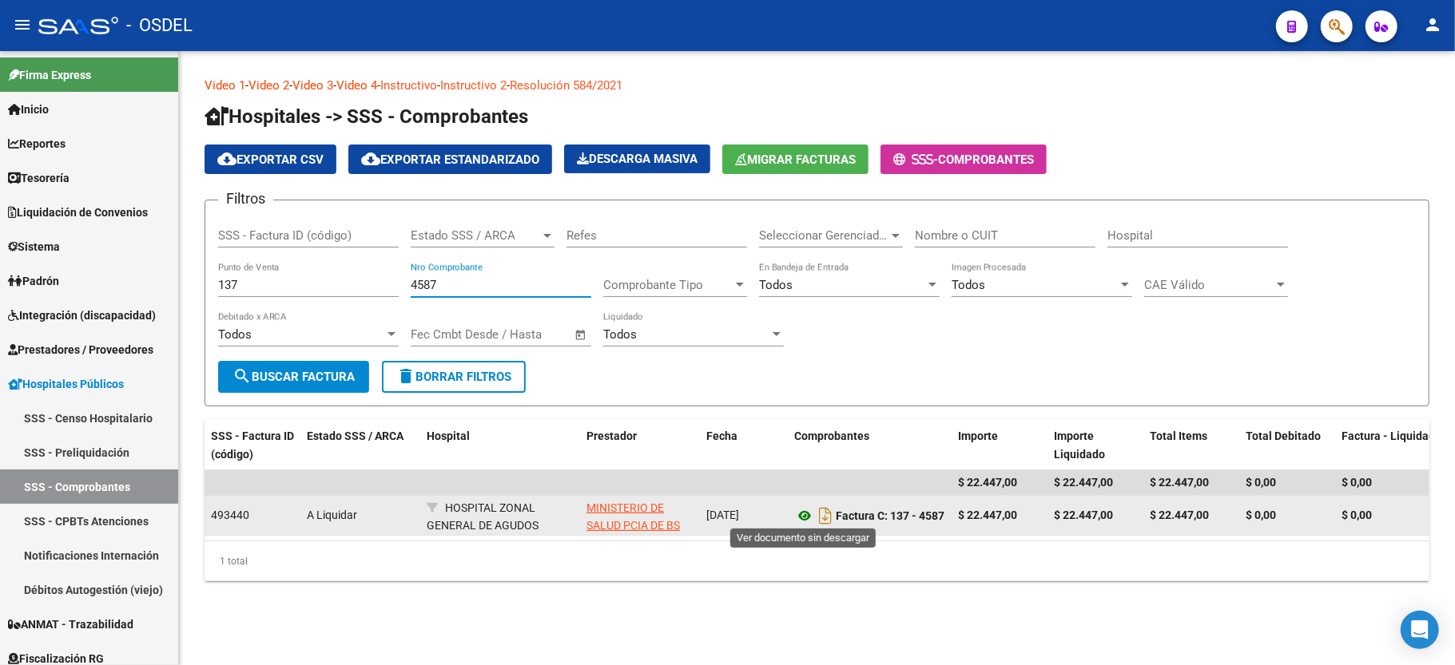
type input "4587"
click at [806, 513] on icon at bounding box center [804, 515] width 21 height 19
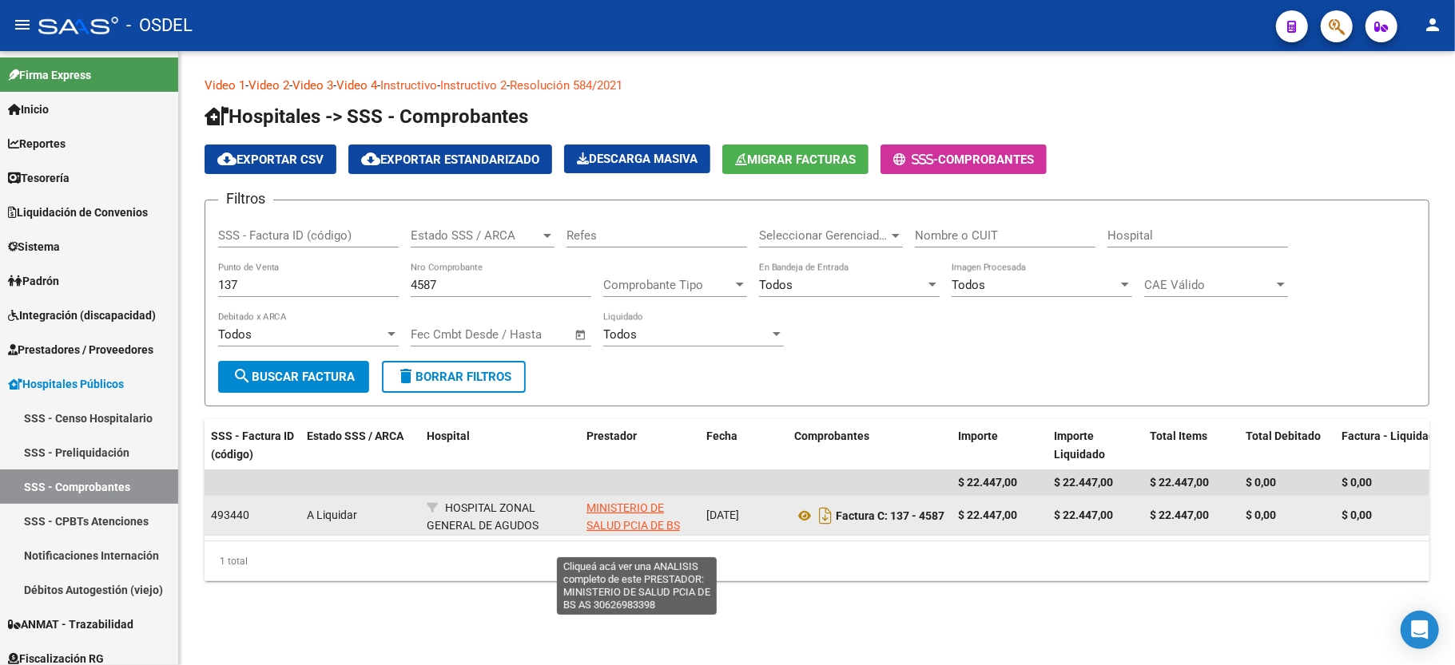
click at [589, 508] on span "MINISTERIO DE SALUD PCIA DE BS AS" at bounding box center [632, 527] width 93 height 50
type textarea "30626983398"
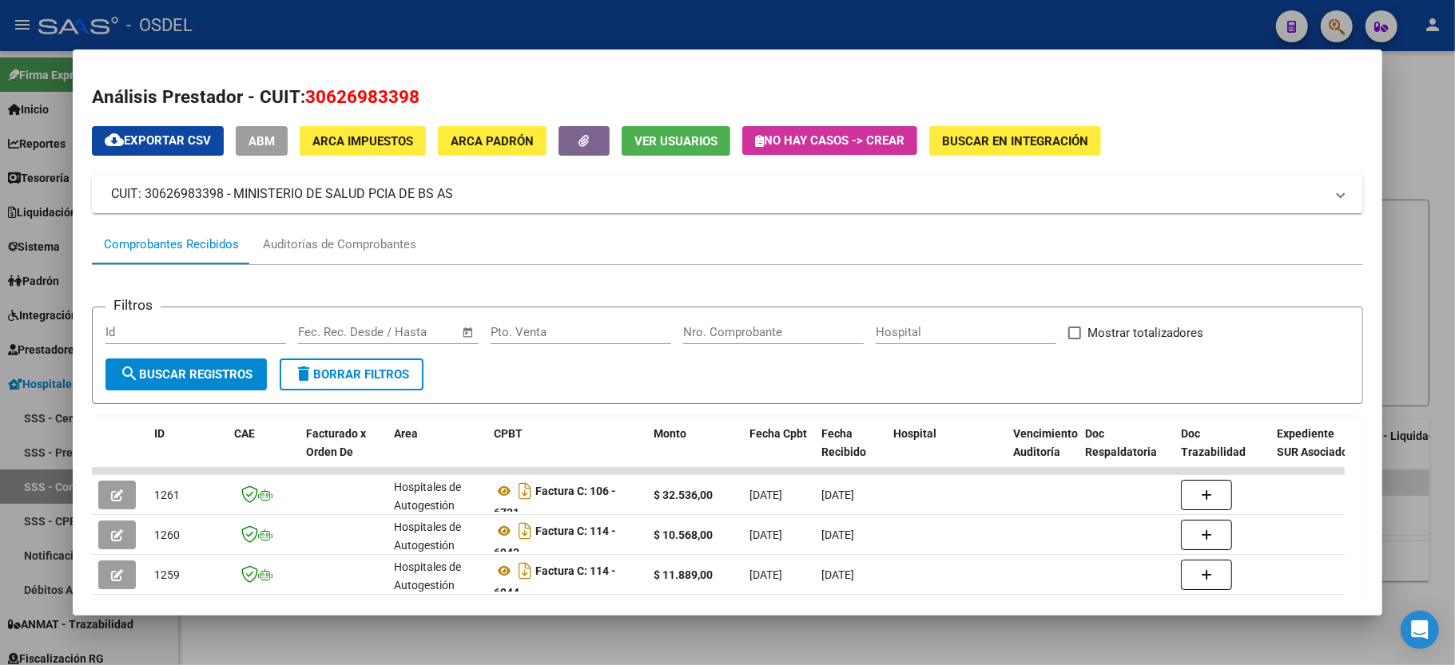
click at [1425, 323] on div at bounding box center [727, 332] width 1455 height 665
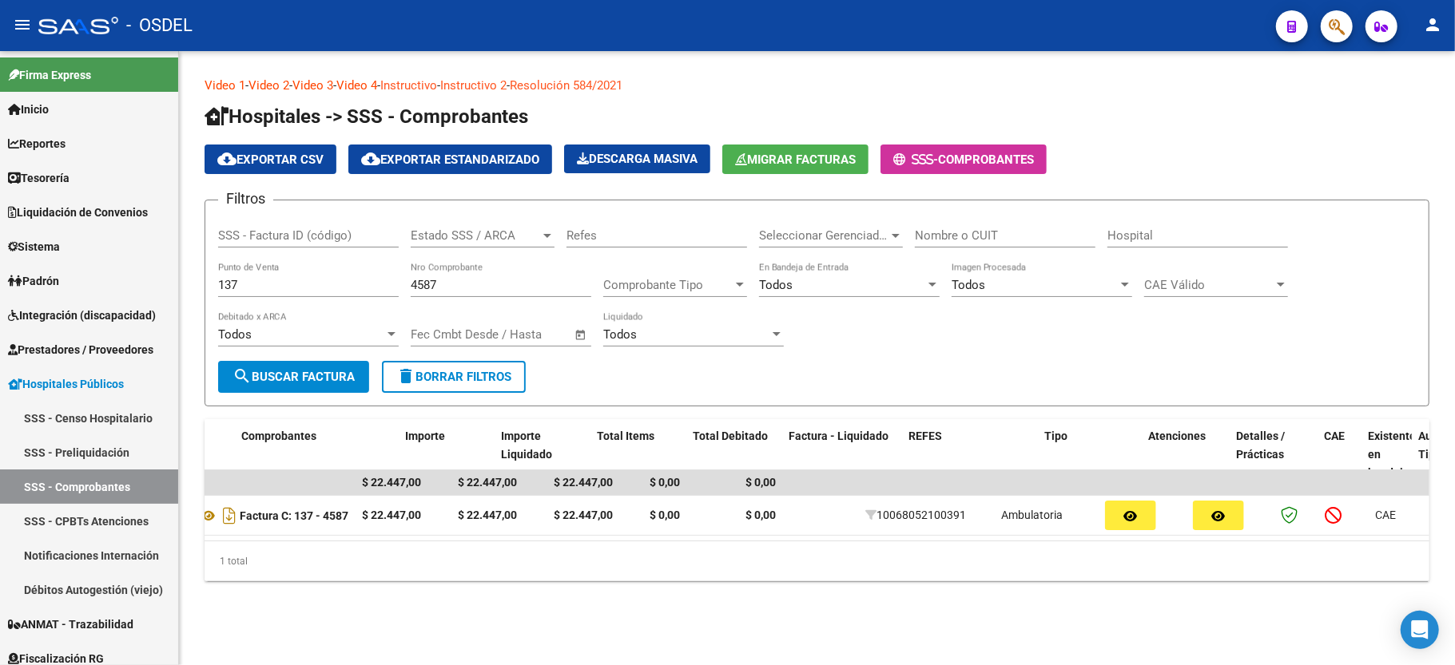
scroll to position [0, 607]
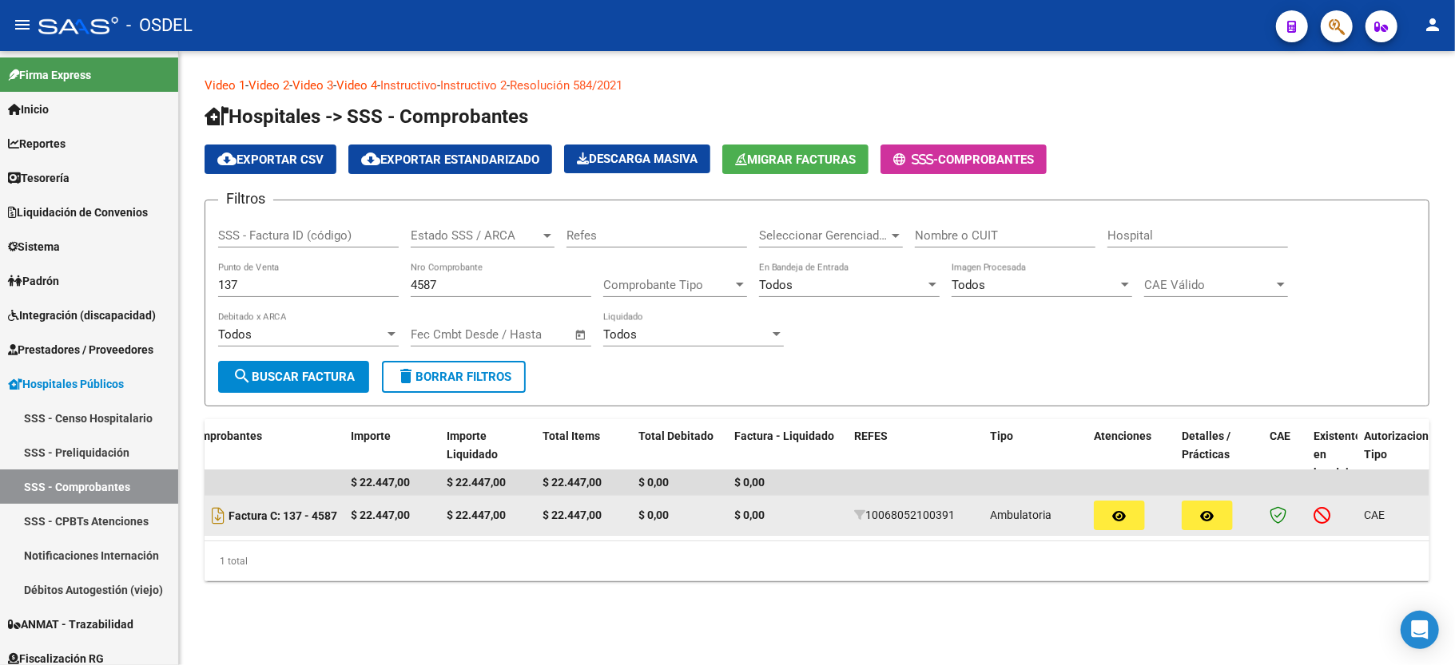
click at [1221, 511] on button "button" at bounding box center [1206, 516] width 51 height 30
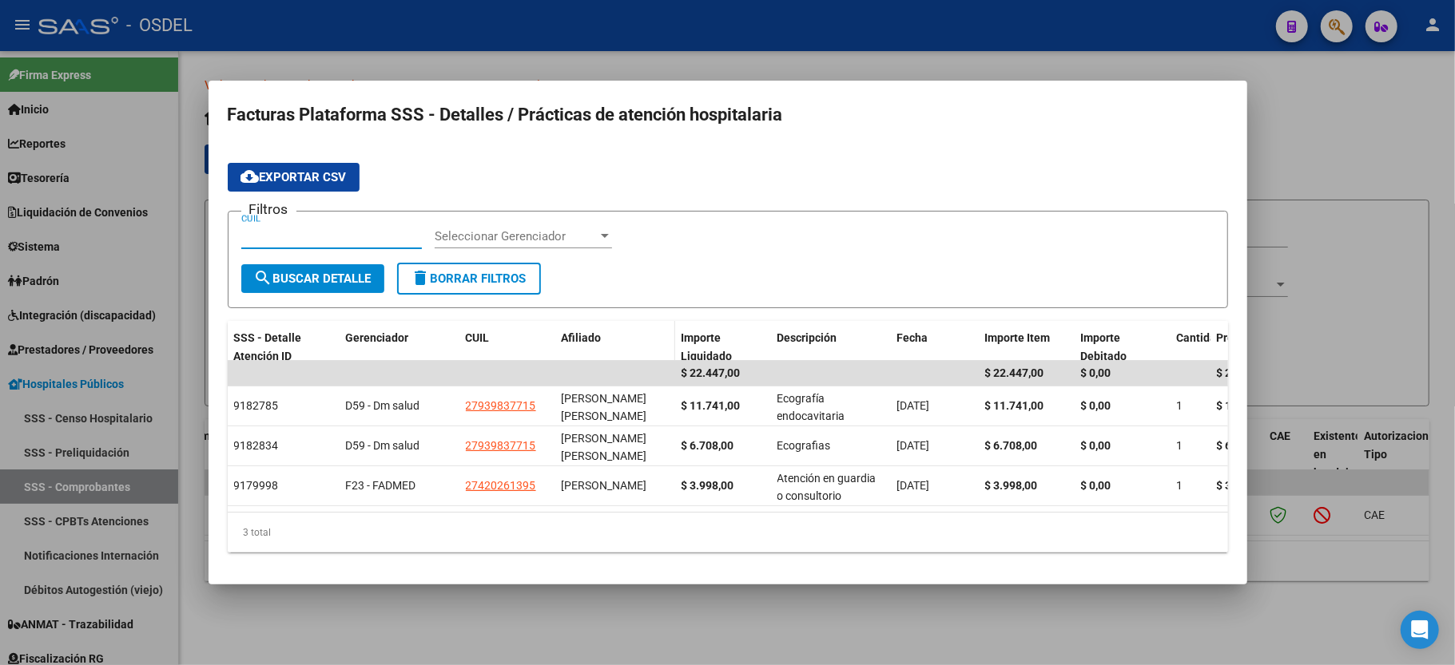
scroll to position [5, 0]
drag, startPoint x: 228, startPoint y: 103, endPoint x: 1193, endPoint y: 508, distance: 1046.4
click at [1193, 508] on mat-dialog-container "Facturas Plataforma SSS - Detalles / Prácticas de atención hospitalaria cloud_d…" at bounding box center [727, 332] width 1038 height 503
click at [1004, 249] on div "Filtros CUIL Seleccionar Gerenciador Seleccionar Gerenciador" at bounding box center [727, 243] width 973 height 39
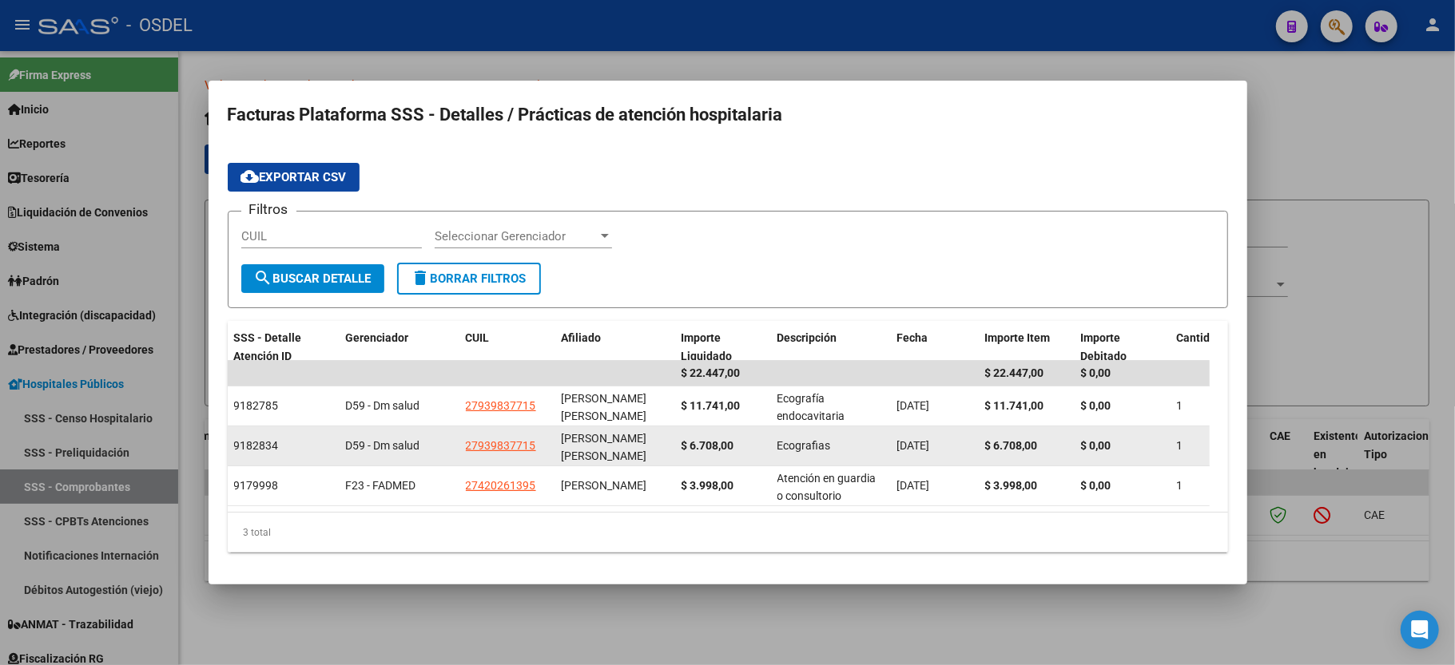
scroll to position [2, 0]
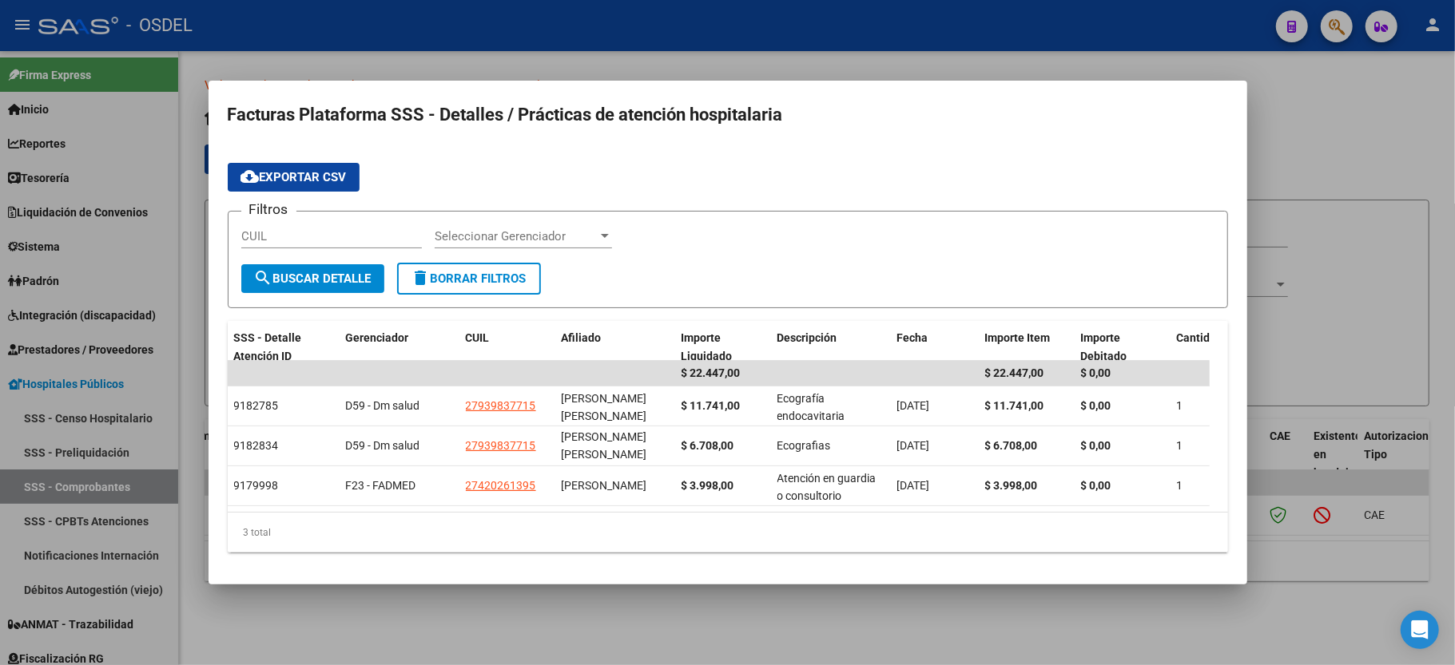
drag, startPoint x: 1007, startPoint y: 396, endPoint x: 1052, endPoint y: 535, distance: 146.0
click at [1052, 535] on div "SSS - Detalle Atención ID Gerenciador CUIL Afiliado Importe Liquidado Descripci…" at bounding box center [728, 436] width 1000 height 231
click at [1052, 535] on div "3 total" at bounding box center [728, 533] width 1000 height 40
click at [1371, 109] on div at bounding box center [727, 332] width 1455 height 665
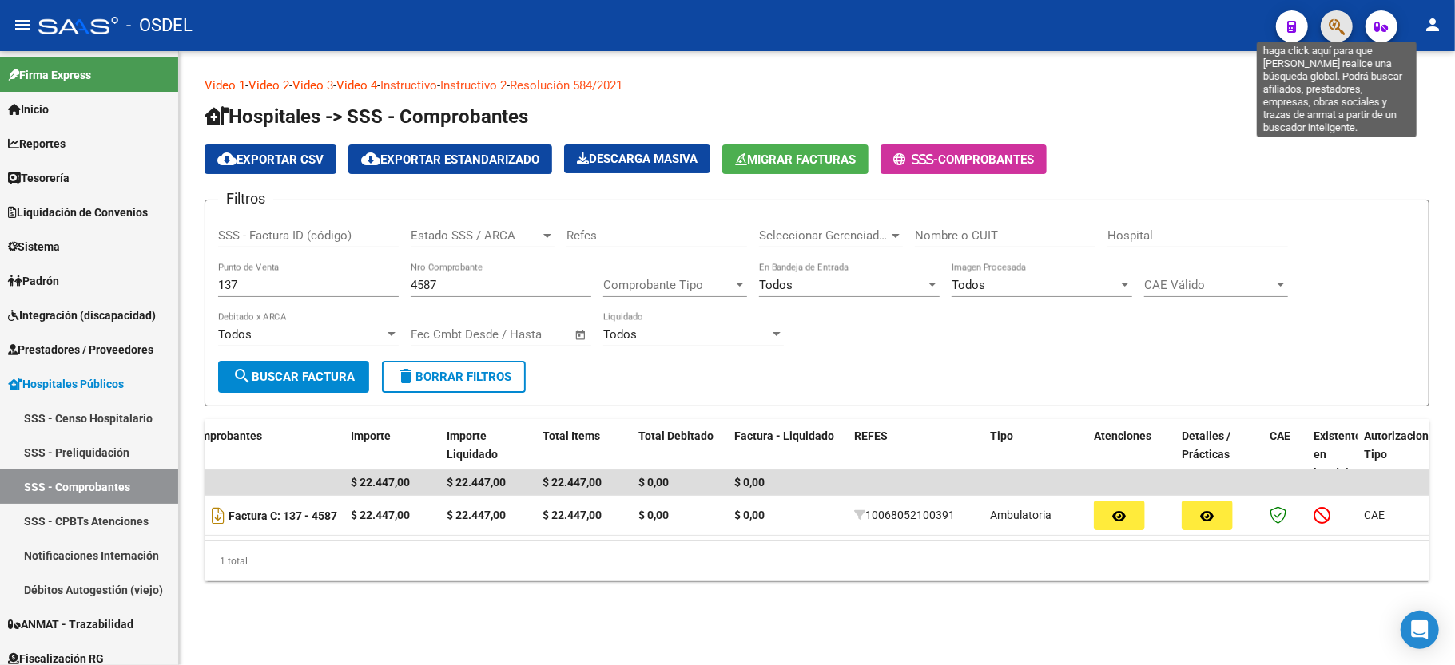
click at [1329, 26] on icon "button" at bounding box center [1336, 27] width 16 height 18
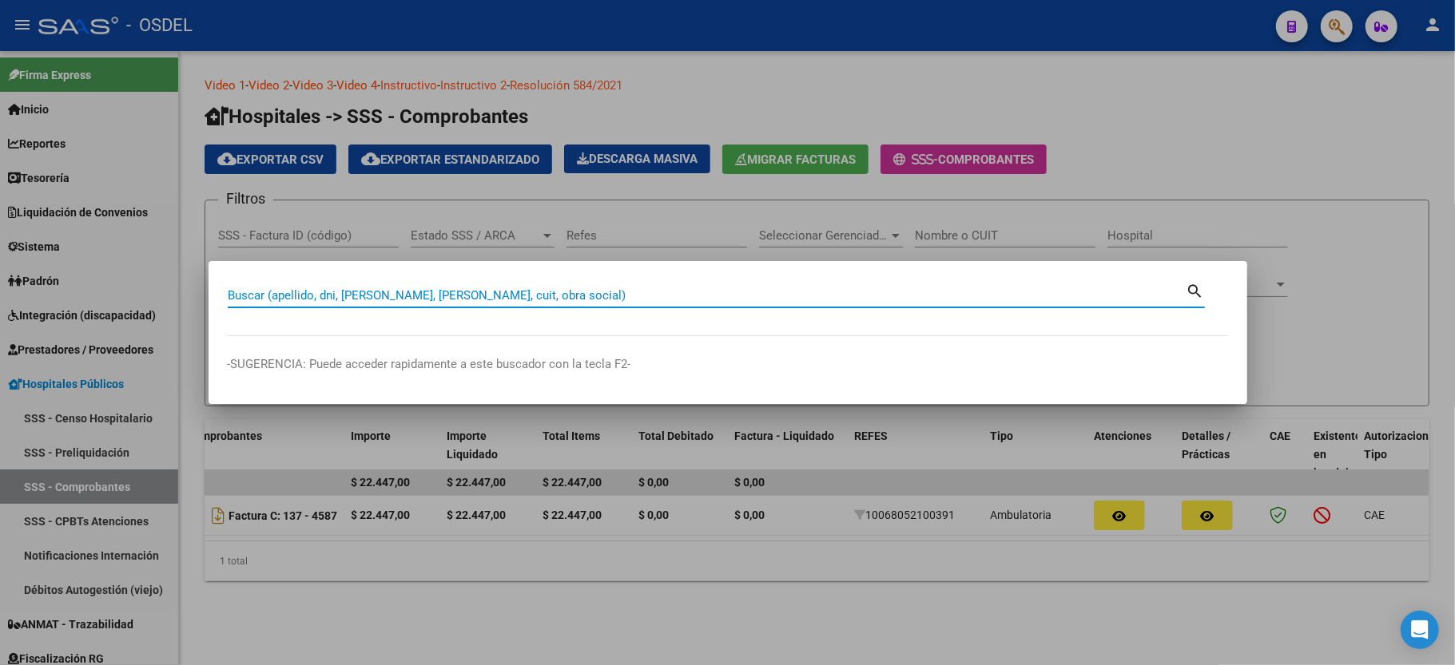
click at [535, 298] on input "Buscar (apellido, dni, [PERSON_NAME], [PERSON_NAME], cuit, obra social)" at bounding box center [707, 295] width 958 height 14
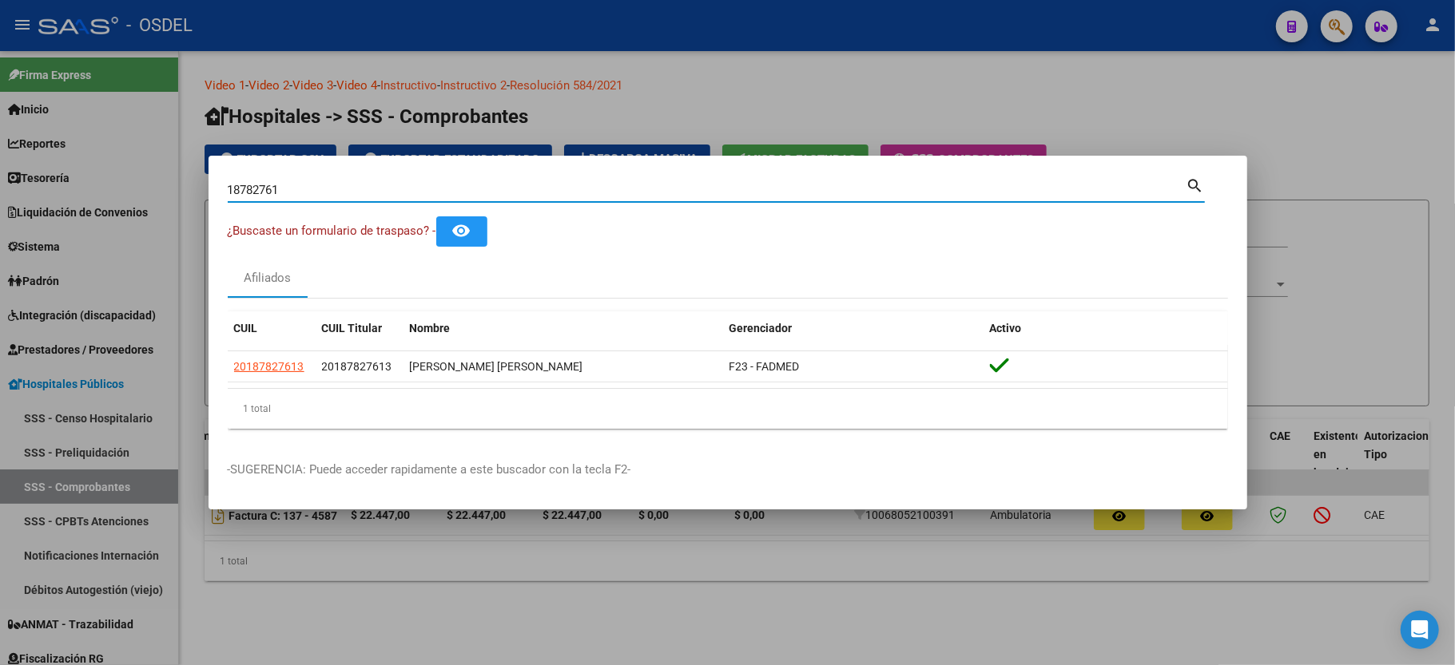
type input "18782761"
click at [516, 384] on datatable-selection "20187827613 20187827613 [PERSON_NAME] [PERSON_NAME] F23 - FADMED" at bounding box center [728, 378] width 1000 height 14
